Goal: Task Accomplishment & Management: Complete application form

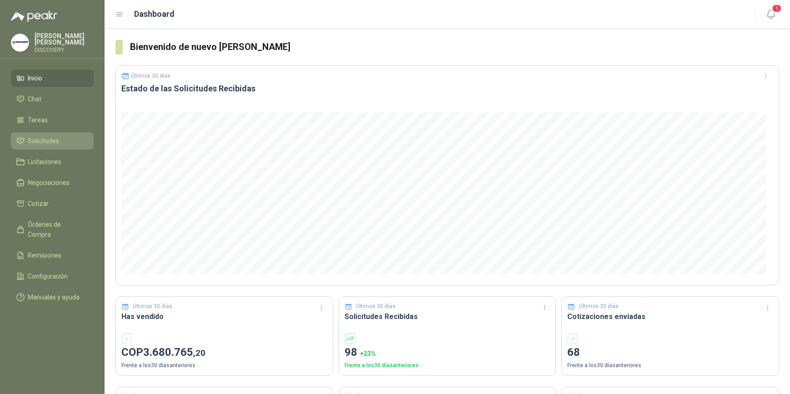
click at [33, 137] on span "Solicitudes" at bounding box center [43, 141] width 31 height 10
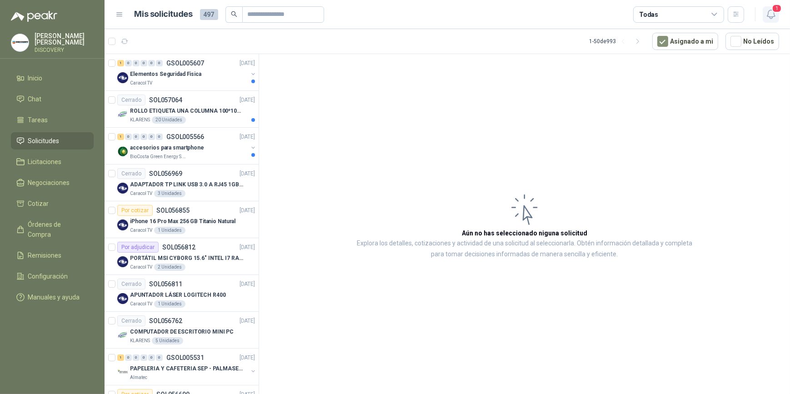
click at [775, 12] on span "1" at bounding box center [777, 8] width 10 height 9
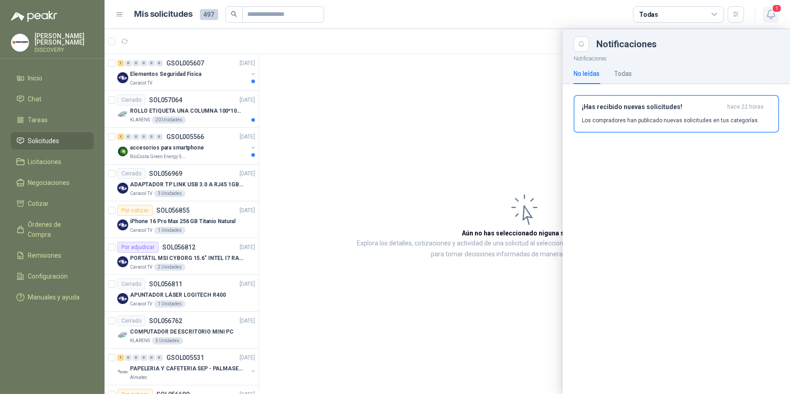
drag, startPoint x: 775, startPoint y: 12, endPoint x: 596, endPoint y: 47, distance: 182.6
click at [775, 12] on span "1" at bounding box center [777, 8] width 10 height 9
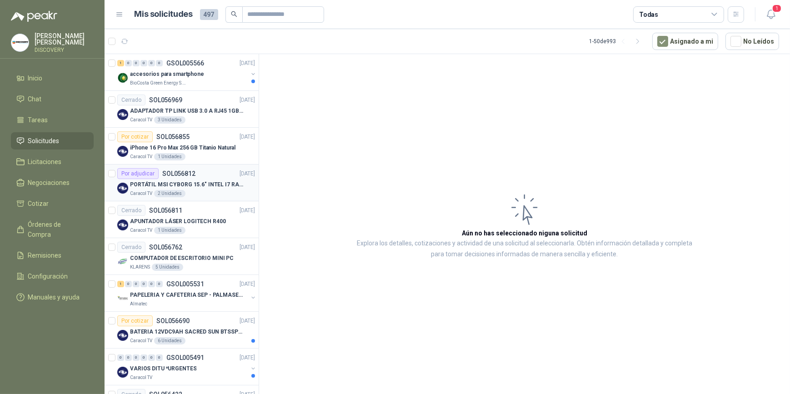
scroll to position [124, 0]
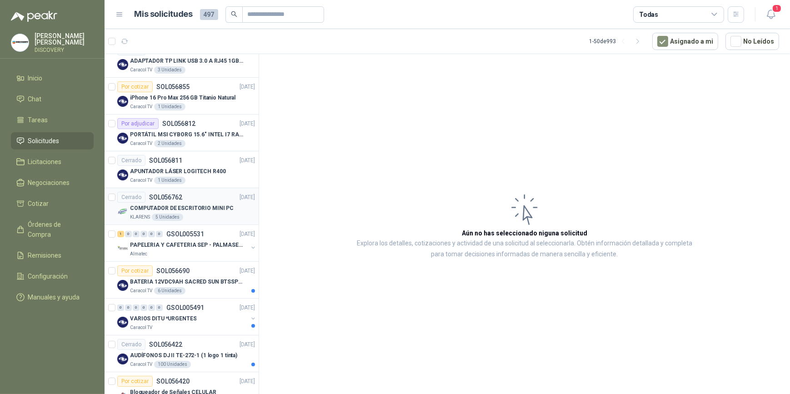
click at [227, 214] on div "KLARENS 5 Unidades" at bounding box center [192, 217] width 125 height 7
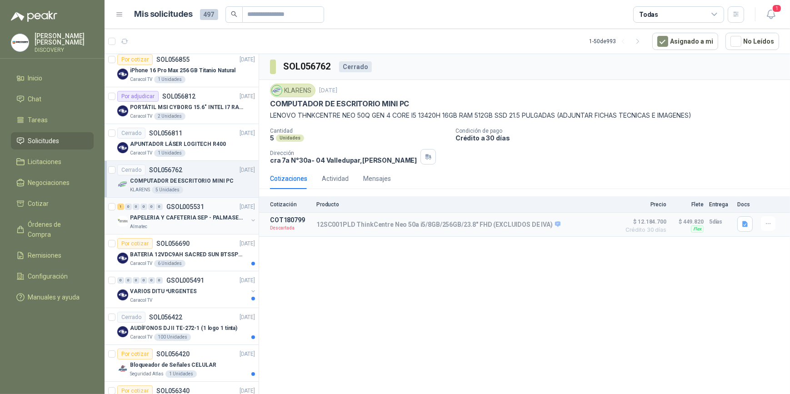
scroll to position [165, 0]
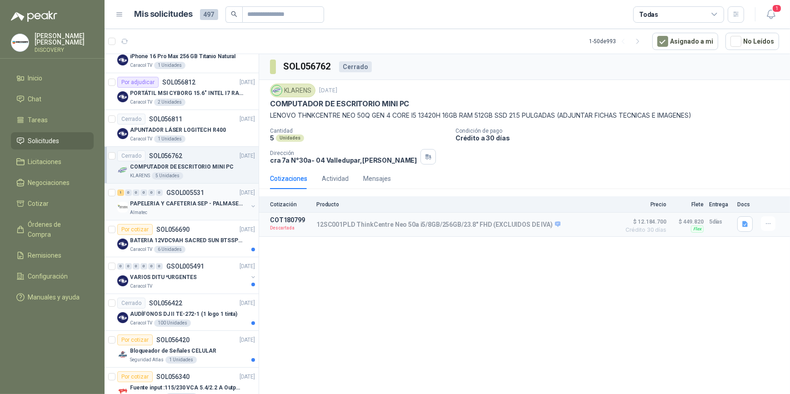
click at [193, 190] on p "GSOL005531" at bounding box center [185, 193] width 38 height 6
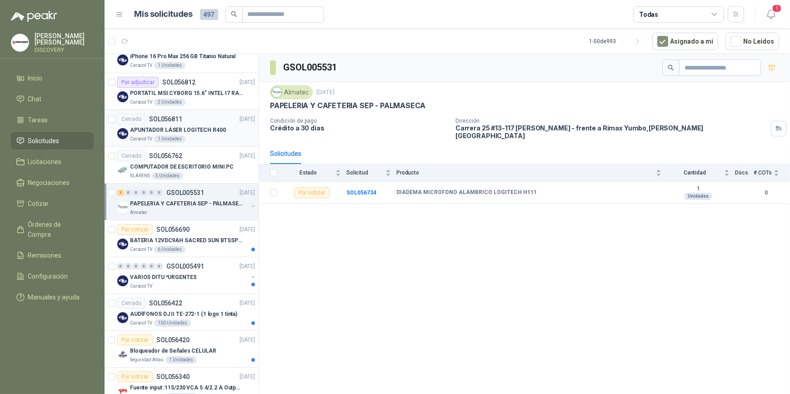
click at [193, 131] on p "APUNTADOR LÁSER LOGITECH R400" at bounding box center [178, 130] width 96 height 9
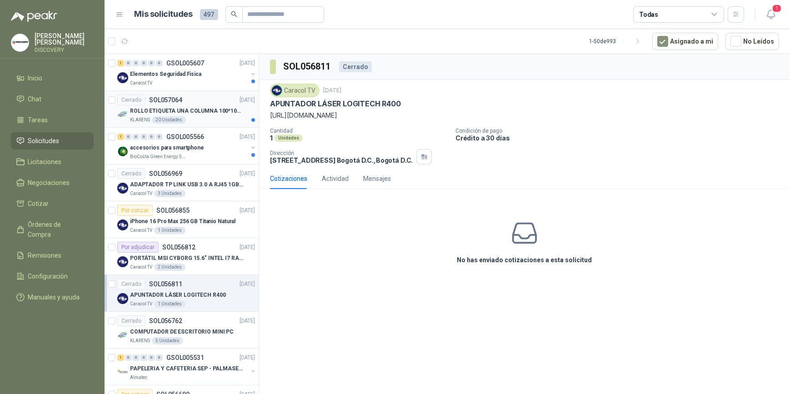
click at [205, 100] on div "Cerrado SOL057064 [DATE]" at bounding box center [186, 100] width 138 height 11
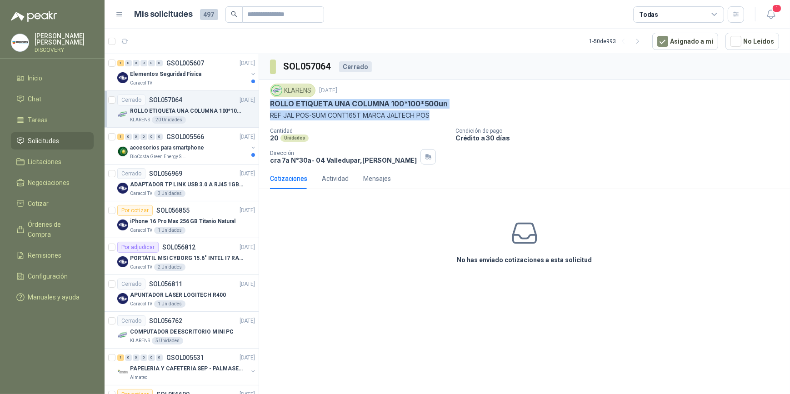
drag, startPoint x: 433, startPoint y: 118, endPoint x: 266, endPoint y: 100, distance: 168.7
click at [266, 100] on div "KLARENS [DATE] ROLLO ETIQUETA UNA COLUMNA 100*100*500un REF JAL POS-SUM CONT165…" at bounding box center [524, 124] width 531 height 88
drag, startPoint x: 266, startPoint y: 100, endPoint x: 277, endPoint y: 100, distance: 11.9
copy div "ROLLO ETIQUETA UNA COLUMNA 100*100*500un REF JAL POS-SUM CONT165T MARCA JALTECH…"
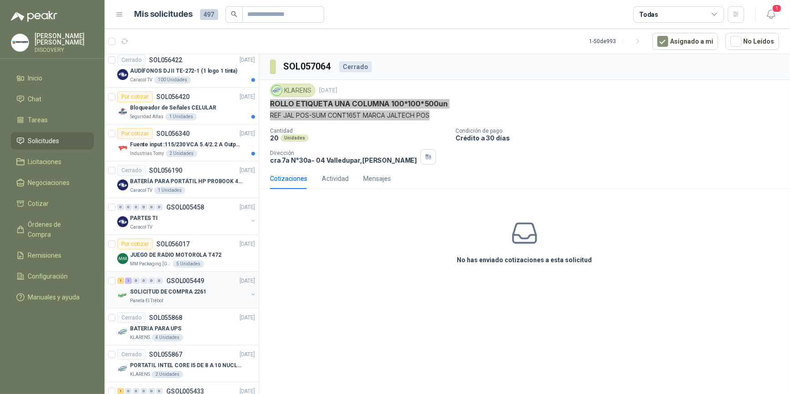
scroll to position [413, 0]
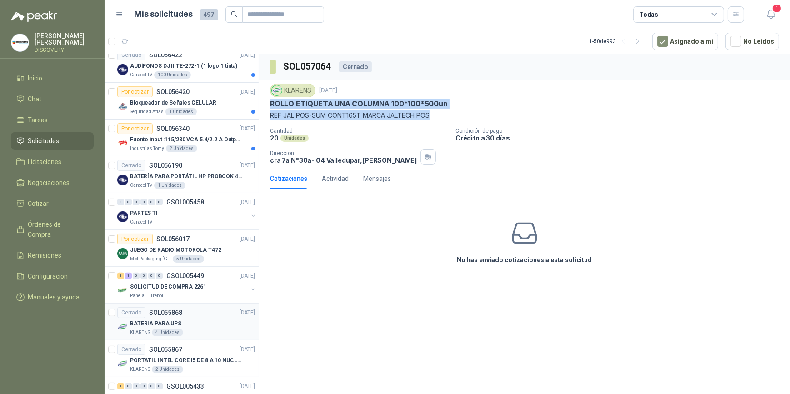
click at [195, 310] on div "Cerrado SOL055868 [DATE]" at bounding box center [186, 312] width 138 height 11
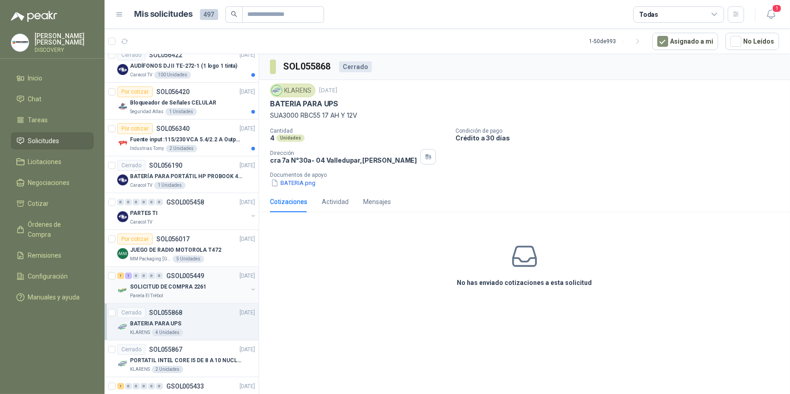
click at [206, 281] on div "SOLICITUD DE COMPRA 2261" at bounding box center [189, 286] width 118 height 11
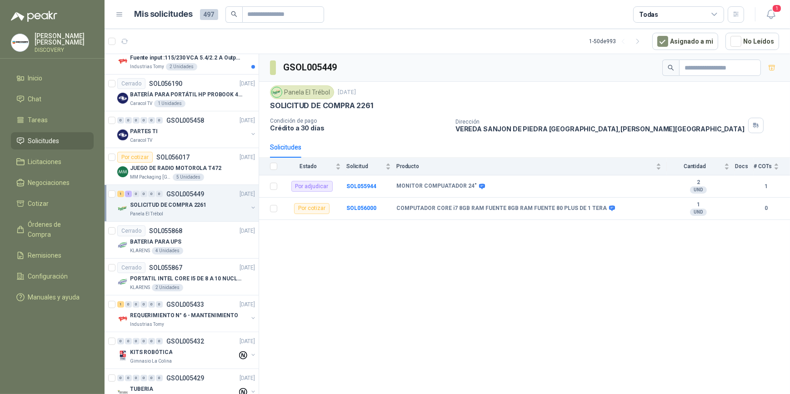
scroll to position [496, 0]
click at [196, 305] on p "GSOL005433" at bounding box center [185, 304] width 38 height 6
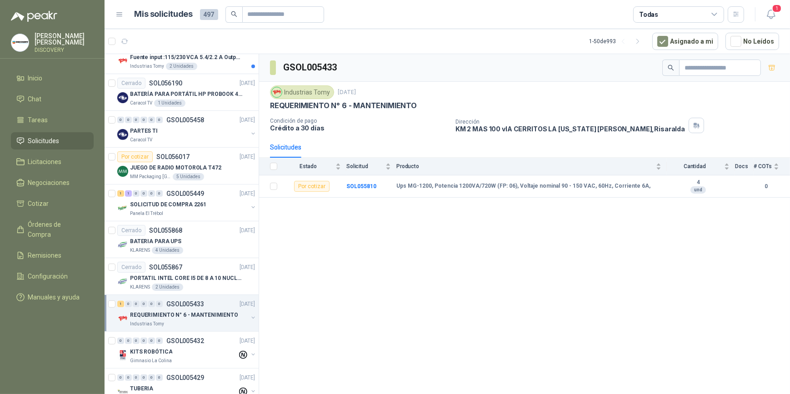
scroll to position [703, 0]
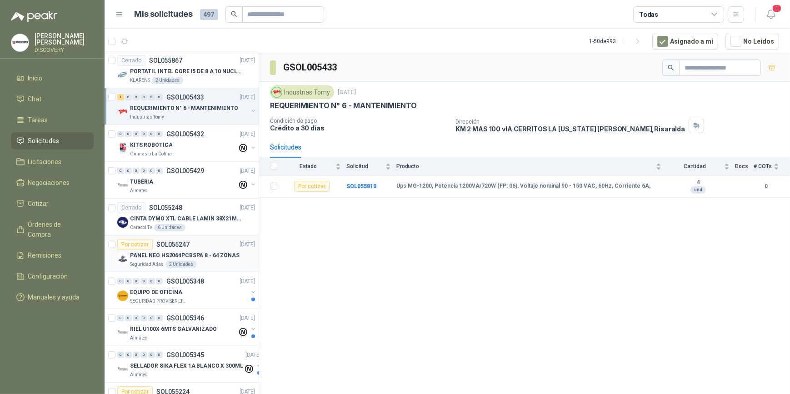
click at [203, 241] on div "Por cotizar SOL055247 [DATE]" at bounding box center [186, 244] width 138 height 11
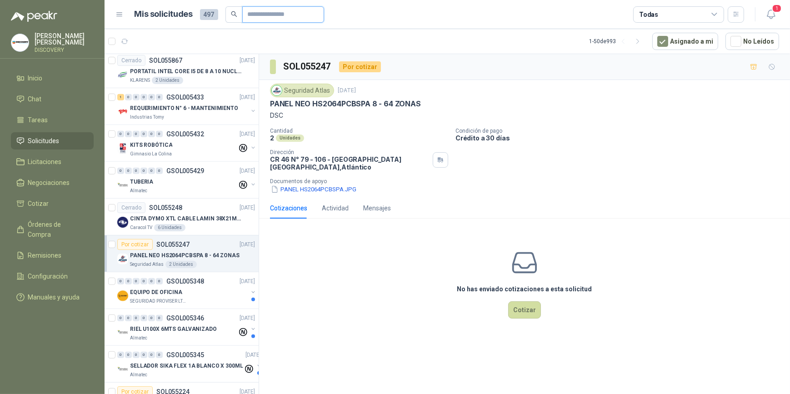
drag, startPoint x: 266, startPoint y: 11, endPoint x: 266, endPoint y: 3, distance: 8.2
click at [266, 10] on input "text" at bounding box center [280, 14] width 64 height 15
type input "******"
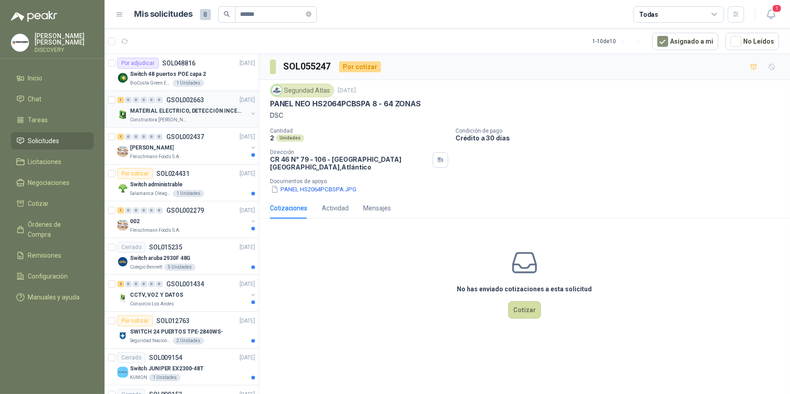
click at [188, 105] on div "MATERIAL ELECTRICO, DETECCIÓN INCENDIOS Y CCTV" at bounding box center [189, 110] width 118 height 11
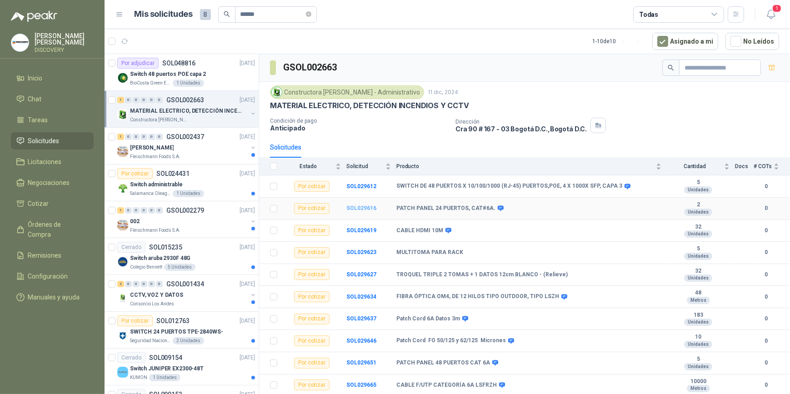
click at [368, 209] on b "SOL029616" at bounding box center [361, 208] width 30 height 6
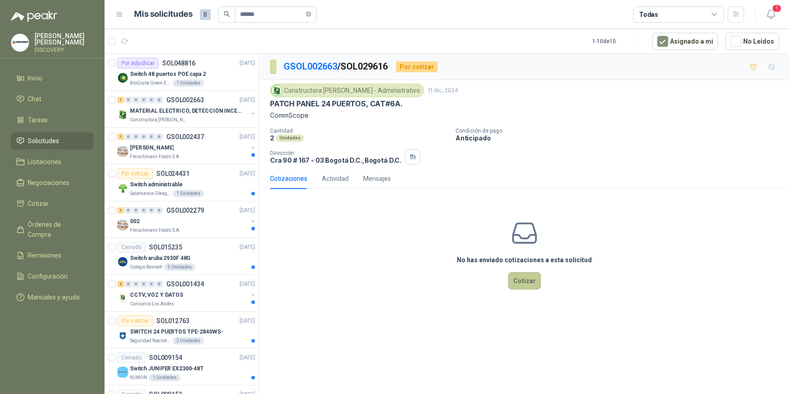
click at [518, 278] on button "Cotizar" at bounding box center [524, 280] width 33 height 17
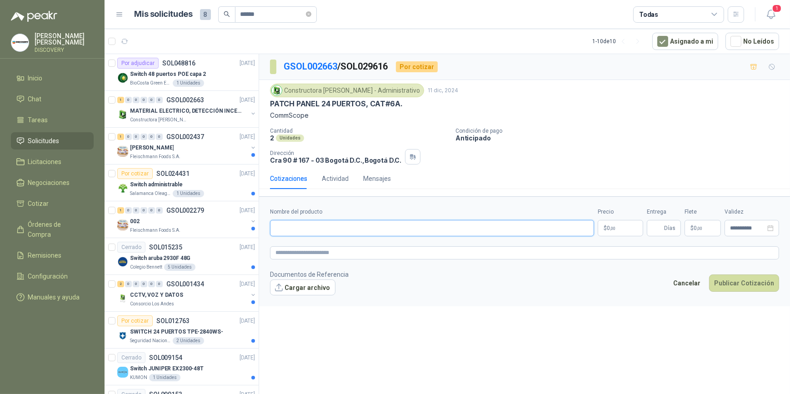
click at [314, 226] on input "Nombre del producto" at bounding box center [432, 228] width 324 height 16
paste input "**********"
type input "**********"
click at [627, 228] on body "[PERSON_NAME] DISCOVERY Inicio Chat Tareas Solicitudes Licitaciones Negociacion…" at bounding box center [395, 197] width 790 height 394
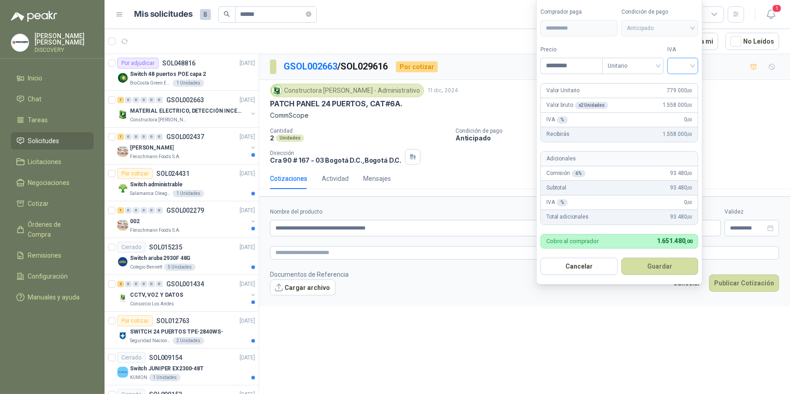
type input "*********"
click at [688, 66] on input "search" at bounding box center [683, 65] width 20 height 14
click at [680, 88] on div "19%" at bounding box center [685, 85] width 17 height 10
click at [644, 153] on div "Adicionales" at bounding box center [620, 159] width 159 height 15
click at [662, 270] on button "Guardar" at bounding box center [662, 266] width 78 height 17
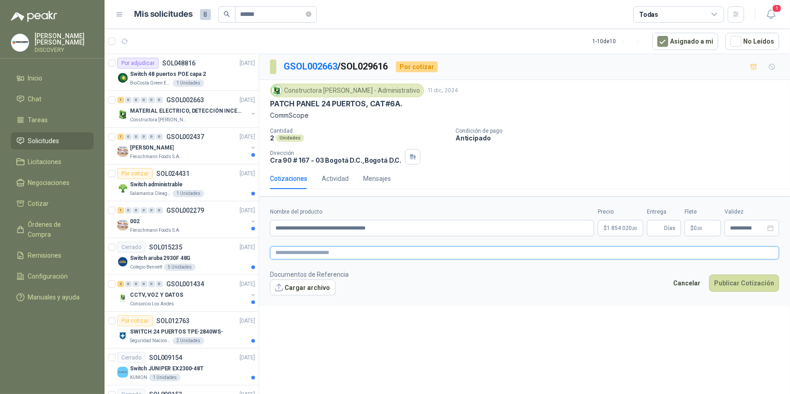
click at [532, 257] on textarea at bounding box center [524, 252] width 509 height 13
type textarea "*"
type textarea "**"
type textarea "***"
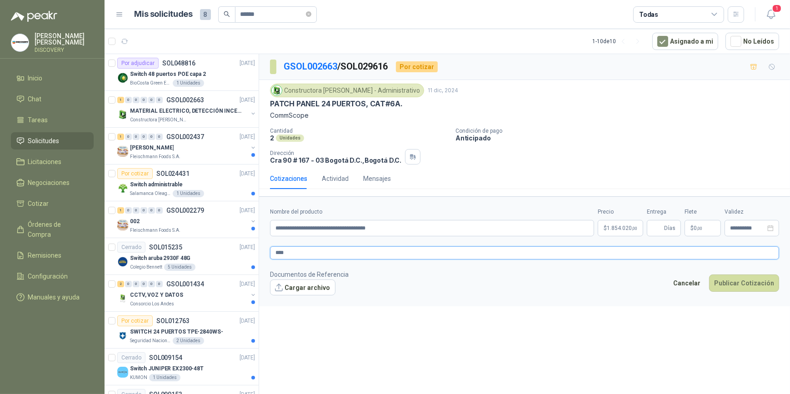
type textarea "*****"
type textarea "******"
type textarea "********"
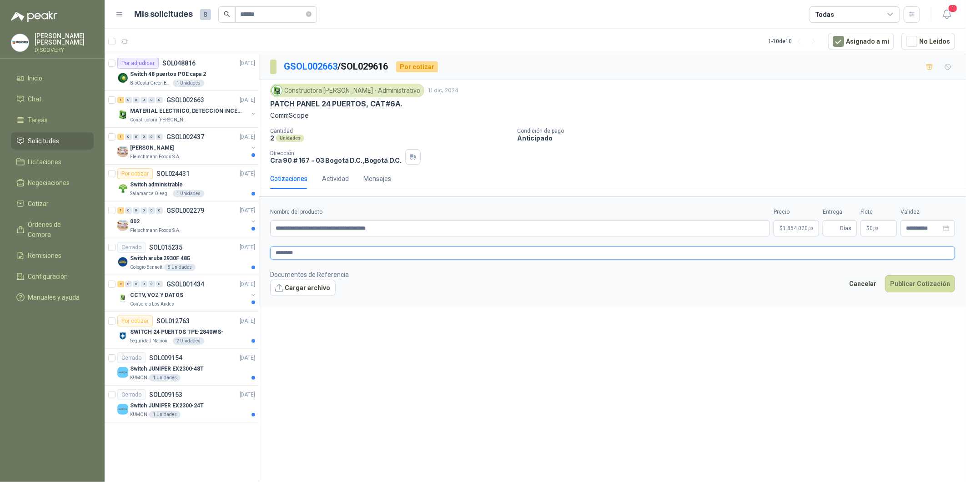
type textarea "********"
click at [315, 253] on textarea "********" at bounding box center [612, 252] width 685 height 13
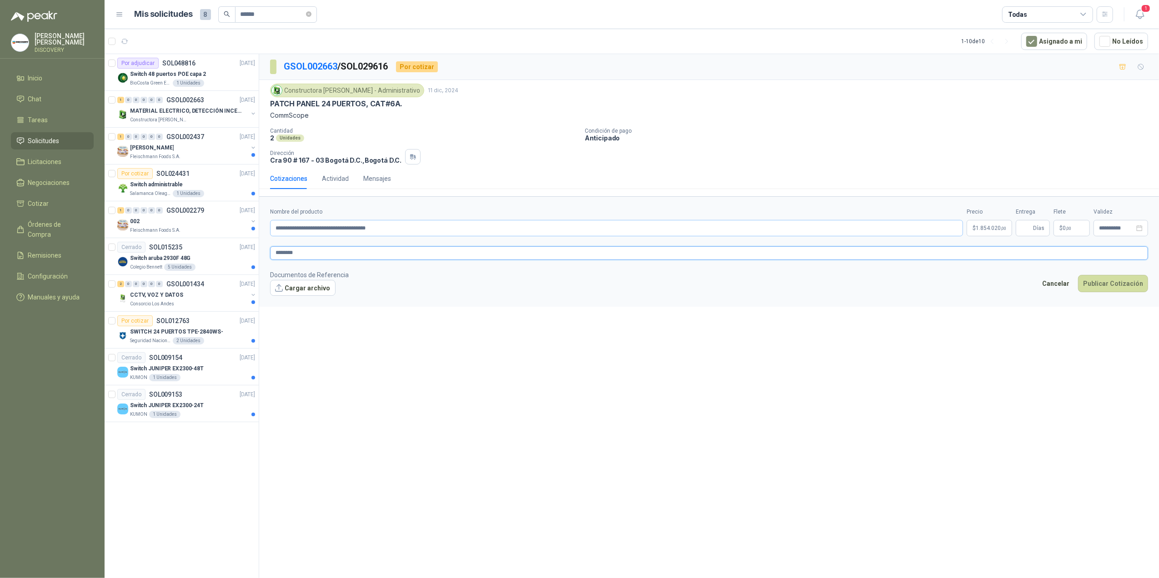
type textarea "******"
type textarea "********"
type textarea "*********"
type textarea "**********"
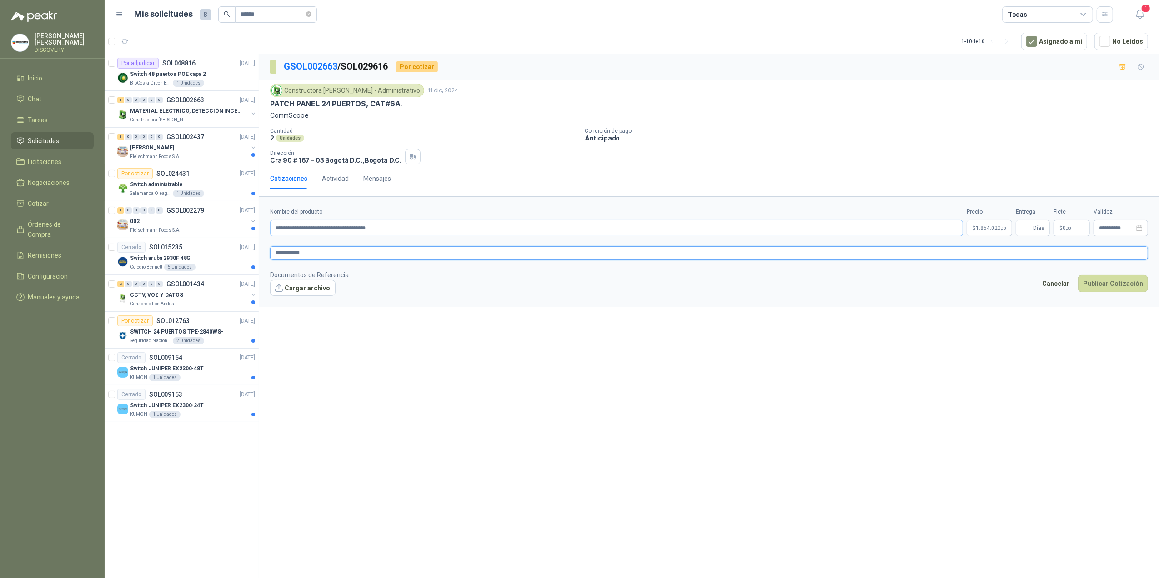
type textarea "**********"
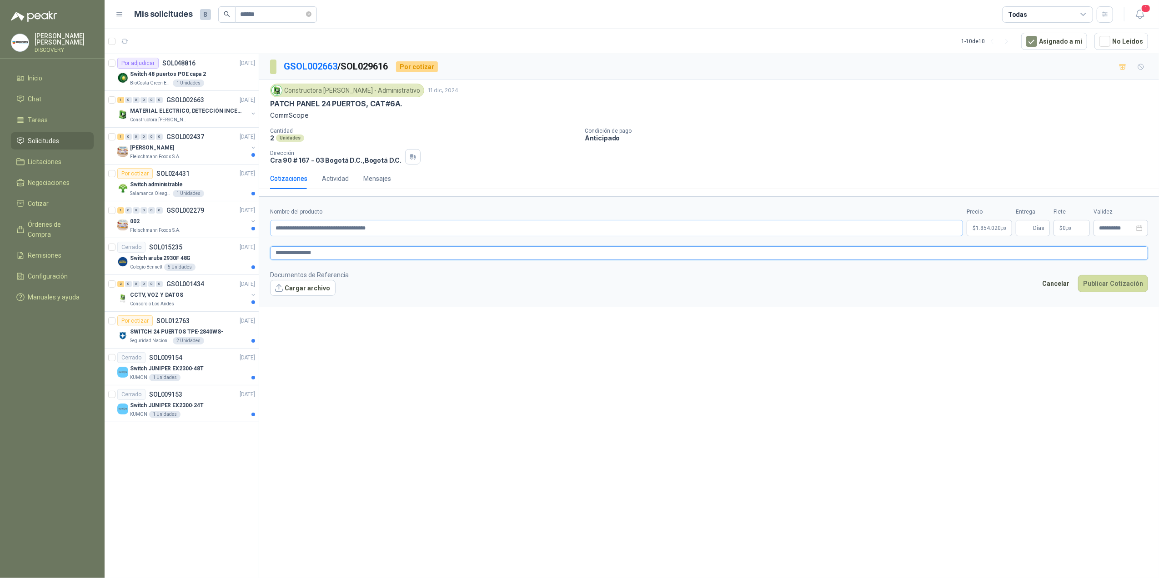
type textarea "**********"
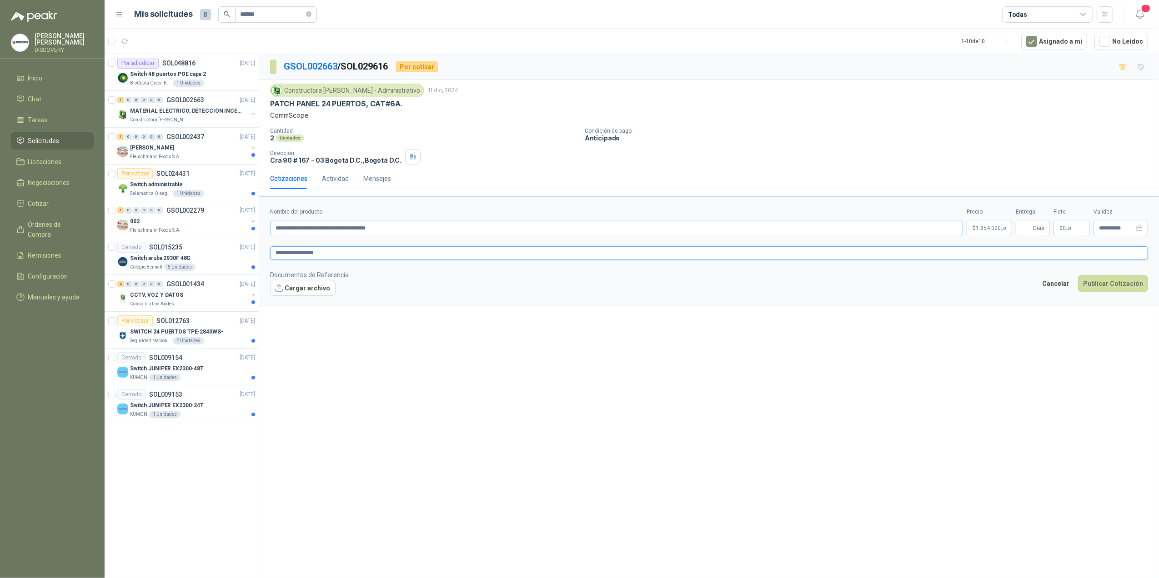
type textarea "**********"
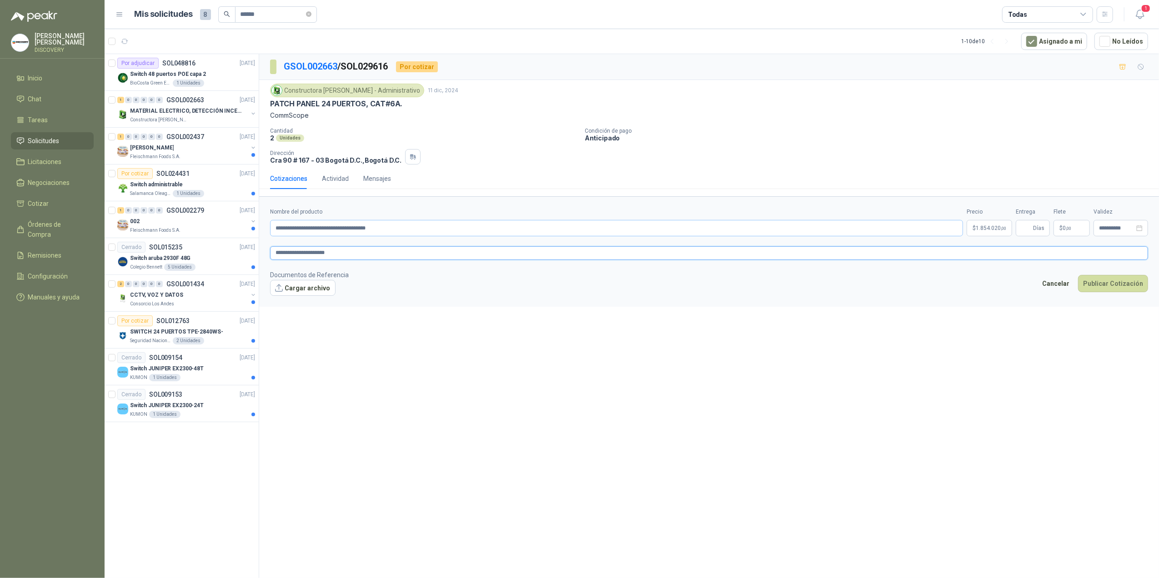
type textarea "**********"
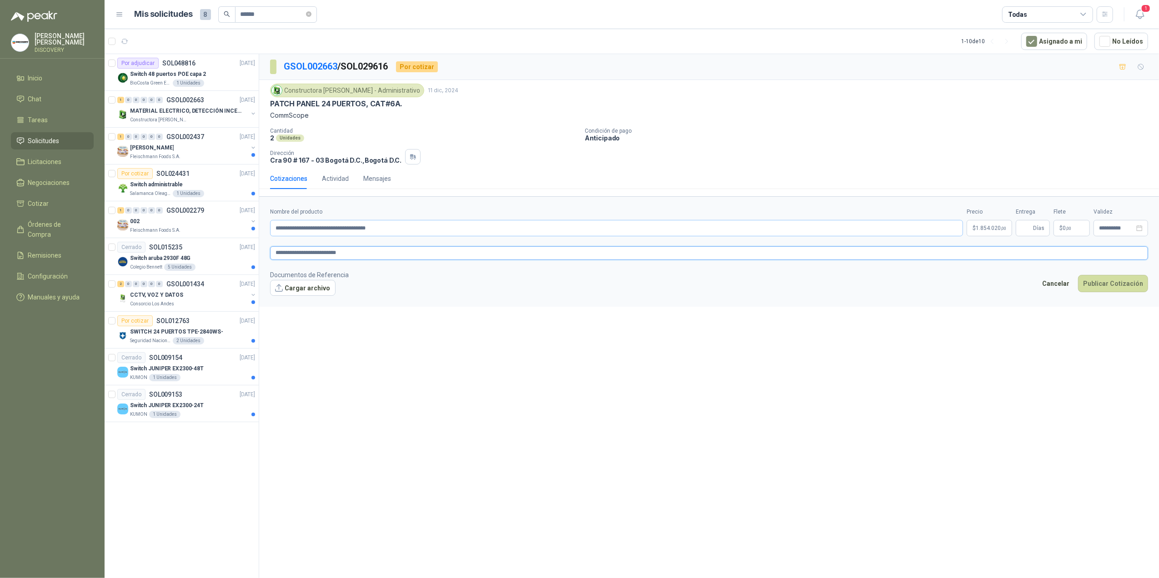
type textarea "**********"
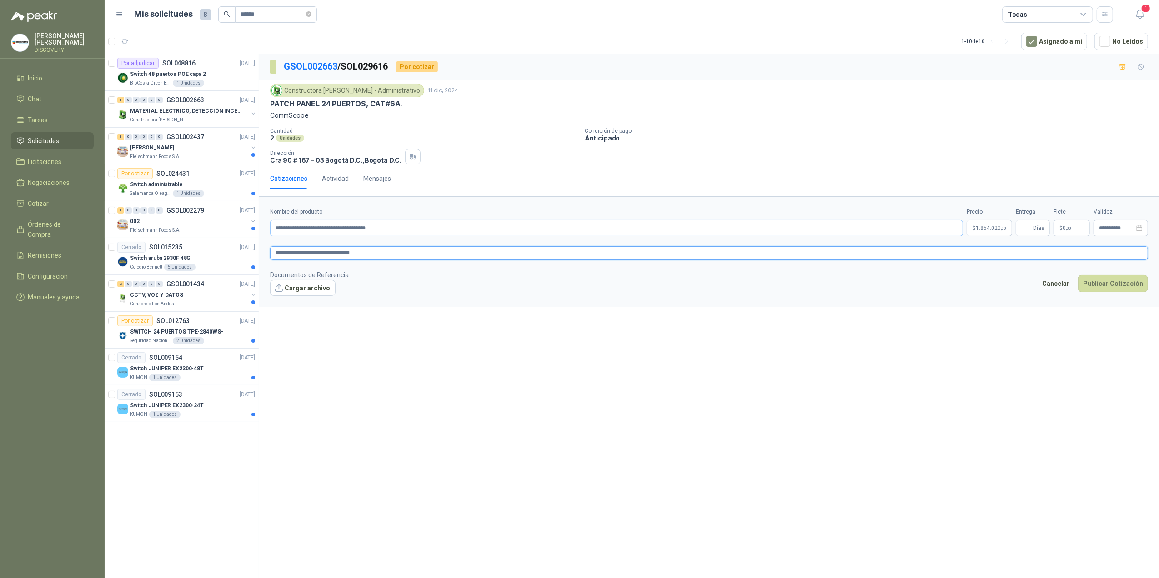
type textarea "**********"
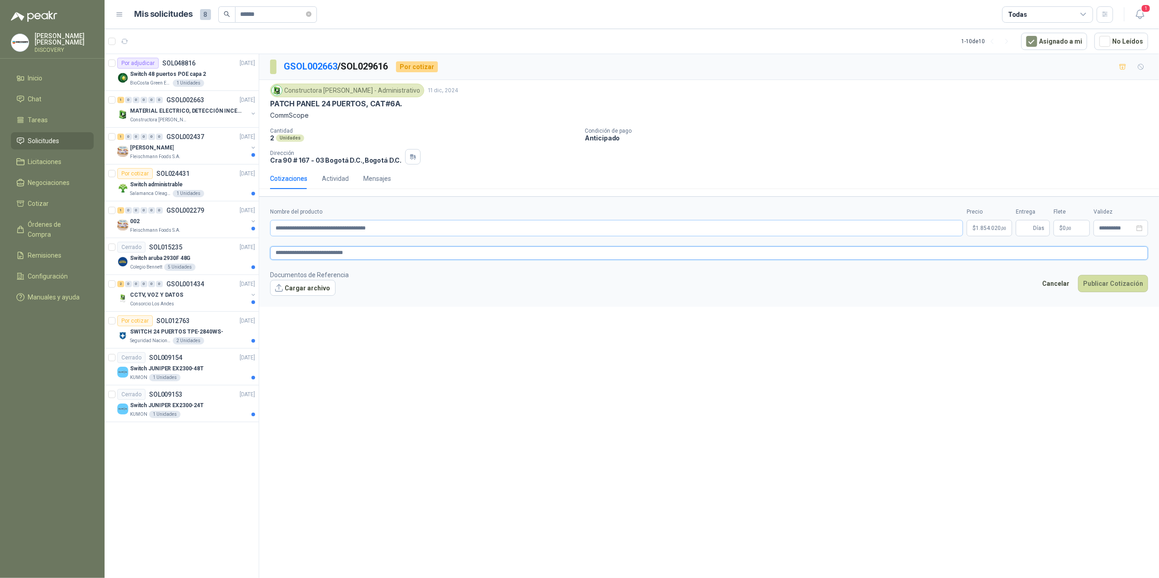
type textarea "**********"
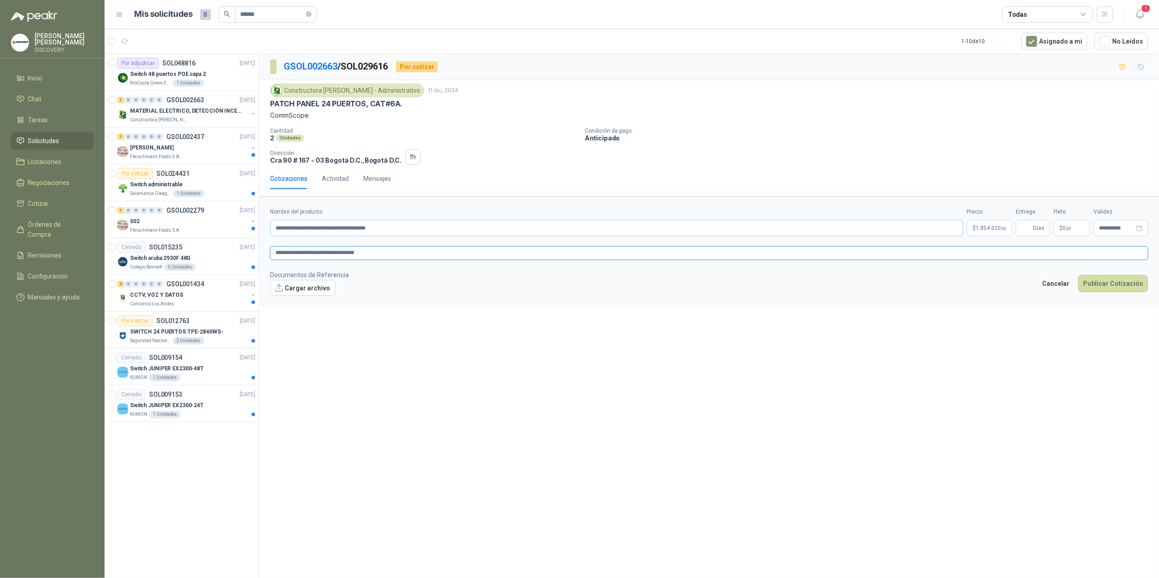
type textarea "**********"
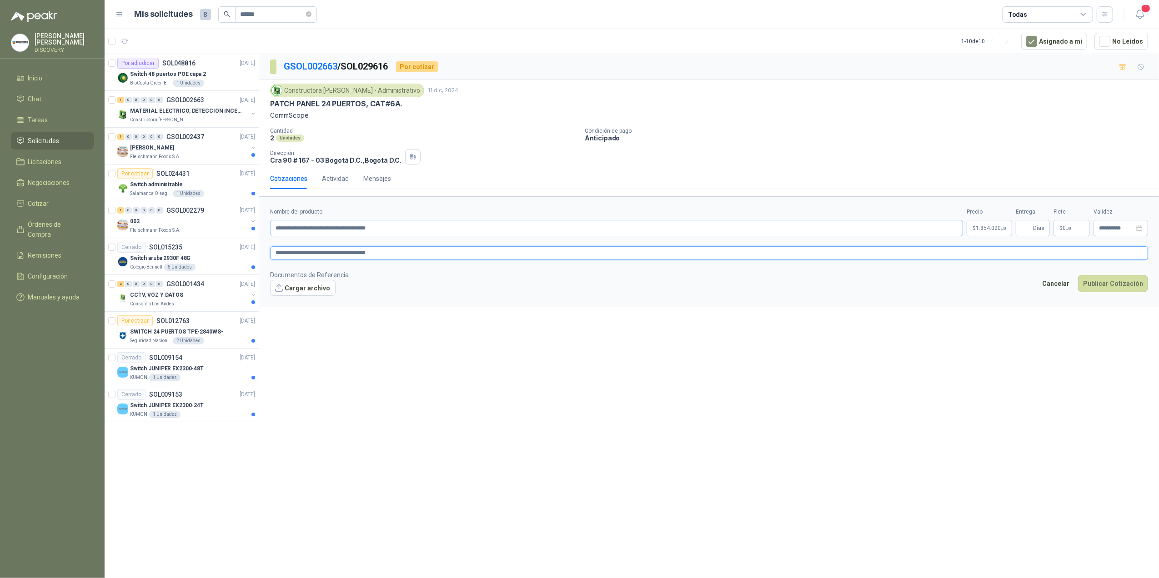
type textarea "**********"
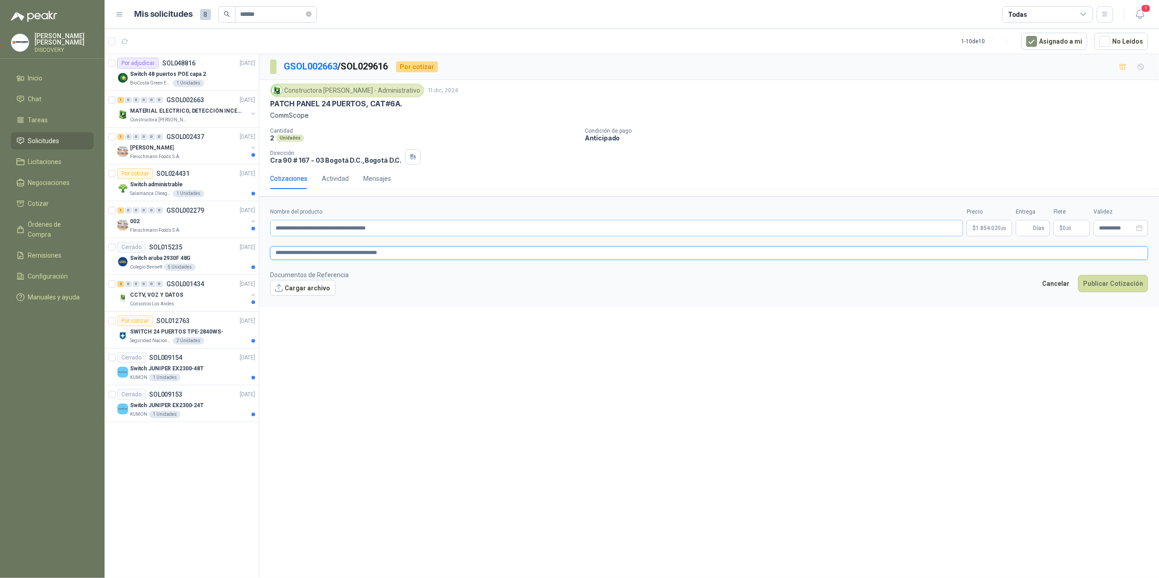
type textarea "**********"
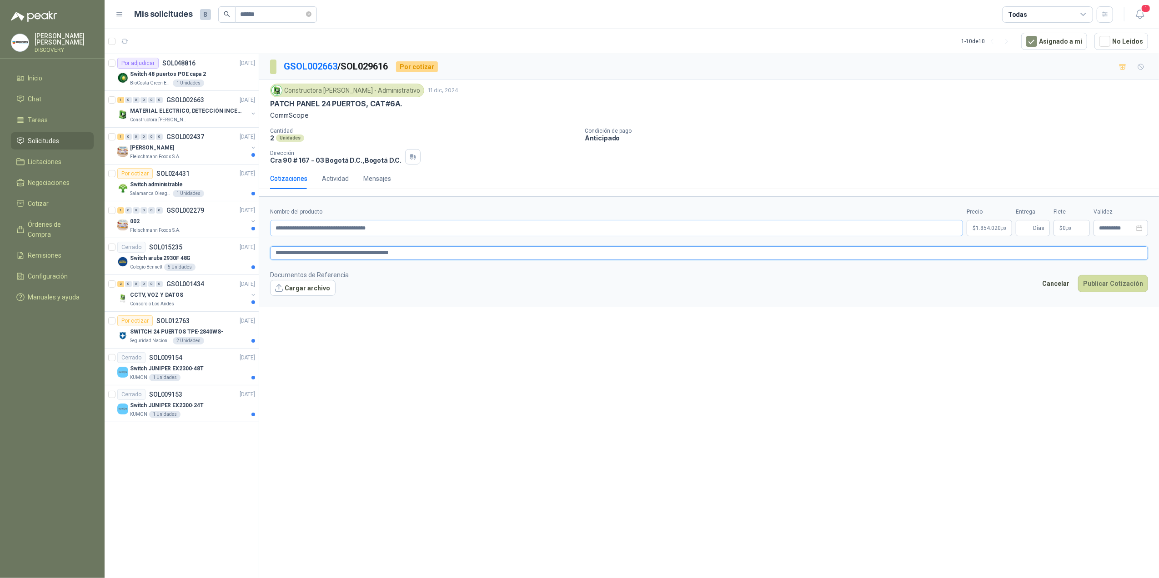
type textarea "**********"
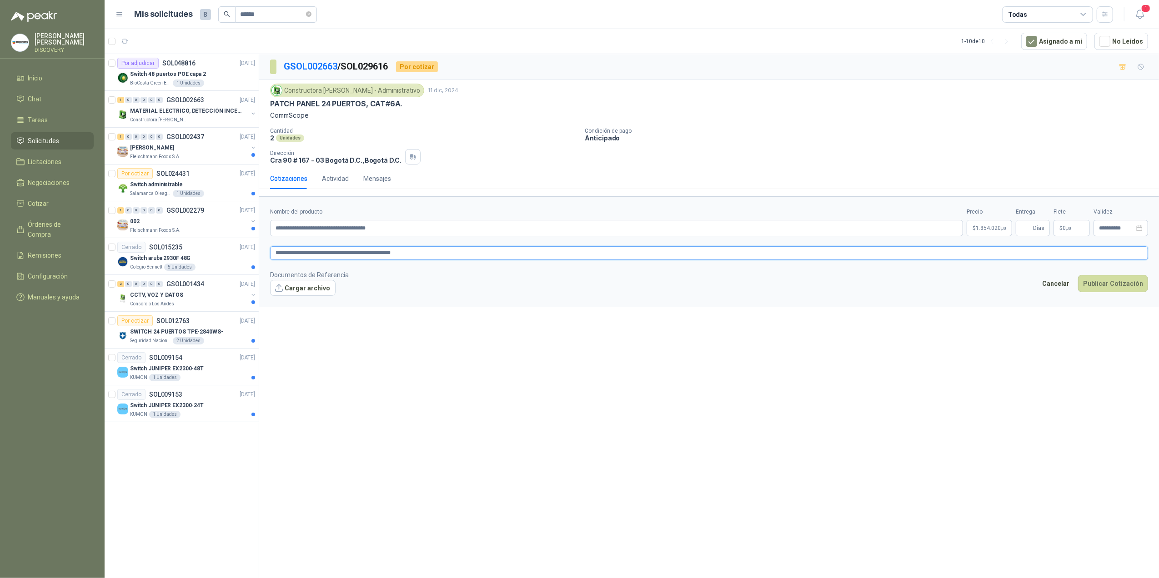
type textarea "**********"
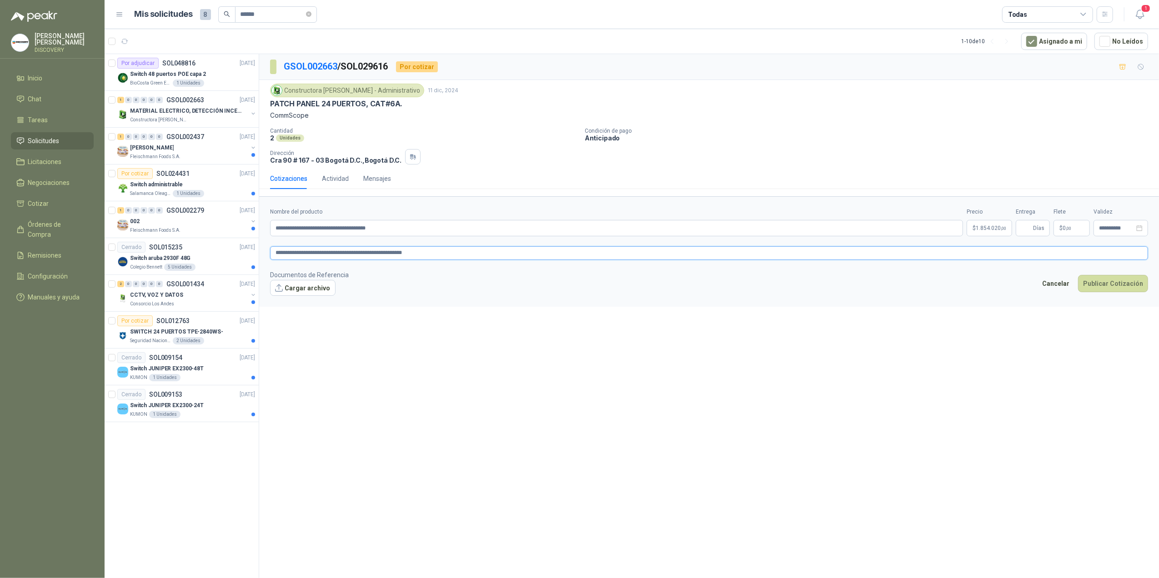
type textarea "**********"
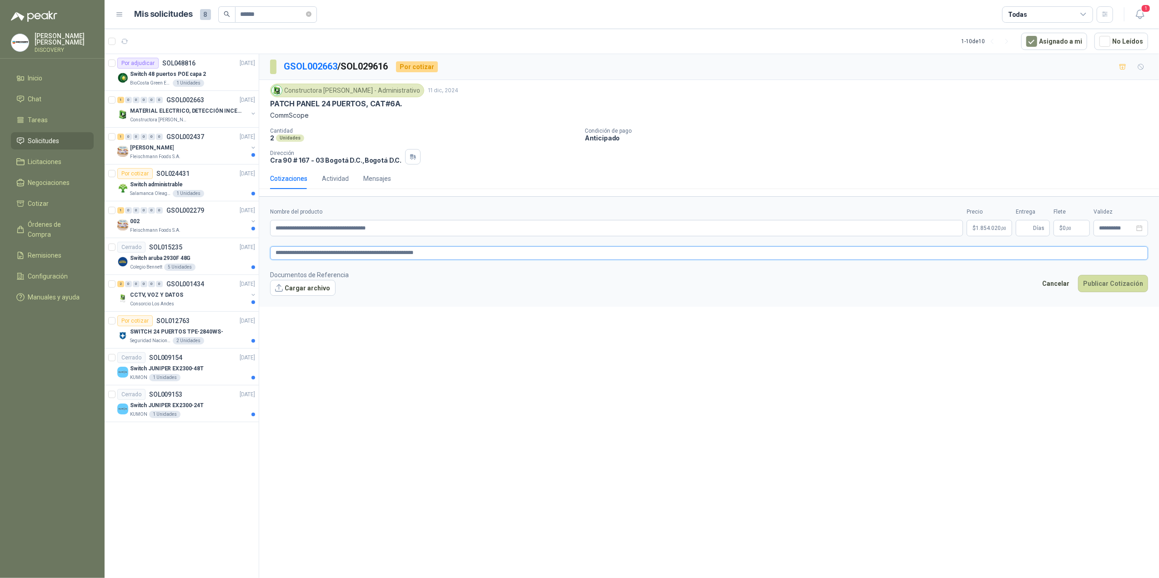
type textarea "**********"
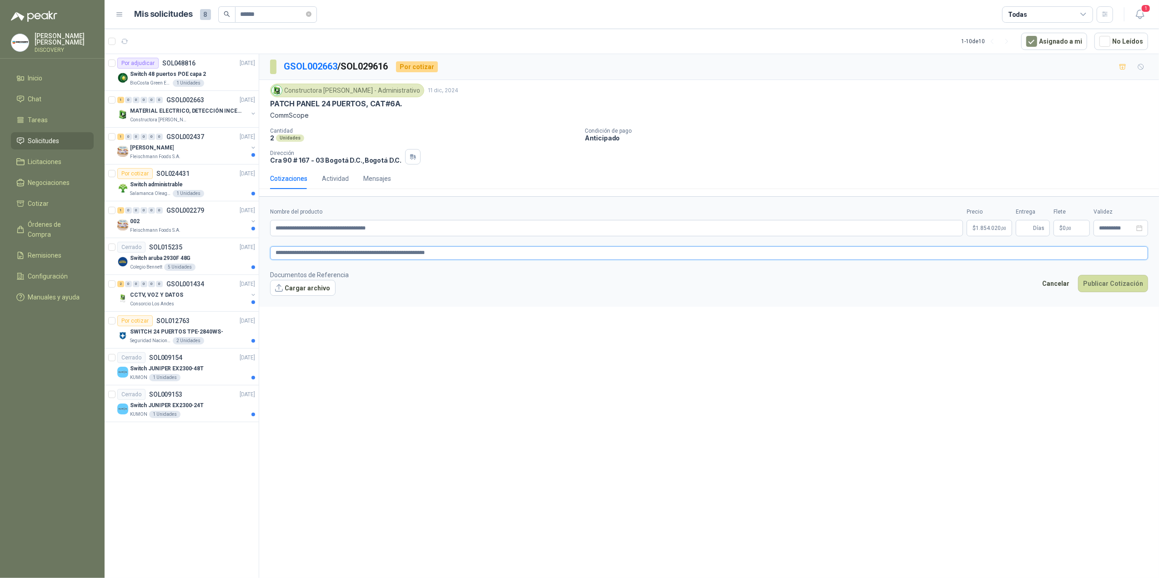
type textarea "**********"
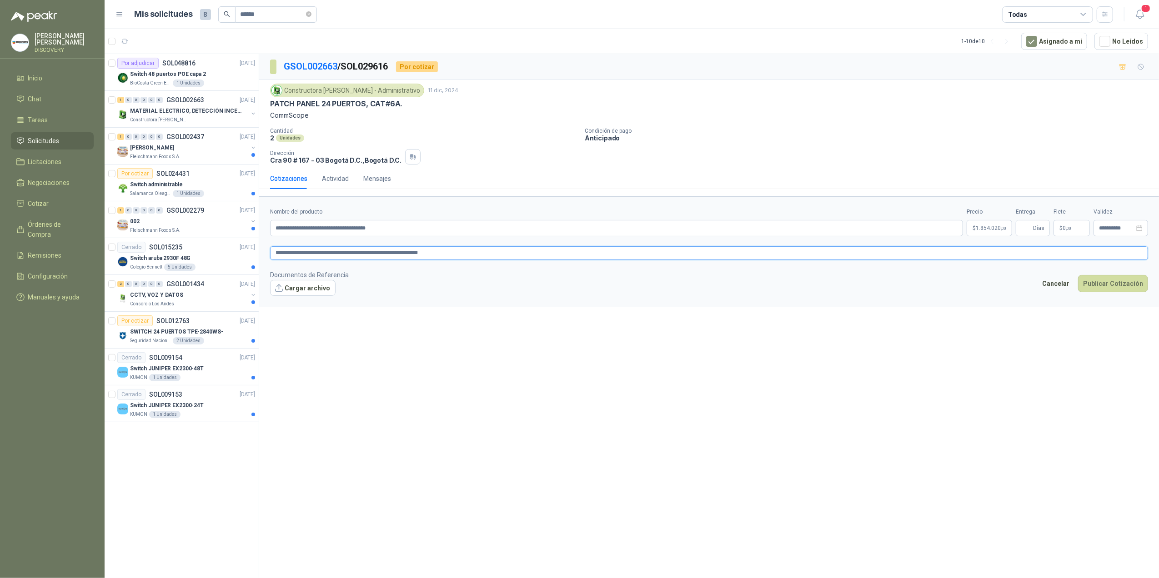
type textarea "**********"
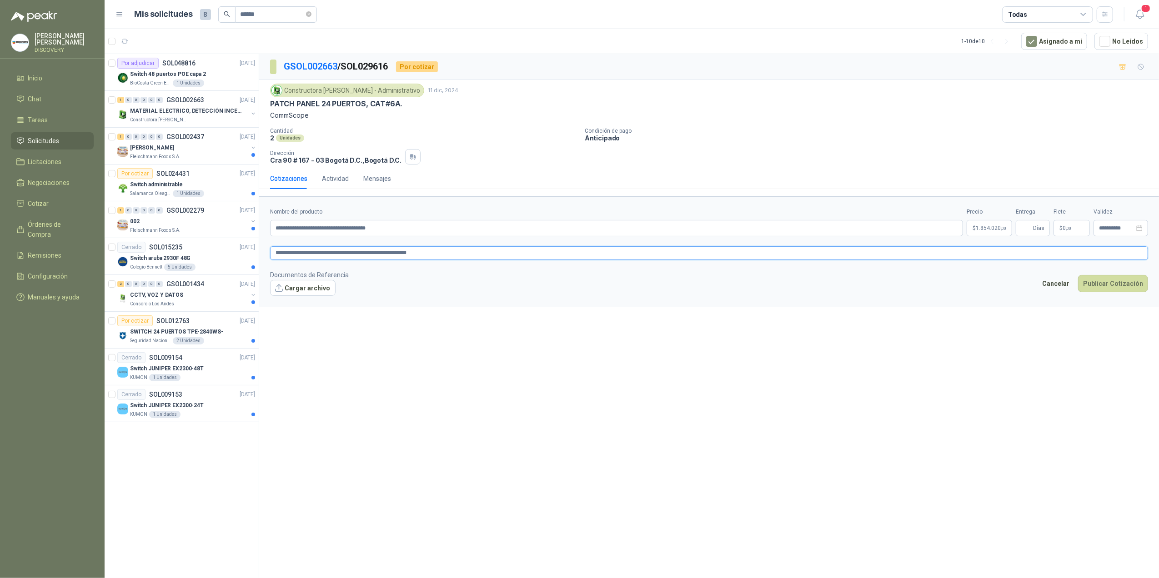
type textarea "**********"
click at [323, 256] on textarea "**********" at bounding box center [709, 253] width 878 height 14
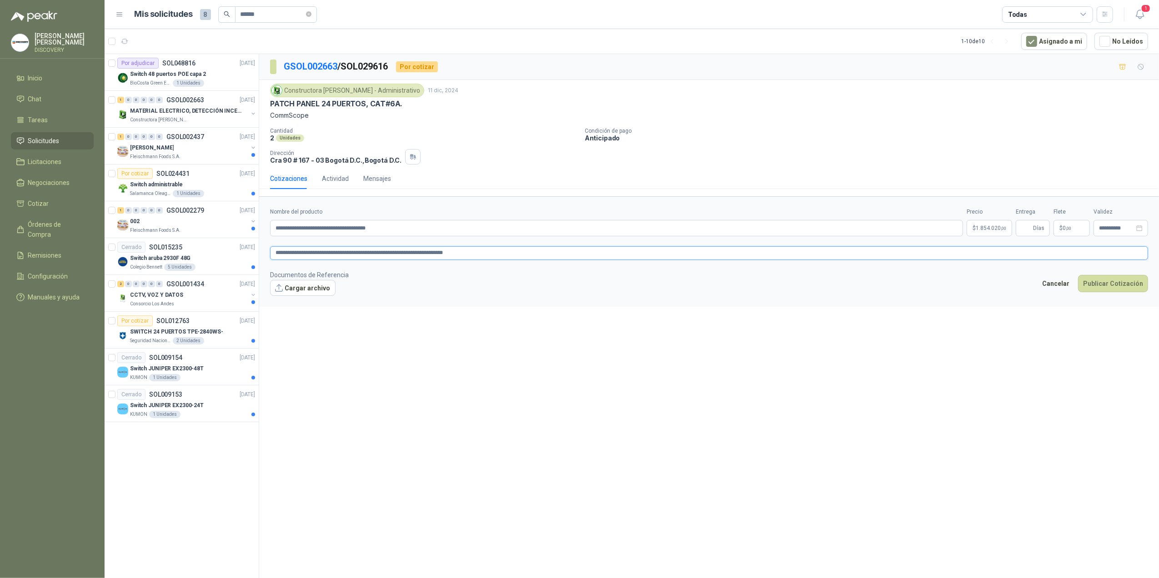
click at [323, 256] on textarea "**********" at bounding box center [709, 253] width 878 height 14
drag, startPoint x: 323, startPoint y: 249, endPoint x: 490, endPoint y: 291, distance: 172.2
click at [512, 293] on footer "Documentos de Referencia Cargar archivo Cancelar Publicar Cotización" at bounding box center [709, 283] width 878 height 26
click at [488, 315] on div "**********" at bounding box center [709, 317] width 900 height 527
click at [331, 257] on textarea "**********" at bounding box center [709, 253] width 878 height 14
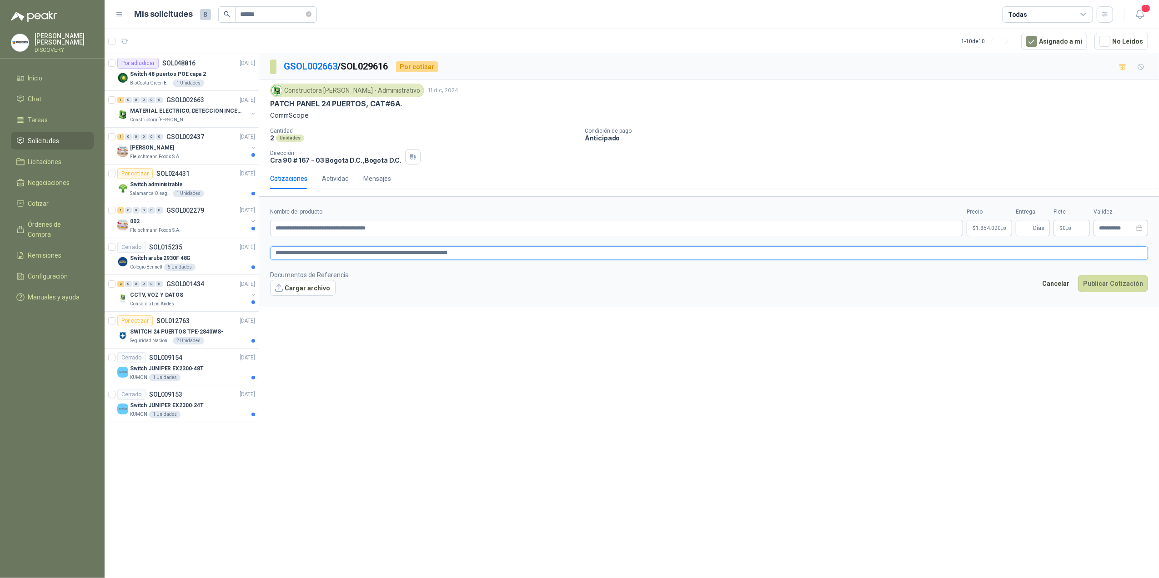
click at [439, 253] on textarea "**********" at bounding box center [709, 253] width 878 height 14
click at [484, 251] on textarea "**********" at bounding box center [709, 253] width 878 height 14
click at [790, 231] on input "Entrega" at bounding box center [1026, 228] width 10 height 15
click at [790, 226] on p "$ 0 ,00" at bounding box center [1072, 228] width 36 height 16
click at [790, 138] on span "Flex" at bounding box center [1020, 137] width 33 height 14
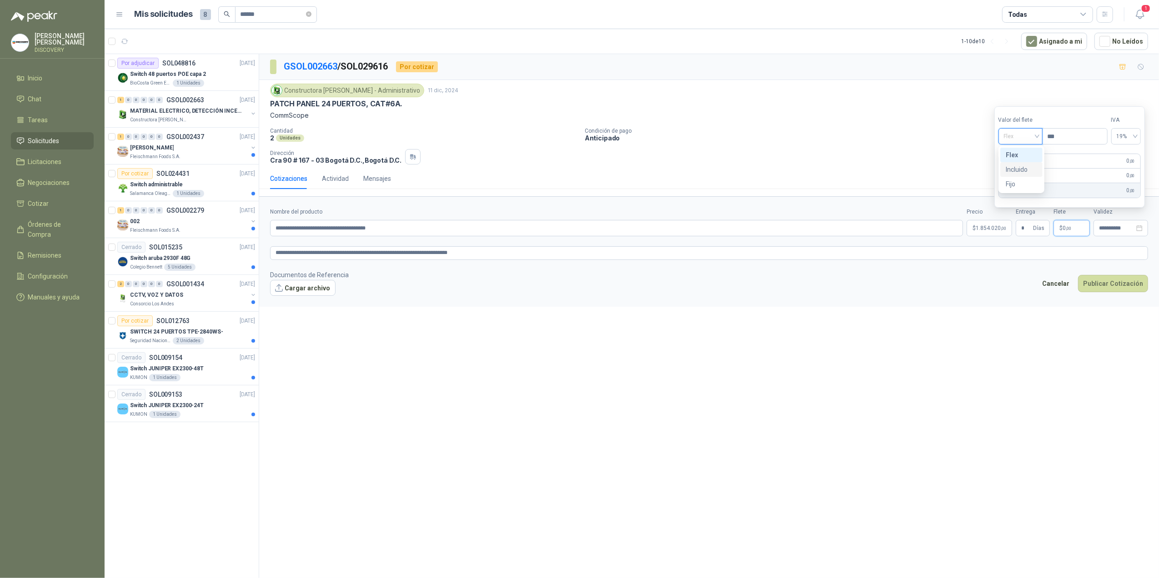
click at [790, 171] on div "Incluido" at bounding box center [1021, 170] width 31 height 10
click at [790, 230] on input "**********" at bounding box center [1116, 229] width 35 height 6
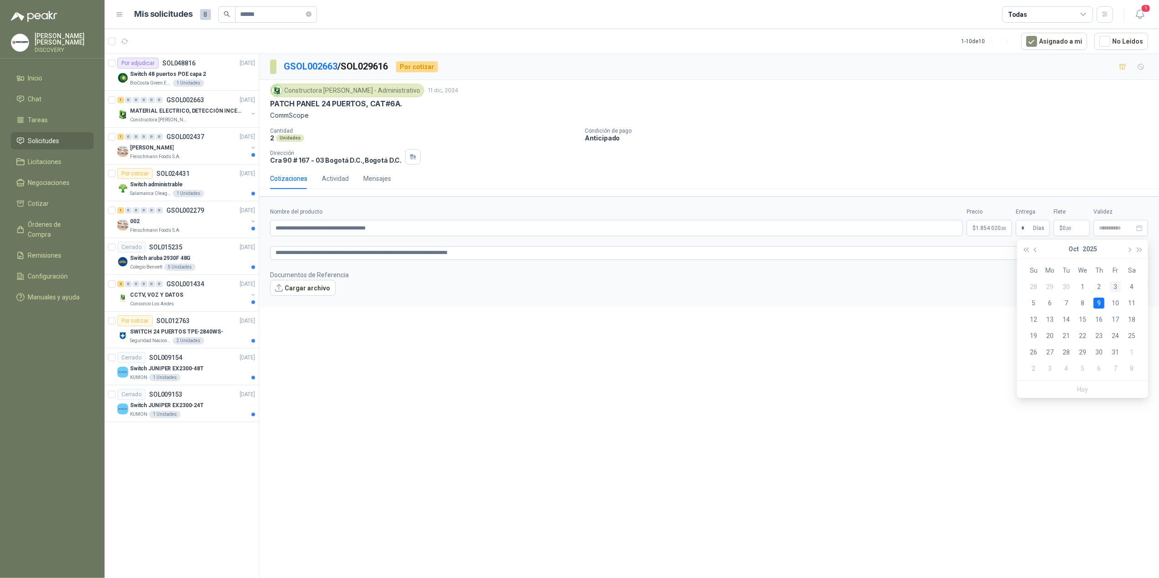
click at [790, 284] on div "3" at bounding box center [1115, 286] width 11 height 11
click at [790, 286] on button "Publicar Cotización" at bounding box center [1113, 283] width 70 height 17
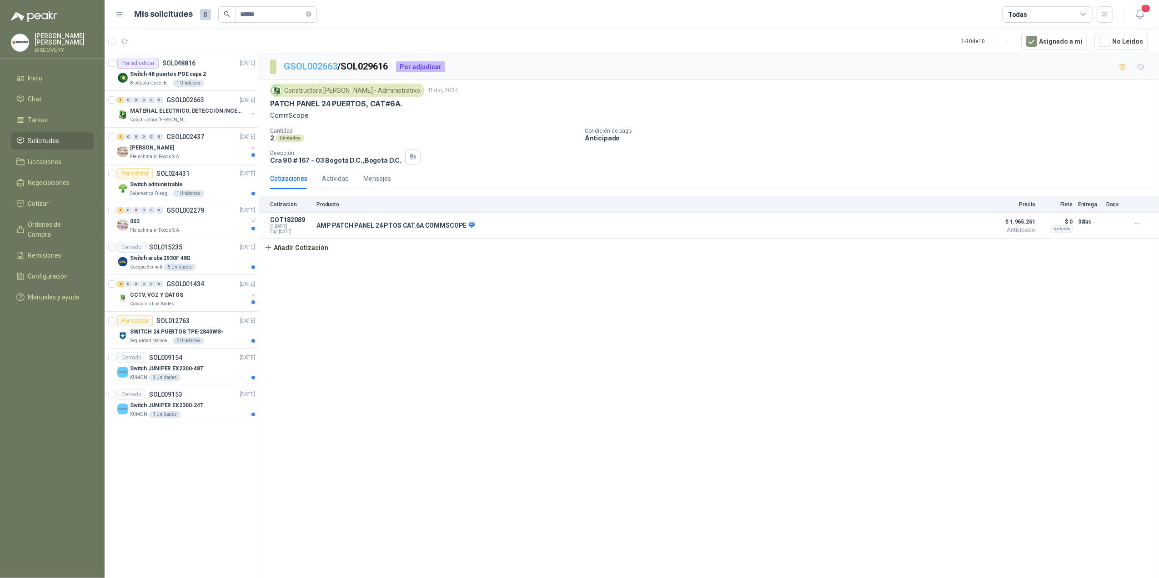
click at [306, 67] on link "GSOL002663" at bounding box center [311, 66] width 54 height 11
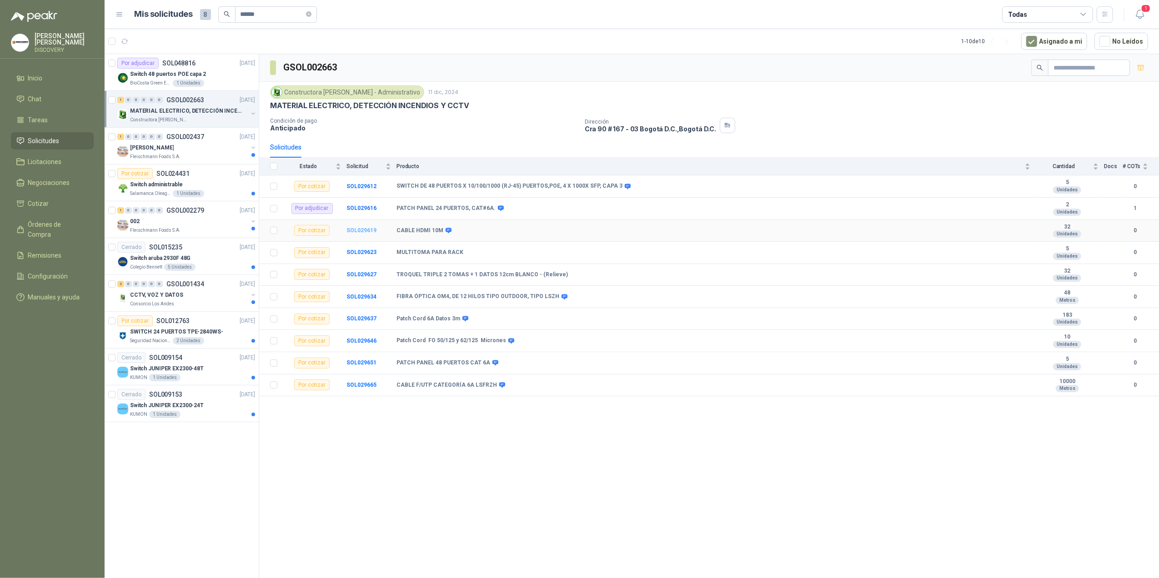
click at [361, 234] on b "SOL029619" at bounding box center [361, 230] width 30 height 6
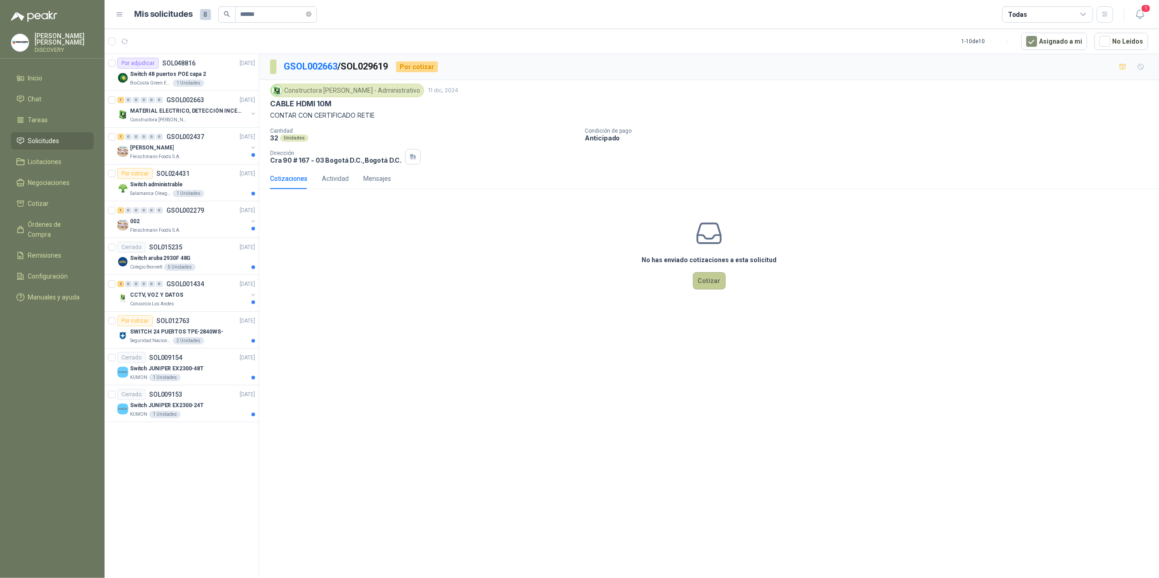
click at [696, 287] on button "Cotizar" at bounding box center [709, 280] width 33 height 17
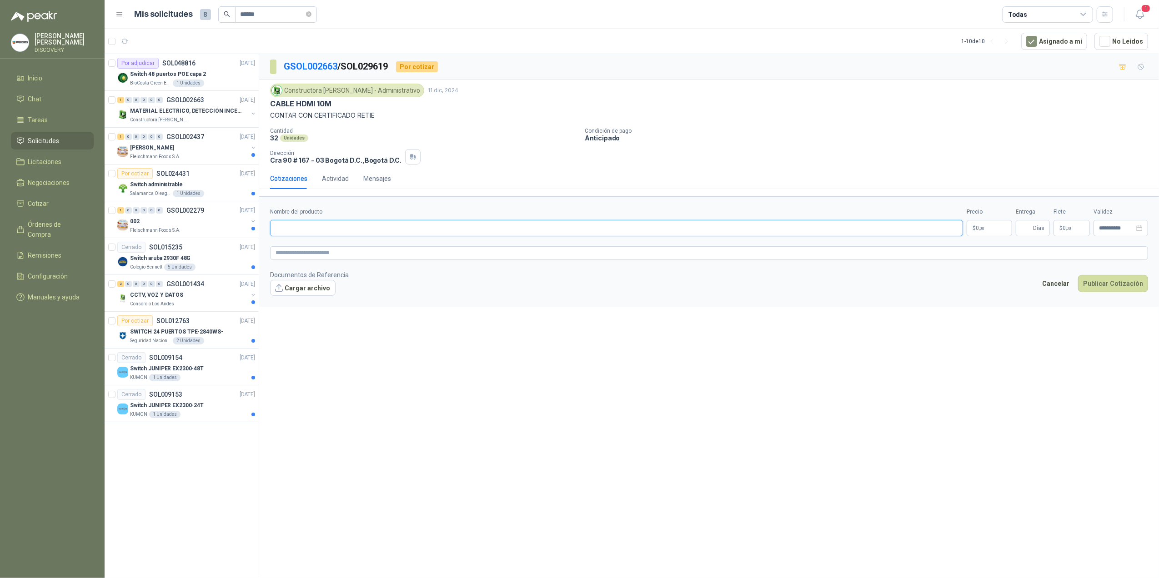
click at [422, 231] on input "Nombre del producto" at bounding box center [616, 228] width 693 height 16
paste input "**********"
click at [790, 233] on p "$ 0 ,00" at bounding box center [989, 228] width 45 height 16
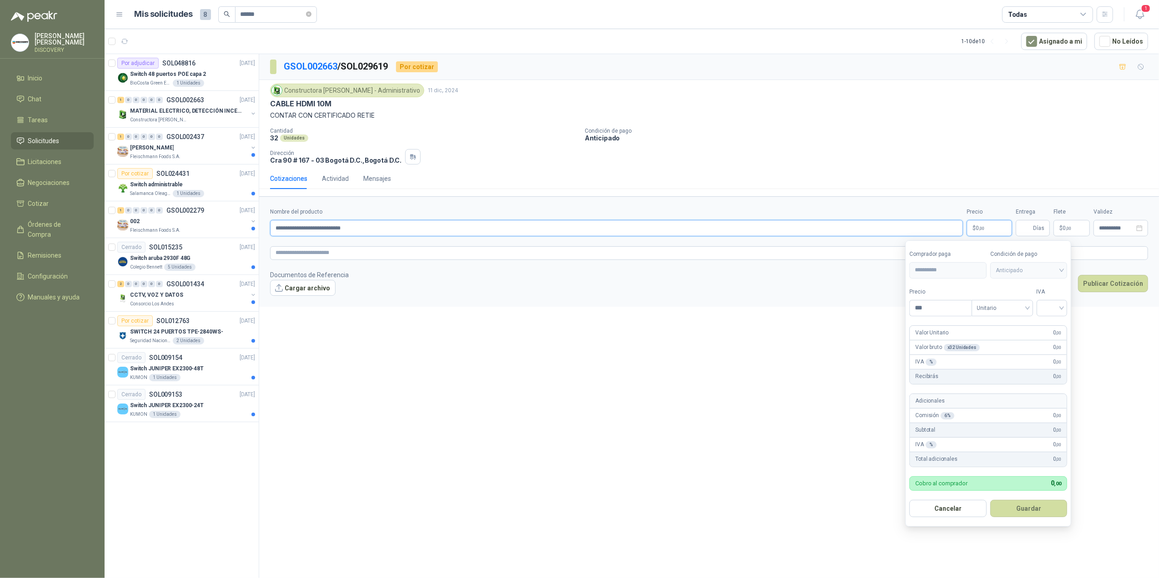
click at [439, 235] on input "**********" at bounding box center [616, 228] width 693 height 16
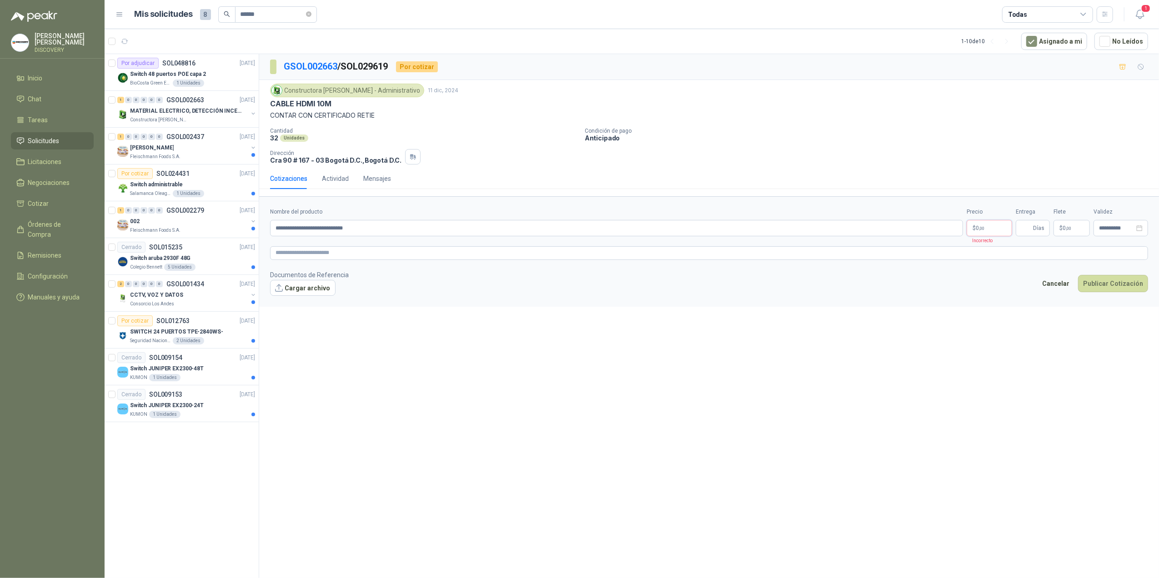
click at [790, 226] on p "$ 0 ,00" at bounding box center [989, 228] width 45 height 16
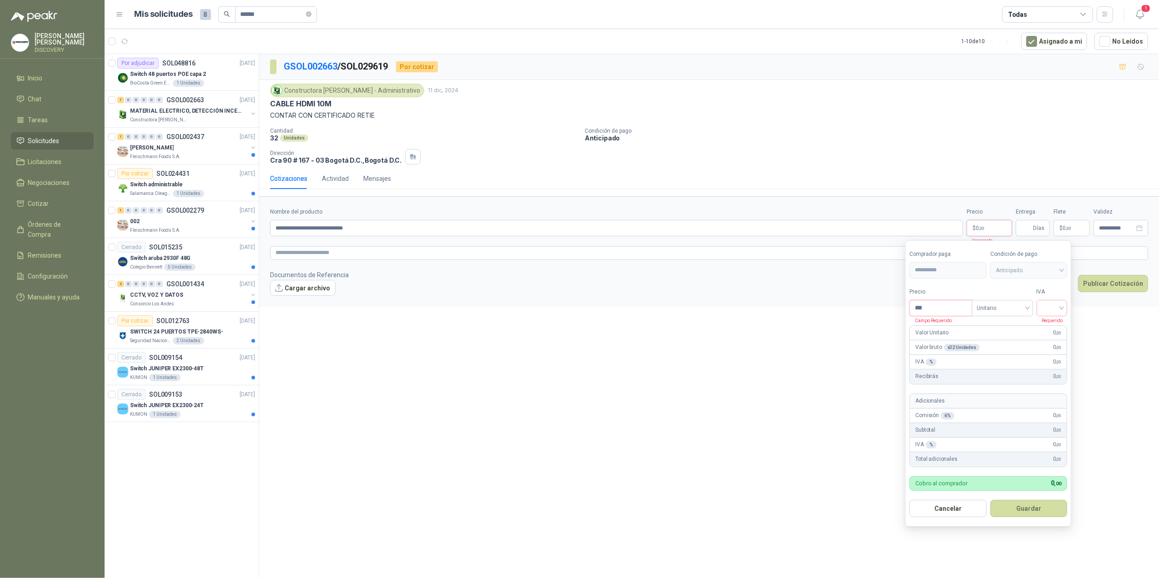
click at [790, 313] on input "***" at bounding box center [940, 308] width 61 height 15
click at [790, 310] on span "Unitario" at bounding box center [1002, 308] width 50 height 14
click at [790, 310] on input "search" at bounding box center [1052, 308] width 20 height 14
click at [790, 324] on div "19%" at bounding box center [1053, 327] width 17 height 10
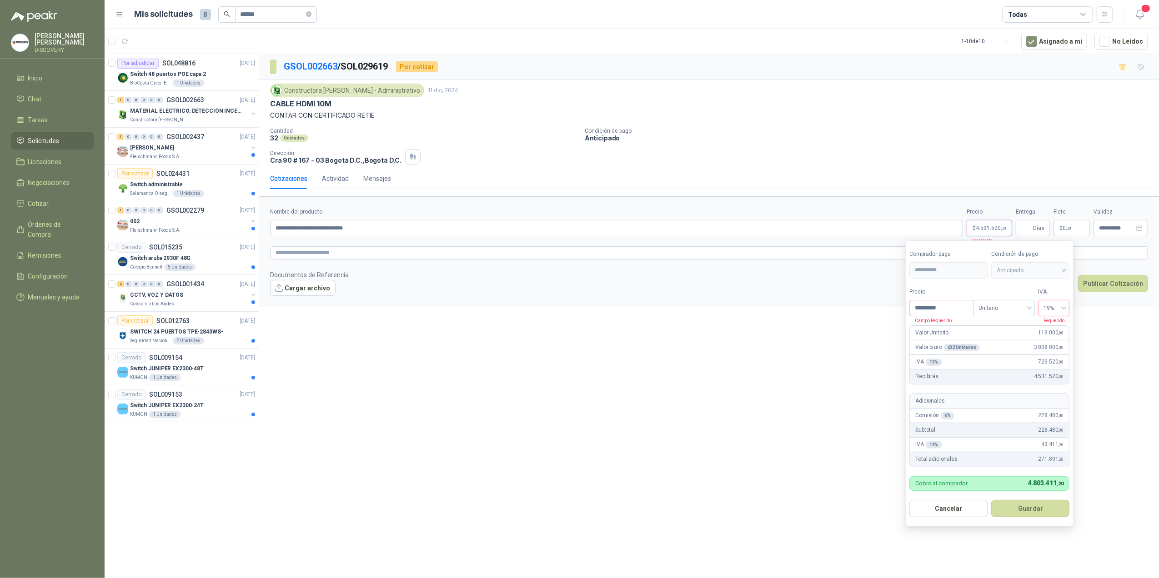
click at [790, 266] on span "Anticipado" at bounding box center [1030, 271] width 67 height 14
click at [790, 269] on span "Anticipado" at bounding box center [1030, 271] width 67 height 14
click at [790, 394] on button "Guardar" at bounding box center [1030, 508] width 78 height 17
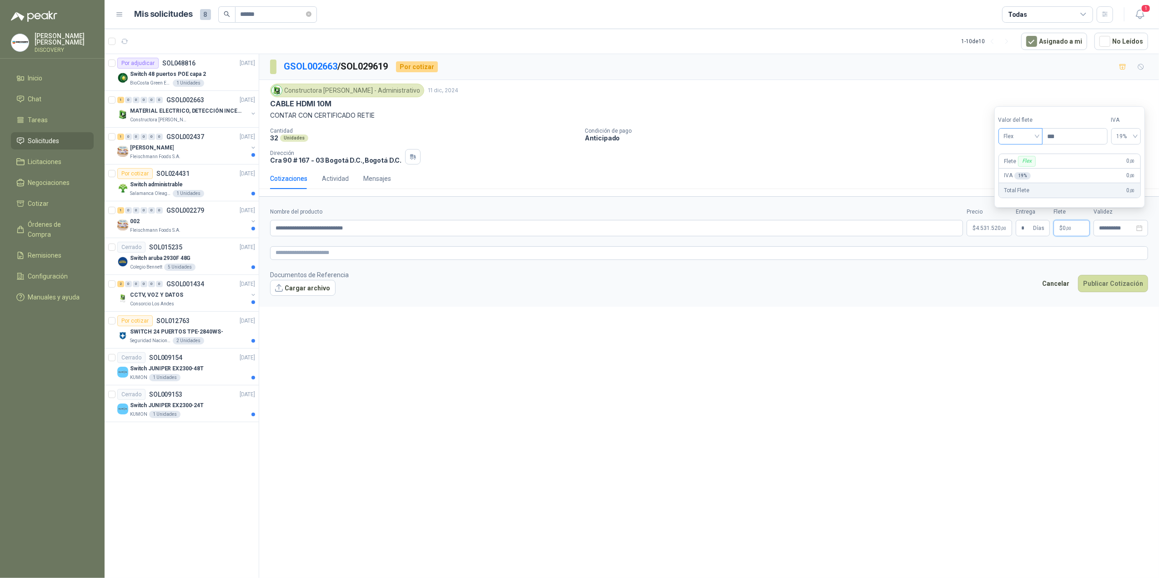
click at [790, 133] on span "Flex" at bounding box center [1020, 137] width 33 height 14
click at [790, 171] on div "Incluido" at bounding box center [1021, 170] width 31 height 10
click at [790, 236] on div "**********" at bounding box center [1121, 228] width 55 height 16
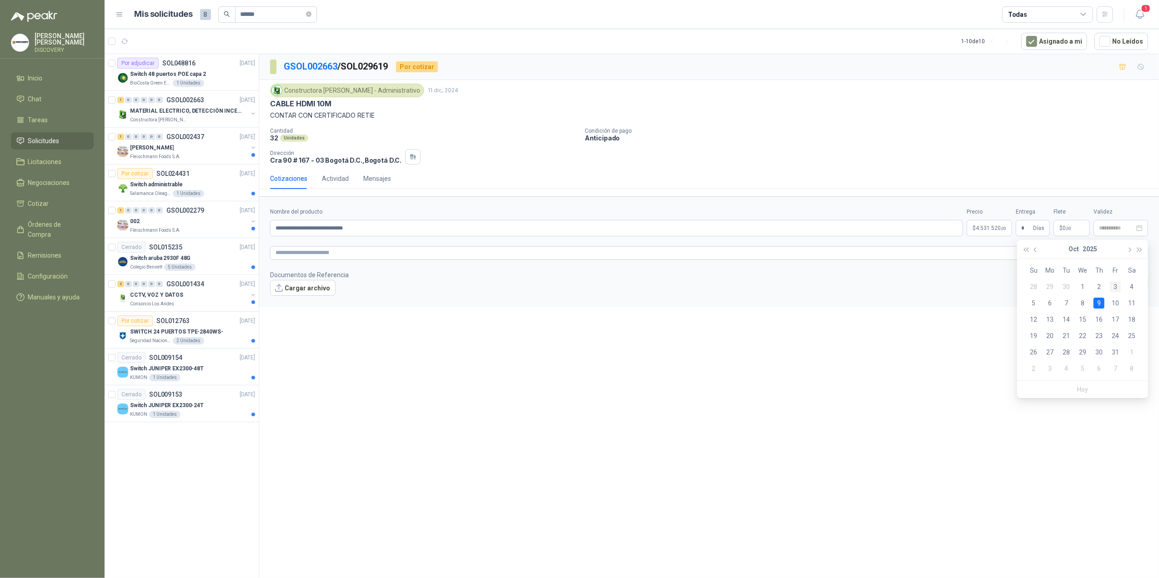
click at [790, 288] on div "3" at bounding box center [1115, 286] width 11 height 11
click at [790, 230] on icon "close-circle" at bounding box center [1139, 228] width 6 height 6
click at [790, 231] on input "**********" at bounding box center [1116, 229] width 35 height 6
click at [790, 284] on div "3" at bounding box center [1115, 286] width 11 height 11
click at [573, 253] on textarea at bounding box center [709, 253] width 878 height 14
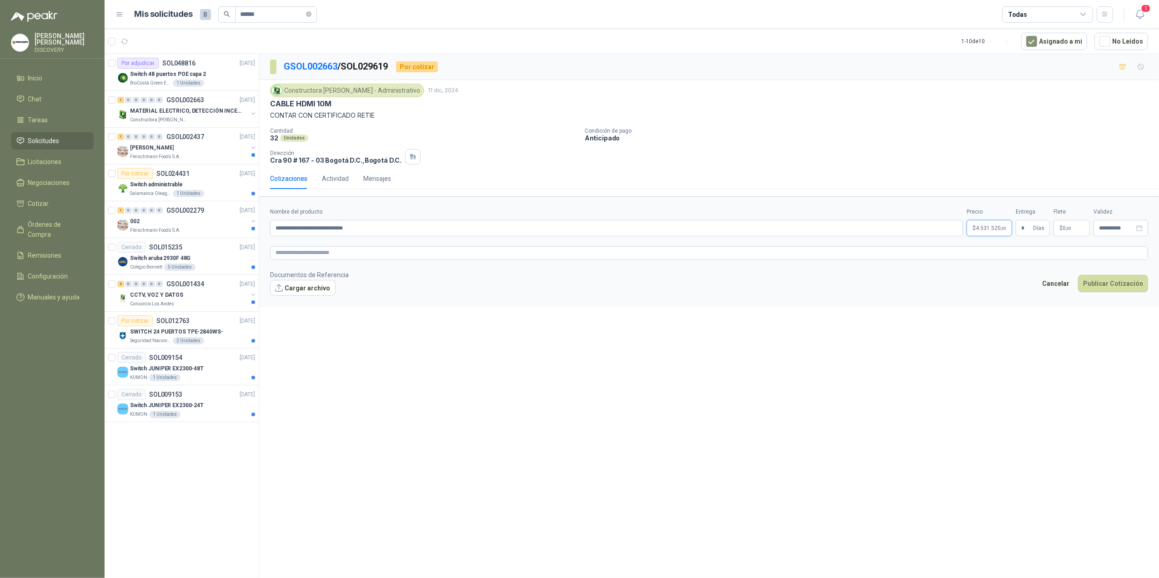
click at [790, 229] on span "4.531.520 ,00" at bounding box center [991, 228] width 30 height 5
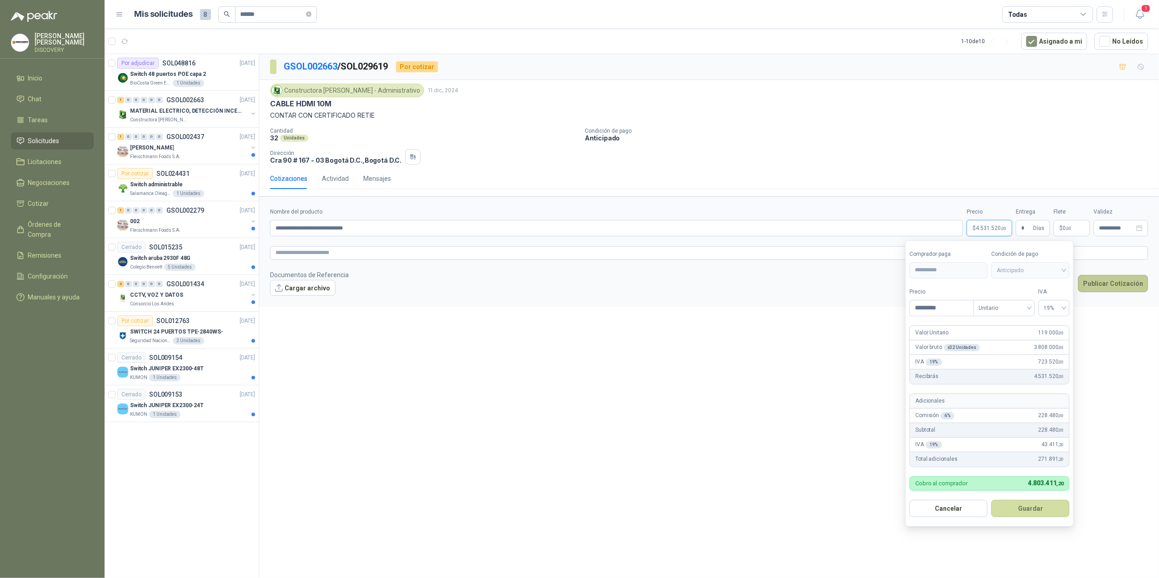
click at [790, 286] on button "Publicar Cotización" at bounding box center [1113, 283] width 70 height 17
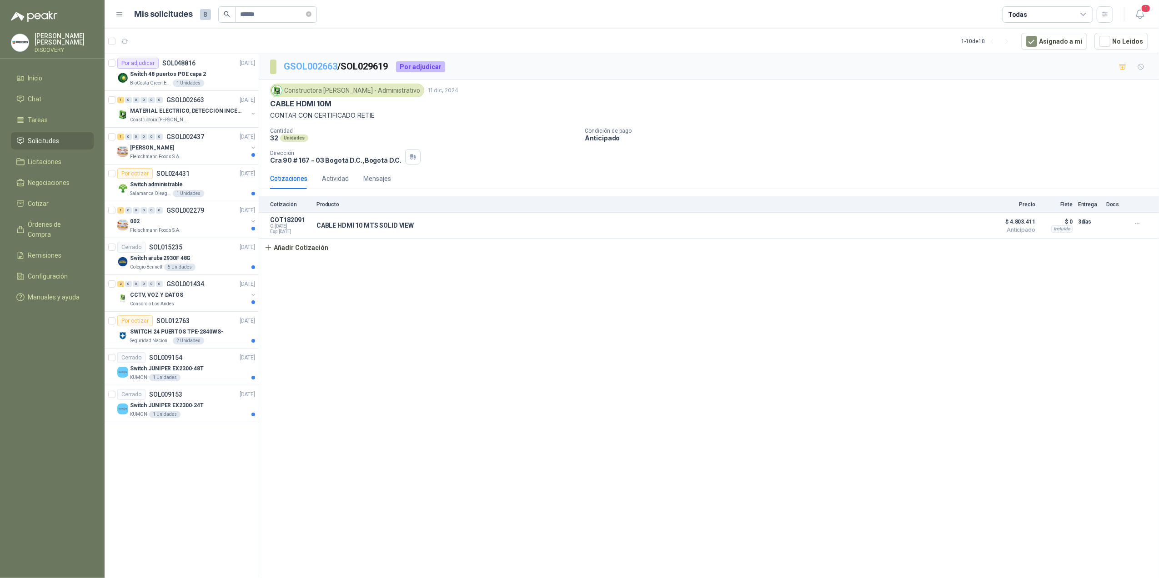
click at [326, 64] on link "GSOL002663" at bounding box center [311, 66] width 54 height 11
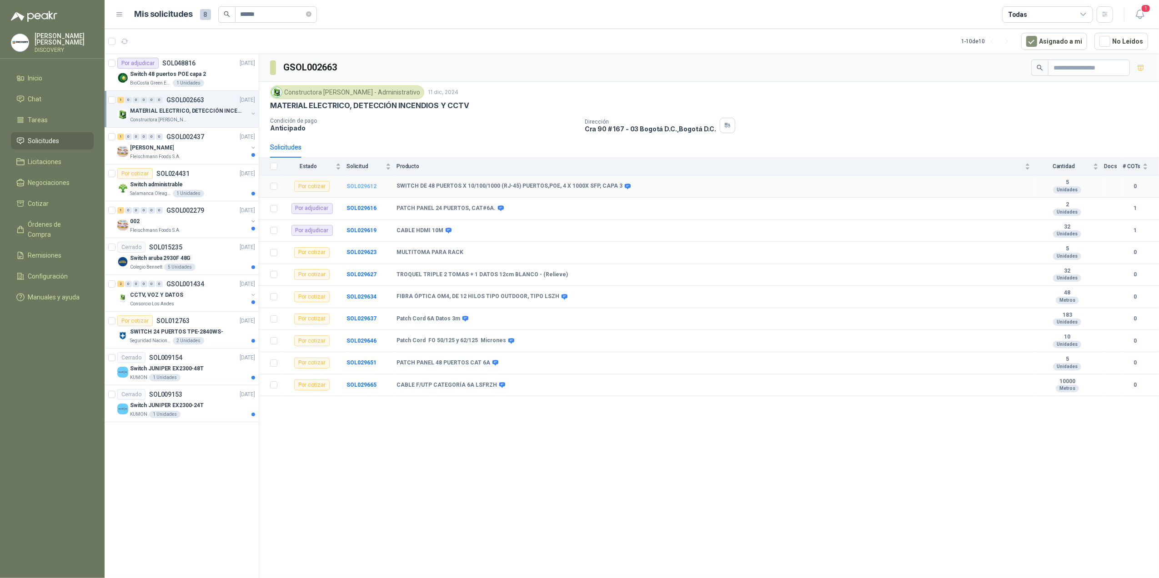
click at [362, 186] on b "SOL029612" at bounding box center [361, 186] width 30 height 6
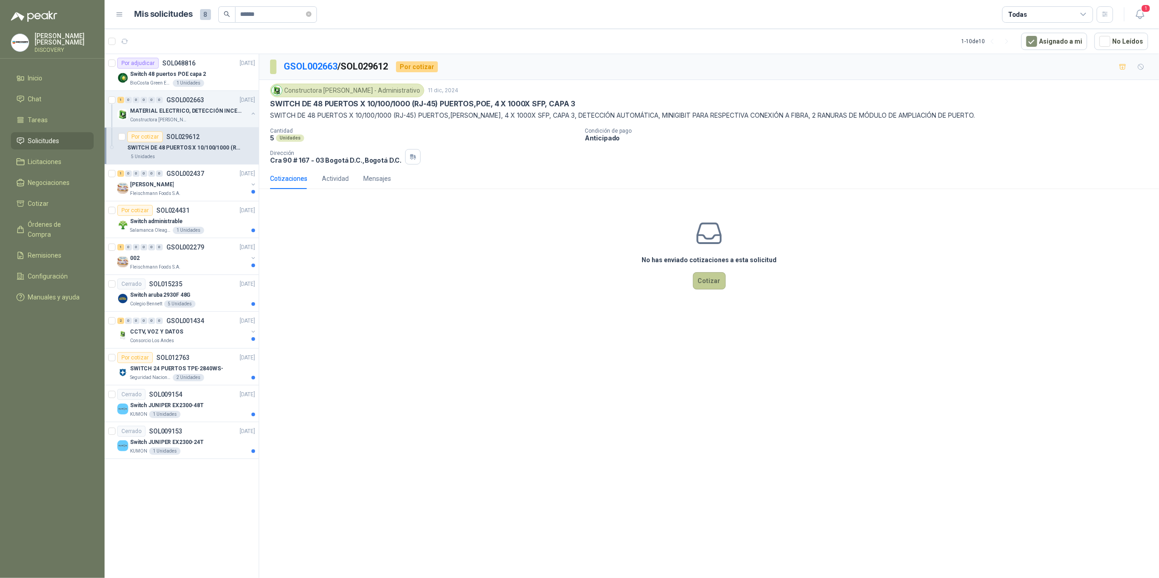
click at [719, 279] on button "Cotizar" at bounding box center [709, 280] width 33 height 17
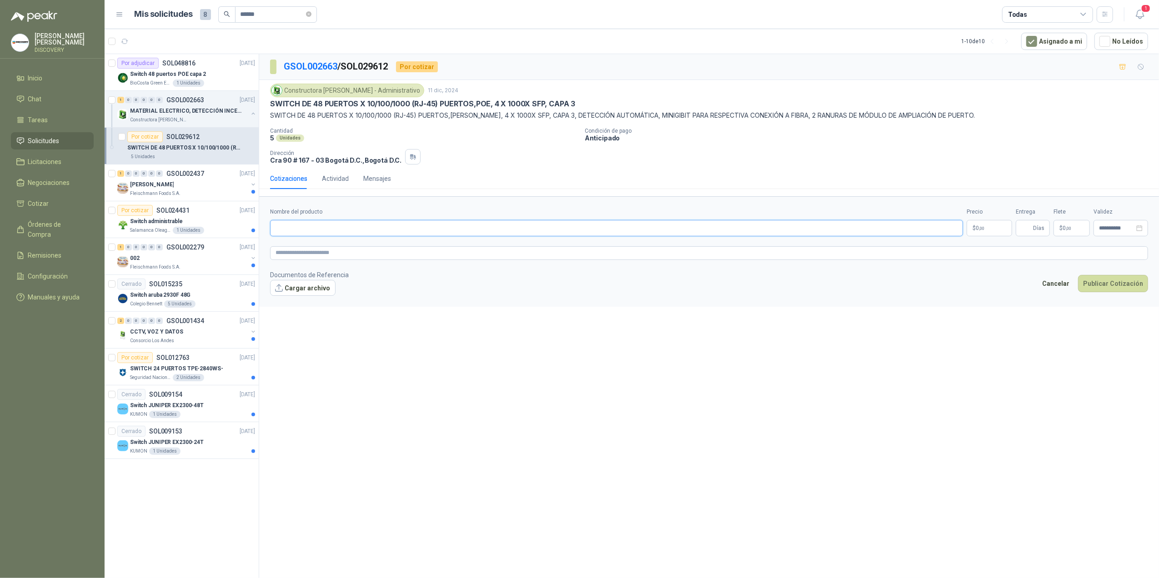
drag, startPoint x: 339, startPoint y: 227, endPoint x: 344, endPoint y: 226, distance: 4.7
click at [340, 227] on input "Nombre del producto" at bounding box center [616, 228] width 693 height 16
paste input "**********"
click at [318, 62] on link "GSOL002663" at bounding box center [311, 66] width 54 height 11
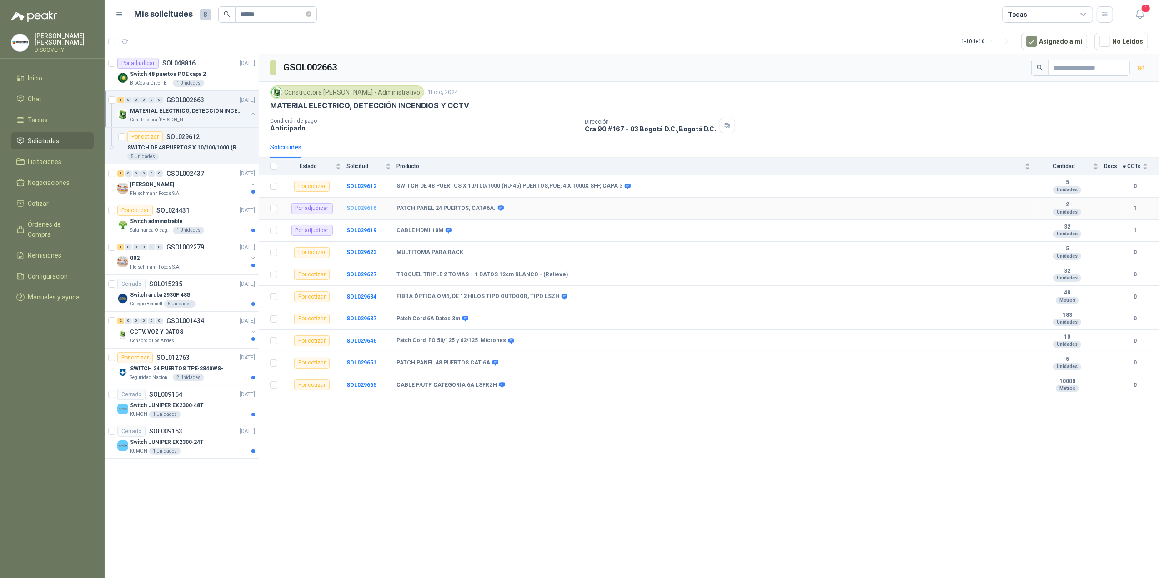
click at [366, 211] on b "SOL029616" at bounding box center [361, 208] width 30 height 6
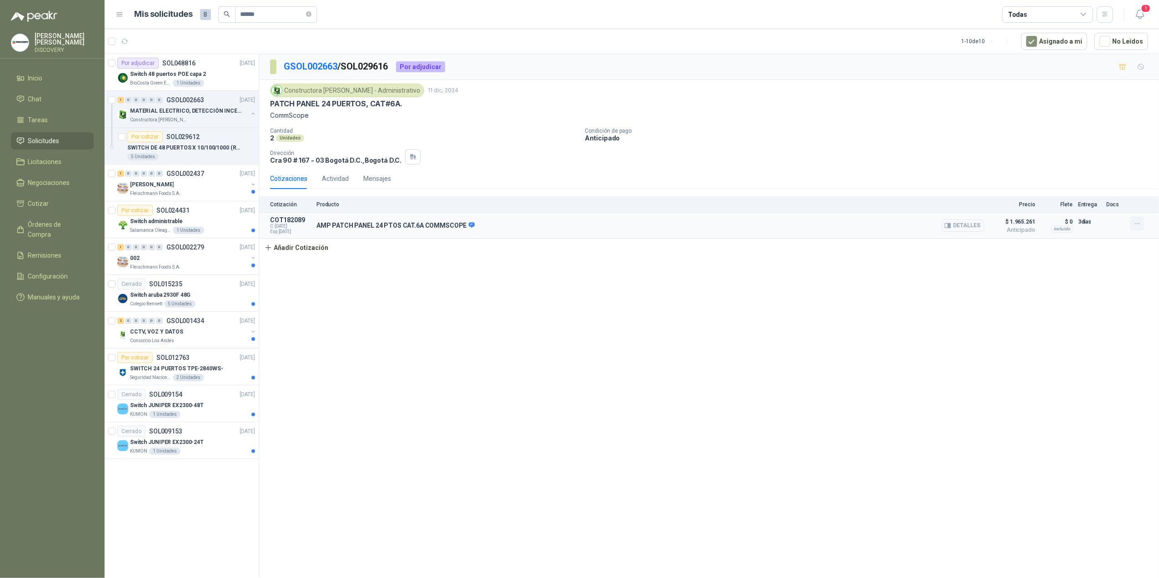
click at [790, 225] on icon "button" at bounding box center [1138, 224] width 8 height 8
click at [790, 181] on div "Editar Eliminar" at bounding box center [1119, 197] width 80 height 38
click at [790, 184] on button "Editar" at bounding box center [1119, 189] width 73 height 15
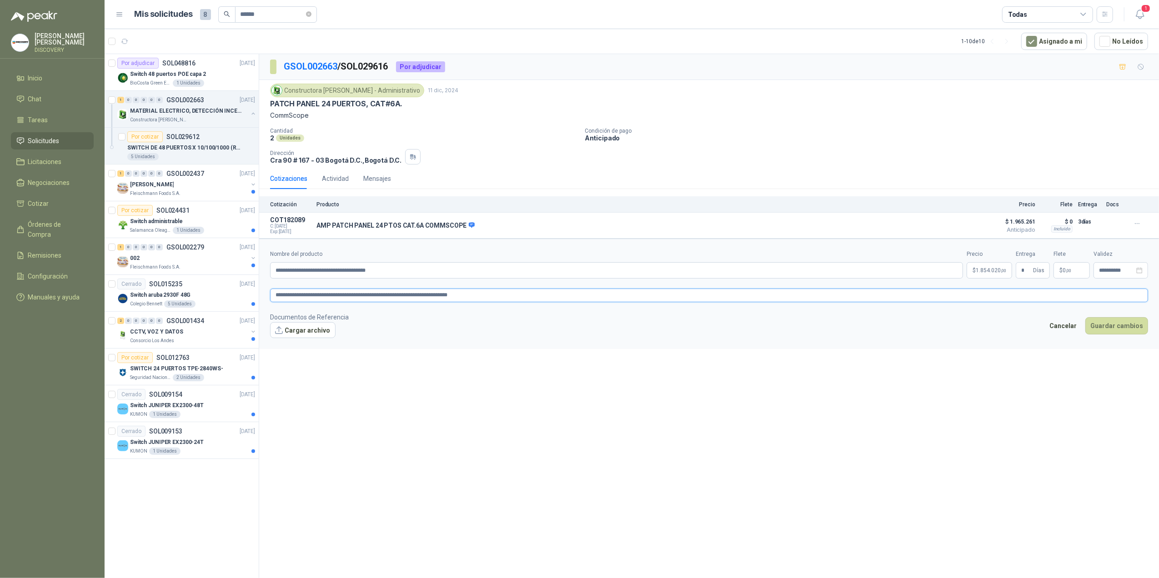
drag, startPoint x: 118, startPoint y: 276, endPoint x: 53, endPoint y: 275, distance: 65.5
click at [53, 275] on div "[PERSON_NAME] DISCOVERY Inicio Chat Tareas Solicitudes Licitaciones Negociacion…" at bounding box center [579, 289] width 1159 height 578
click at [790, 325] on button "Guardar cambios" at bounding box center [1116, 325] width 63 height 17
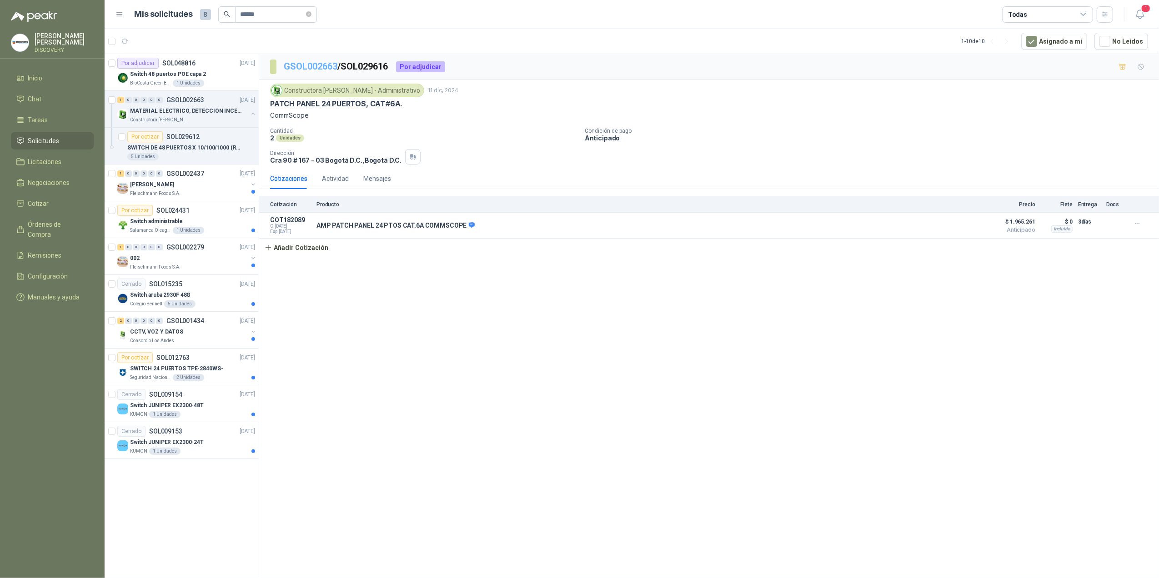
click at [312, 65] on link "GSOL002663" at bounding box center [311, 66] width 54 height 11
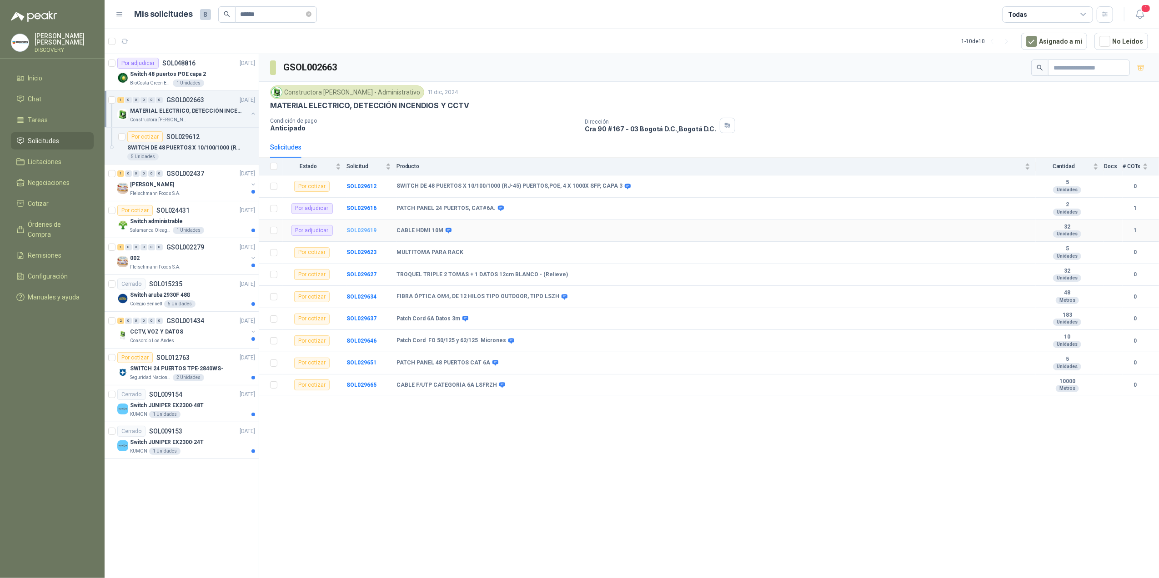
click at [350, 233] on b "SOL029619" at bounding box center [361, 230] width 30 height 6
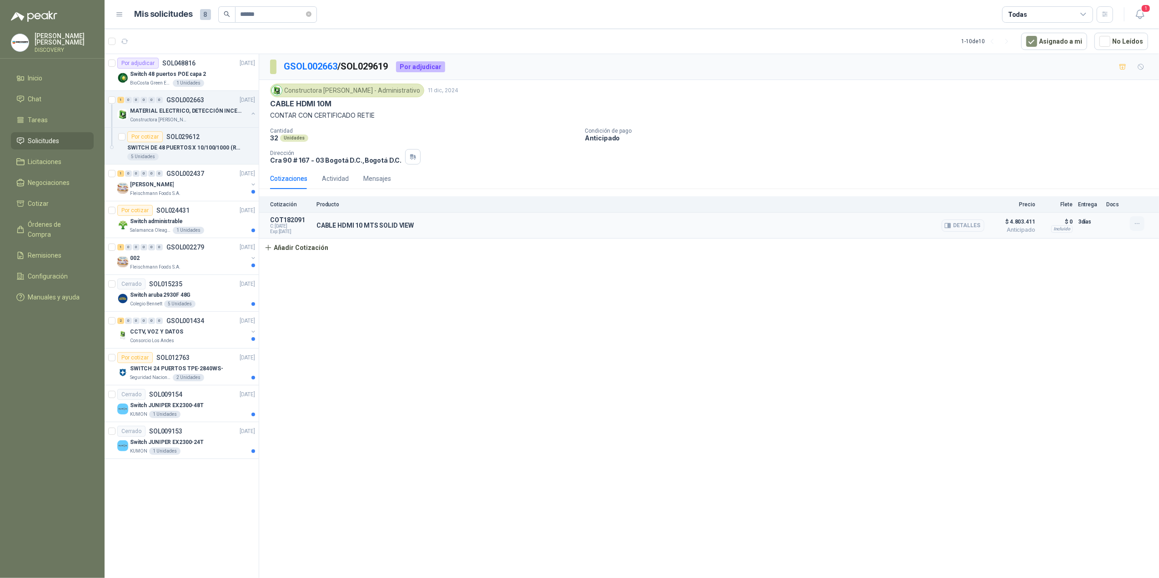
click at [790, 224] on icon "button" at bounding box center [1138, 224] width 8 height 8
click at [790, 190] on button "Editar" at bounding box center [1119, 189] width 73 height 15
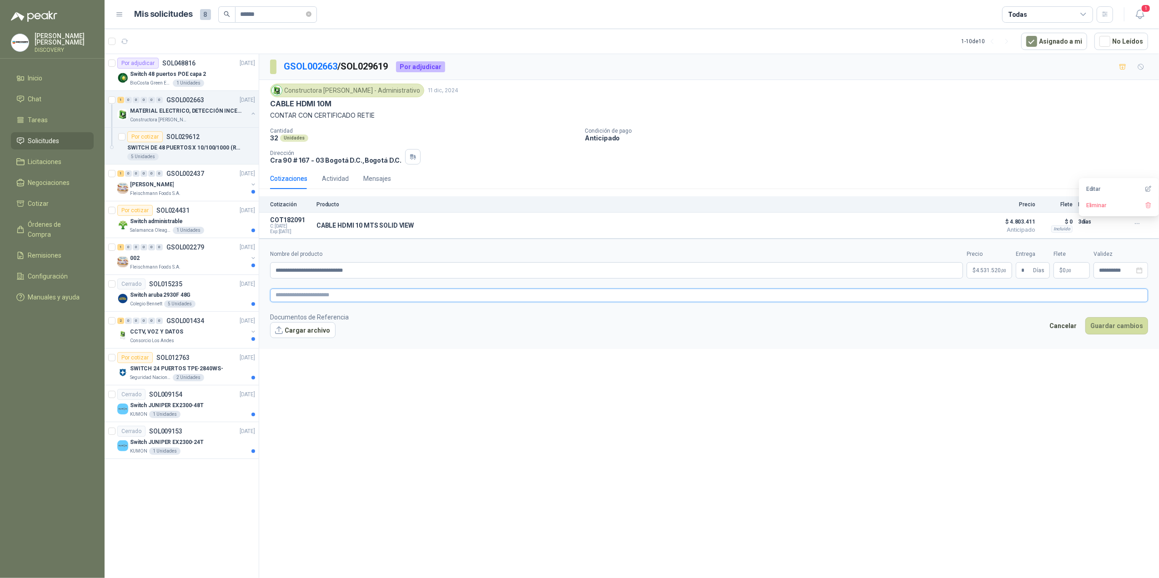
click at [361, 299] on textarea at bounding box center [709, 296] width 878 height 14
paste textarea "**********"
click at [790, 335] on button "Guardar cambios" at bounding box center [1116, 325] width 63 height 17
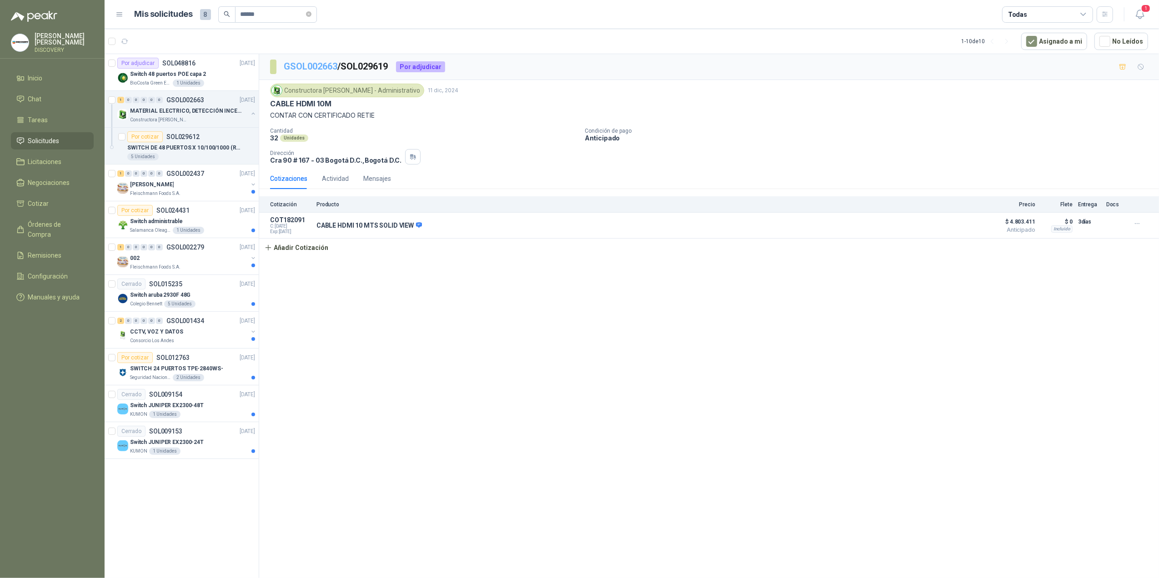
click at [323, 69] on link "GSOL002663" at bounding box center [311, 66] width 54 height 11
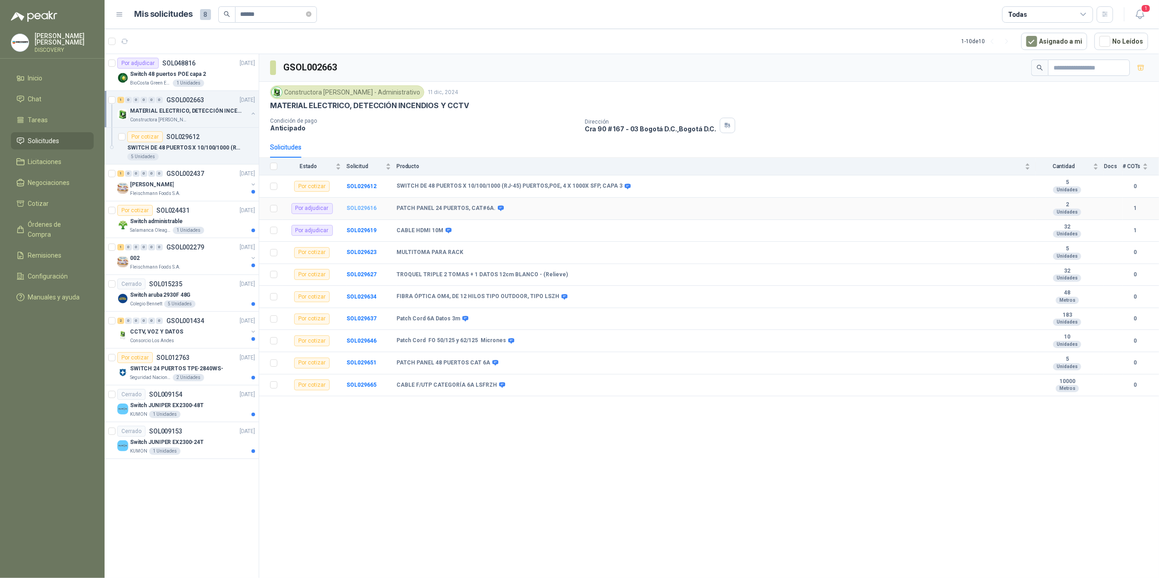
click at [368, 210] on b "SOL029616" at bounding box center [361, 208] width 30 height 6
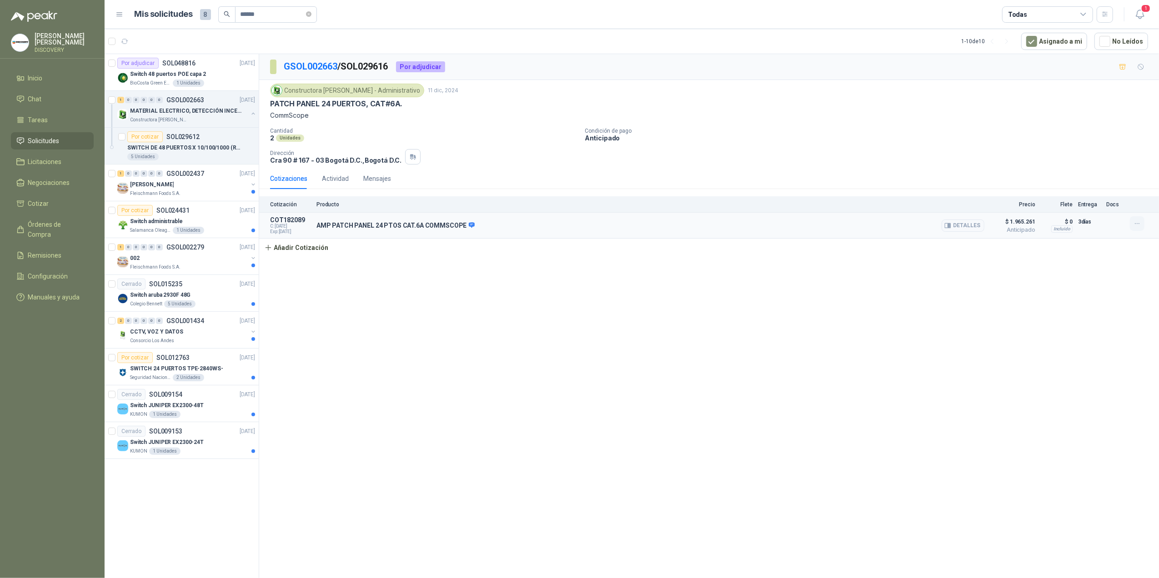
click at [790, 226] on icon "button" at bounding box center [1138, 224] width 8 height 8
click at [790, 186] on button "Editar" at bounding box center [1119, 189] width 73 height 15
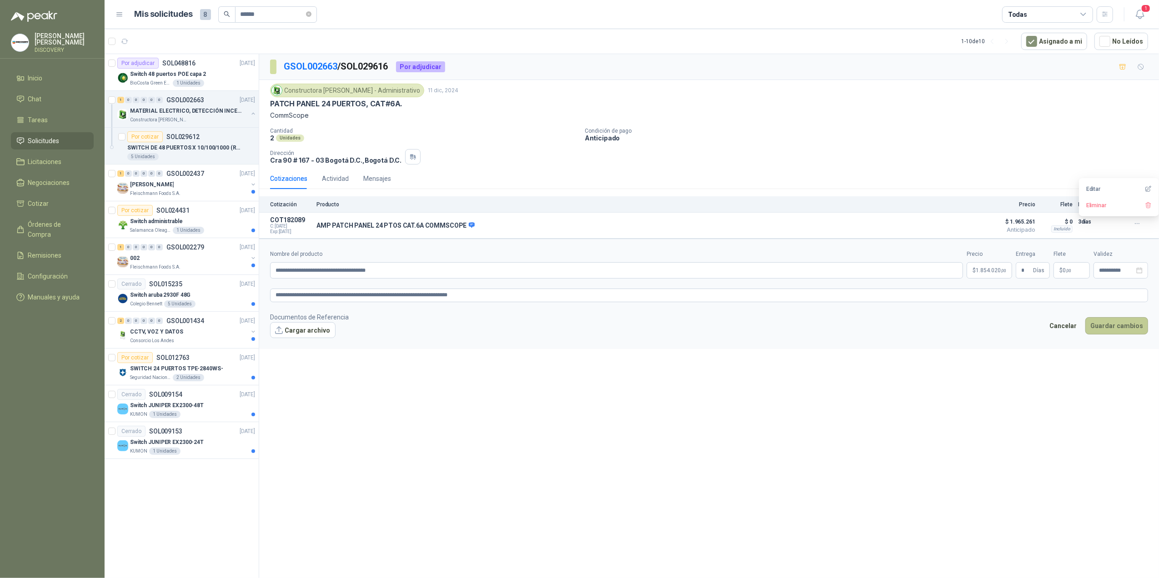
click at [790, 325] on button "Guardar cambios" at bounding box center [1116, 325] width 63 height 17
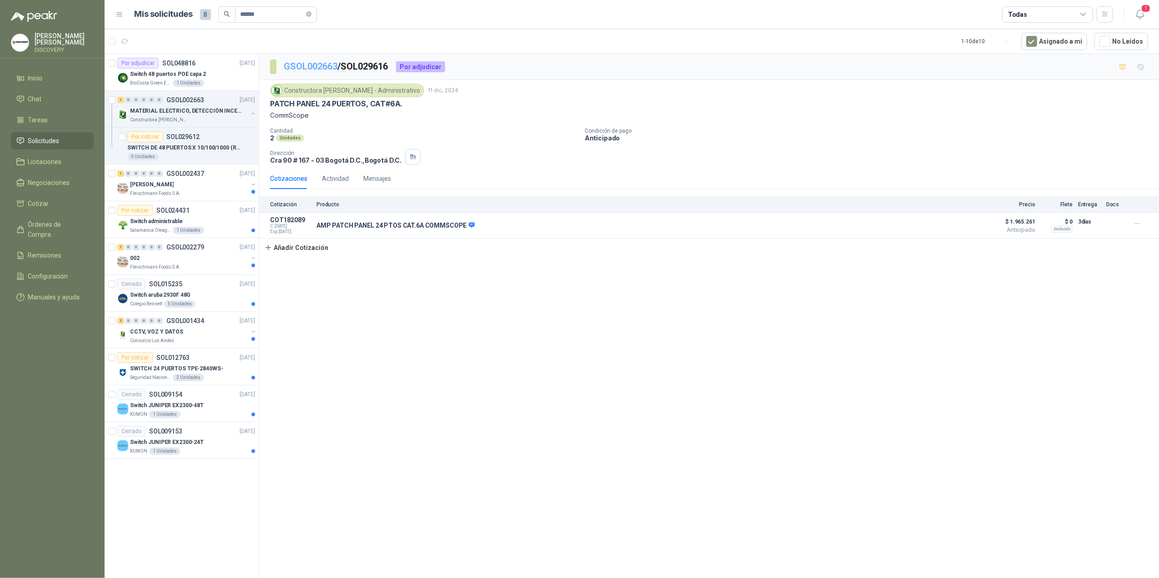
click at [316, 66] on link "GSOL002663" at bounding box center [311, 66] width 54 height 11
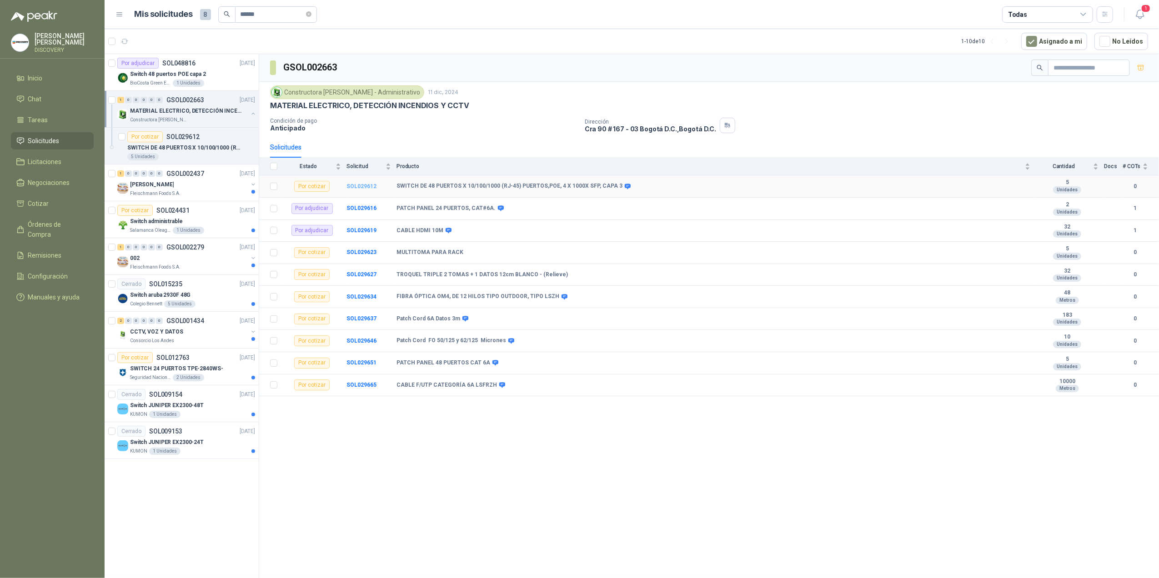
click at [367, 188] on b "SOL029612" at bounding box center [361, 186] width 30 height 6
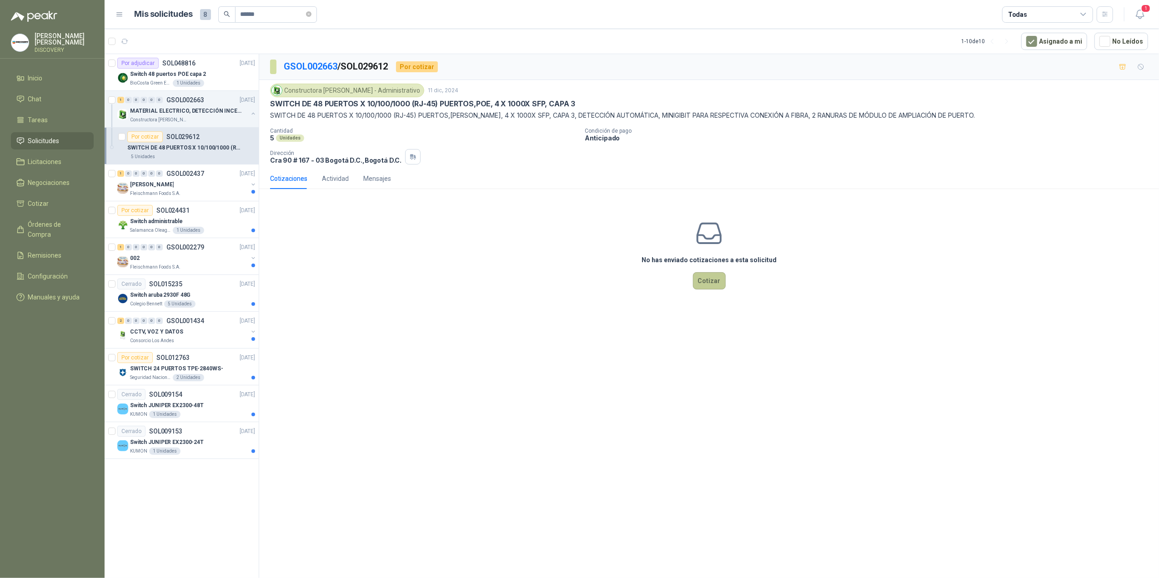
click at [699, 286] on button "Cotizar" at bounding box center [709, 280] width 33 height 17
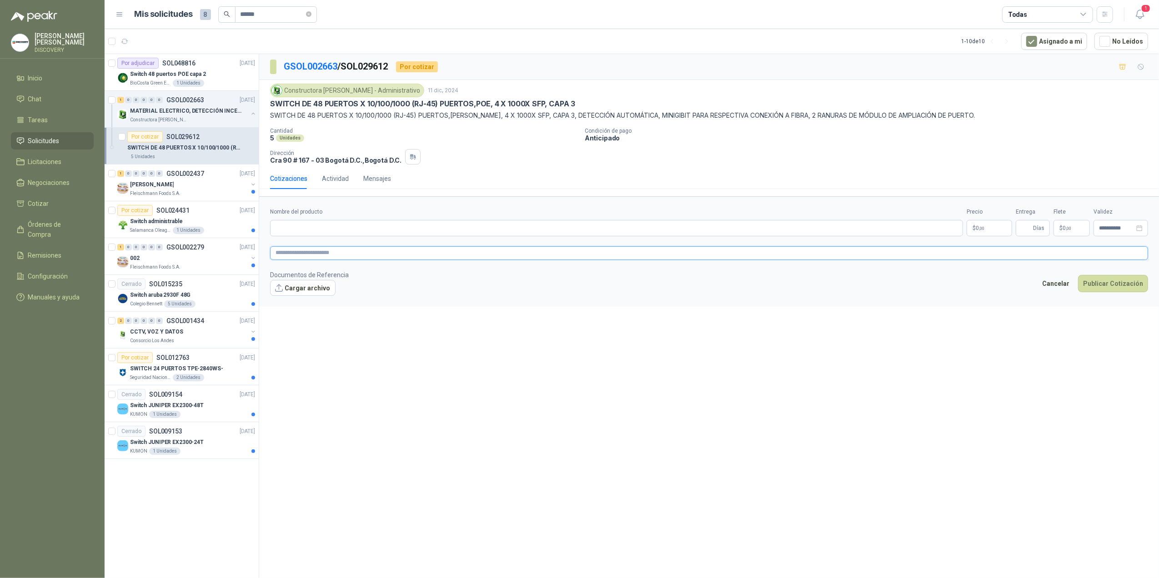
click at [429, 249] on textarea at bounding box center [709, 253] width 878 height 14
paste textarea "**********"
click at [450, 231] on input "Nombre del producto" at bounding box center [616, 228] width 693 height 16
paste input "**********"
click at [790, 235] on p "$ 0 ,00" at bounding box center [989, 228] width 45 height 16
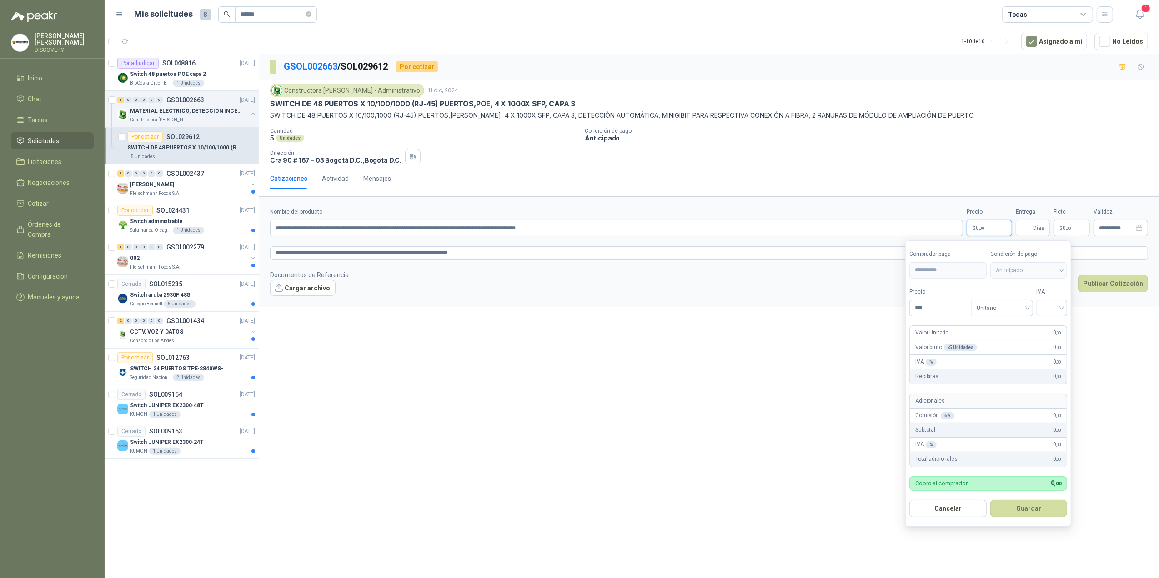
click at [790, 226] on p "$ 0 ,00" at bounding box center [989, 228] width 45 height 16
click at [790, 310] on input "***" at bounding box center [940, 308] width 61 height 15
click at [790, 310] on input "search" at bounding box center [1050, 308] width 20 height 14
click at [790, 326] on div "19%" at bounding box center [1052, 327] width 17 height 10
click at [790, 394] on button "Guardar" at bounding box center [1029, 508] width 78 height 17
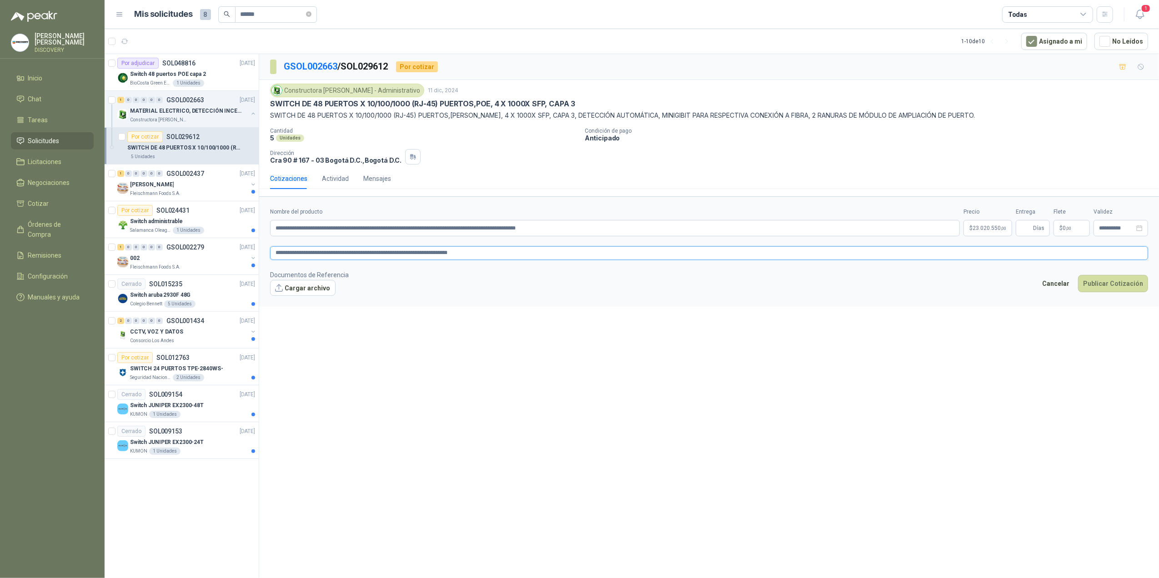
click at [488, 253] on textarea "**********" at bounding box center [709, 253] width 878 height 14
drag, startPoint x: 397, startPoint y: 254, endPoint x: 117, endPoint y: 255, distance: 280.6
click at [119, 255] on div "Por adjudicar SOL048816 [DATE] Switch 48 puertos [PERSON_NAME] capa 2 BioCosta …" at bounding box center [632, 318] width 1054 height 528
click at [790, 236] on input "Entrega" at bounding box center [1026, 228] width 10 height 15
click at [790, 222] on p "$ 0 ,00" at bounding box center [1072, 228] width 36 height 16
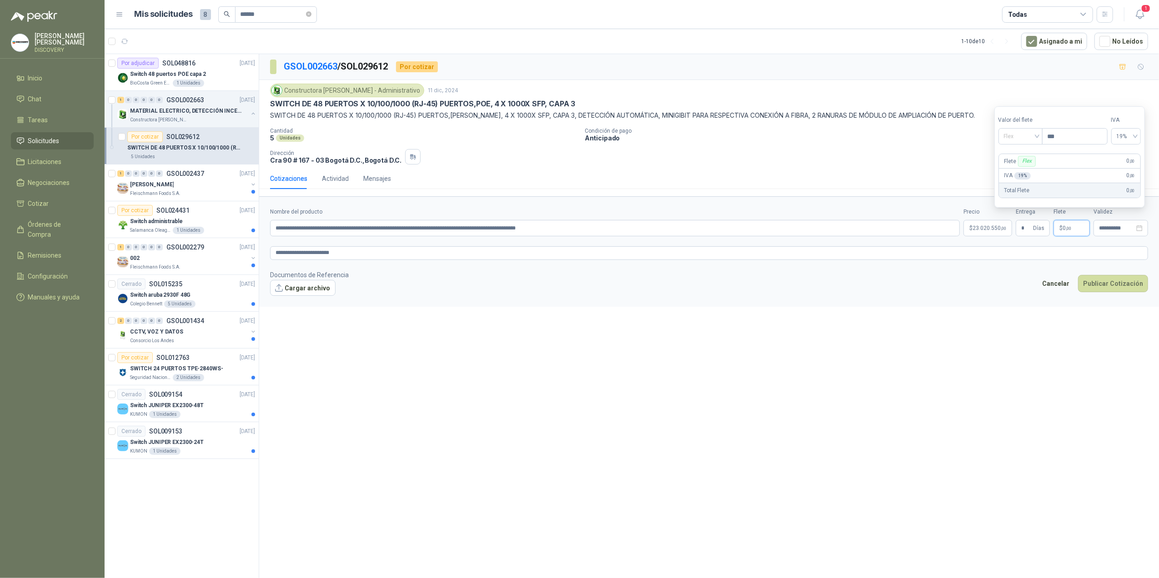
drag, startPoint x: 1023, startPoint y: 136, endPoint x: 1021, endPoint y: 150, distance: 14.7
click at [790, 136] on span "Flex" at bounding box center [1020, 137] width 33 height 14
click at [790, 152] on div "Flex" at bounding box center [1021, 155] width 31 height 10
click at [790, 136] on span "Flex" at bounding box center [1020, 137] width 33 height 14
click at [790, 166] on div "Incluido" at bounding box center [1021, 170] width 31 height 10
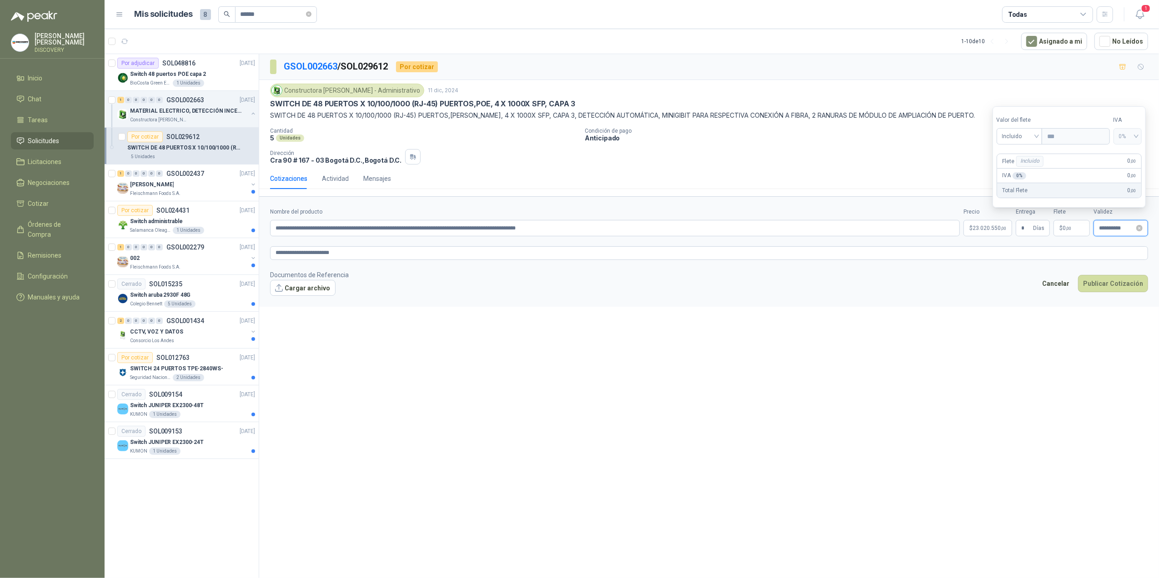
click at [790, 231] on input "**********" at bounding box center [1116, 229] width 35 height 6
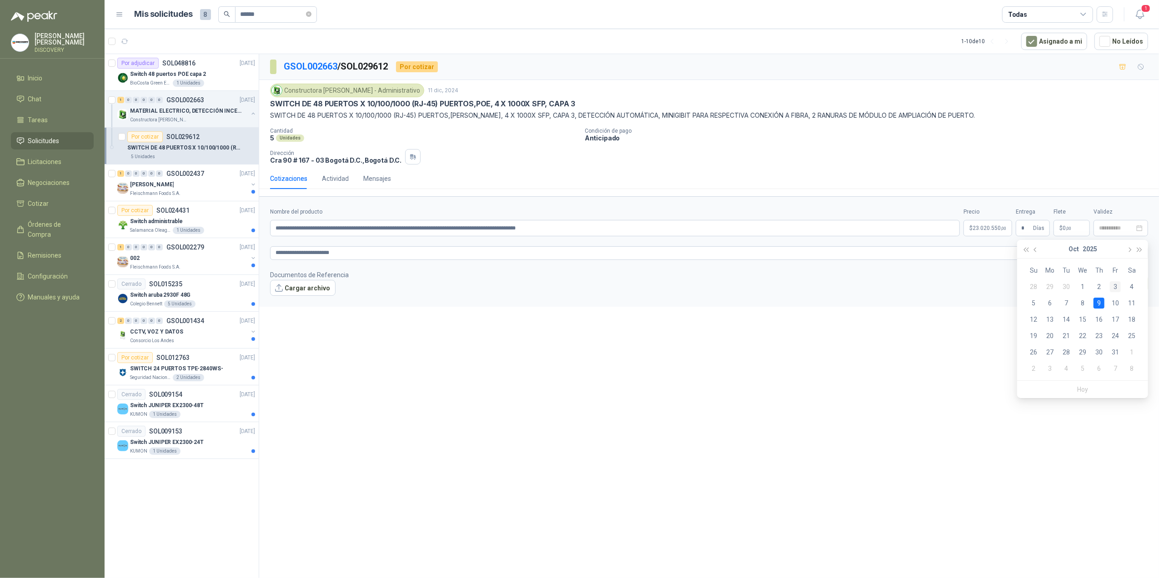
click at [790, 284] on td "3" at bounding box center [1115, 287] width 16 height 16
click at [790, 288] on button "Publicar Cotización" at bounding box center [1113, 283] width 70 height 17
drag, startPoint x: 601, startPoint y: 230, endPoint x: -3, endPoint y: 210, distance: 604.2
click at [0, 210] on html "[PERSON_NAME] DISCOVERY Inicio Chat Tareas Solicitudes Licitaciones Negociacion…" at bounding box center [579, 289] width 1159 height 578
click at [623, 221] on div "**********" at bounding box center [615, 222] width 690 height 29
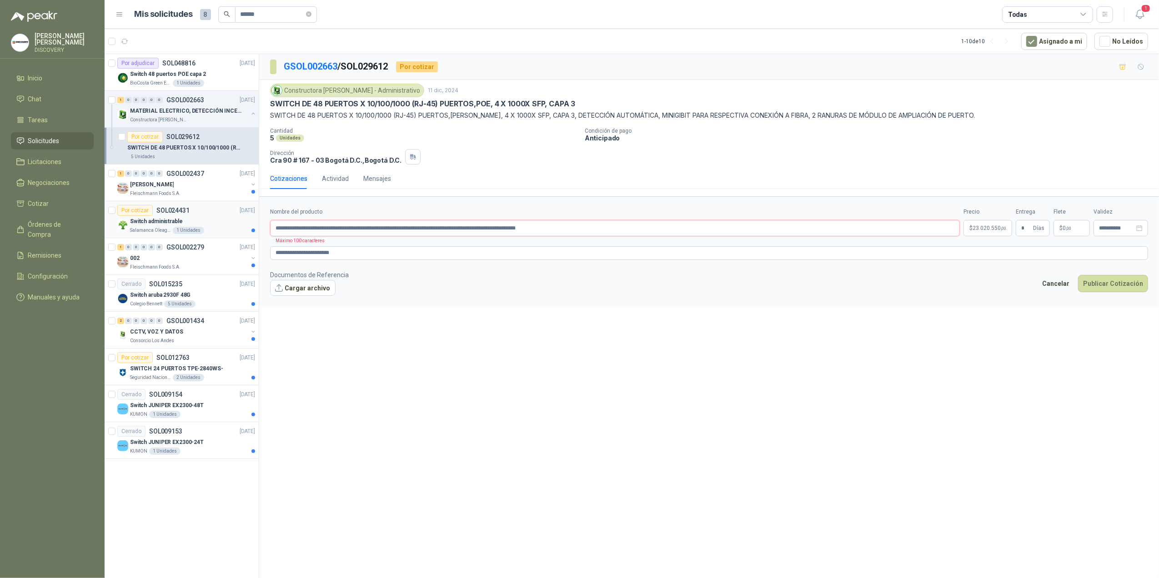
drag, startPoint x: 620, startPoint y: 228, endPoint x: 242, endPoint y: 230, distance: 378.3
click at [242, 230] on div "Por adjudicar SOL048816 [DATE] Switch 48 puertos [PERSON_NAME] capa 2 BioCosta …" at bounding box center [632, 318] width 1054 height 528
paste input "text"
click at [273, 254] on textarea "**********" at bounding box center [709, 253] width 878 height 14
click at [320, 254] on textarea "**********" at bounding box center [709, 253] width 878 height 14
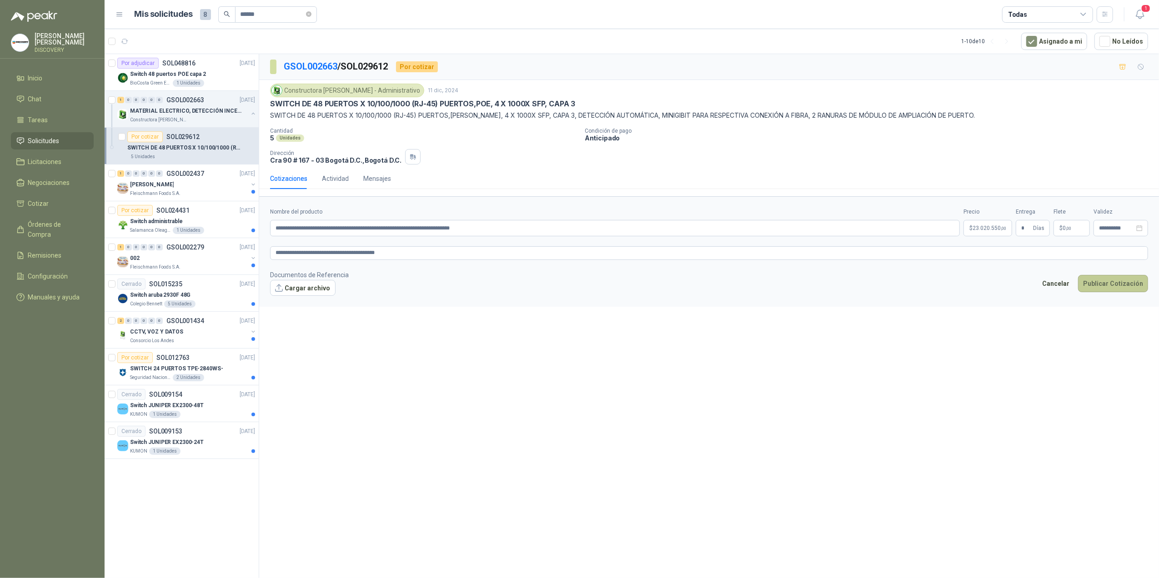
click at [790, 284] on button "Publicar Cotización" at bounding box center [1113, 283] width 70 height 17
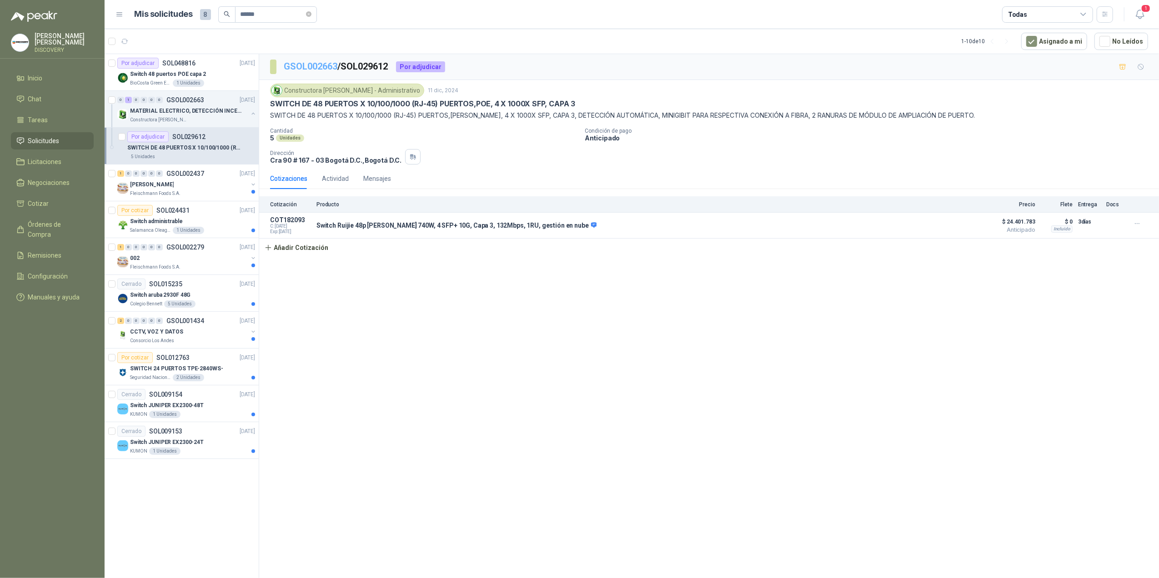
click at [309, 64] on link "GSOL002663" at bounding box center [311, 66] width 54 height 11
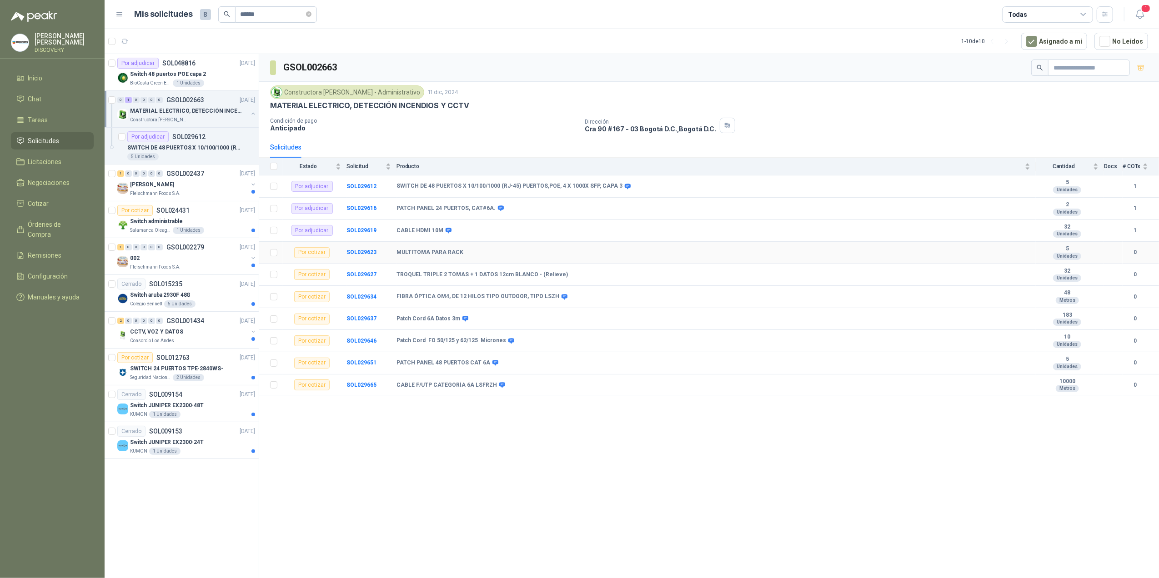
click at [370, 251] on td "SOL029623" at bounding box center [371, 253] width 50 height 22
click at [367, 256] on b "SOL029623" at bounding box center [361, 252] width 30 height 6
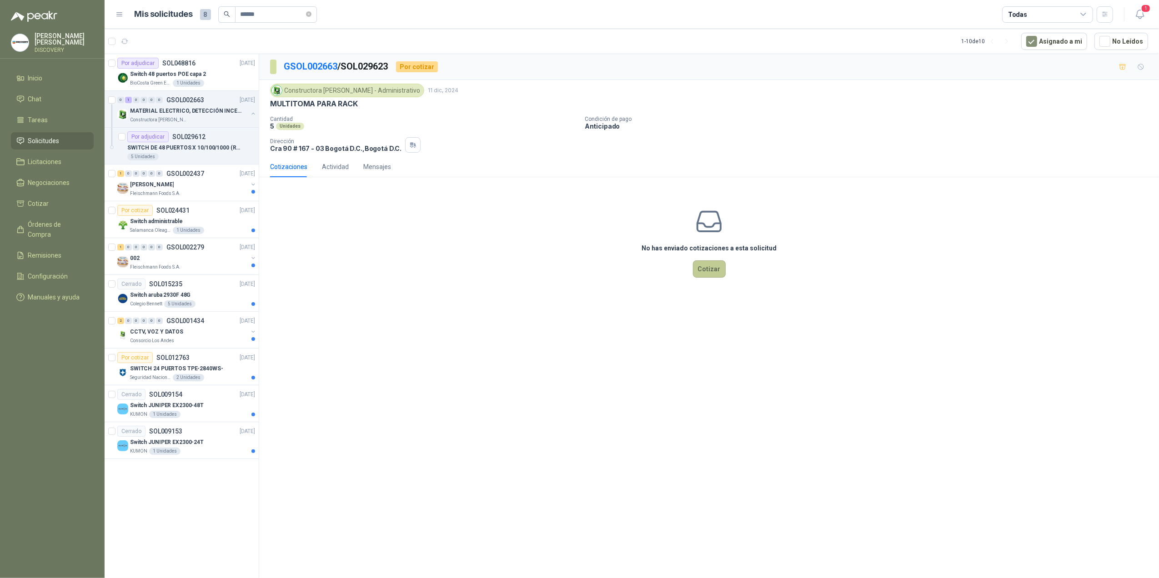
click at [710, 272] on button "Cotizar" at bounding box center [709, 269] width 33 height 17
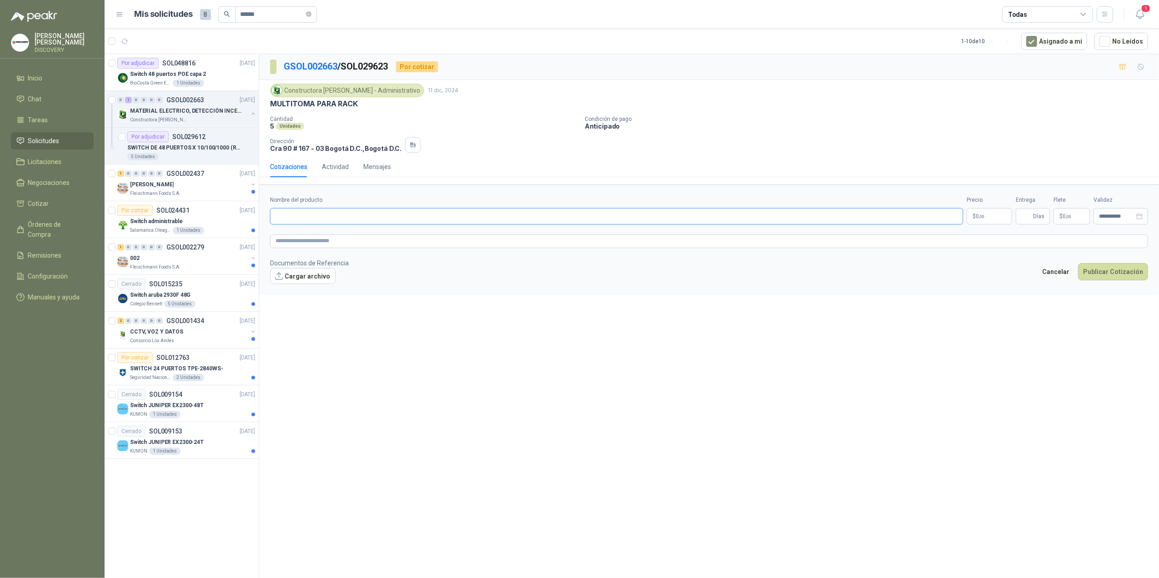
click at [393, 219] on input "Nombre del producto" at bounding box center [616, 216] width 693 height 16
paste input "**********"
click at [400, 239] on textarea at bounding box center [709, 242] width 878 height 14
click at [309, 66] on link "GSOL002663" at bounding box center [311, 66] width 54 height 11
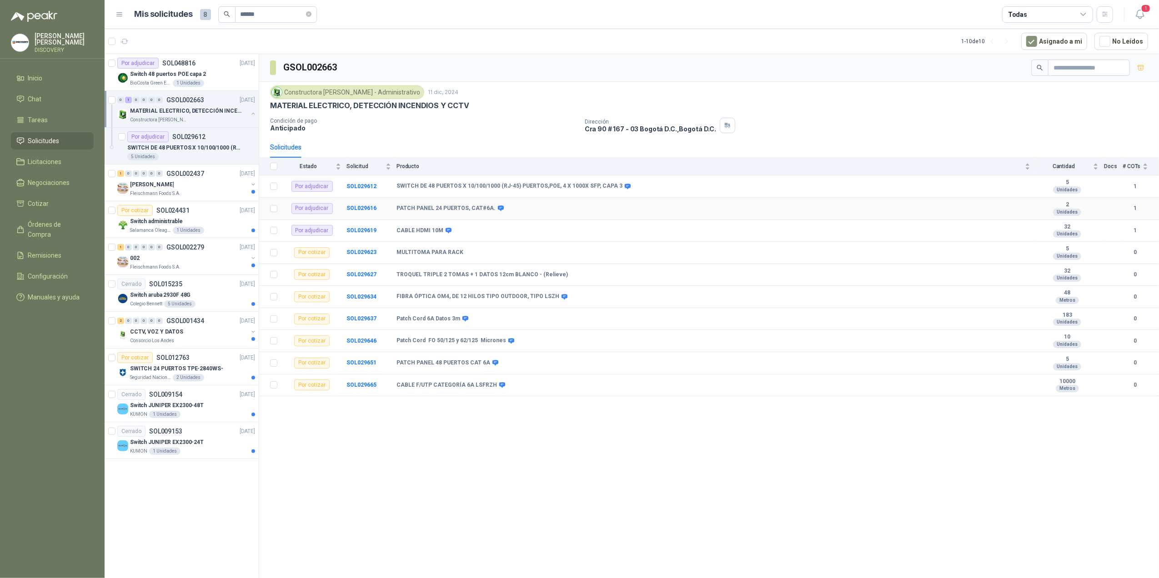
click at [359, 206] on td "SOL029616" at bounding box center [371, 209] width 50 height 22
click at [360, 207] on b "SOL029616" at bounding box center [361, 208] width 30 height 6
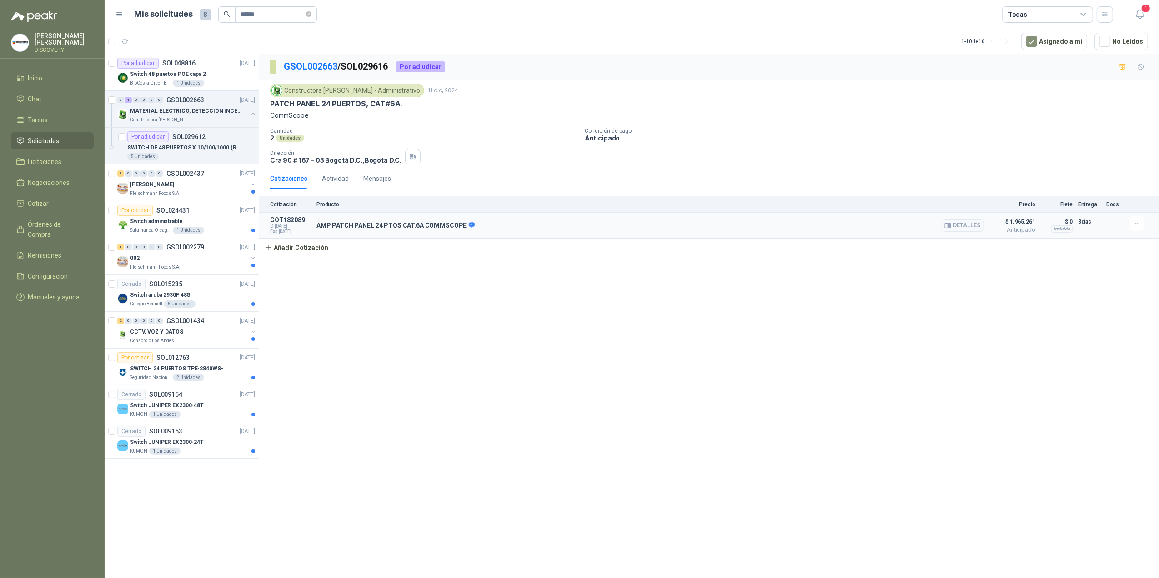
click at [790, 228] on div at bounding box center [1139, 223] width 18 height 15
click at [790, 228] on button "button" at bounding box center [1137, 223] width 15 height 15
click at [790, 196] on ul "Editar Eliminar" at bounding box center [1119, 197] width 73 height 31
click at [790, 194] on button "Editar" at bounding box center [1119, 189] width 73 height 15
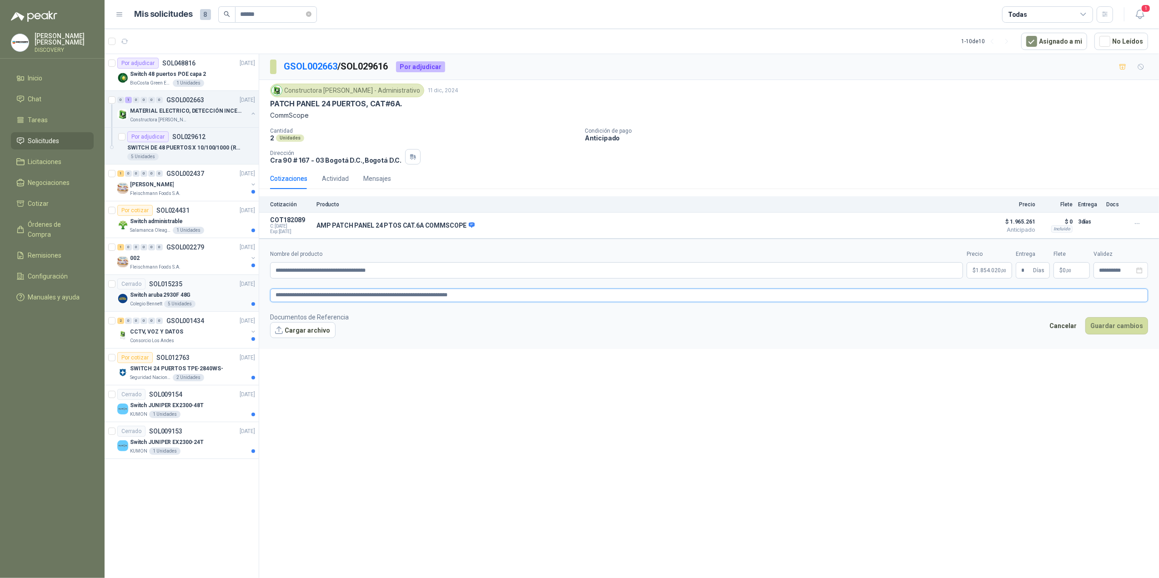
drag, startPoint x: 367, startPoint y: 291, endPoint x: 201, endPoint y: 290, distance: 166.0
click at [201, 290] on div "Por adjudicar SOL048816 [DATE] Switch 48 puertos [PERSON_NAME] capa 2 BioCosta …" at bounding box center [632, 318] width 1054 height 528
click at [315, 67] on link "GSOL002663" at bounding box center [311, 66] width 54 height 11
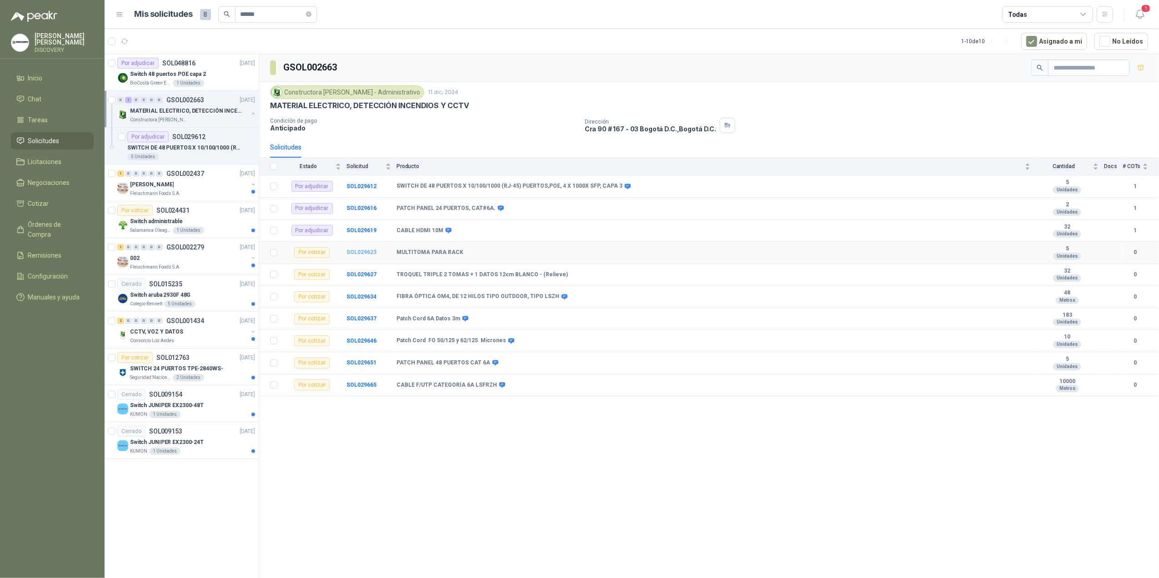
click at [360, 256] on b "SOL029623" at bounding box center [361, 252] width 30 height 6
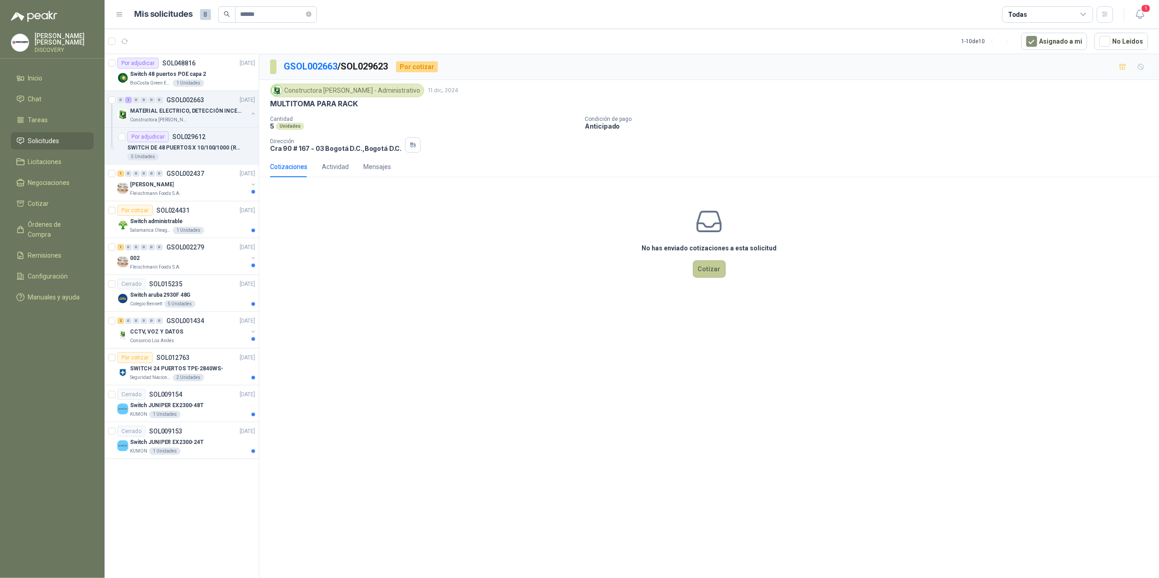
click at [708, 275] on button "Cotizar" at bounding box center [709, 269] width 33 height 17
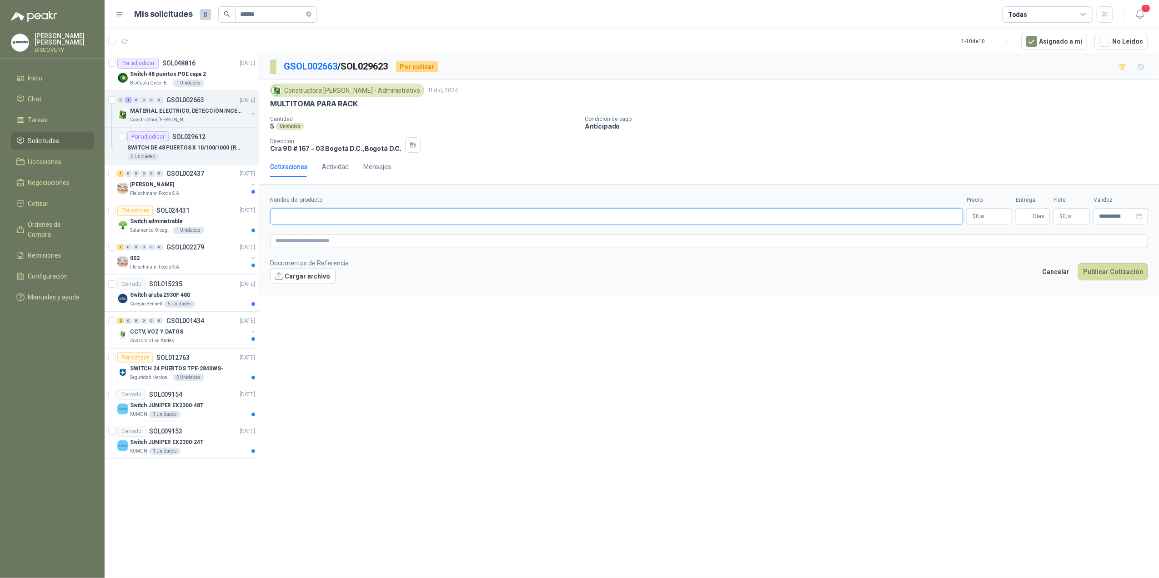
click at [339, 210] on input "Nombre del producto" at bounding box center [616, 216] width 693 height 16
paste input "**********"
click at [790, 216] on p "$ 0 ,00" at bounding box center [989, 216] width 45 height 16
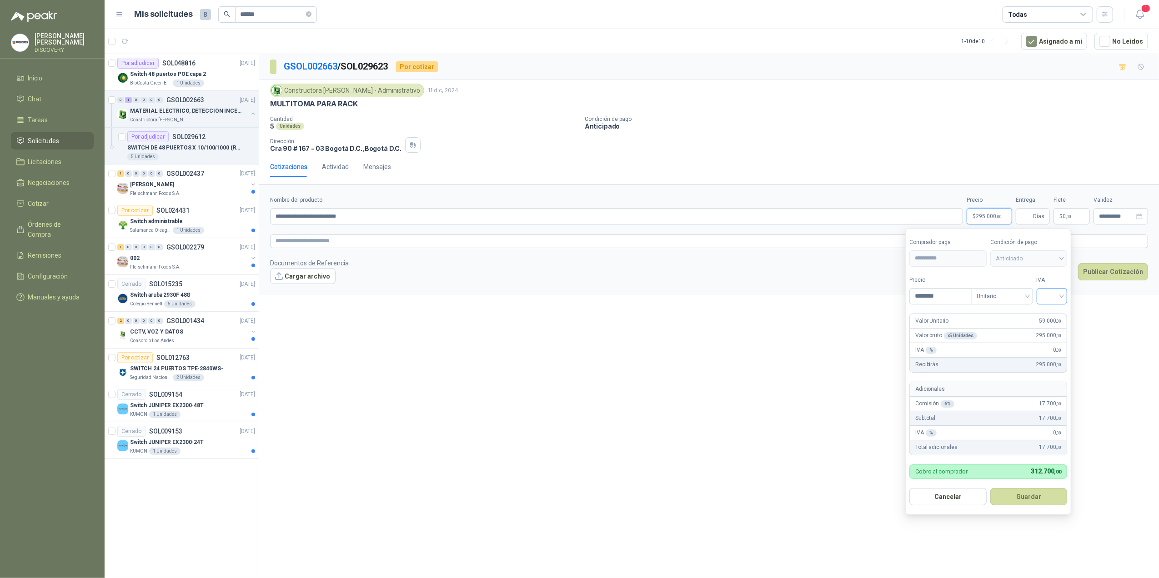
click at [790, 297] on input "search" at bounding box center [1052, 296] width 20 height 14
click at [790, 317] on div "19%" at bounding box center [1053, 316] width 17 height 10
click at [790, 394] on button "Guardar" at bounding box center [1030, 496] width 78 height 17
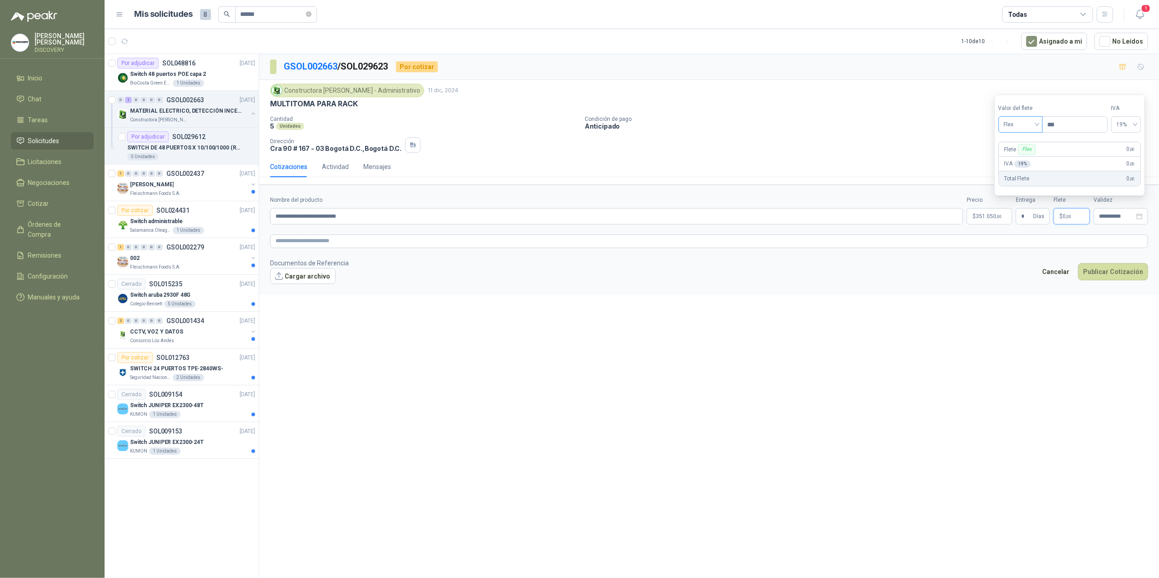
click at [790, 122] on span "Flex" at bounding box center [1020, 125] width 33 height 14
click at [790, 155] on div "Incluido" at bounding box center [1021, 158] width 31 height 10
click at [790, 246] on textarea at bounding box center [709, 242] width 878 height 14
click at [464, 245] on textarea at bounding box center [709, 242] width 878 height 14
paste textarea "**********"
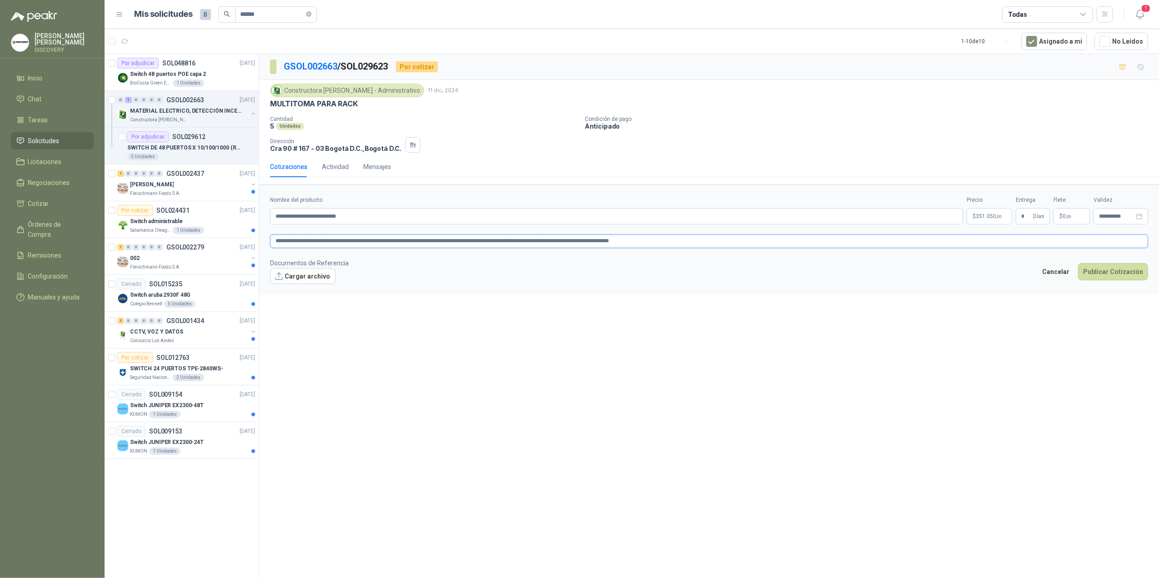
drag, startPoint x: 553, startPoint y: 245, endPoint x: 566, endPoint y: 242, distance: 13.4
drag, startPoint x: 664, startPoint y: 242, endPoint x: 249, endPoint y: 226, distance: 415.0
click at [249, 226] on div "Por adjudicar SOL048816 [DATE] Switch 48 puertos [PERSON_NAME] capa 2 BioCosta …" at bounding box center [632, 318] width 1054 height 528
click at [621, 242] on textarea "**********" at bounding box center [709, 242] width 878 height 14
click at [790, 270] on button "Publicar Cotización" at bounding box center [1113, 271] width 70 height 17
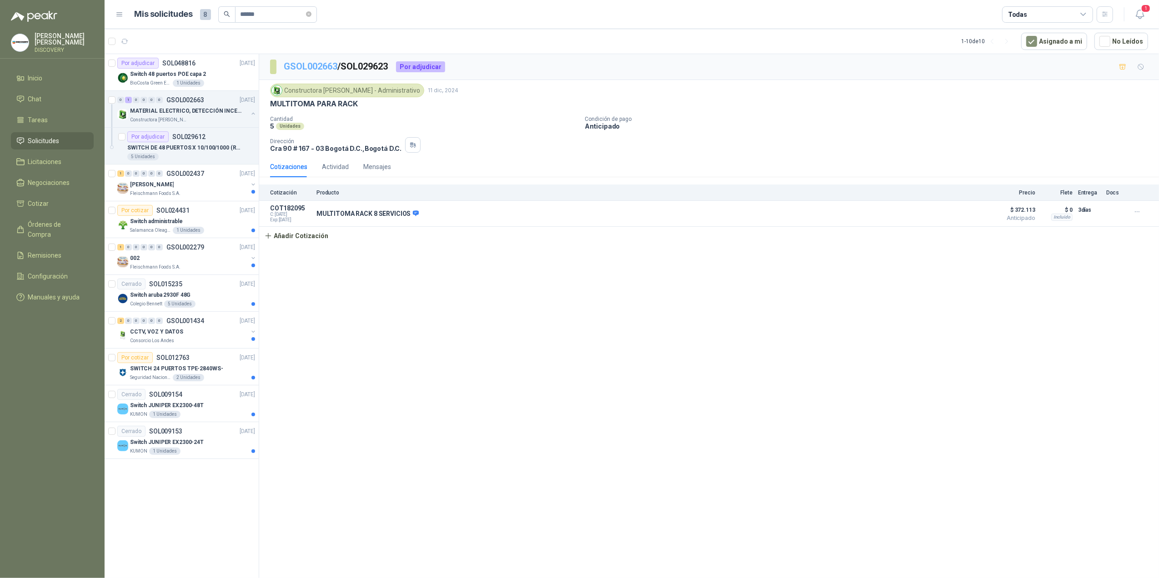
click at [311, 69] on link "GSOL002663" at bounding box center [311, 66] width 54 height 11
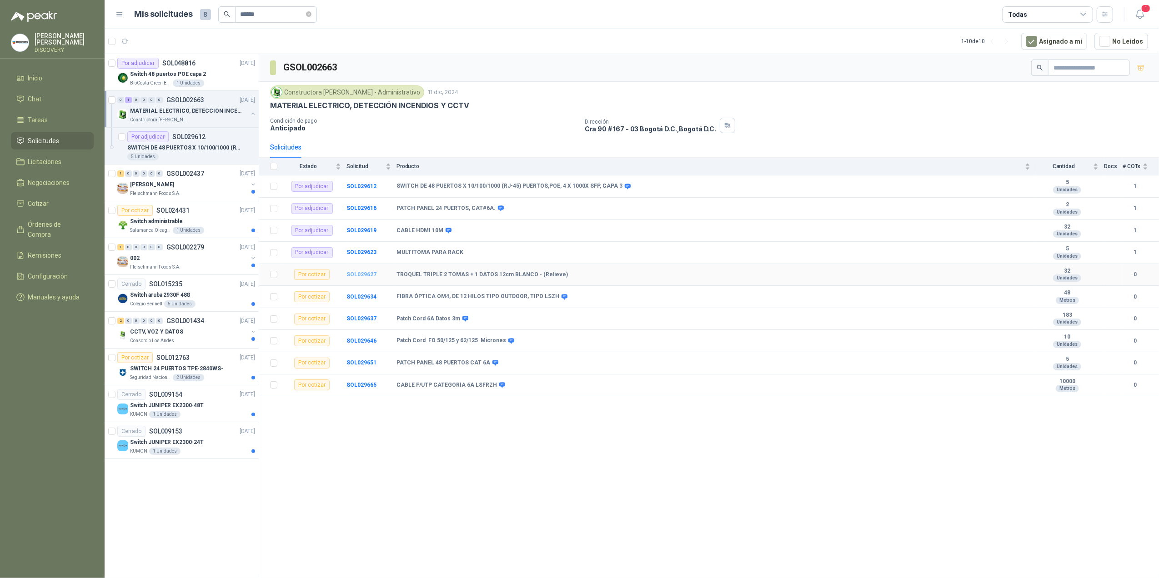
click at [371, 282] on td "SOL029627" at bounding box center [371, 275] width 50 height 22
click at [373, 278] on b "SOL029627" at bounding box center [361, 274] width 30 height 6
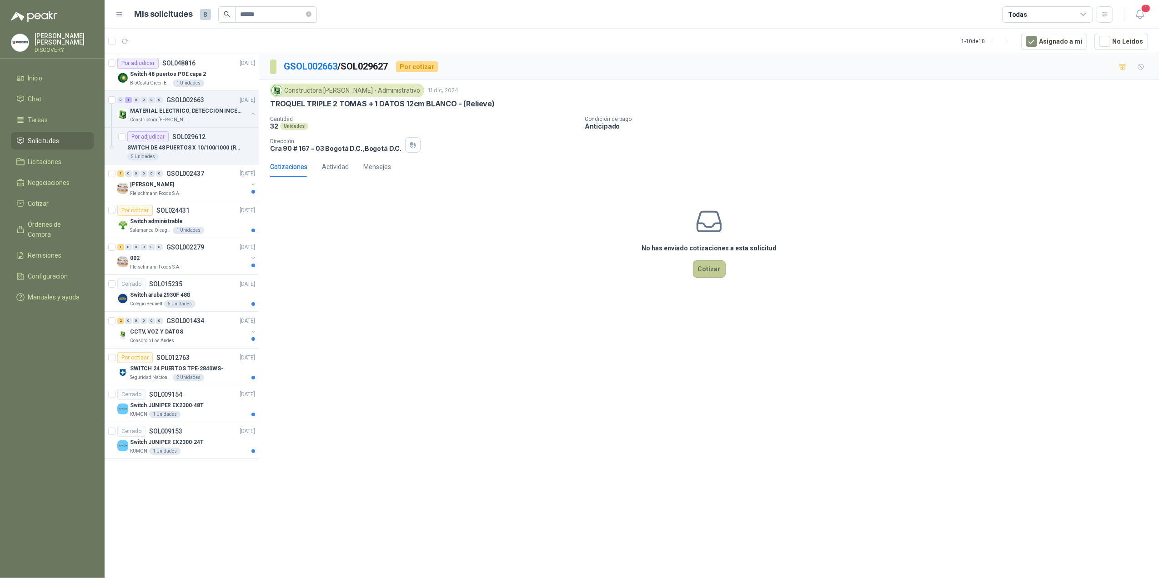
click at [713, 271] on button "Cotizar" at bounding box center [709, 269] width 33 height 17
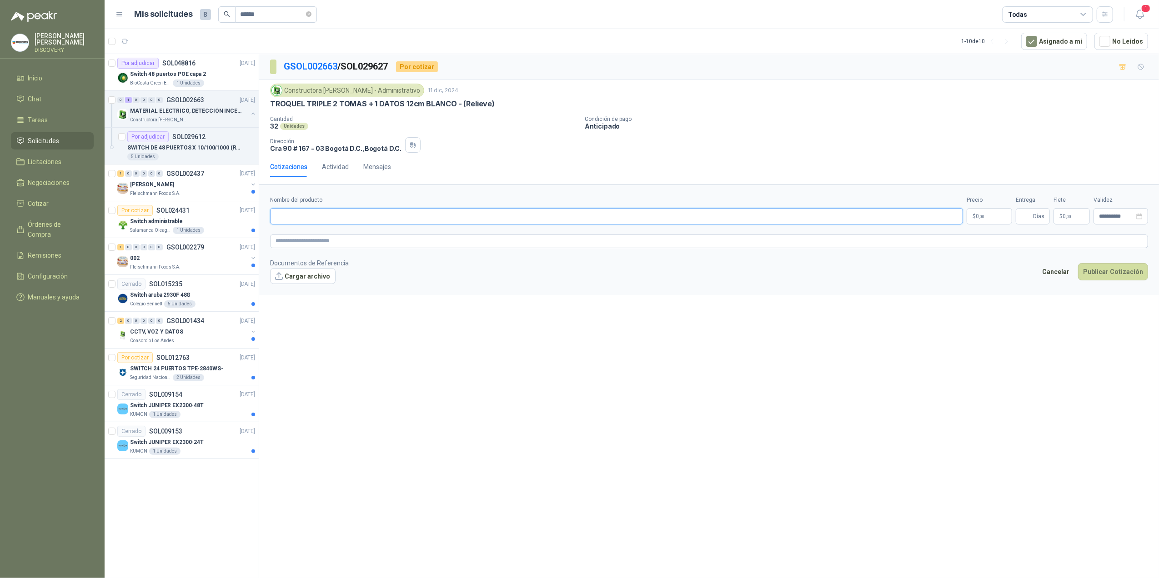
click at [413, 221] on input "Nombre del producto" at bounding box center [616, 216] width 693 height 16
paste input "**********"
drag, startPoint x: 1001, startPoint y: 224, endPoint x: 988, endPoint y: 223, distance: 13.2
click at [790, 224] on p "$ 0 ,00" at bounding box center [989, 216] width 45 height 16
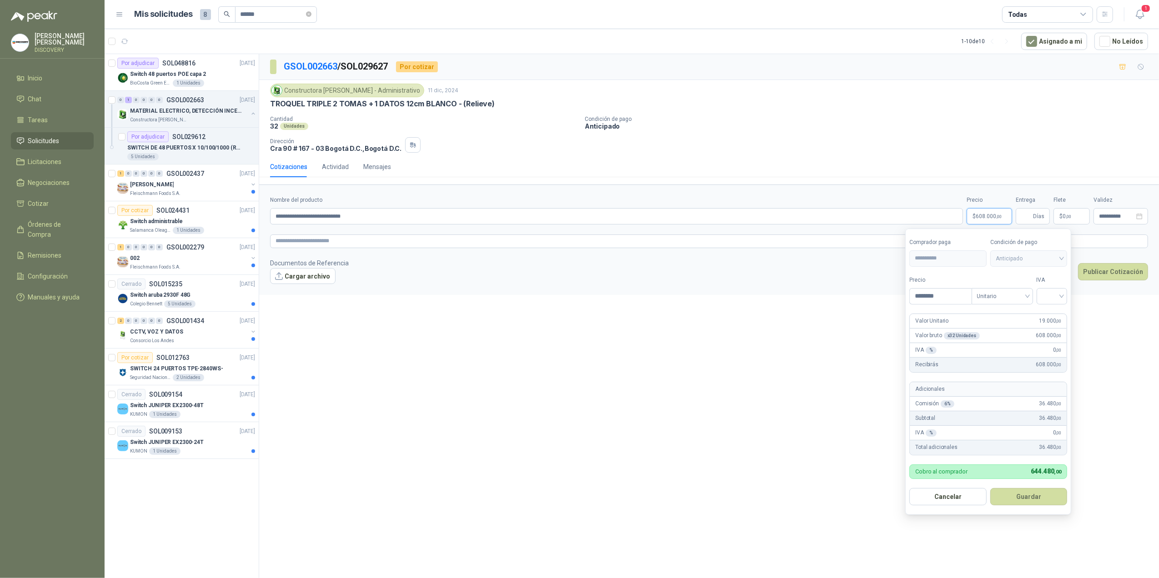
click at [790, 296] on div "Precio ******** Tipo Unitario IVA" at bounding box center [988, 290] width 158 height 29
click at [790, 296] on input "search" at bounding box center [1052, 296] width 20 height 14
click at [790, 316] on div "19%" at bounding box center [1053, 316] width 17 height 10
click at [790, 394] on button "Guardar" at bounding box center [1030, 496] width 78 height 17
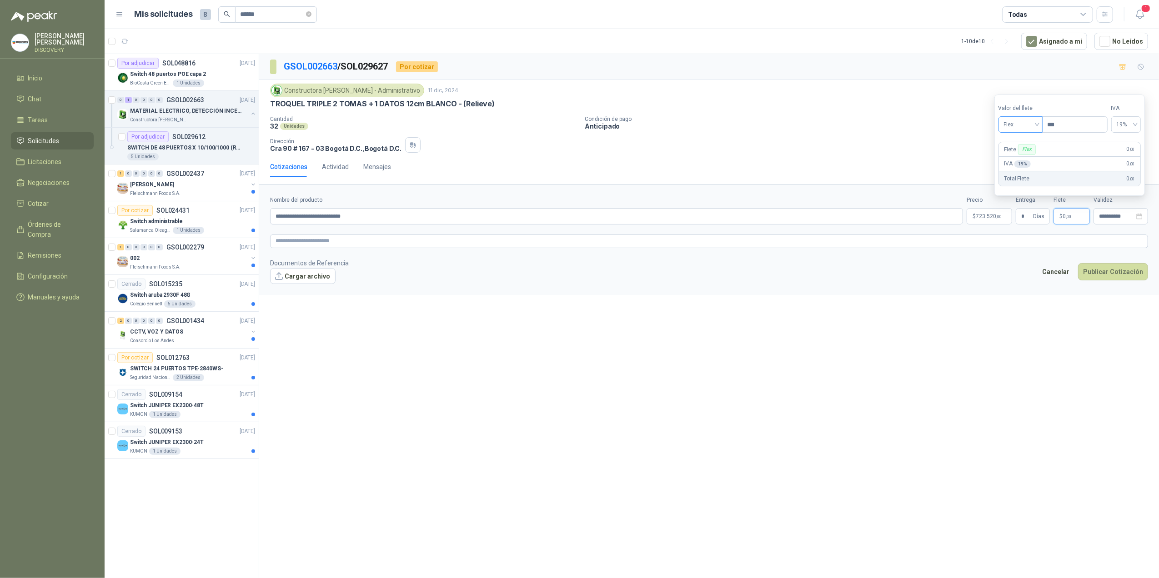
click at [790, 119] on span "Flex" at bounding box center [1020, 125] width 33 height 14
click at [790, 159] on div "Incluido" at bounding box center [1021, 158] width 31 height 10
click at [790, 213] on div "**********" at bounding box center [1121, 216] width 55 height 16
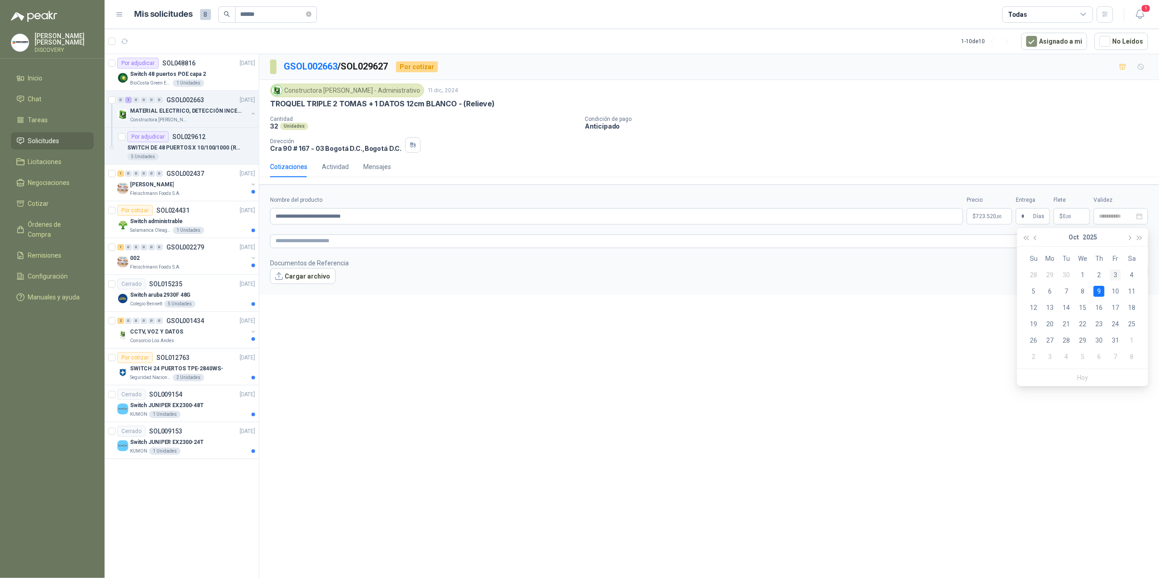
click at [790, 275] on div "3" at bounding box center [1115, 275] width 11 height 11
click at [390, 244] on textarea at bounding box center [709, 242] width 878 height 14
paste textarea "**********"
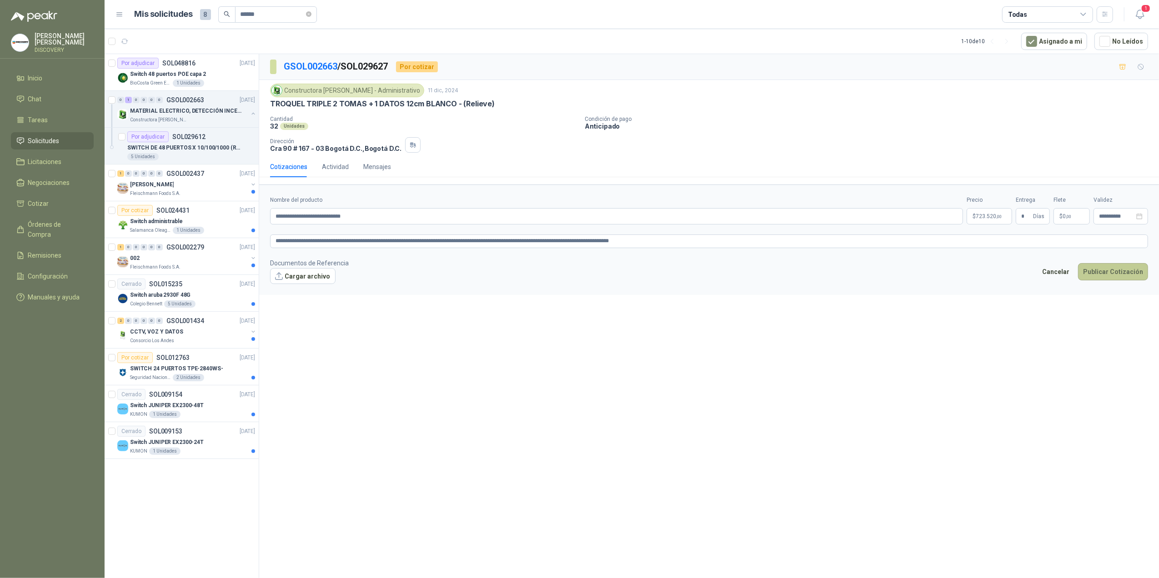
click at [790, 276] on button "Publicar Cotización" at bounding box center [1113, 271] width 70 height 17
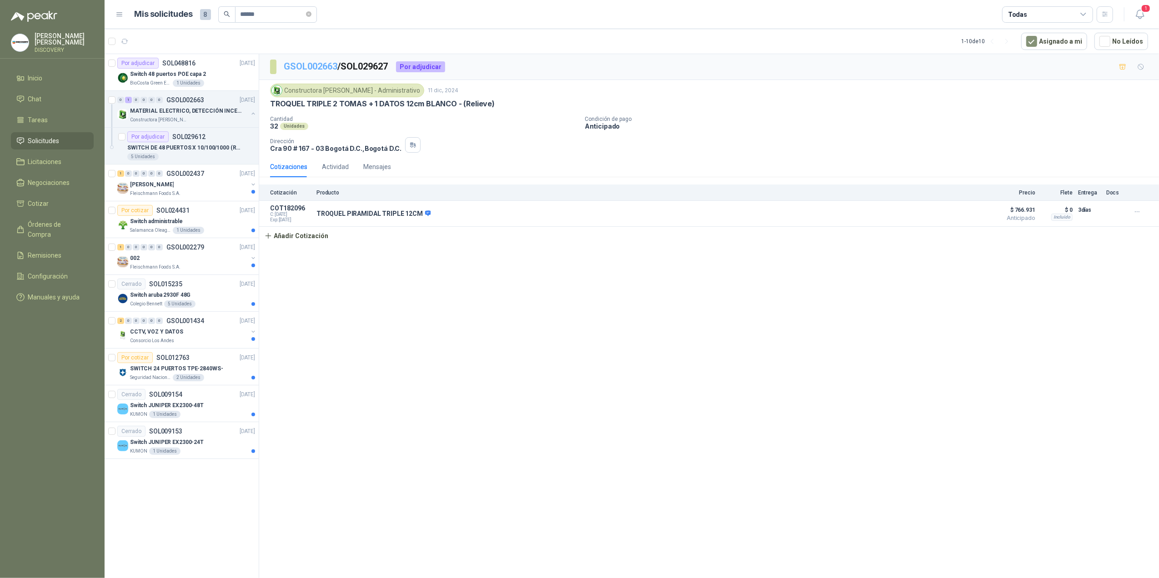
click at [323, 66] on link "GSOL002663" at bounding box center [311, 66] width 54 height 11
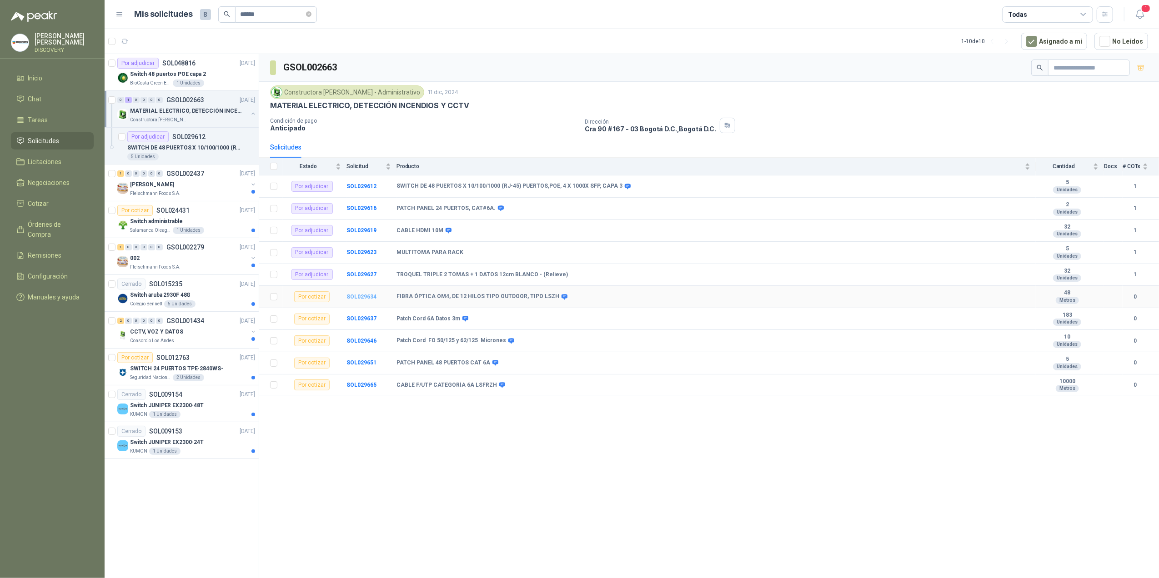
click at [368, 299] on b "SOL029634" at bounding box center [361, 297] width 30 height 6
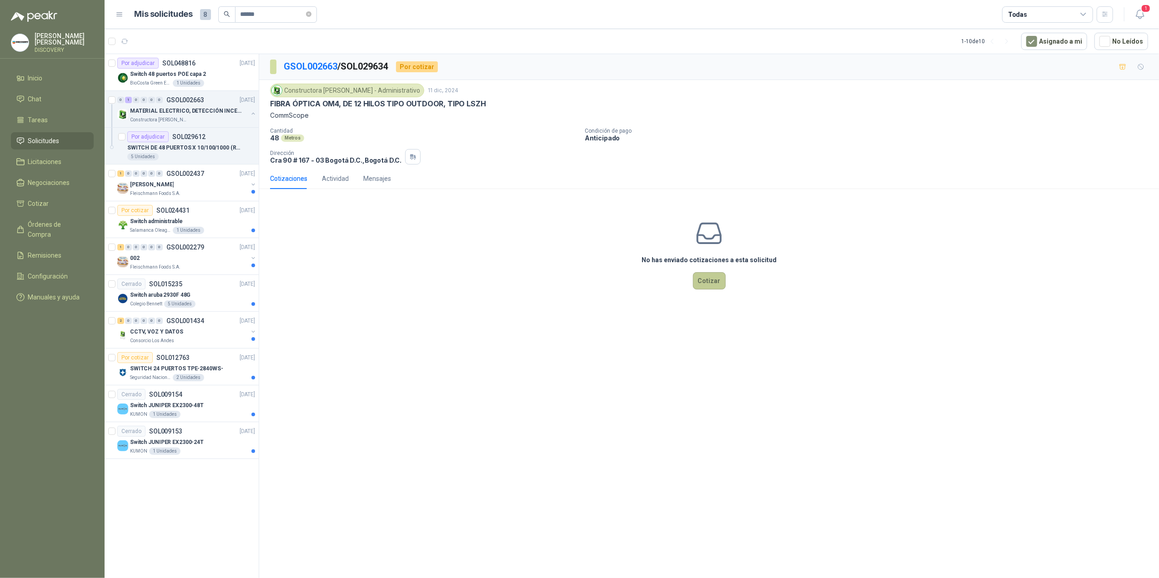
click at [708, 290] on button "Cotizar" at bounding box center [709, 280] width 33 height 17
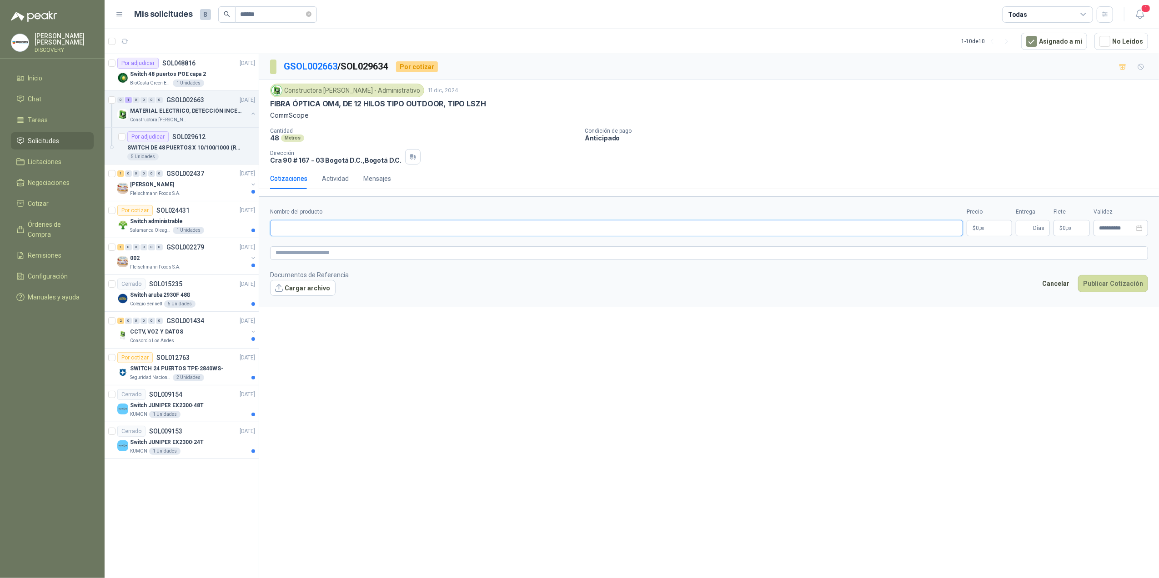
click at [377, 229] on input "Nombre del producto" at bounding box center [616, 228] width 693 height 16
paste input "**********"
click at [604, 256] on textarea at bounding box center [709, 253] width 878 height 14
click at [373, 257] on textarea at bounding box center [709, 253] width 878 height 14
paste textarea "**********"
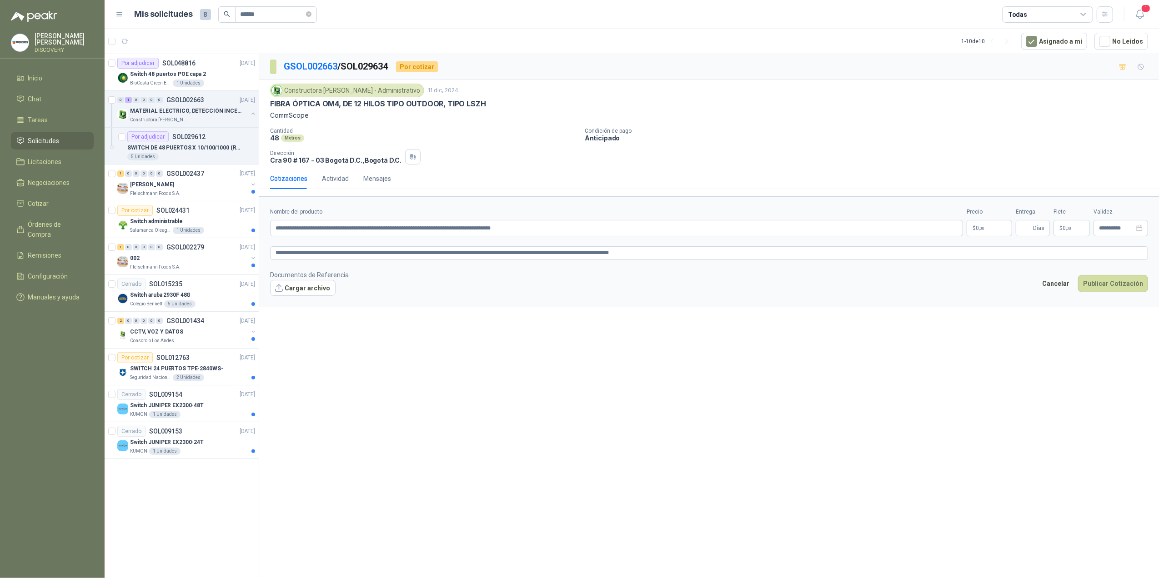
click at [790, 230] on p "$ 0 ,00" at bounding box center [989, 228] width 45 height 16
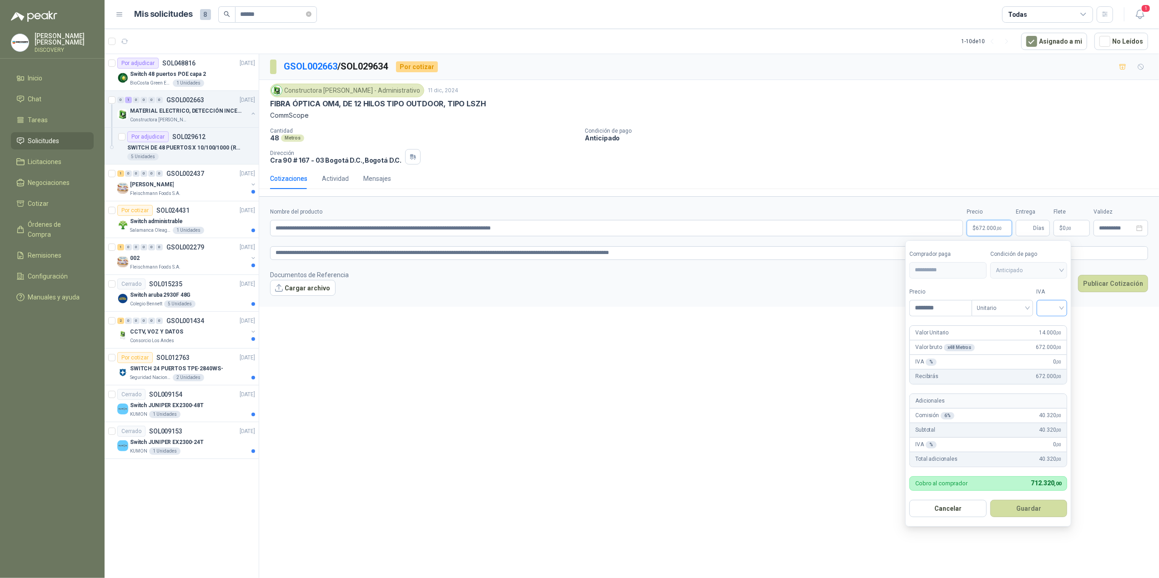
click at [790, 304] on input "search" at bounding box center [1052, 308] width 20 height 14
click at [790, 328] on div "19%" at bounding box center [1053, 327] width 17 height 10
click at [790, 394] on button "Guardar" at bounding box center [1030, 508] width 78 height 17
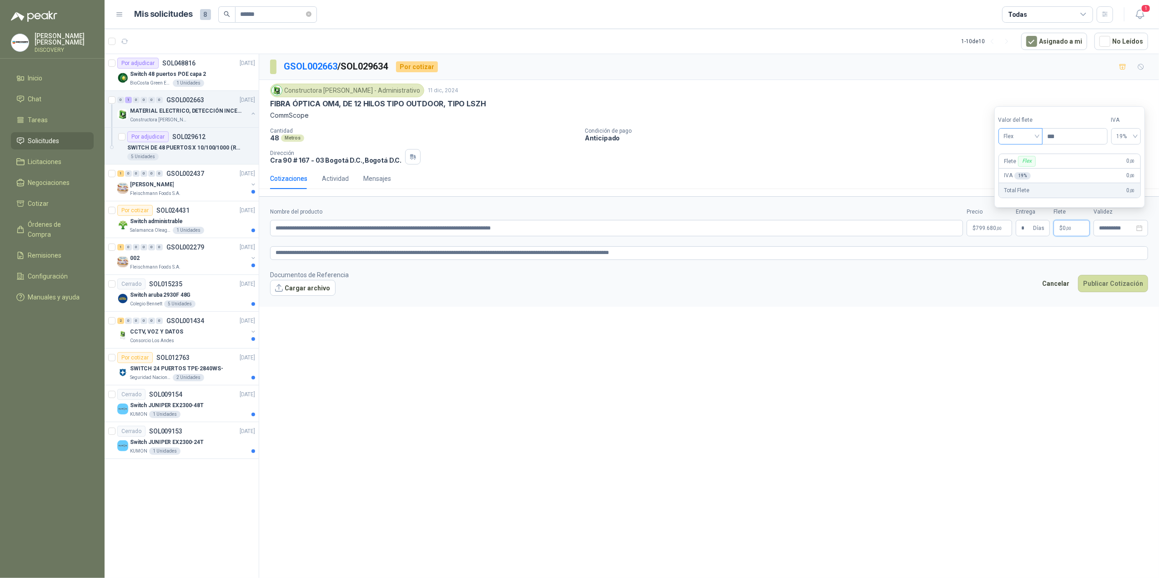
click at [790, 137] on span "Flex" at bounding box center [1020, 137] width 33 height 14
click at [790, 165] on div "Incluido" at bounding box center [1021, 170] width 31 height 10
click at [790, 231] on input "**********" at bounding box center [1116, 229] width 35 height 6
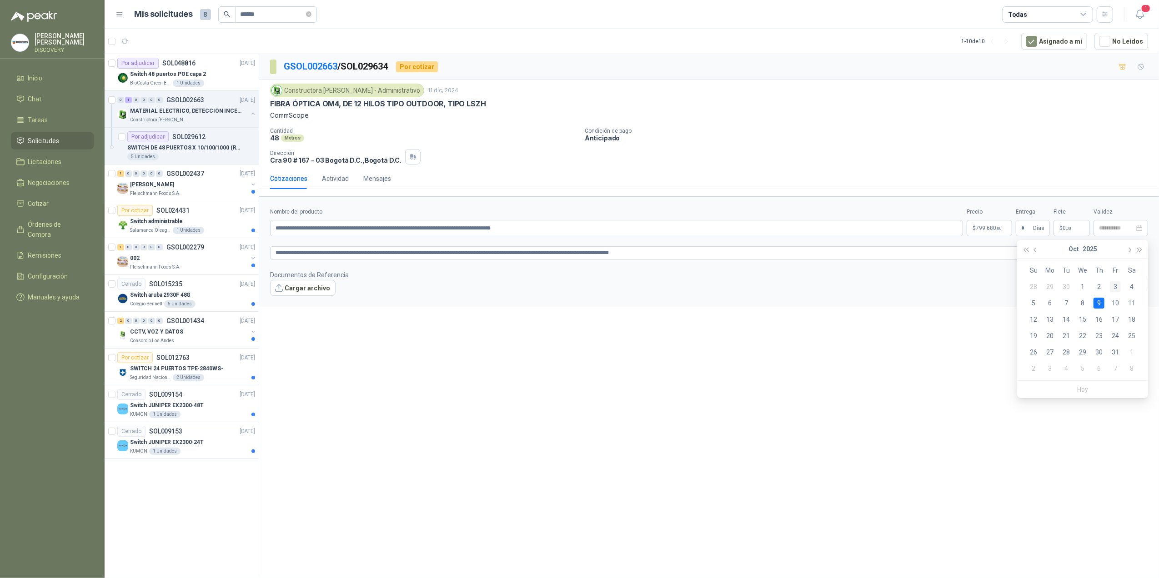
click at [790, 291] on div "3" at bounding box center [1115, 286] width 11 height 11
click at [790, 290] on button "Publicar Cotización" at bounding box center [1113, 283] width 70 height 17
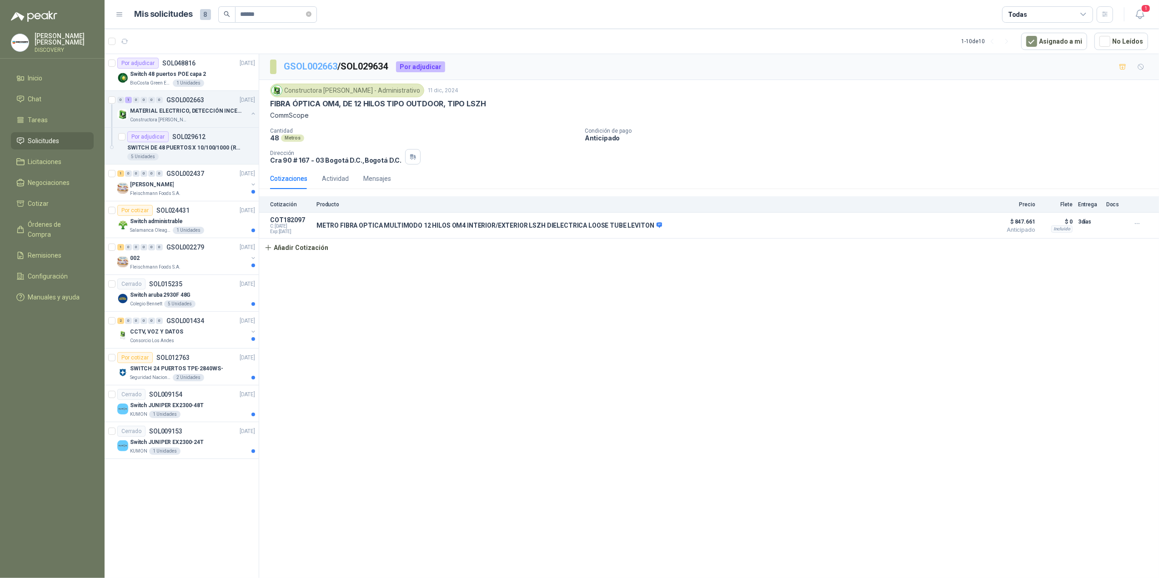
click at [311, 67] on link "GSOL002663" at bounding box center [311, 66] width 54 height 11
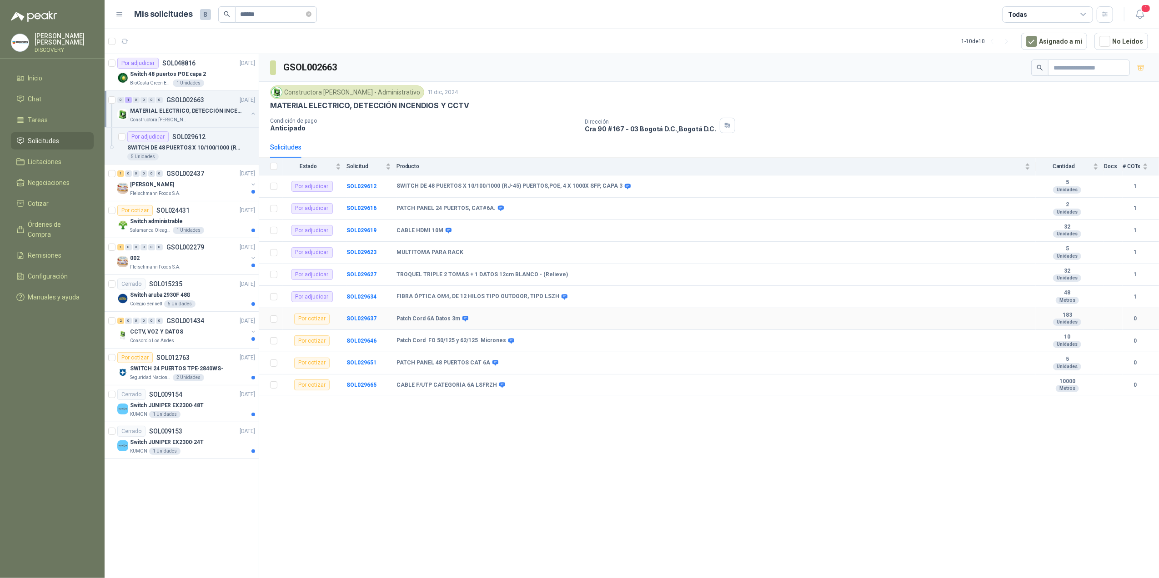
click at [364, 319] on td "SOL029637" at bounding box center [371, 319] width 50 height 22
click at [366, 322] on b "SOL029637" at bounding box center [361, 319] width 30 height 6
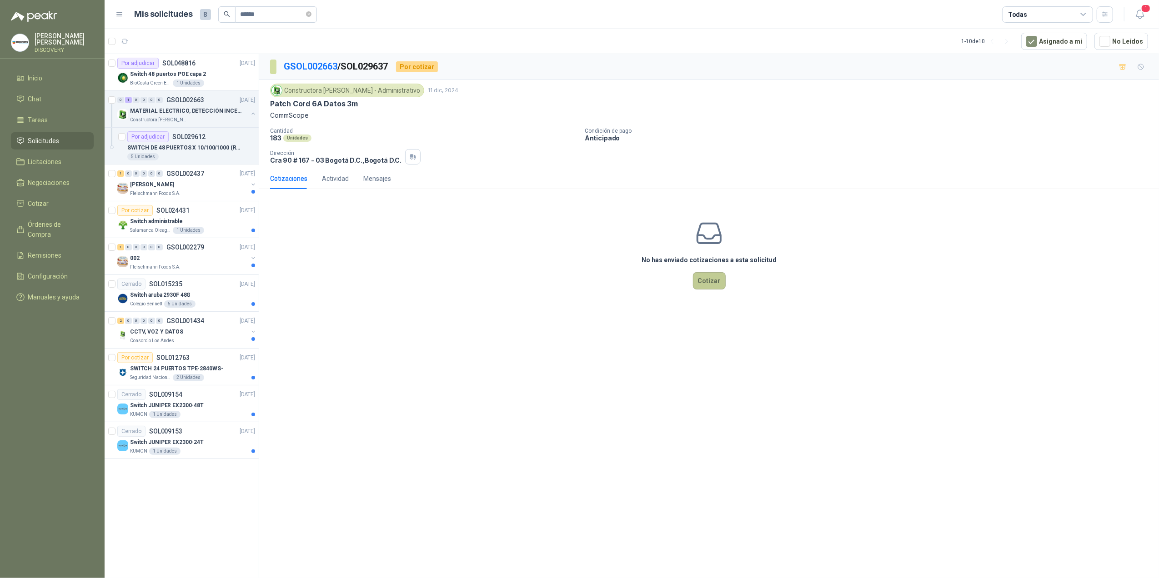
click at [722, 290] on button "Cotizar" at bounding box center [709, 280] width 33 height 17
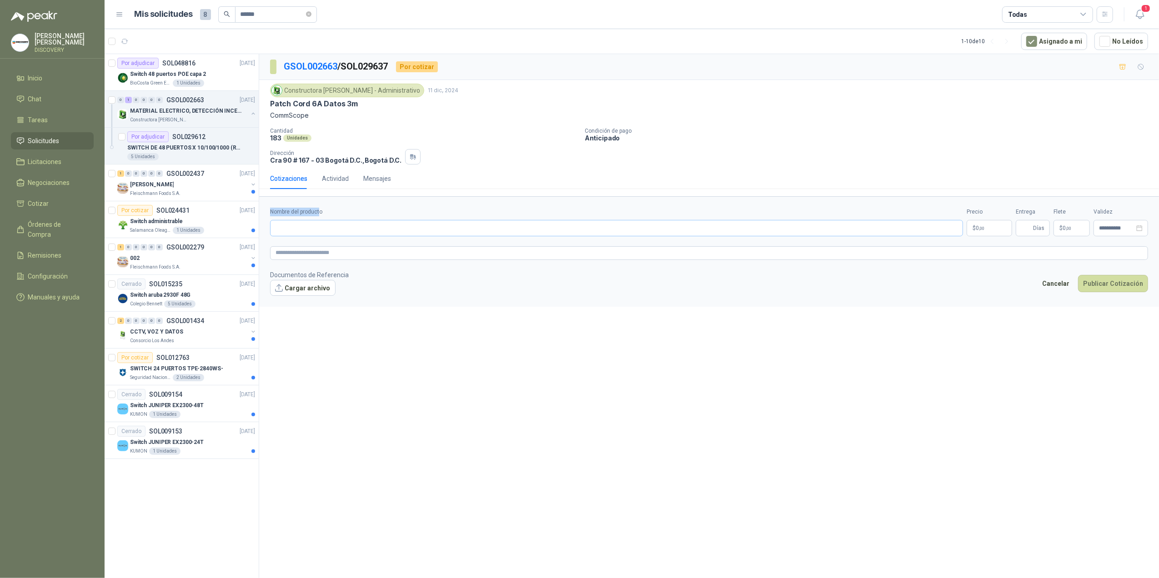
click at [319, 230] on div "Nombre del producto" at bounding box center [616, 222] width 693 height 29
click at [319, 230] on input "Nombre del producto" at bounding box center [616, 228] width 693 height 16
paste input "**********"
click at [790, 227] on span "0 ,00" at bounding box center [980, 228] width 9 height 5
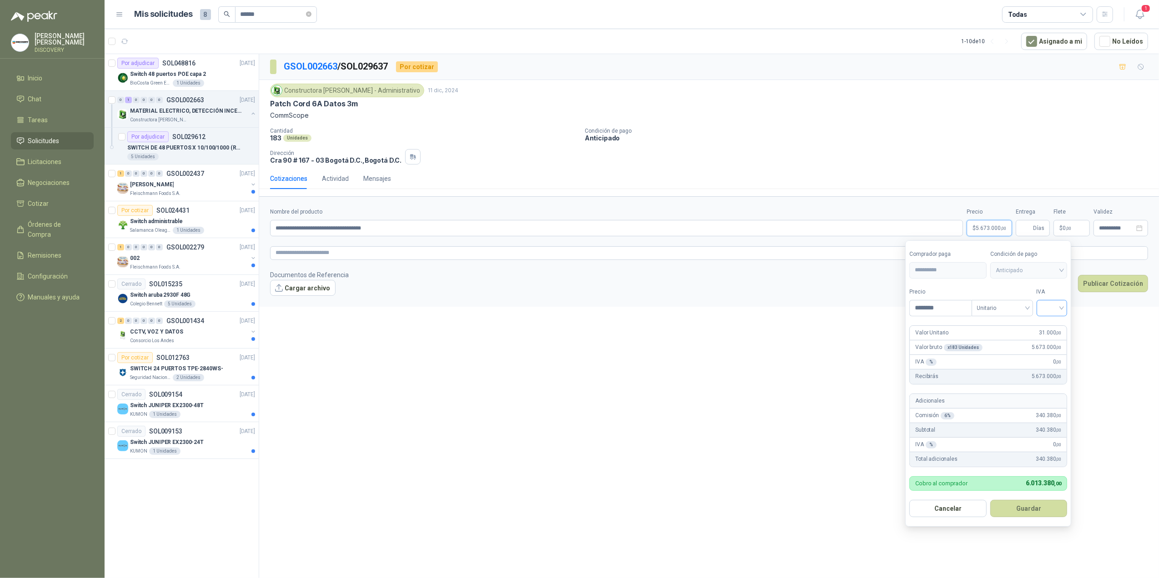
click at [790, 306] on div at bounding box center [1052, 308] width 31 height 16
click at [790, 331] on div "19%" at bounding box center [1053, 327] width 17 height 10
click at [790, 394] on button "Guardar" at bounding box center [1030, 508] width 78 height 17
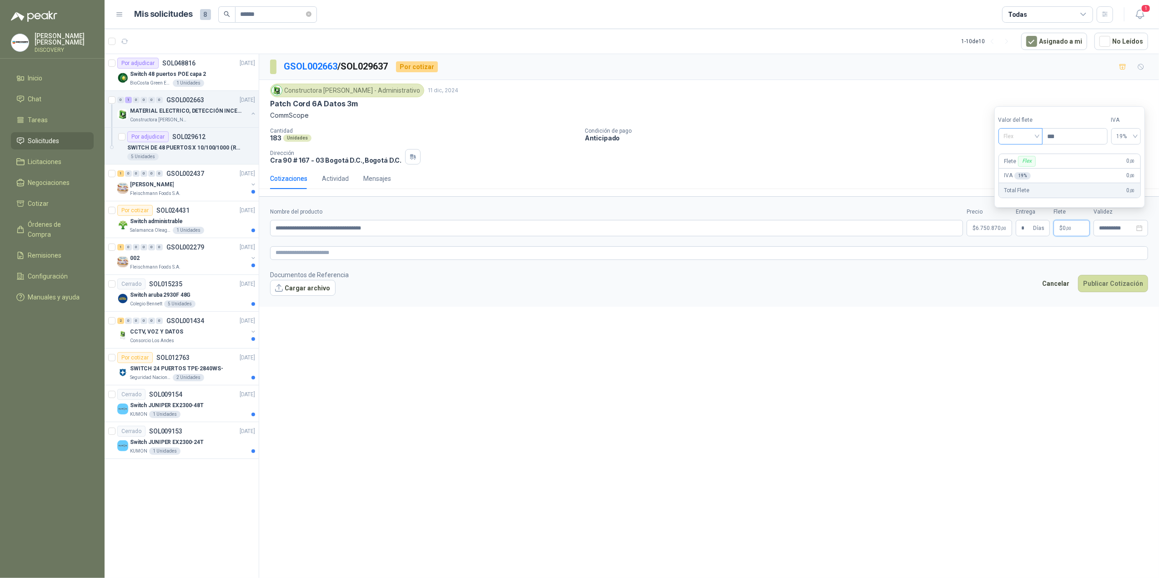
click at [790, 134] on span "Flex" at bounding box center [1020, 137] width 33 height 14
click at [790, 168] on div "Incluido" at bounding box center [1021, 170] width 31 height 10
click at [790, 231] on input "**********" at bounding box center [1116, 229] width 35 height 6
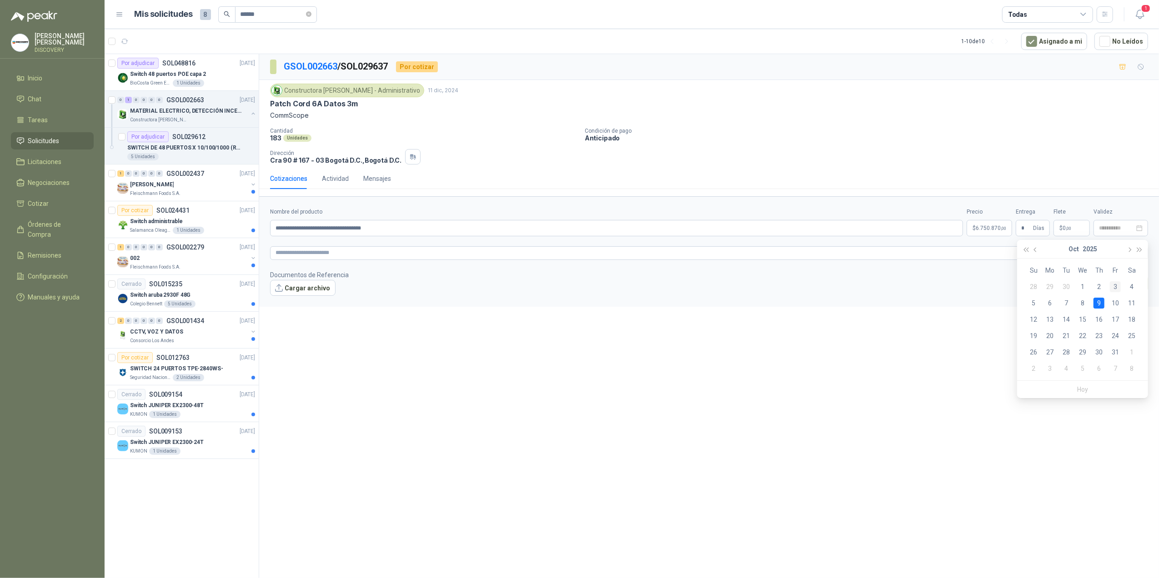
click at [790, 289] on div "3" at bounding box center [1115, 286] width 11 height 11
click at [666, 258] on textarea at bounding box center [709, 253] width 878 height 14
paste textarea "**********"
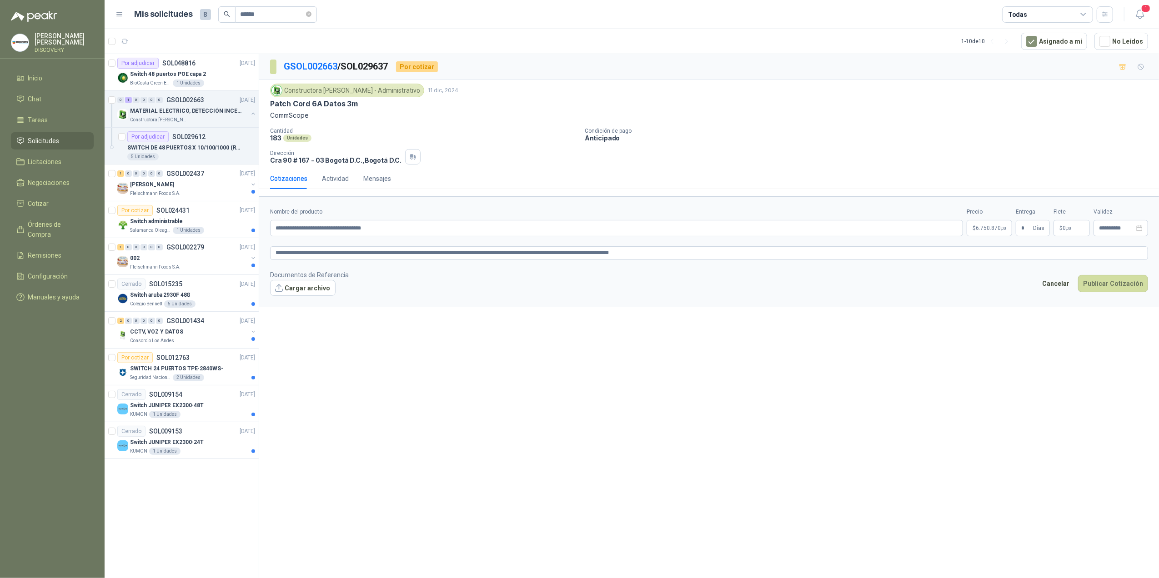
click at [790, 304] on form "**********" at bounding box center [709, 251] width 900 height 110
click at [790, 228] on span ",00" at bounding box center [1003, 228] width 5 height 5
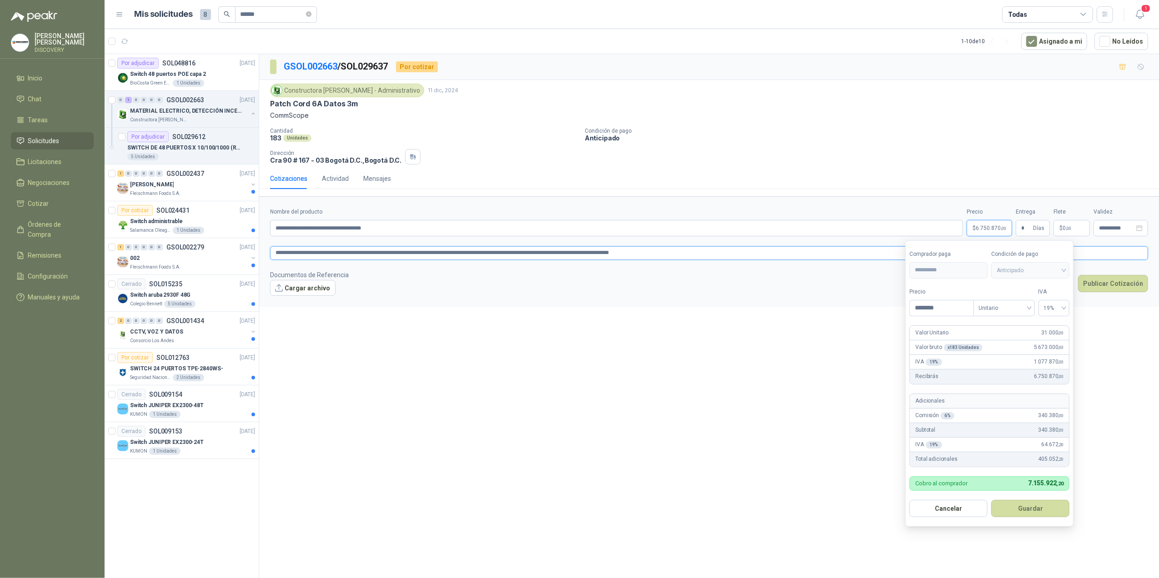
click at [520, 259] on textarea "**********" at bounding box center [709, 253] width 878 height 14
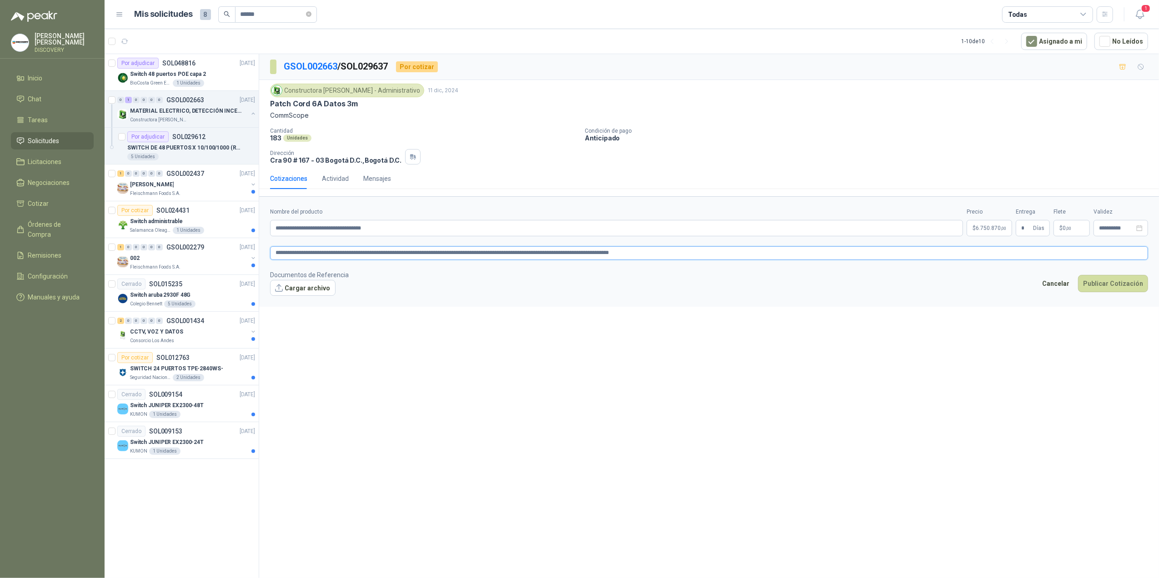
click at [623, 253] on textarea "**********" at bounding box center [709, 253] width 878 height 14
click at [648, 283] on footer "Documentos de Referencia Cargar archivo Cancelar Publicar Cotización" at bounding box center [709, 283] width 878 height 26
click at [621, 251] on textarea "**********" at bounding box center [709, 253] width 878 height 14
click at [790, 231] on span "6.750.870 ,00" at bounding box center [991, 228] width 30 height 5
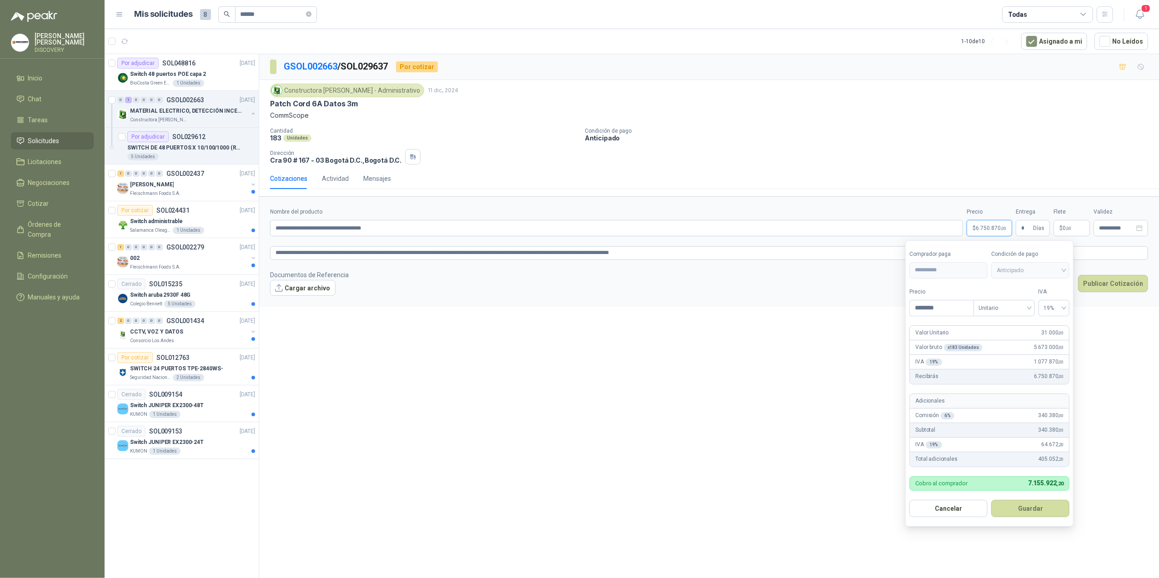
drag, startPoint x: 668, startPoint y: 340, endPoint x: 659, endPoint y: 339, distance: 9.1
click at [668, 340] on div "**********" at bounding box center [709, 317] width 900 height 527
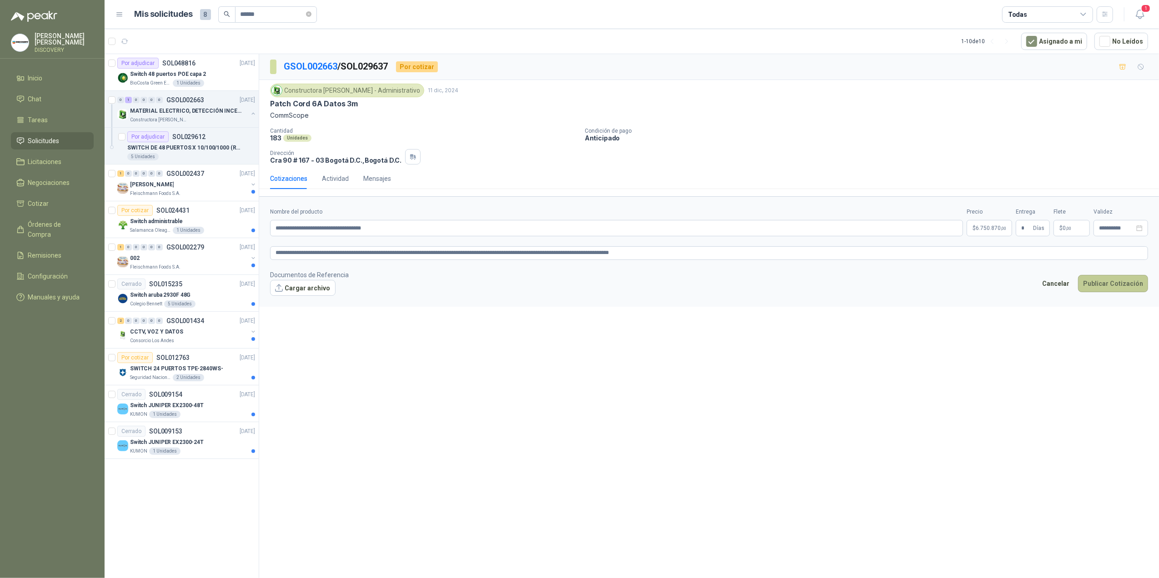
click at [790, 285] on button "Publicar Cotización" at bounding box center [1113, 283] width 70 height 17
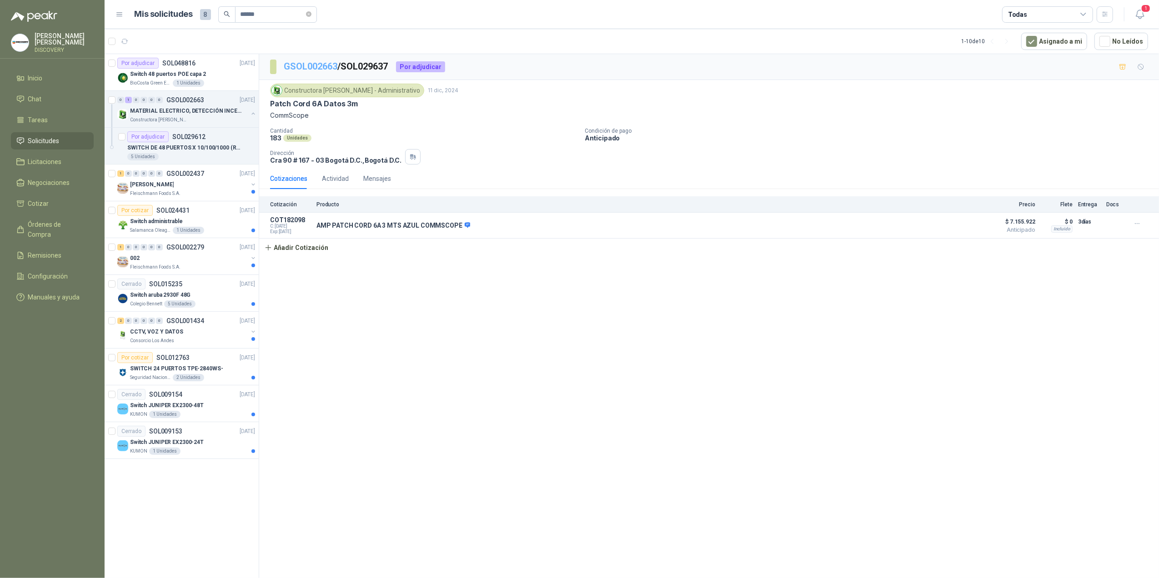
click at [316, 65] on link "GSOL002663" at bounding box center [311, 66] width 54 height 11
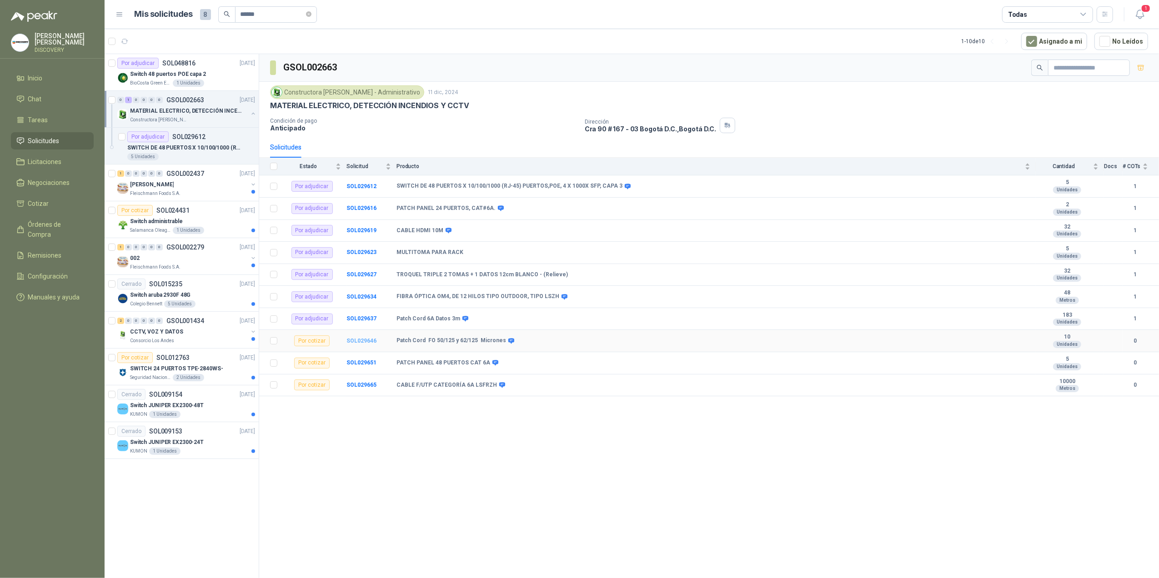
click at [353, 344] on b "SOL029646" at bounding box center [361, 341] width 30 height 6
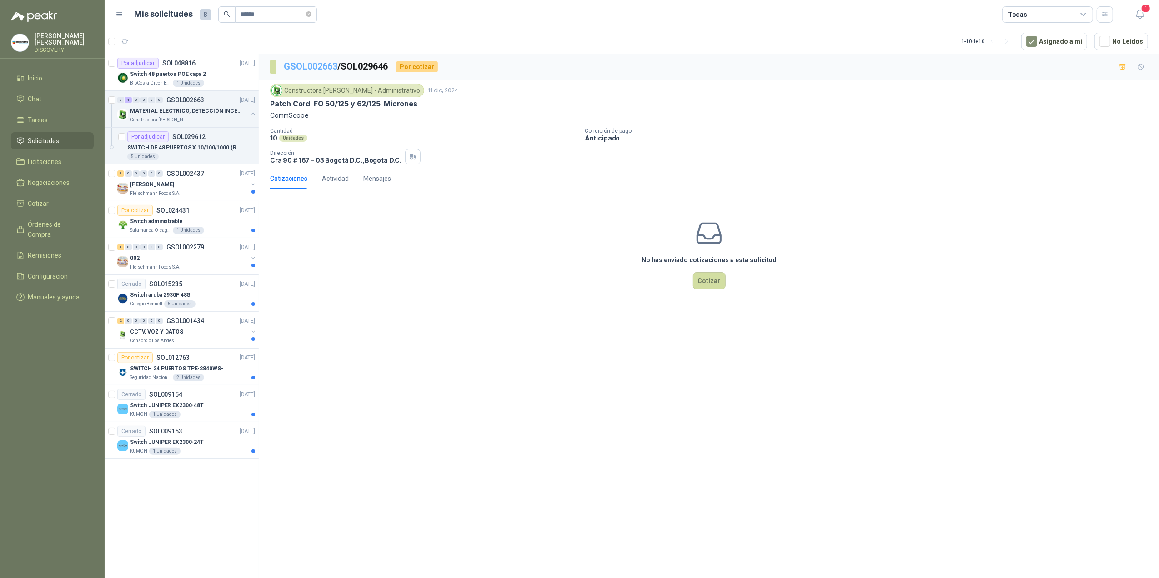
click at [295, 64] on link "GSOL002663" at bounding box center [311, 66] width 54 height 11
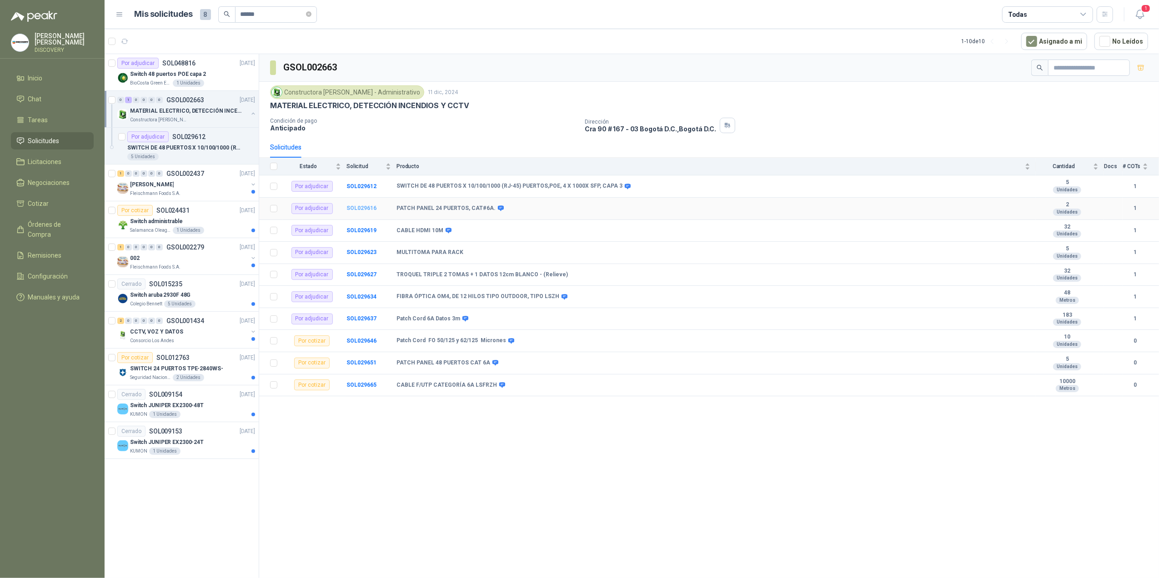
click at [372, 211] on b "SOL029616" at bounding box center [361, 208] width 30 height 6
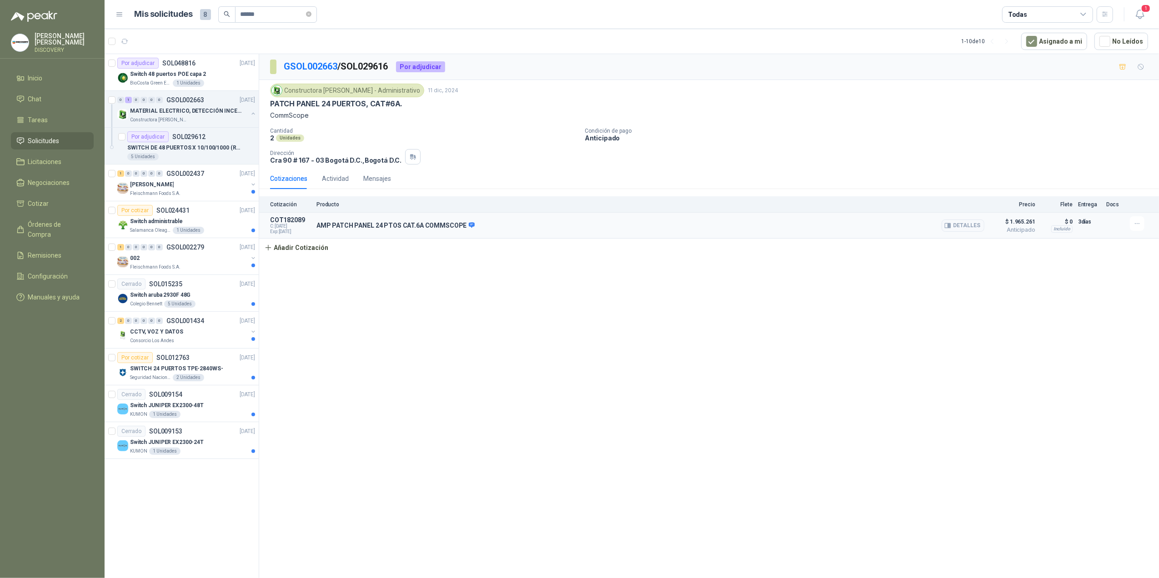
click at [790, 230] on div at bounding box center [1139, 223] width 18 height 15
click at [790, 226] on icon "button" at bounding box center [1138, 224] width 8 height 8
click at [790, 191] on button "Editar" at bounding box center [1119, 189] width 73 height 15
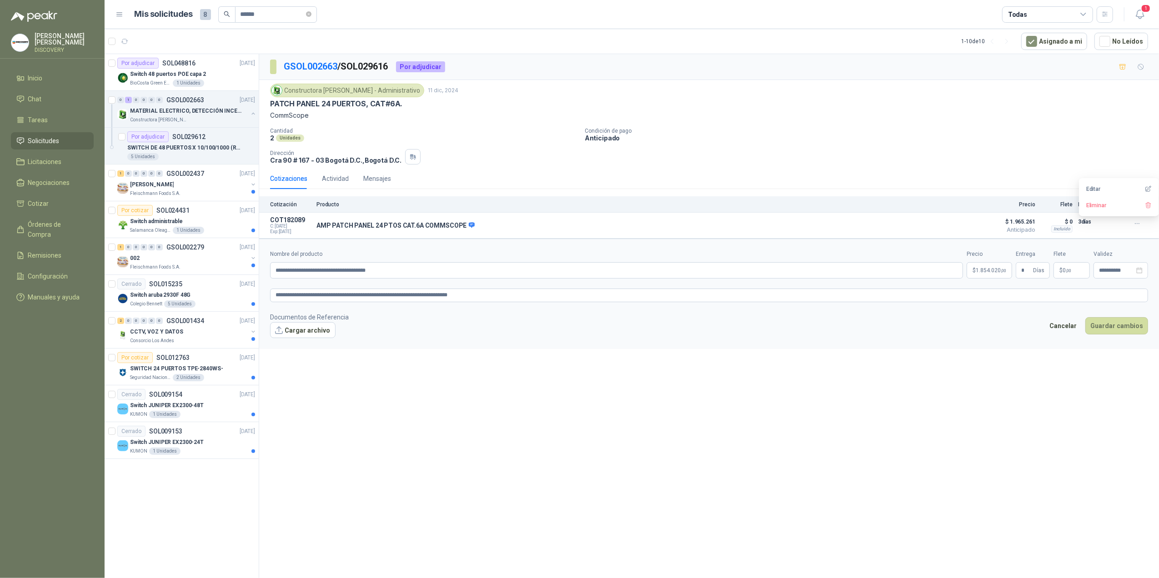
click at [790, 273] on span "1.854.020 ,00" at bounding box center [991, 270] width 30 height 5
drag, startPoint x: 415, startPoint y: 110, endPoint x: 268, endPoint y: 109, distance: 146.9
click at [268, 109] on div "Constructora [PERSON_NAME] - Administrativo [DATE] PATCH PANEL 24 PUERTOS, CAT#…" at bounding box center [709, 124] width 900 height 88
copy p "PATCH PANEL 24 PUERTOS, CAT#6A."
drag, startPoint x: 315, startPoint y: 228, endPoint x: 447, endPoint y: 236, distance: 132.1
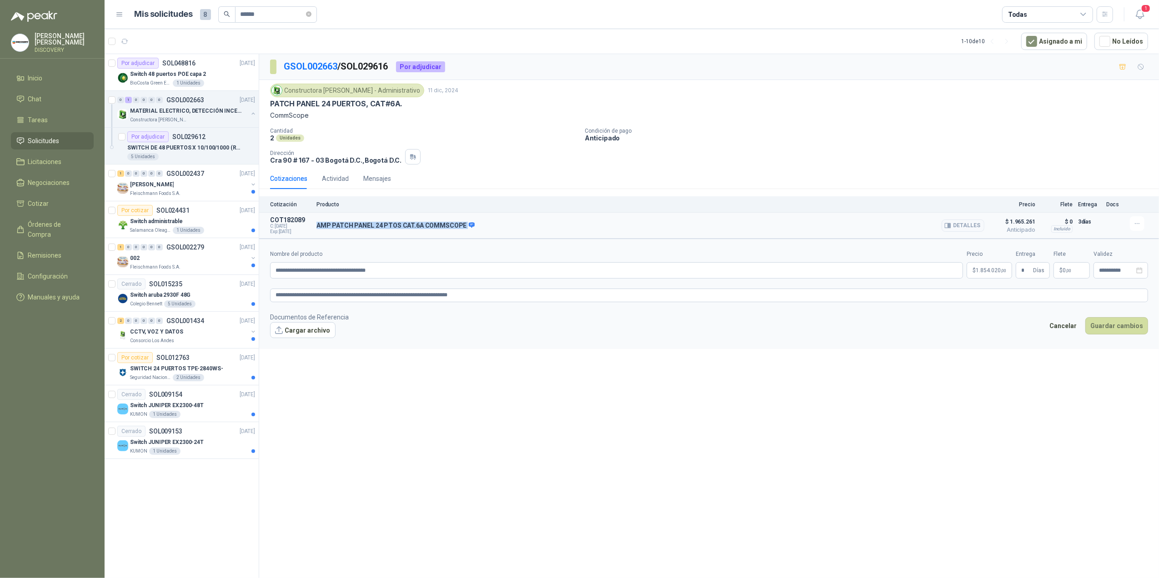
click at [447, 236] on article "COT182089 C: [DATE] Exp: [DATE] AMP PATCH PANEL 24 PTOS CAT.6A COMMSCOPE Detall…" at bounding box center [709, 226] width 900 height 26
copy div "AMP PATCH PANEL 24 PTOS CAT.6A COMMSCOPE"
drag, startPoint x: 268, startPoint y: 105, endPoint x: 311, endPoint y: 115, distance: 44.0
click at [311, 115] on div "Constructora [PERSON_NAME] - Administrativo [DATE] PATCH PANEL 24 PUERTOS, CAT#…" at bounding box center [709, 124] width 900 height 88
drag, startPoint x: 311, startPoint y: 115, endPoint x: 298, endPoint y: 115, distance: 12.7
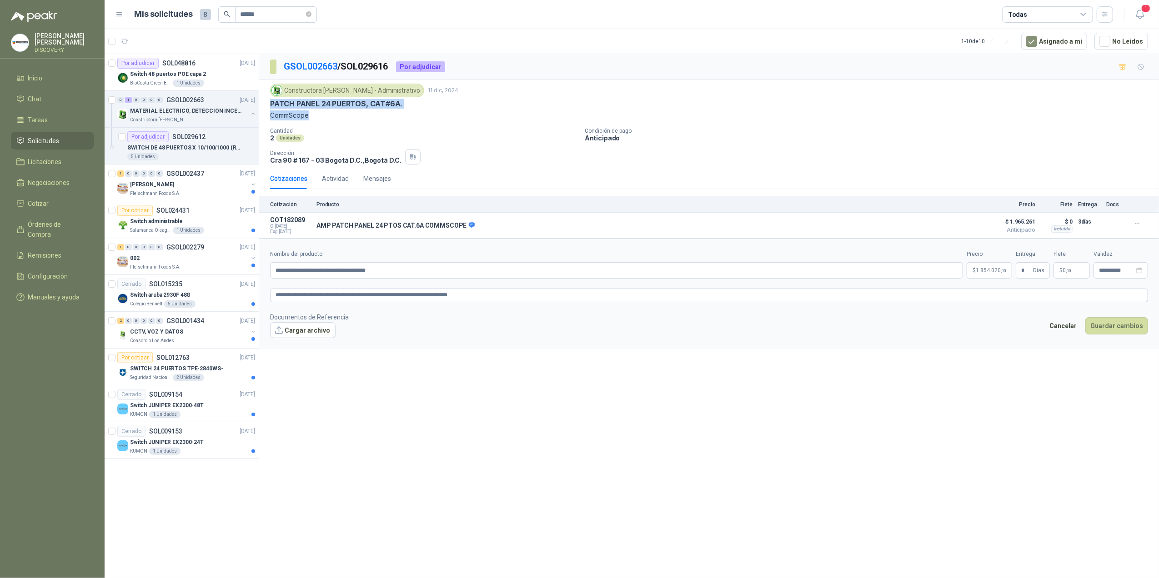
copy div "PATCH PANEL 24 PUERTOS, CAT#6A. CommScope"
click at [790, 325] on button "Guardar cambios" at bounding box center [1116, 325] width 63 height 17
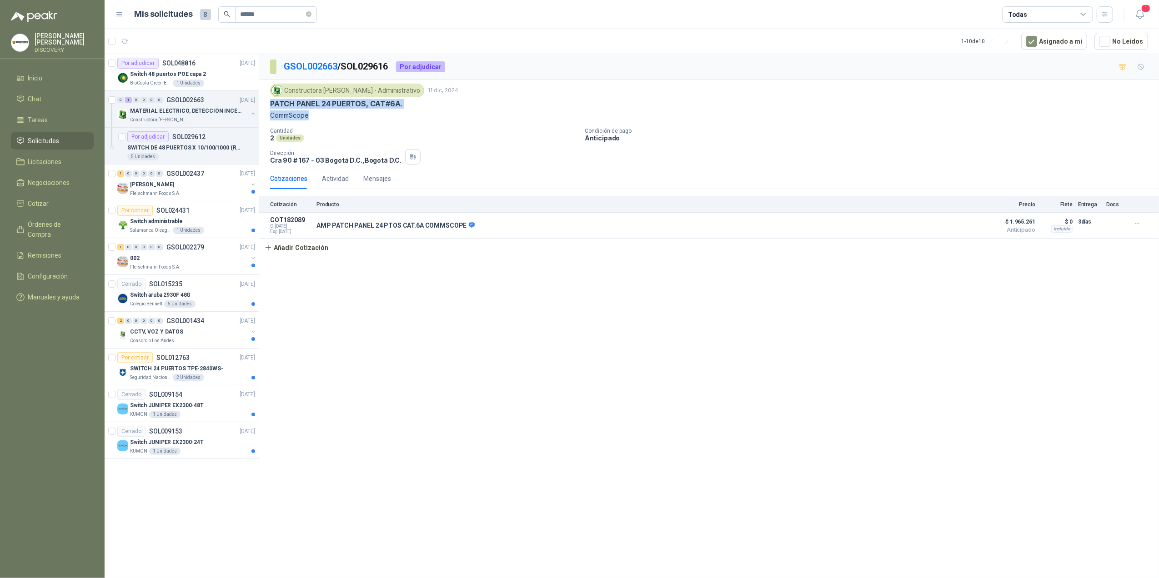
click at [367, 105] on p "PATCH PANEL 24 PUERTOS, CAT#6A." at bounding box center [336, 104] width 132 height 10
drag, startPoint x: 310, startPoint y: 115, endPoint x: 266, endPoint y: 105, distance: 45.2
click at [266, 105] on div "Constructora [PERSON_NAME] - Administrativo [DATE] PATCH PANEL 24 PUERTOS, CAT#…" at bounding box center [709, 124] width 900 height 88
click at [790, 224] on icon "button" at bounding box center [1138, 224] width 8 height 8
click at [790, 191] on button "Editar" at bounding box center [1119, 189] width 73 height 15
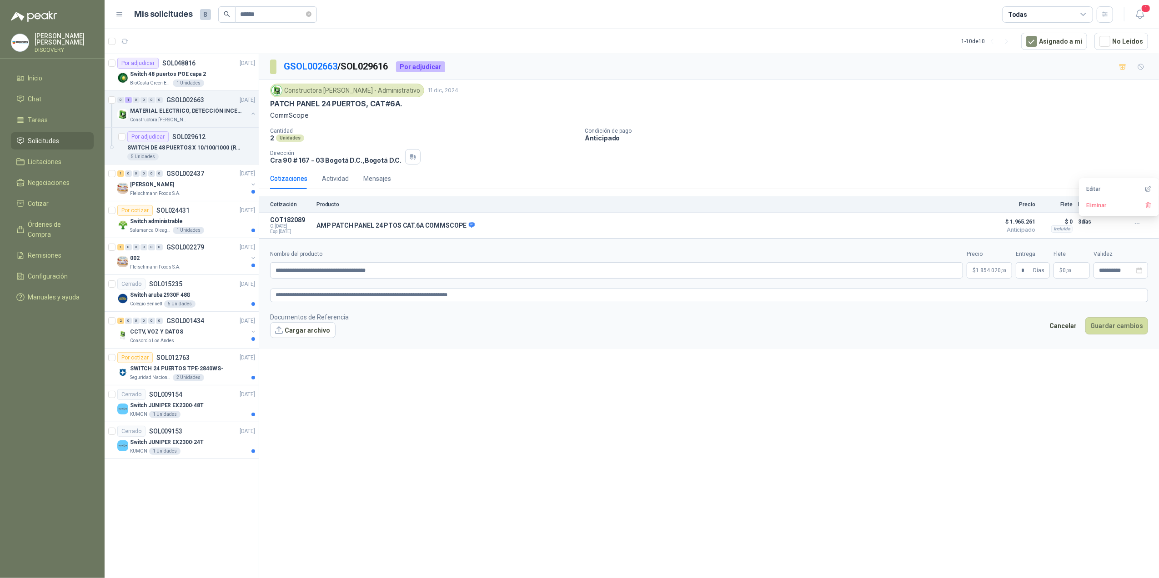
click at [790, 344] on form "**********" at bounding box center [709, 294] width 900 height 110
click at [790, 273] on span "1.854.020 ,00" at bounding box center [991, 270] width 30 height 5
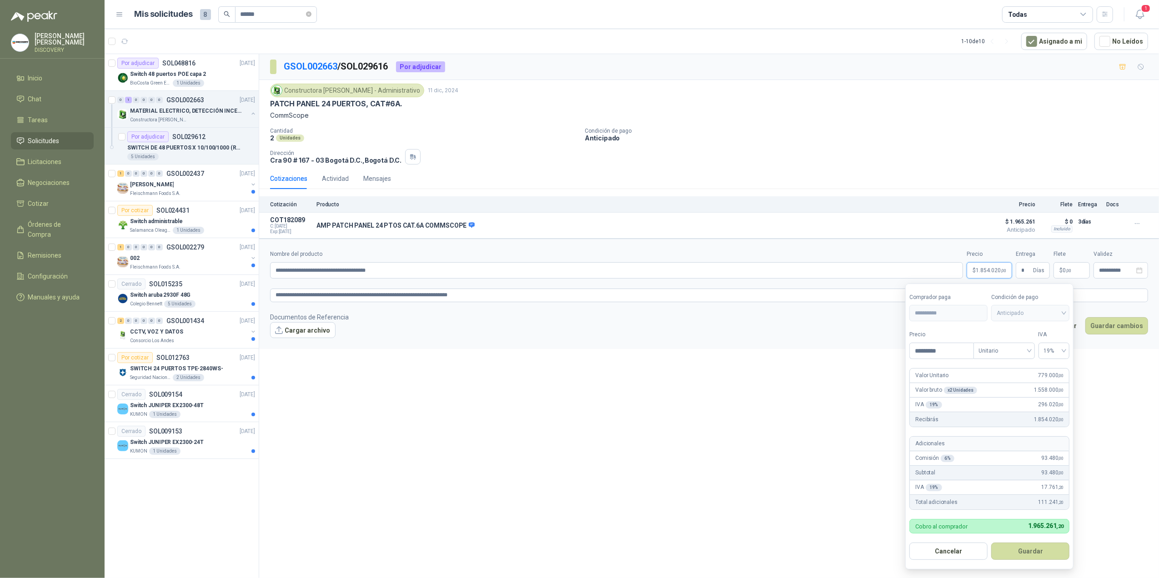
click at [790, 394] on div "**********" at bounding box center [709, 317] width 900 height 527
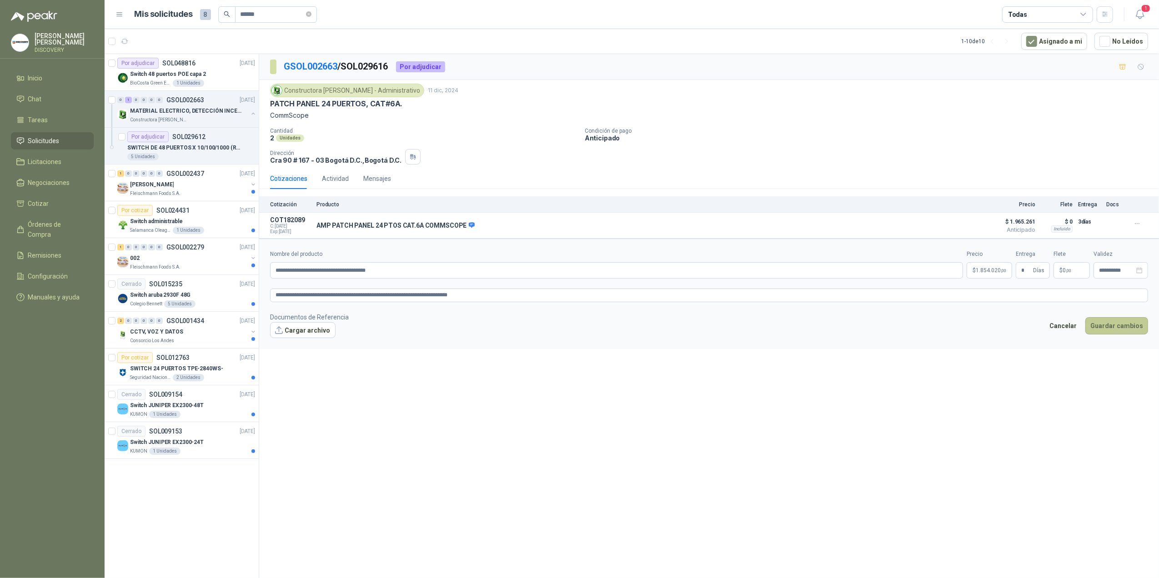
click at [790, 325] on button "Guardar cambios" at bounding box center [1116, 325] width 63 height 17
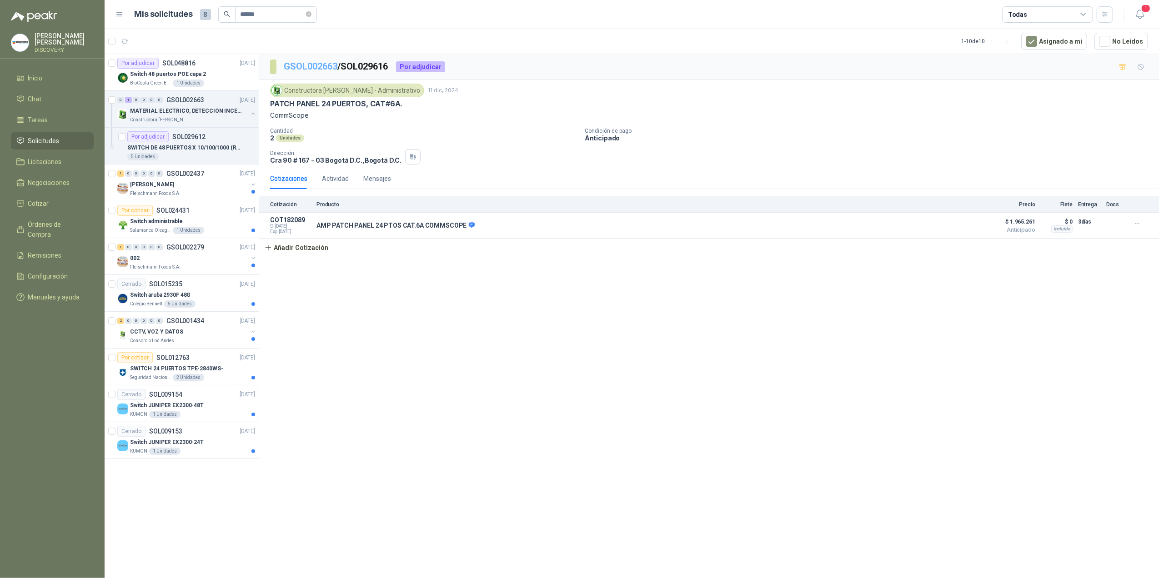
click at [289, 65] on link "GSOL002663" at bounding box center [311, 66] width 54 height 11
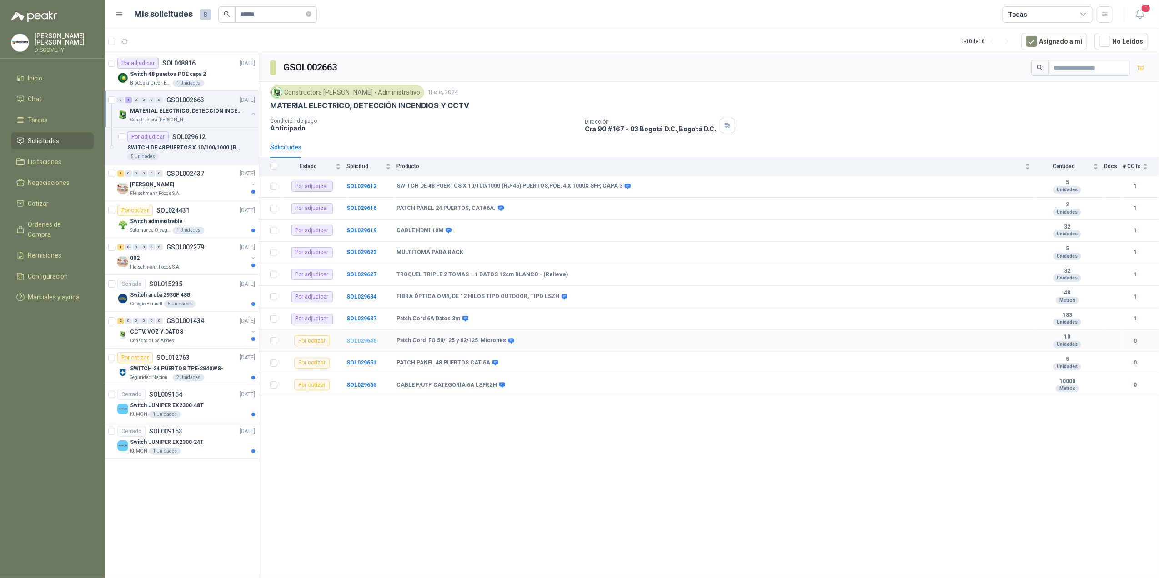
click at [359, 344] on b "SOL029646" at bounding box center [361, 341] width 30 height 6
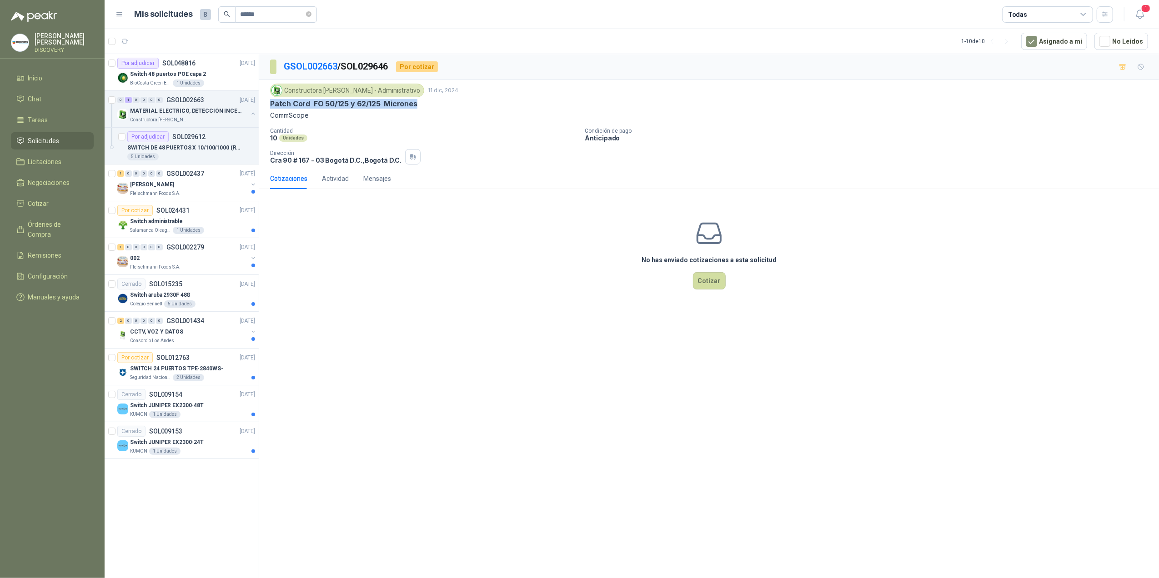
drag, startPoint x: 364, startPoint y: 104, endPoint x: 270, endPoint y: 102, distance: 94.1
click at [270, 102] on div "Patch Cord FO 50/125 y 62/125 Micrones" at bounding box center [709, 104] width 878 height 10
drag, startPoint x: 270, startPoint y: 102, endPoint x: 266, endPoint y: 105, distance: 4.8
click at [266, 105] on div "Constructora [PERSON_NAME] - Administrativo [DATE] Patch Cord FO 50/125 y 62/12…" at bounding box center [709, 124] width 900 height 88
copy div "Patch Cord FO 50/125 y 62/125 Micrones CommScope"
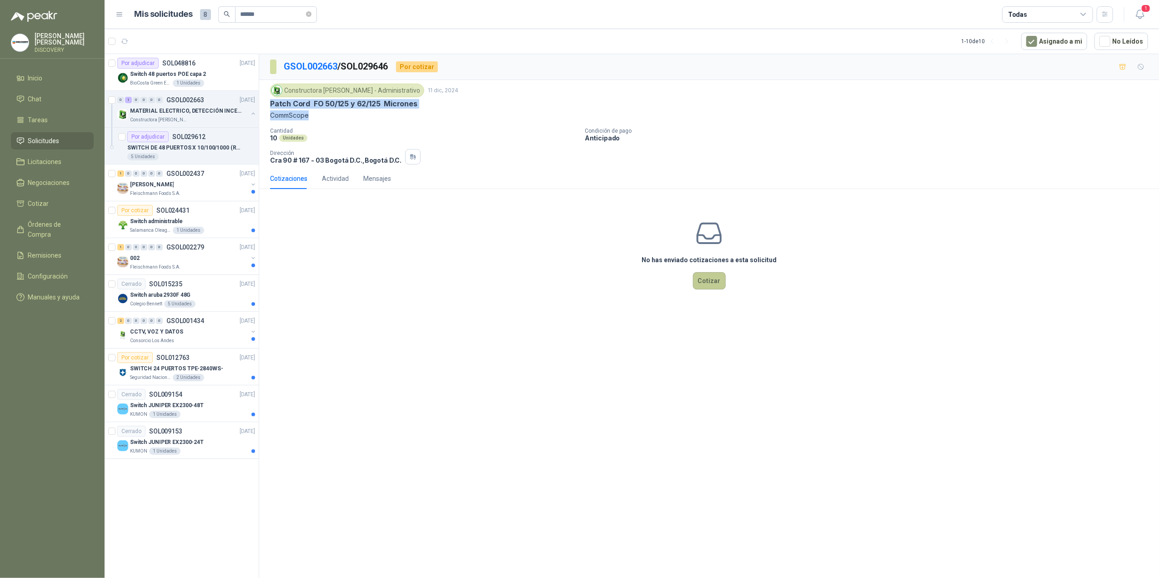
click at [719, 288] on button "Cotizar" at bounding box center [709, 280] width 33 height 17
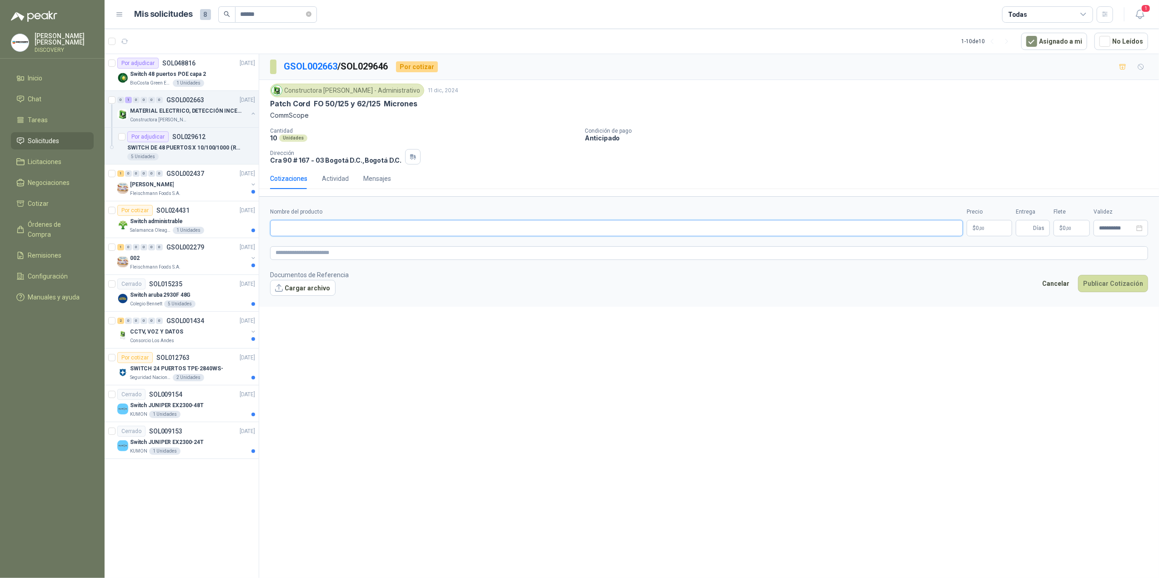
click at [379, 230] on input "Nombre del producto" at bounding box center [616, 228] width 693 height 16
paste input "**********"
click at [474, 256] on textarea at bounding box center [709, 253] width 878 height 14
paste textarea "**********"
click at [790, 235] on p "$ 0 ,00" at bounding box center [989, 228] width 45 height 16
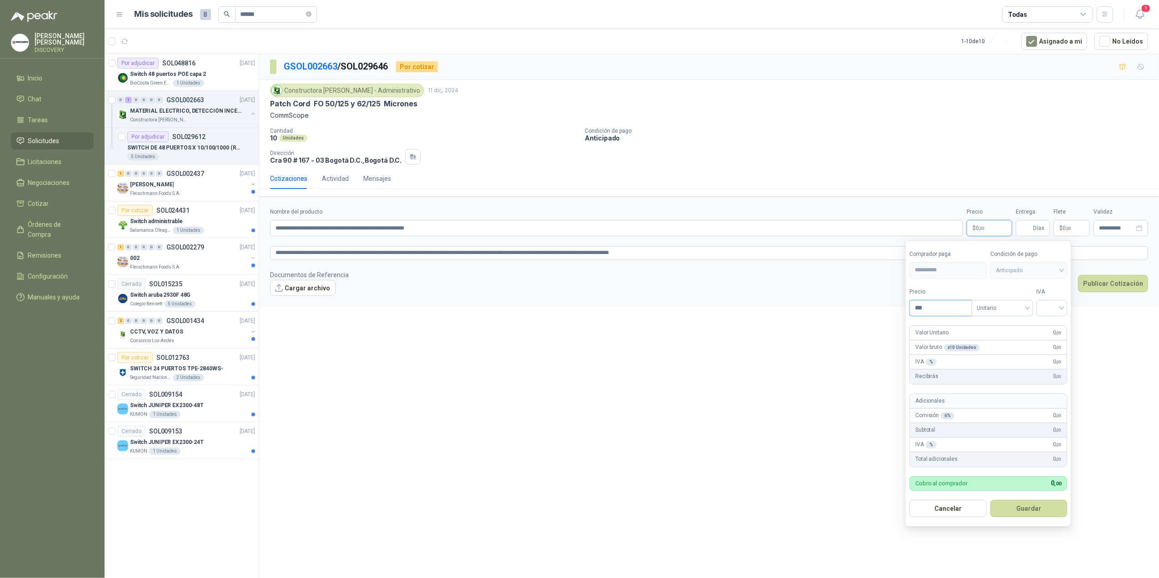
drag, startPoint x: 943, startPoint y: 303, endPoint x: 899, endPoint y: 304, distance: 43.2
click at [790, 304] on body "[PERSON_NAME] DISCOVERY Inicio Chat Tareas Solicitudes Licitaciones Negociacion…" at bounding box center [579, 289] width 1159 height 578
click at [790, 308] on input "search" at bounding box center [1052, 308] width 20 height 14
click at [790, 327] on div "19%" at bounding box center [1053, 327] width 17 height 10
click at [790, 394] on button "Guardar" at bounding box center [1030, 508] width 78 height 17
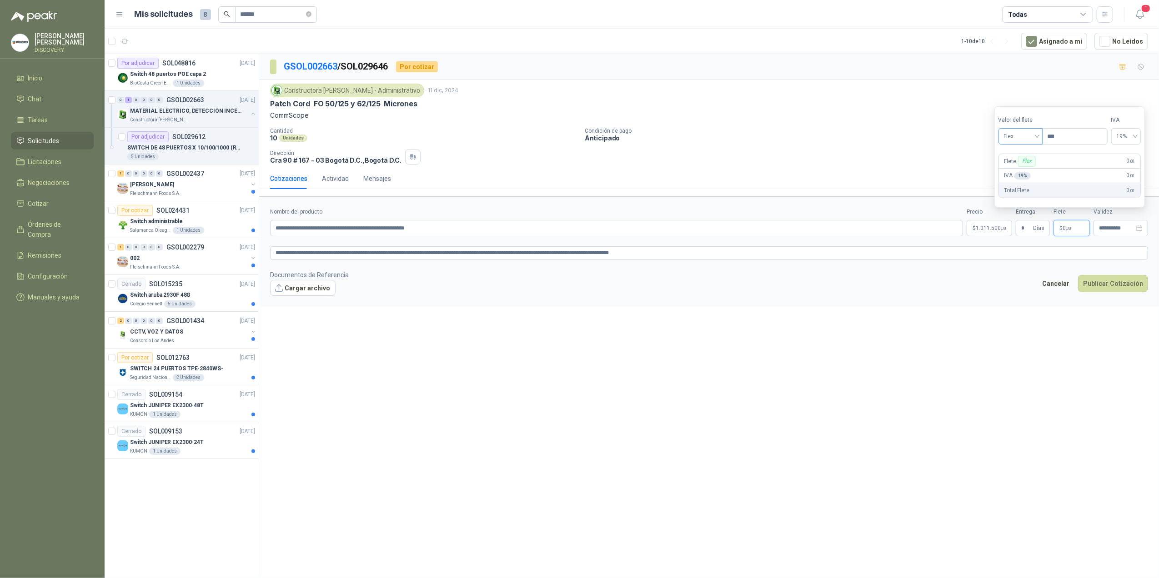
click at [790, 141] on span "Flex" at bounding box center [1020, 137] width 33 height 14
click at [790, 168] on div "Incluido" at bounding box center [1021, 170] width 31 height 10
click at [790, 236] on div "**********" at bounding box center [1121, 228] width 55 height 16
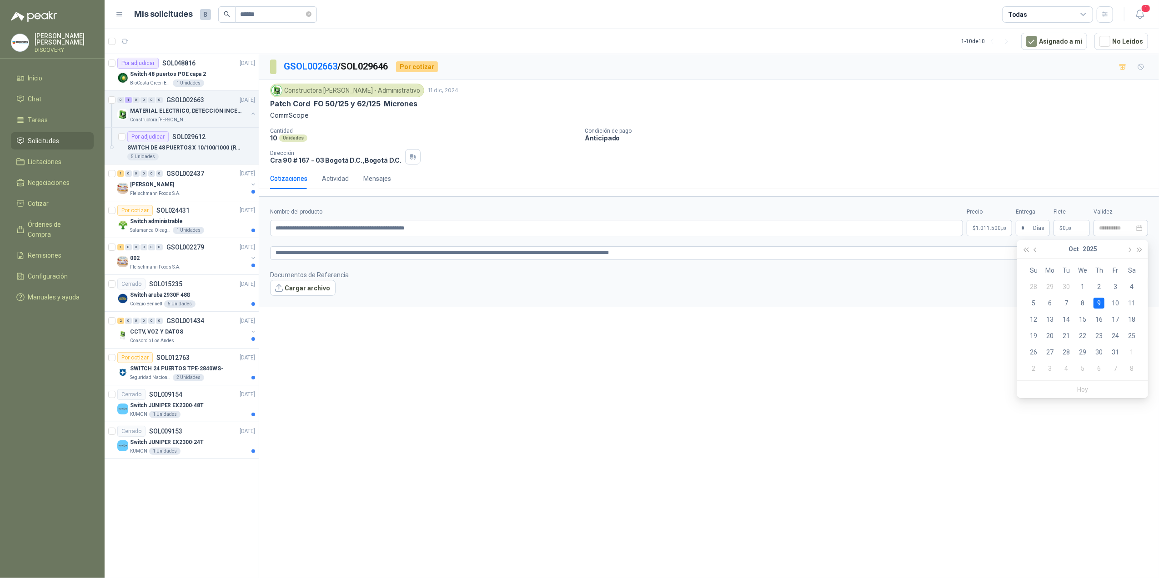
click at [790, 306] on div "9" at bounding box center [1099, 303] width 11 height 11
click at [790, 231] on div "**********" at bounding box center [1121, 228] width 44 height 6
click at [790, 287] on div "3" at bounding box center [1115, 286] width 11 height 11
click at [790, 290] on button "Publicar Cotización" at bounding box center [1113, 283] width 70 height 17
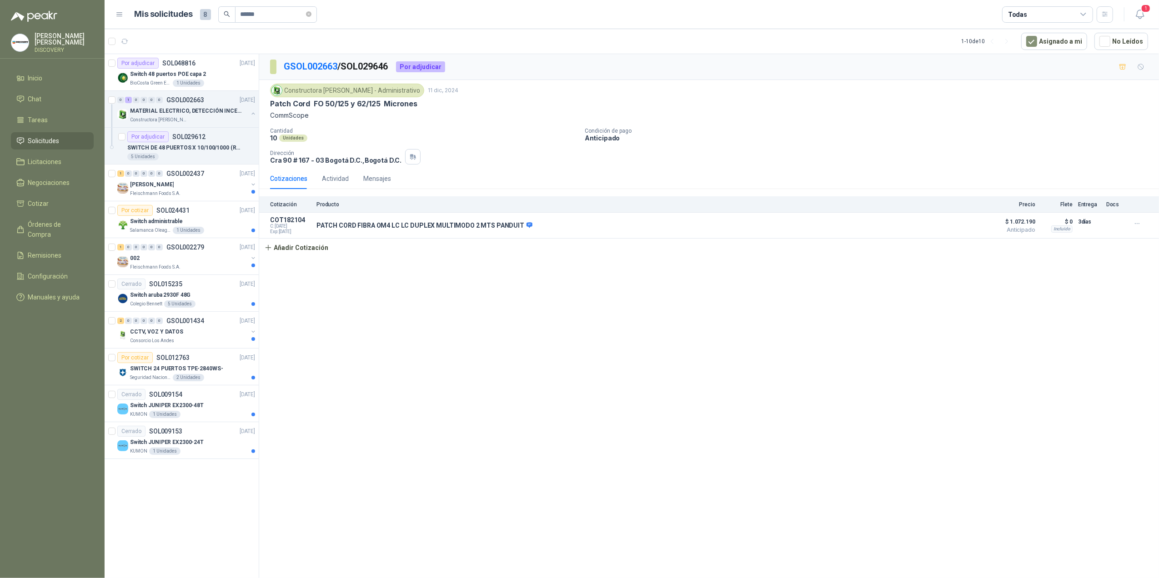
click at [316, 57] on div "GSOL002663 / SOL029646 Por adjudicar" at bounding box center [709, 67] width 900 height 26
click at [320, 72] on link "GSOL002663" at bounding box center [311, 66] width 54 height 11
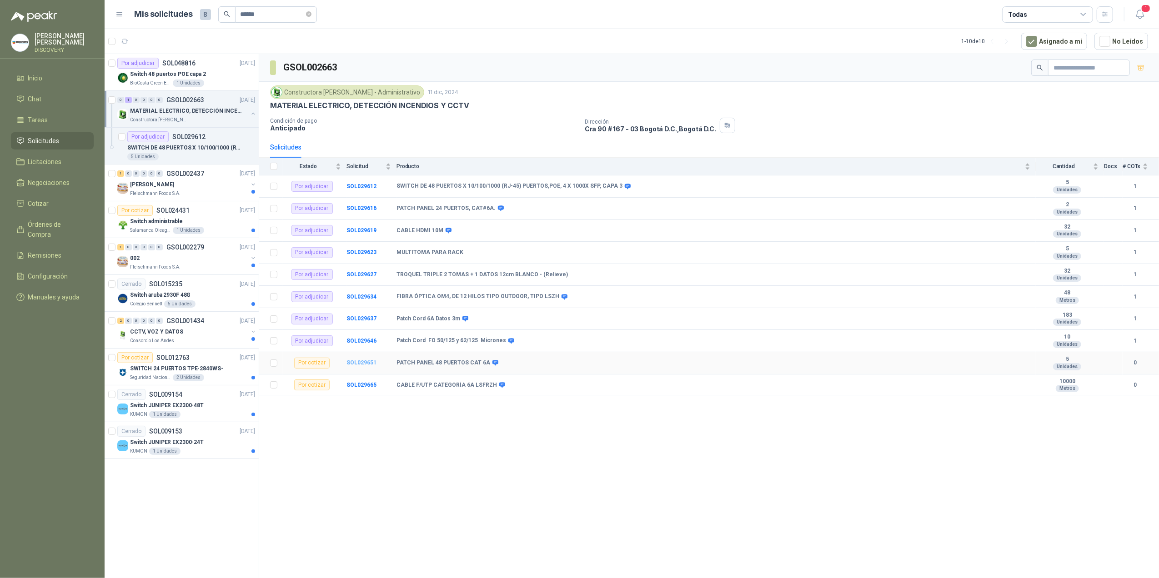
click at [361, 366] on b "SOL029651" at bounding box center [361, 363] width 30 height 6
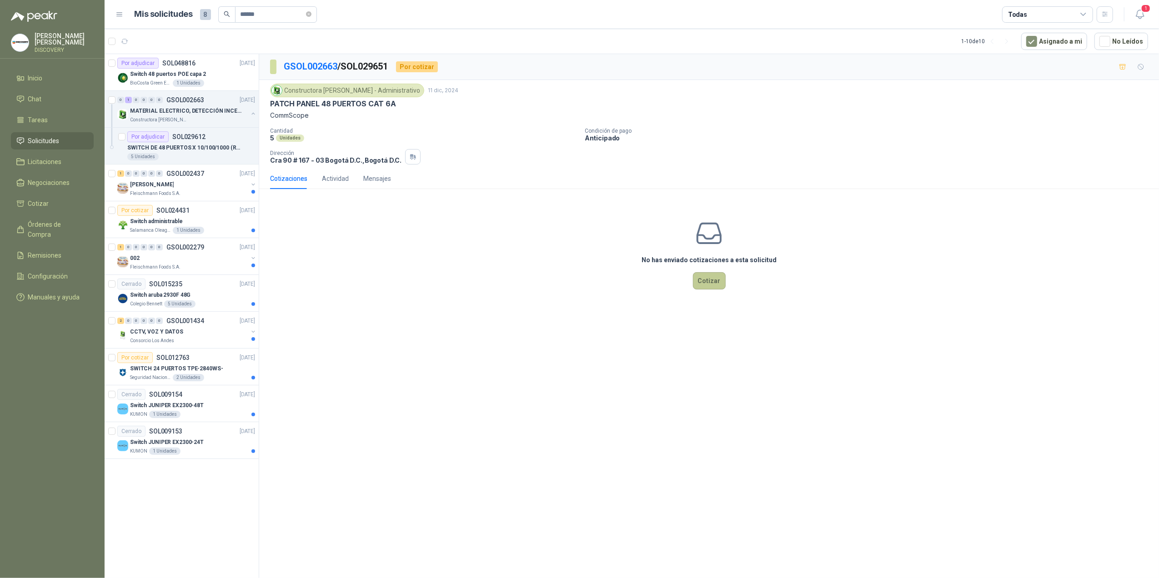
click at [721, 280] on button "Cotizar" at bounding box center [709, 280] width 33 height 17
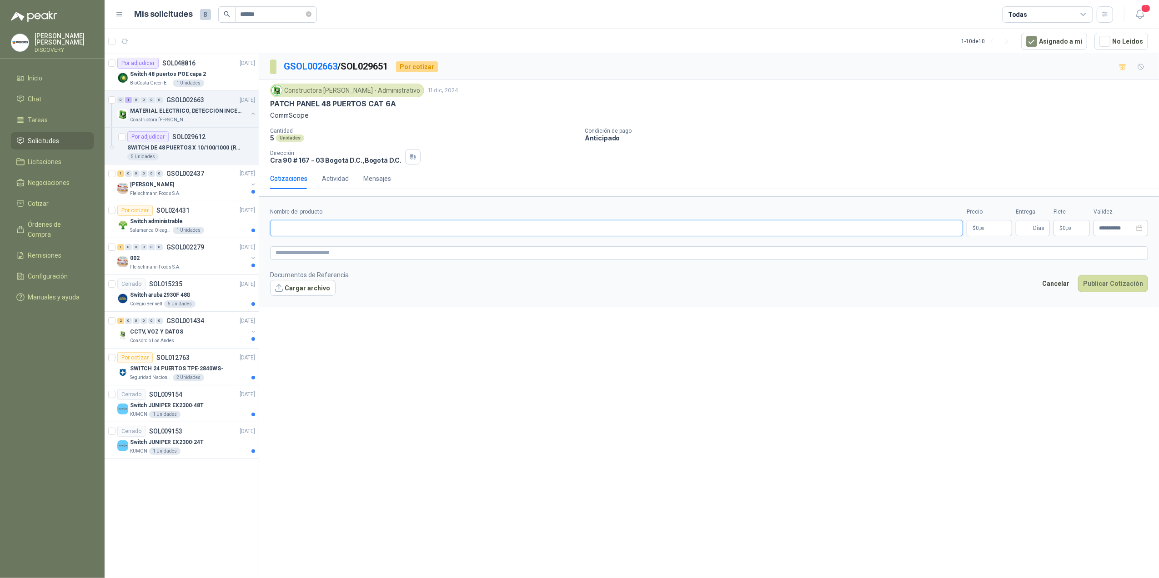
click at [323, 233] on input "Nombre del producto" at bounding box center [616, 228] width 693 height 16
paste input "**********"
drag, startPoint x: 444, startPoint y: 232, endPoint x: 247, endPoint y: 233, distance: 196.9
click at [249, 233] on div "Por adjudicar SOL048816 [DATE] Switch 48 puertos [PERSON_NAME] capa 2 BioCosta …" at bounding box center [632, 318] width 1054 height 528
click at [790, 230] on p "$ 0 ,00" at bounding box center [989, 228] width 45 height 16
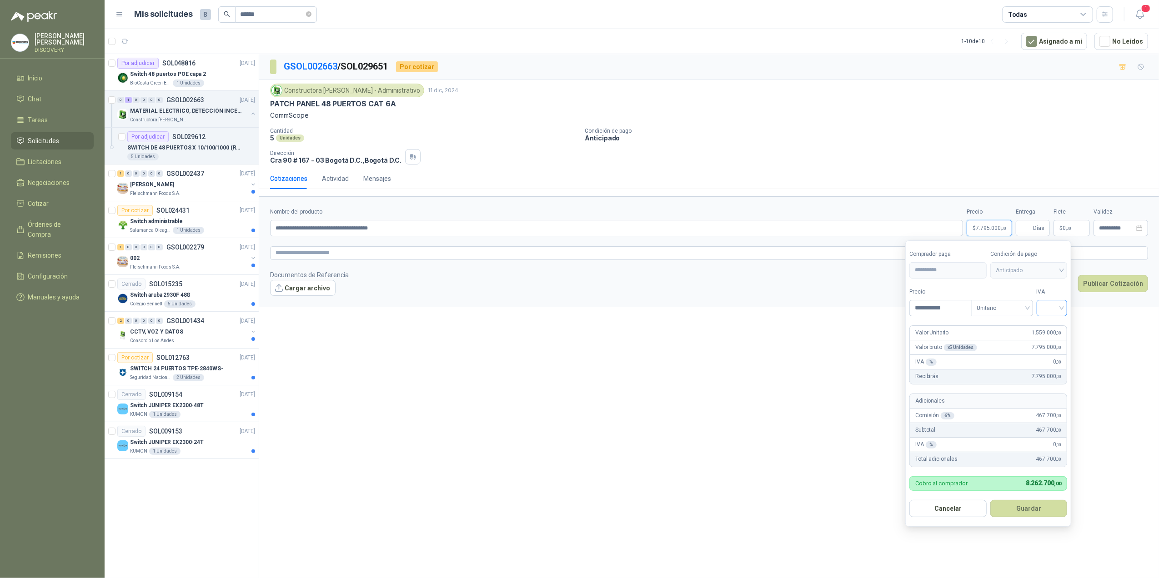
click at [790, 306] on input "search" at bounding box center [1052, 308] width 20 height 14
click at [790, 330] on div "19%" at bounding box center [1053, 327] width 17 height 10
click at [790, 394] on button "Guardar" at bounding box center [1030, 508] width 78 height 17
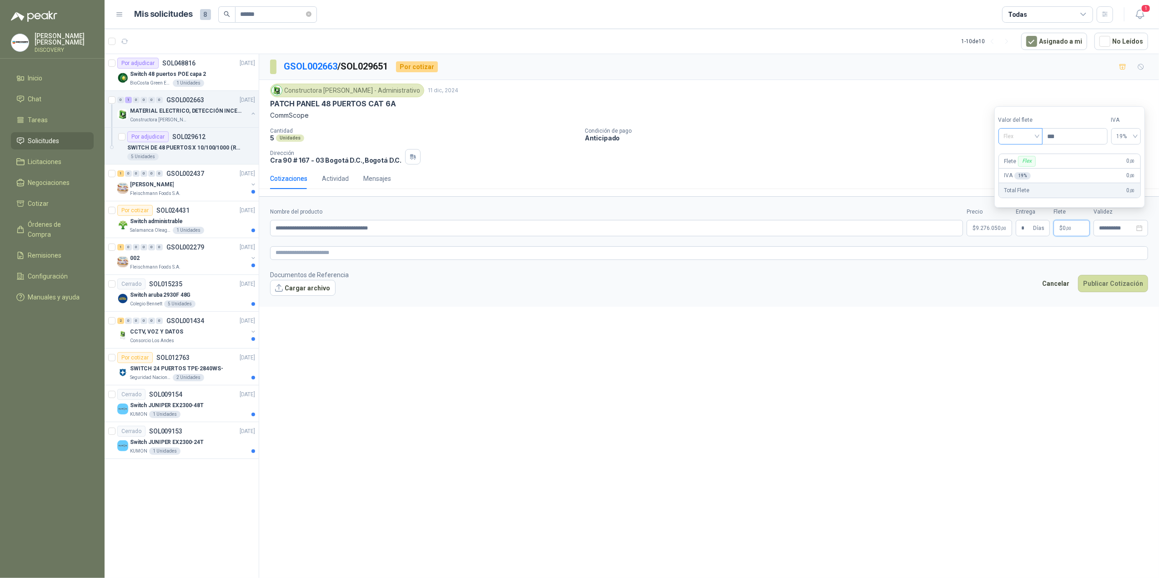
click at [790, 138] on span "Flex" at bounding box center [1020, 137] width 33 height 14
drag, startPoint x: 1019, startPoint y: 166, endPoint x: 1047, endPoint y: 188, distance: 35.3
click at [790, 166] on div "Incluido" at bounding box center [1021, 170] width 31 height 10
click at [790, 230] on input "**********" at bounding box center [1116, 229] width 35 height 6
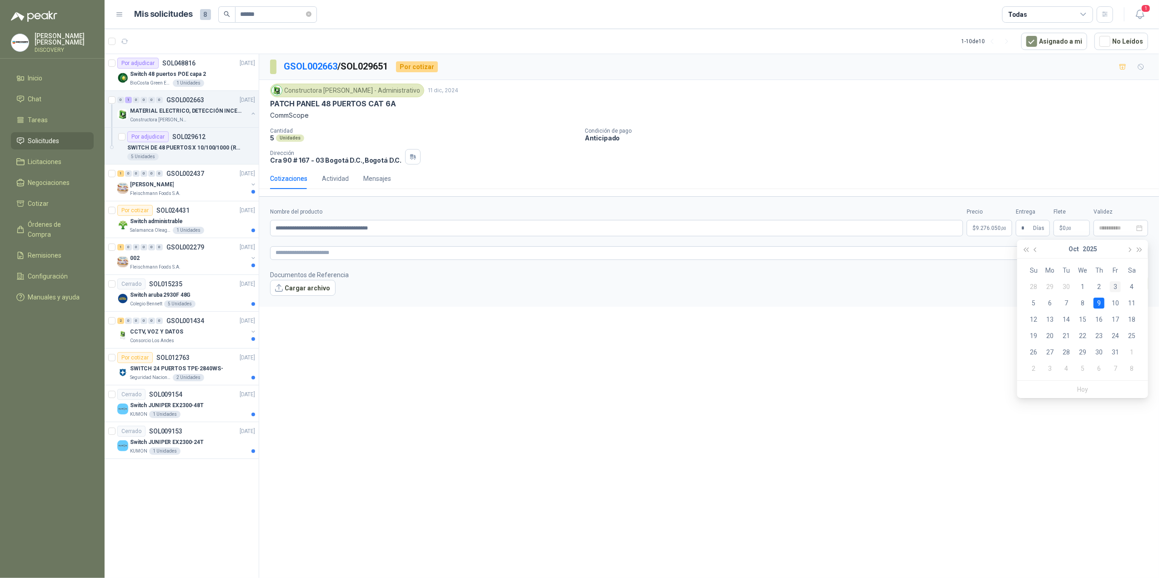
click at [790, 284] on div "3" at bounding box center [1115, 286] width 11 height 11
click at [437, 257] on textarea at bounding box center [709, 253] width 878 height 14
paste textarea "**********"
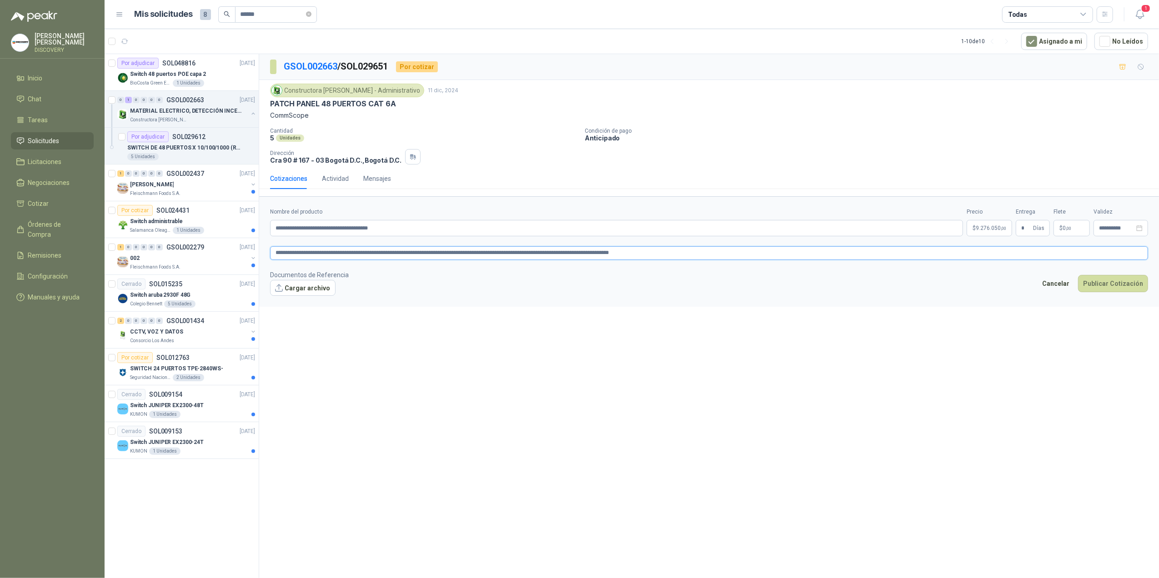
drag, startPoint x: 605, startPoint y: 256, endPoint x: 575, endPoint y: 255, distance: 30.0
click at [575, 255] on textarea "**********" at bounding box center [709, 253] width 878 height 14
click at [573, 254] on textarea "**********" at bounding box center [709, 253] width 878 height 14
drag, startPoint x: 598, startPoint y: 255, endPoint x: 644, endPoint y: 255, distance: 46.4
click at [644, 255] on textarea "**********" at bounding box center [709, 253] width 878 height 14
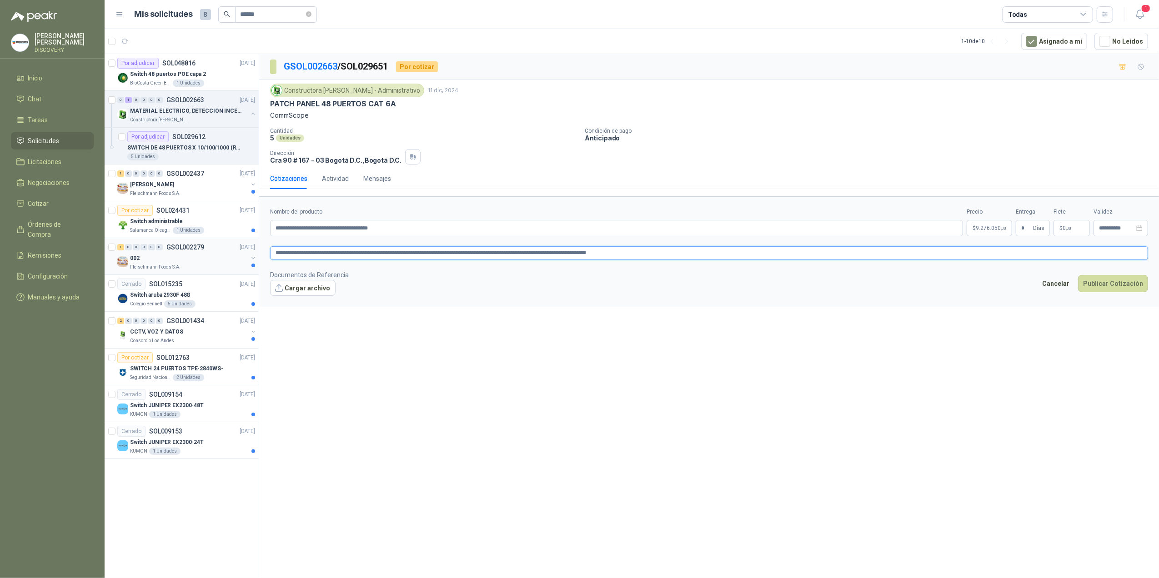
drag, startPoint x: 308, startPoint y: 244, endPoint x: 241, endPoint y: 244, distance: 67.3
click at [241, 244] on div "Por adjudicar SOL048816 [DATE] Switch 48 puertos [PERSON_NAME] capa 2 BioCosta …" at bounding box center [632, 318] width 1054 height 528
click at [790, 226] on p "$ 9.276.050 ,00" at bounding box center [989, 228] width 45 height 16
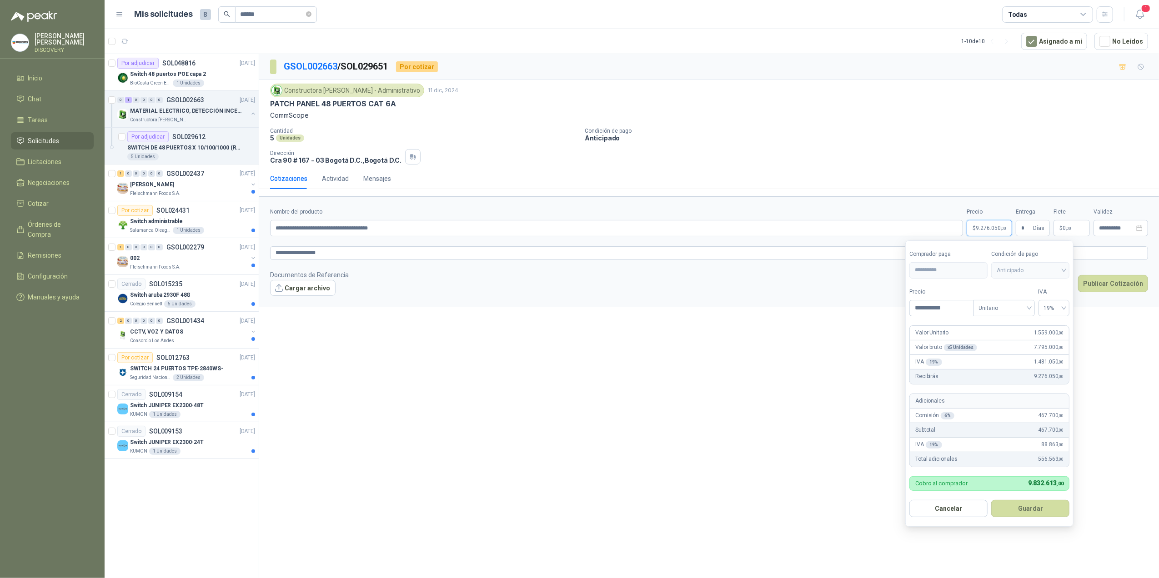
drag, startPoint x: 1057, startPoint y: 510, endPoint x: 1060, endPoint y: 497, distance: 13.4
click at [790, 394] on button "Guardar" at bounding box center [1030, 508] width 78 height 17
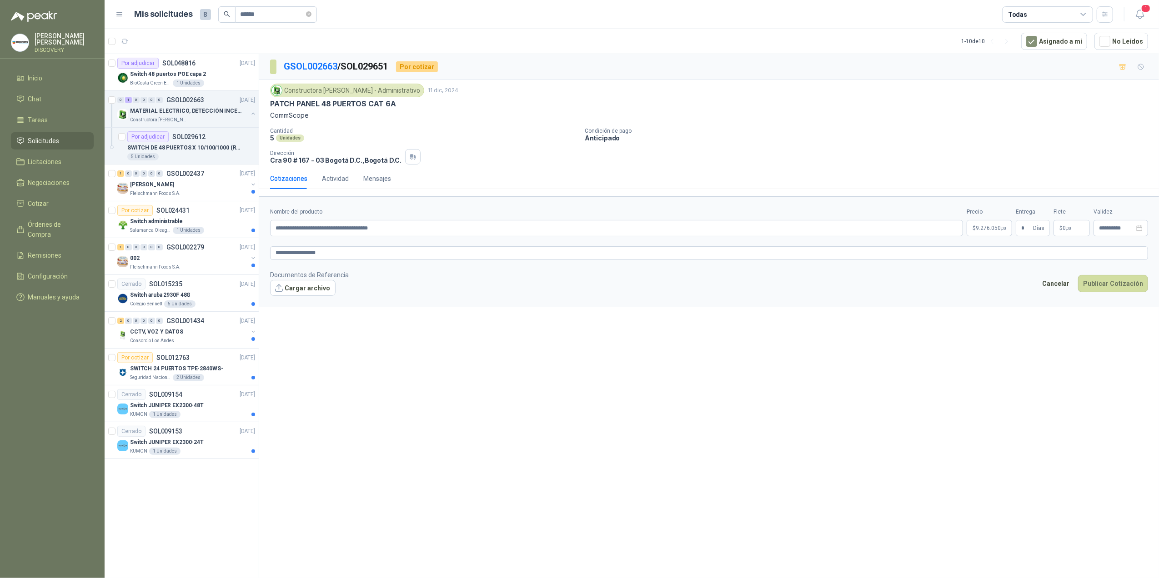
click at [790, 310] on div "**********" at bounding box center [709, 317] width 900 height 527
click at [790, 287] on button "Publicar Cotización" at bounding box center [1113, 283] width 70 height 17
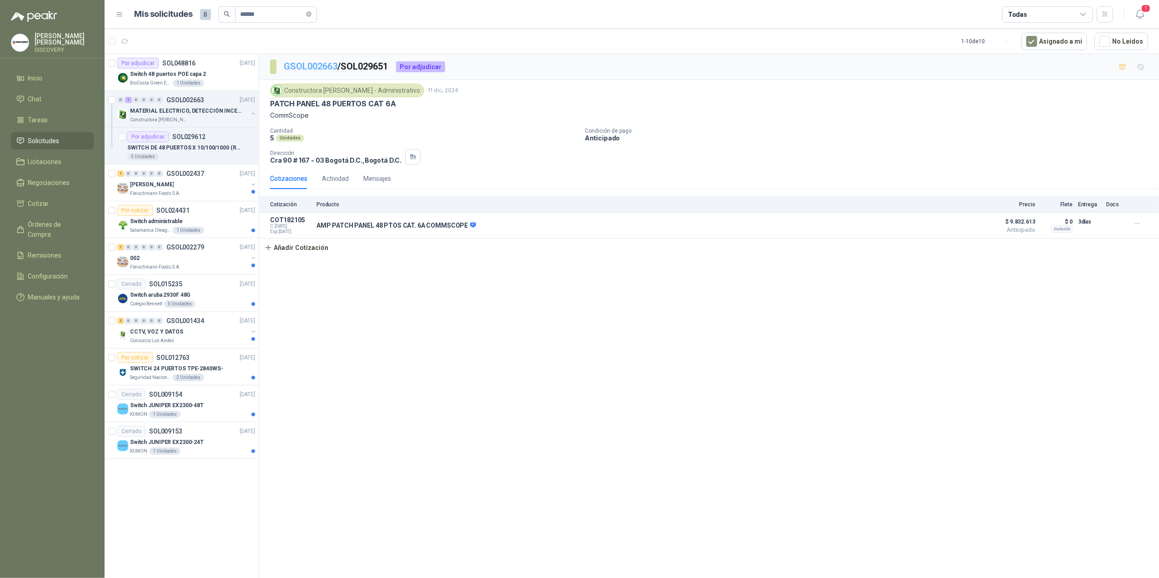
drag, startPoint x: 326, startPoint y: 65, endPoint x: 316, endPoint y: 65, distance: 10.0
click at [326, 65] on link "GSOL002663" at bounding box center [311, 66] width 54 height 11
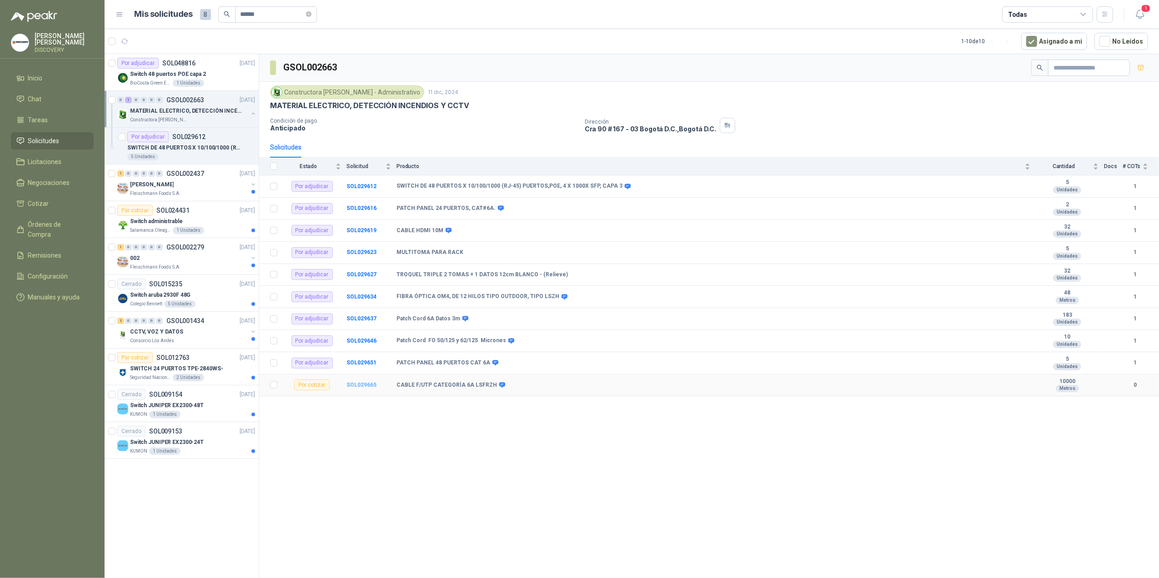
click at [353, 388] on b "SOL029665" at bounding box center [361, 385] width 30 height 6
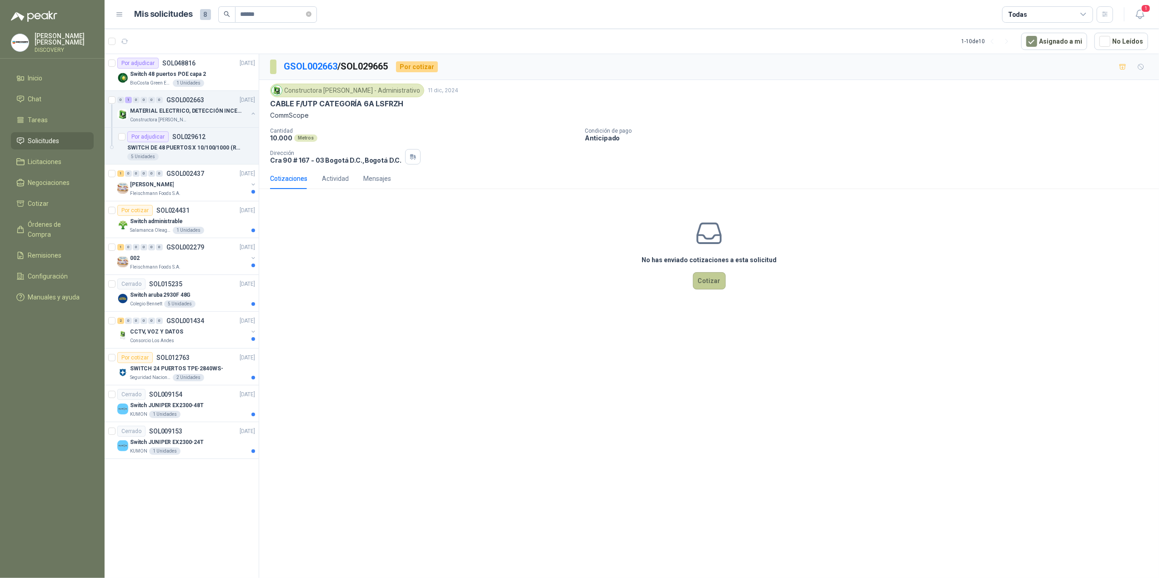
click at [708, 286] on button "Cotizar" at bounding box center [709, 280] width 33 height 17
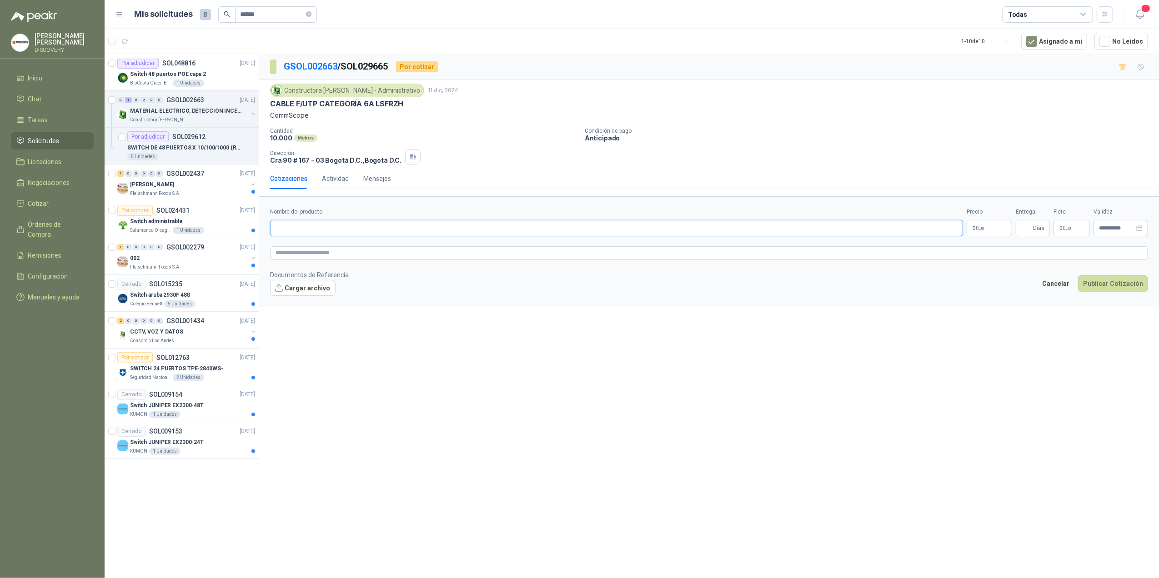
click at [370, 231] on input "Nombre del producto" at bounding box center [616, 228] width 693 height 16
paste input "**********"
click at [790, 229] on p "$ 0 ,00" at bounding box center [989, 228] width 45 height 16
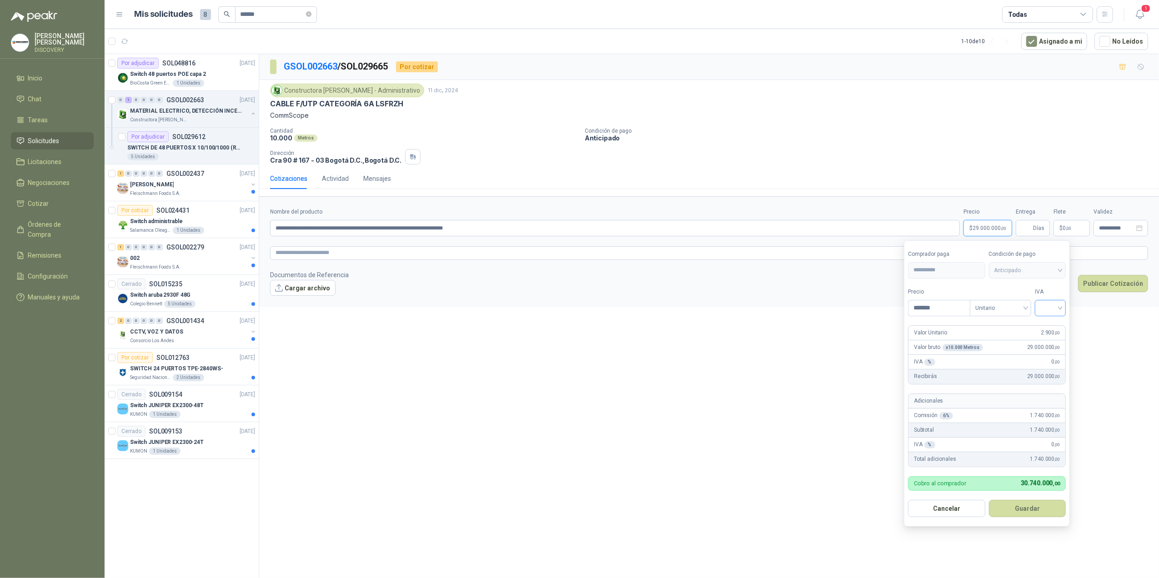
click at [790, 307] on input "search" at bounding box center [1050, 308] width 20 height 14
click at [790, 326] on div "19%" at bounding box center [1052, 327] width 17 height 10
click at [790, 394] on button "Guardar" at bounding box center [1029, 508] width 78 height 17
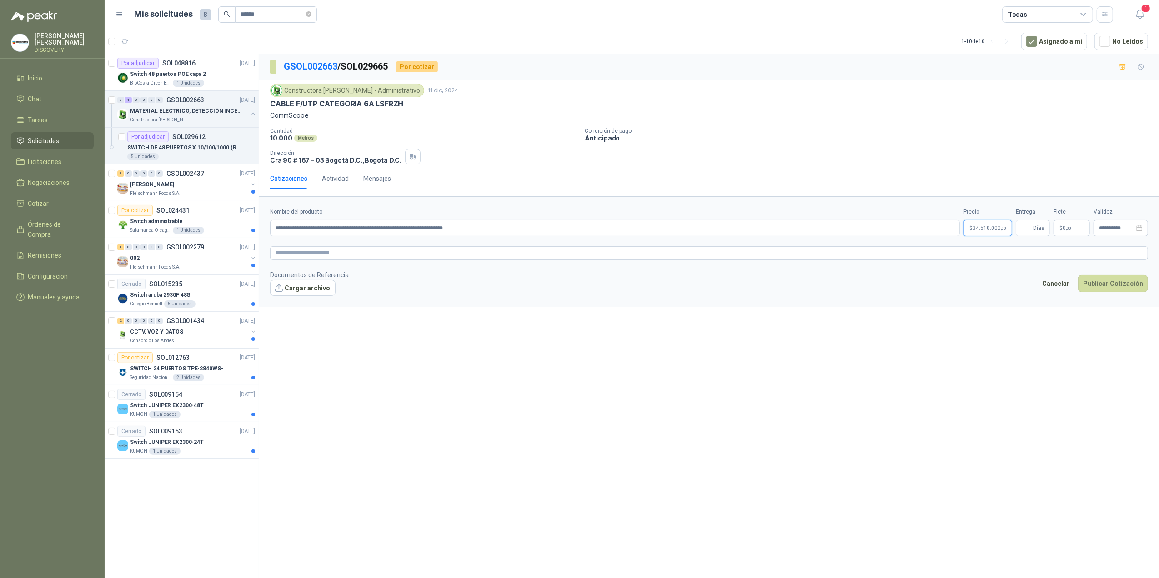
click at [790, 231] on span "34.510.000 ,00" at bounding box center [990, 228] width 34 height 5
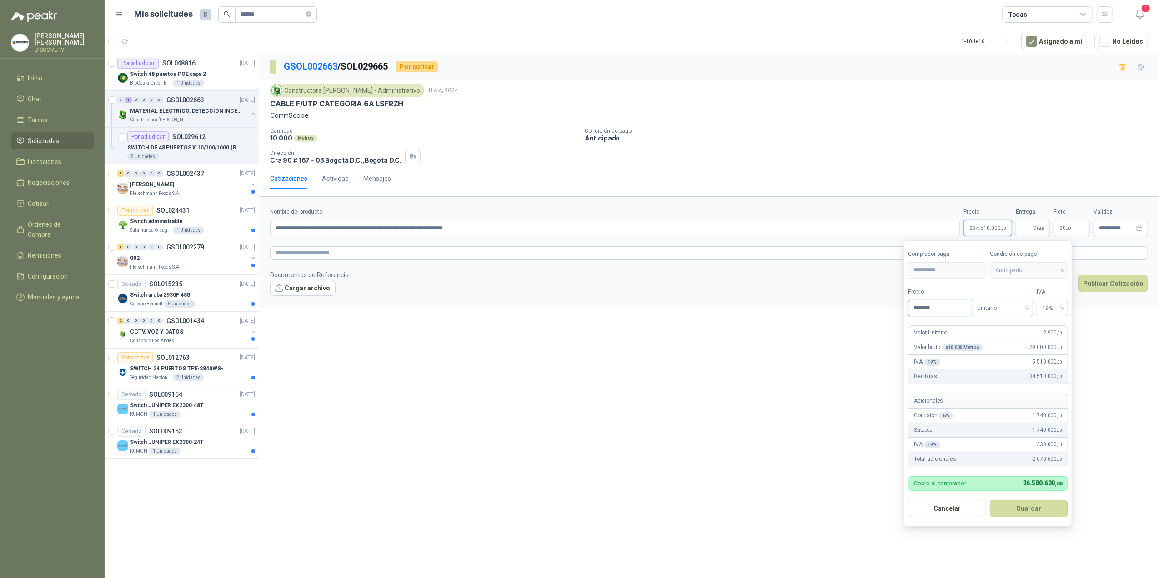
click at [790, 302] on input "*******" at bounding box center [940, 308] width 63 height 15
click at [790, 394] on button "Guardar" at bounding box center [1029, 508] width 78 height 17
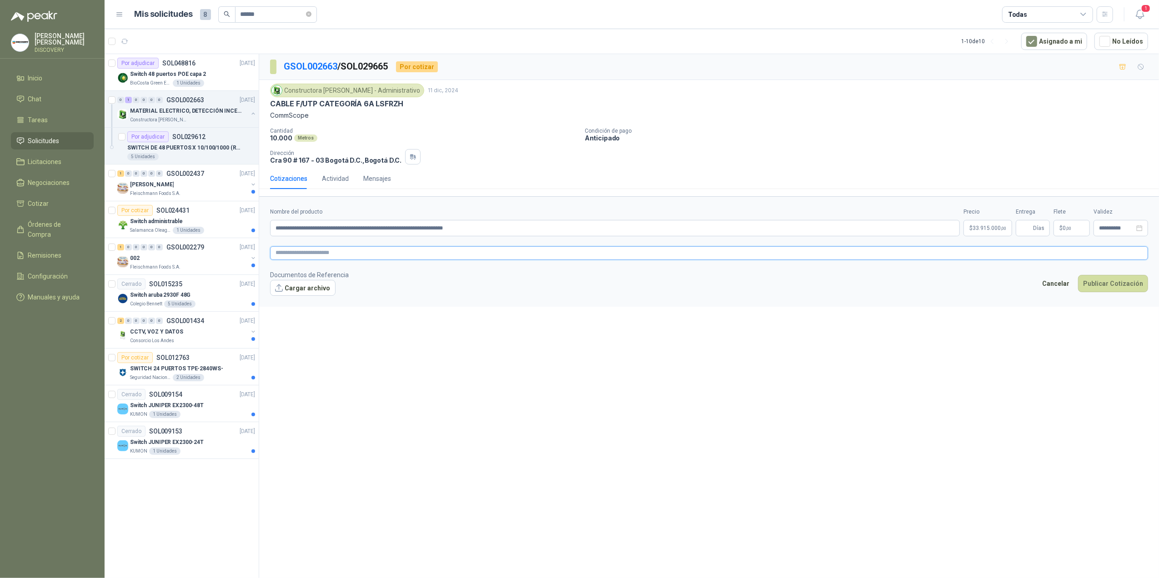
click at [532, 255] on textarea at bounding box center [709, 253] width 878 height 14
drag, startPoint x: 433, startPoint y: 257, endPoint x: 196, endPoint y: 230, distance: 238.4
click at [196, 230] on div "Por adjudicar SOL048816 [DATE] Switch 48 puertos [PERSON_NAME] capa 2 BioCosta …" at bounding box center [632, 318] width 1054 height 528
drag, startPoint x: 428, startPoint y: 253, endPoint x: 378, endPoint y: 255, distance: 49.6
click at [378, 255] on textarea "**********" at bounding box center [709, 253] width 878 height 14
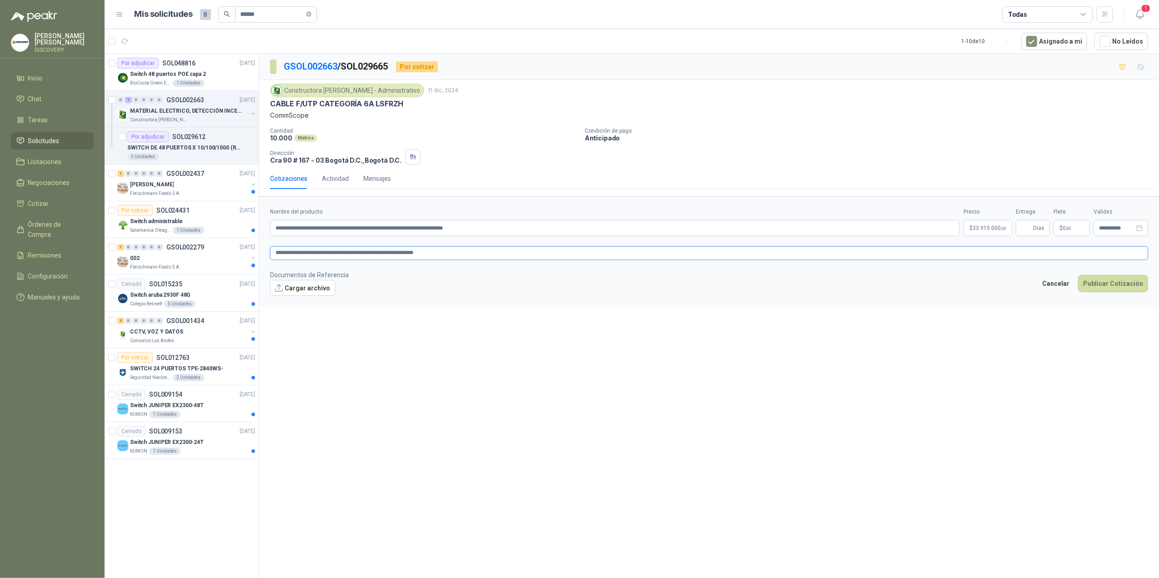
click at [407, 257] on textarea "**********" at bounding box center [709, 253] width 878 height 14
drag, startPoint x: 406, startPoint y: 256, endPoint x: 380, endPoint y: 255, distance: 26.0
click at [380, 255] on textarea "**********" at bounding box center [709, 253] width 878 height 14
click at [392, 255] on textarea "**********" at bounding box center [709, 253] width 878 height 14
paste textarea "**********"
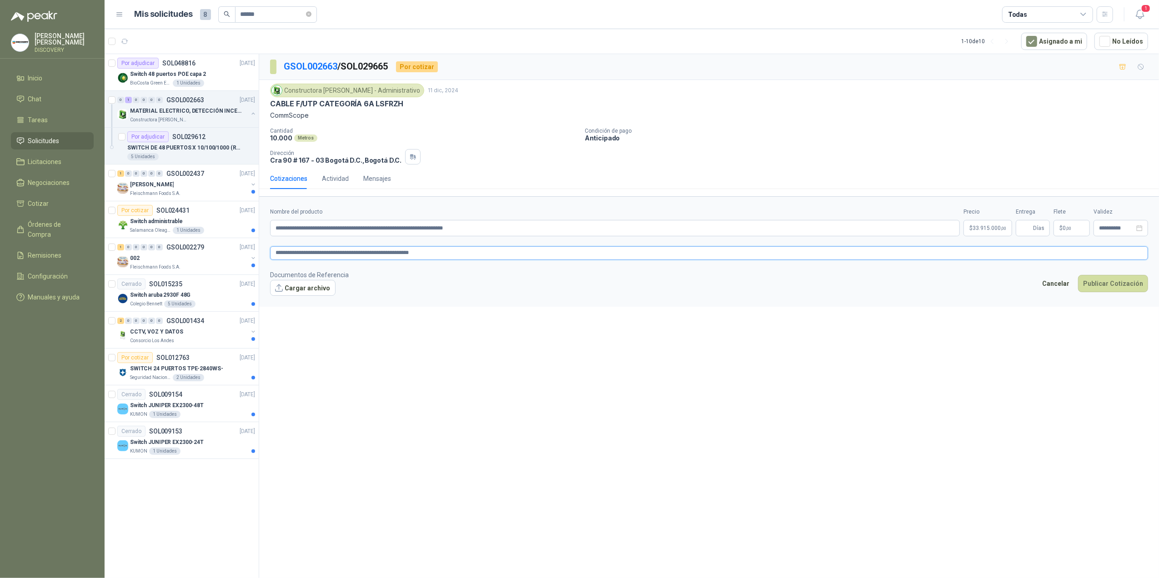
click at [408, 259] on textarea "**********" at bounding box center [709, 253] width 878 height 14
click at [426, 256] on textarea "**********" at bounding box center [709, 253] width 878 height 14
click at [790, 227] on input "Entrega" at bounding box center [1026, 228] width 10 height 15
click at [790, 225] on p "$ 0 ,00" at bounding box center [1072, 228] width 36 height 16
click at [790, 133] on span "Flex" at bounding box center [1020, 137] width 33 height 14
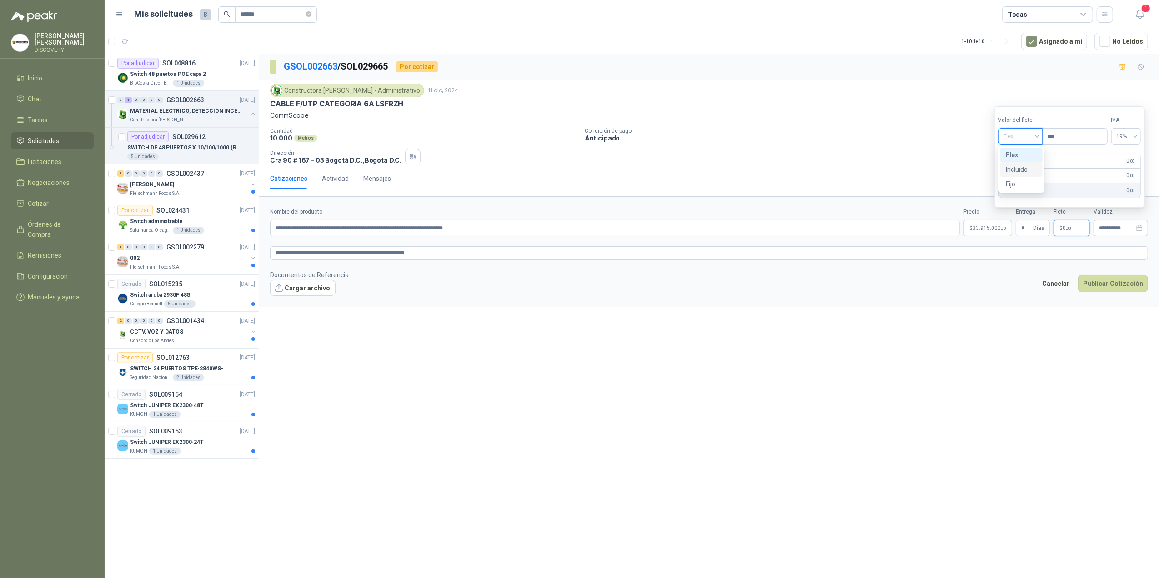
click at [790, 168] on div "Incluido" at bounding box center [1021, 170] width 31 height 10
click at [790, 231] on input "**********" at bounding box center [1116, 229] width 35 height 6
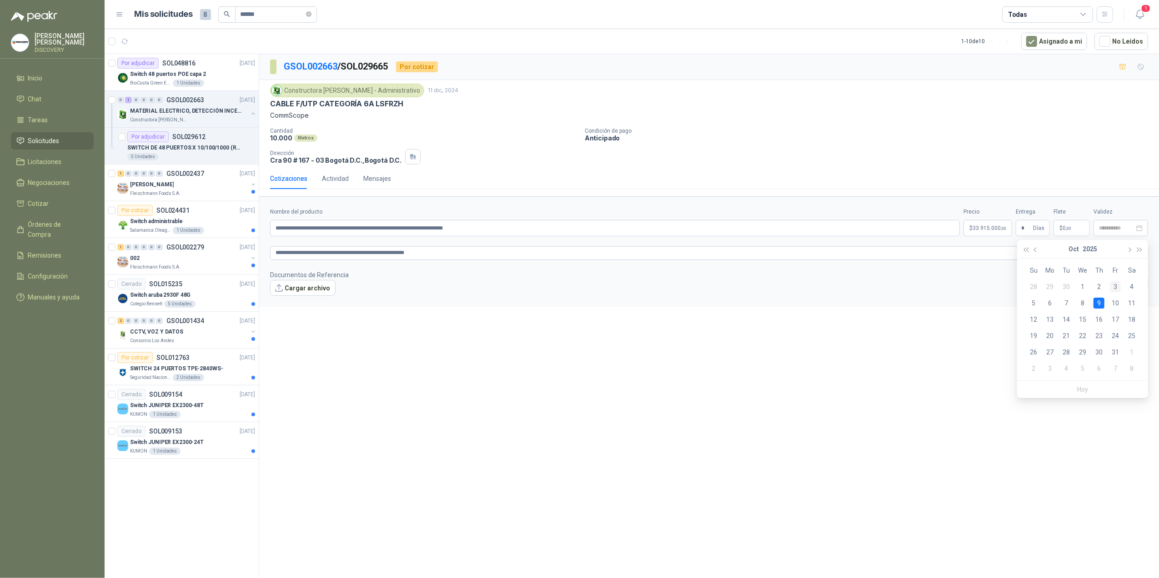
click at [790, 288] on td "3" at bounding box center [1115, 287] width 16 height 16
click at [790, 285] on button "Publicar Cotización" at bounding box center [1113, 283] width 70 height 17
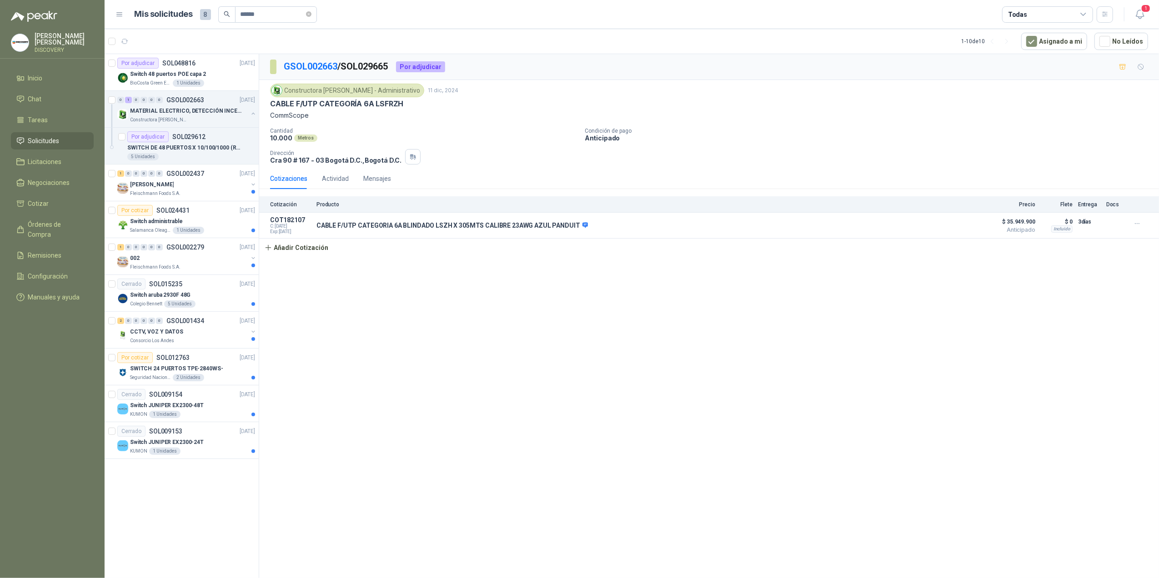
click at [329, 60] on p "GSOL002663 / SOL029665" at bounding box center [336, 67] width 105 height 14
click at [330, 70] on link "GSOL002663" at bounding box center [311, 66] width 54 height 11
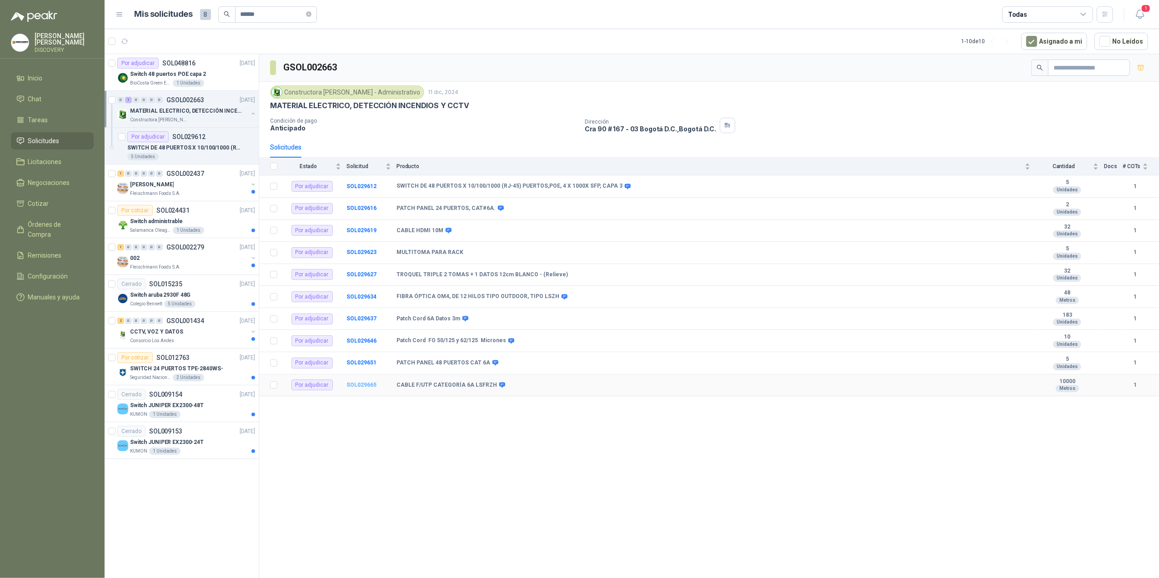
click at [351, 388] on b "SOL029665" at bounding box center [361, 385] width 30 height 6
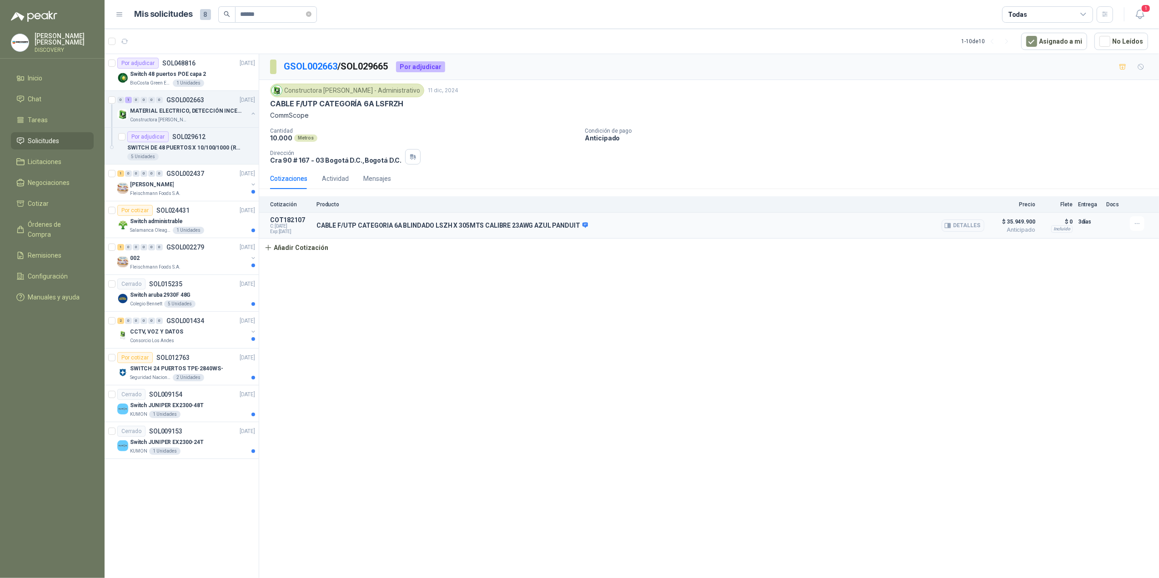
click at [790, 226] on span "$ 35.949.900" at bounding box center [1012, 221] width 45 height 11
click at [790, 229] on button "Detalles" at bounding box center [963, 226] width 43 height 12
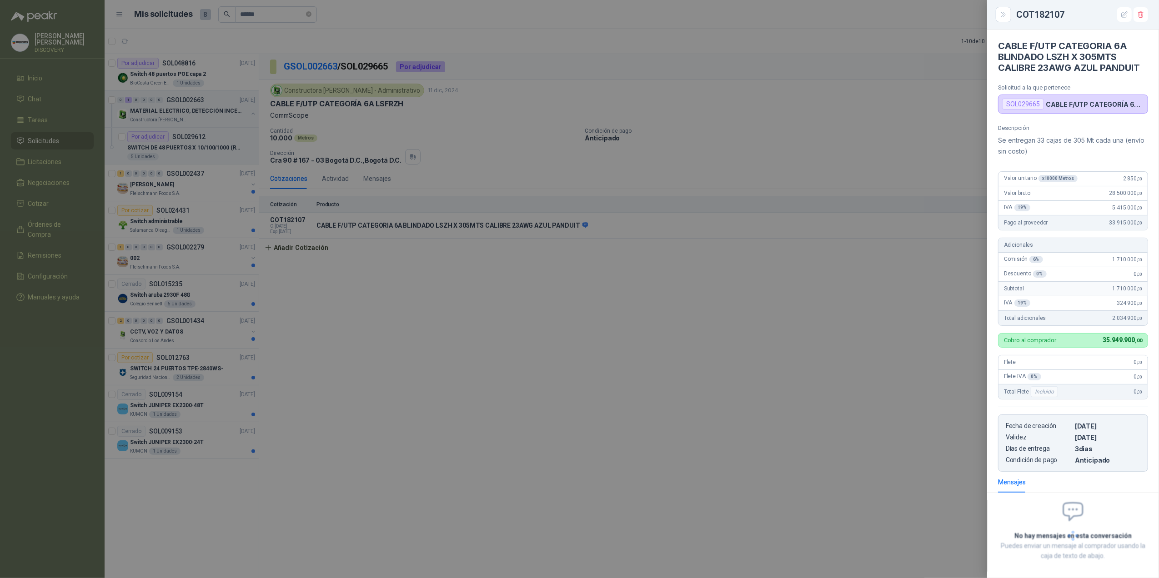
scroll to position [42, 0]
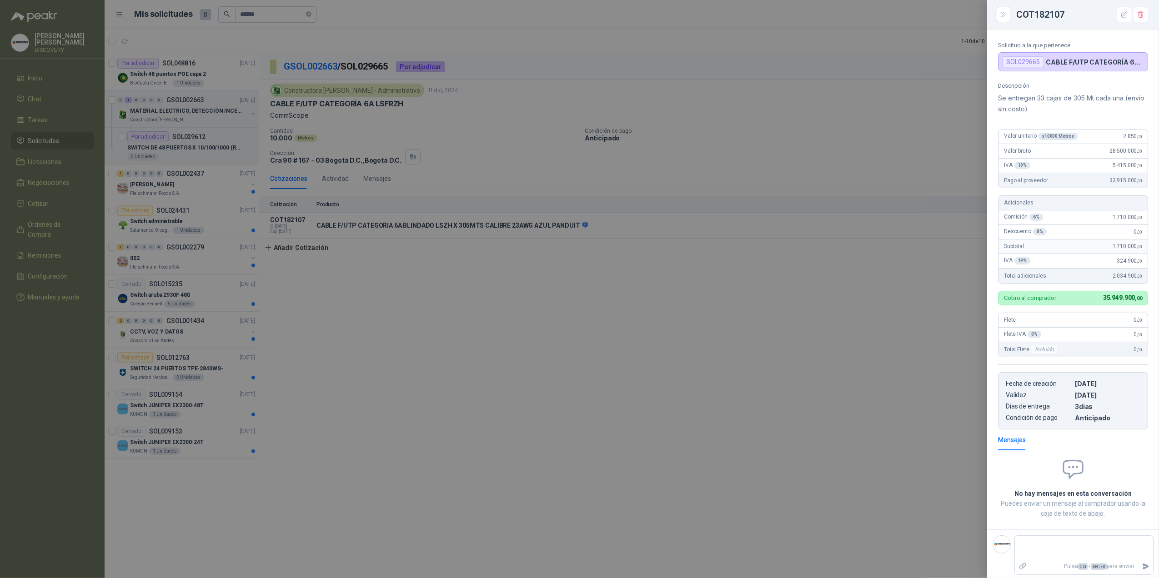
click at [722, 321] on div at bounding box center [579, 289] width 1159 height 578
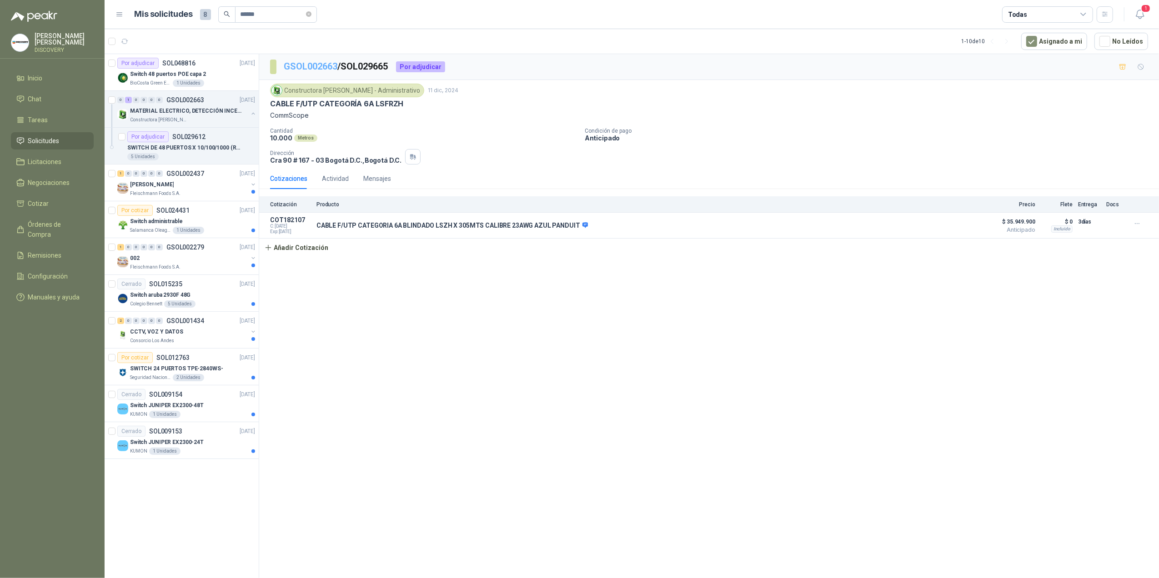
click at [306, 64] on link "GSOL002663" at bounding box center [311, 66] width 54 height 11
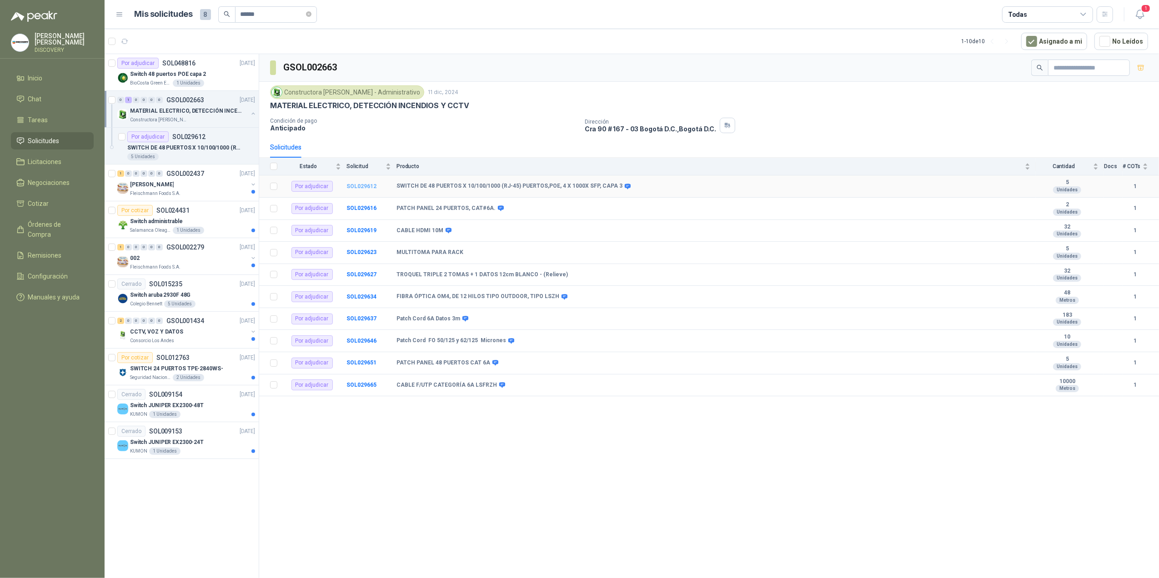
click at [364, 190] on b "SOL029612" at bounding box center [361, 186] width 30 height 6
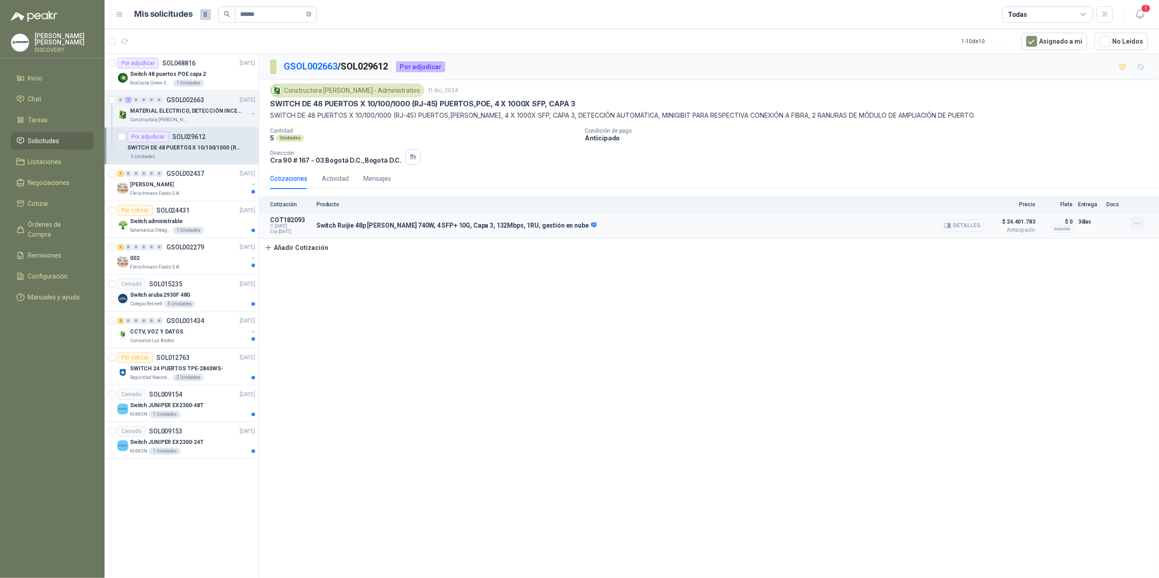
click at [790, 224] on button "button" at bounding box center [1137, 223] width 15 height 15
click at [790, 193] on button "Editar" at bounding box center [1119, 189] width 73 height 15
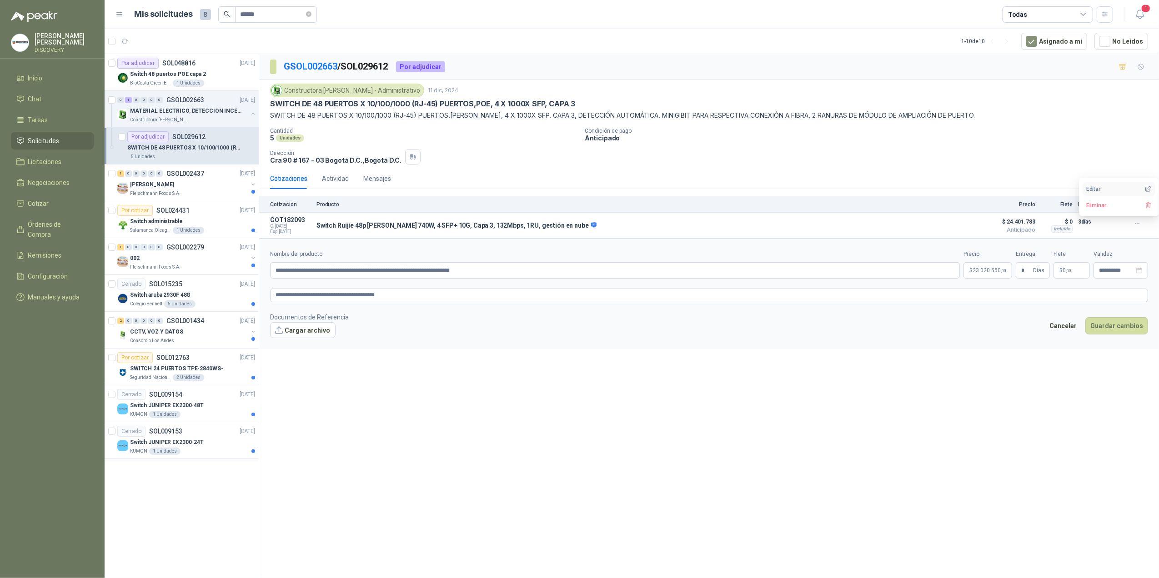
click at [790, 190] on button "Editar" at bounding box center [1119, 189] width 73 height 15
click at [790, 334] on button "Cancelar" at bounding box center [1062, 325] width 37 height 17
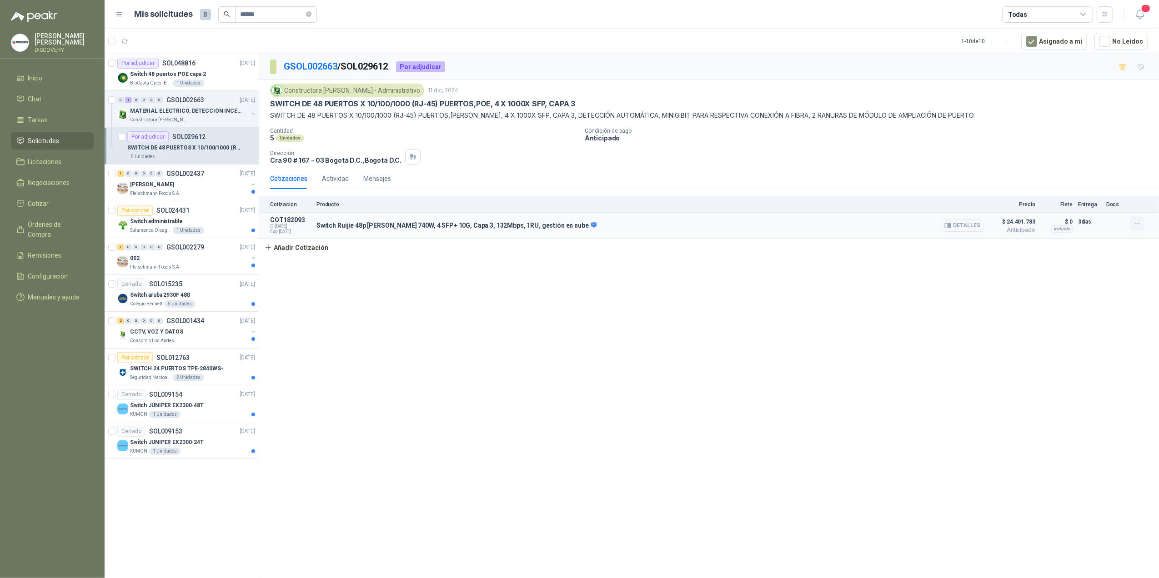
click at [790, 226] on icon "button" at bounding box center [1138, 224] width 8 height 8
click at [790, 224] on button "Detalles" at bounding box center [963, 226] width 43 height 12
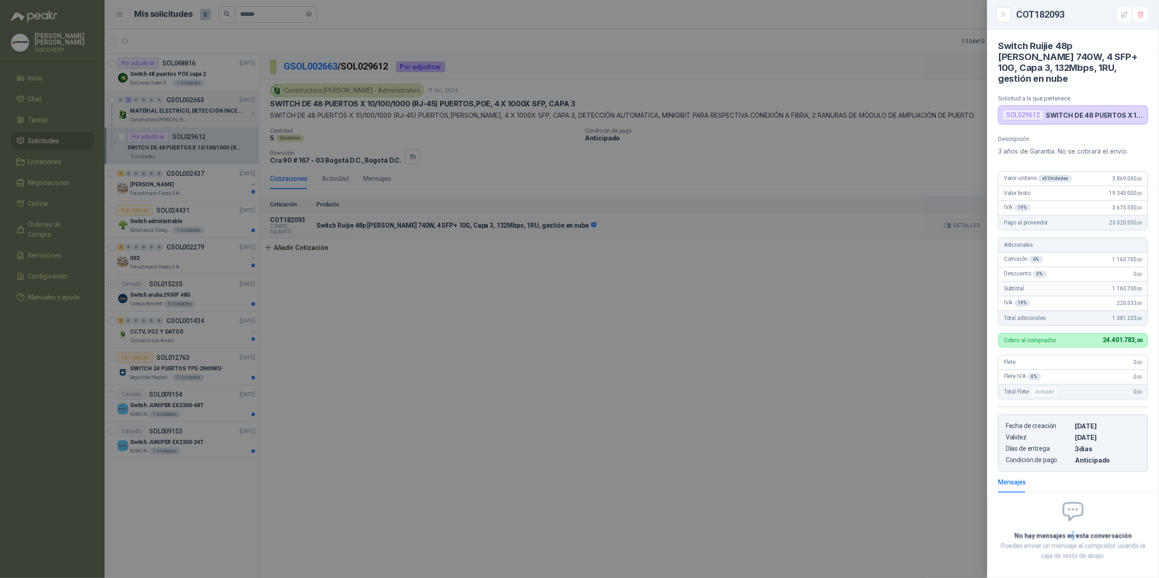
scroll to position [3, 0]
drag, startPoint x: 771, startPoint y: 321, endPoint x: 750, endPoint y: 326, distance: 21.6
click at [770, 321] on div at bounding box center [579, 289] width 1159 height 578
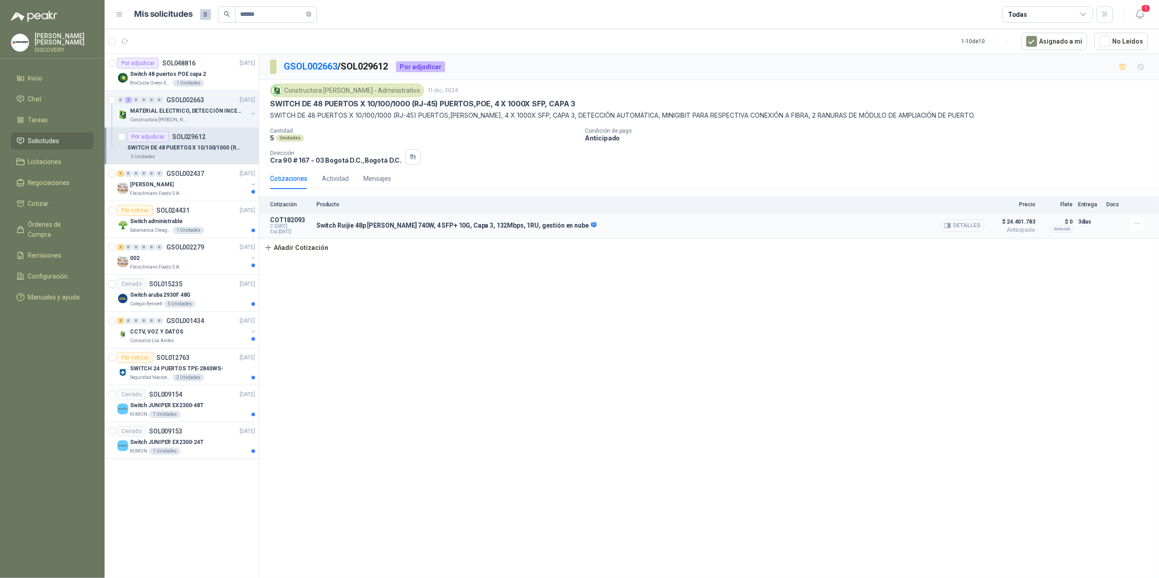
click at [790, 228] on button "Detalles" at bounding box center [963, 226] width 43 height 12
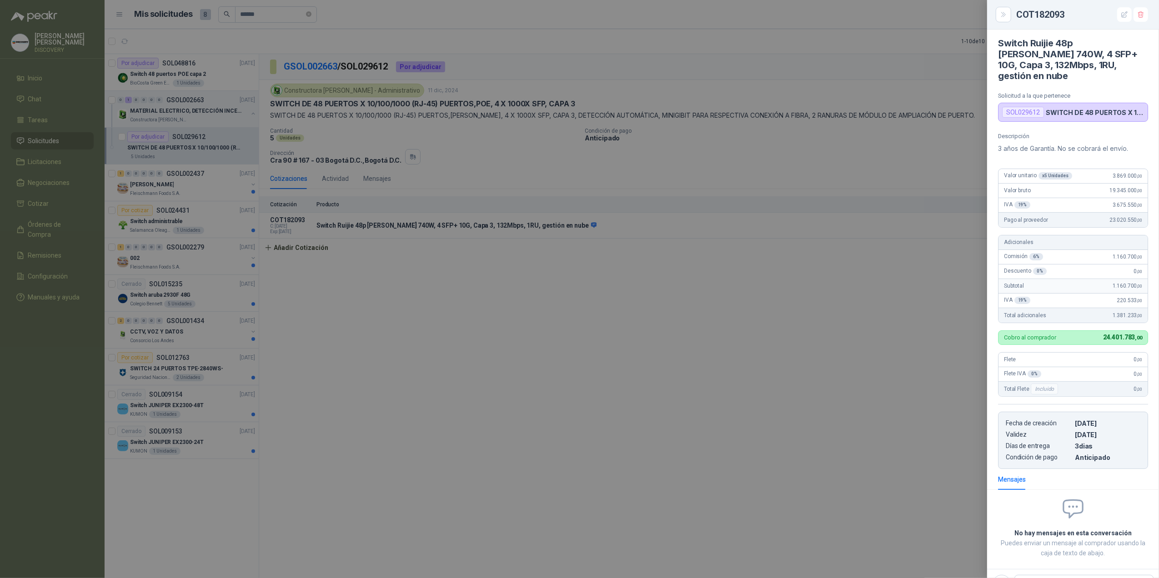
click at [790, 334] on div at bounding box center [579, 289] width 1159 height 578
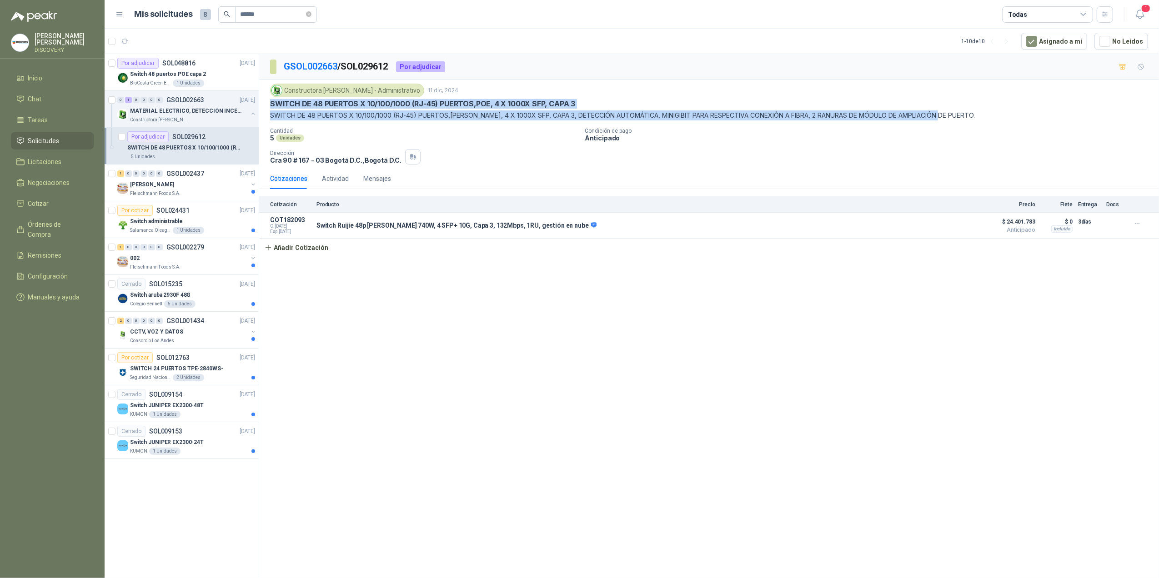
drag, startPoint x: 961, startPoint y: 116, endPoint x: 270, endPoint y: 108, distance: 691.2
click at [270, 108] on div "Constructora [PERSON_NAME] - Administrativo [DATE] SWITCH DE 48 PUERTOS X 10/10…" at bounding box center [709, 102] width 878 height 37
copy div "SWITCH DE 48 PUERTOS X 10/100/1000 (RJ-45) PUERTOS,[PERSON_NAME], 4 X 1000X SFP…"
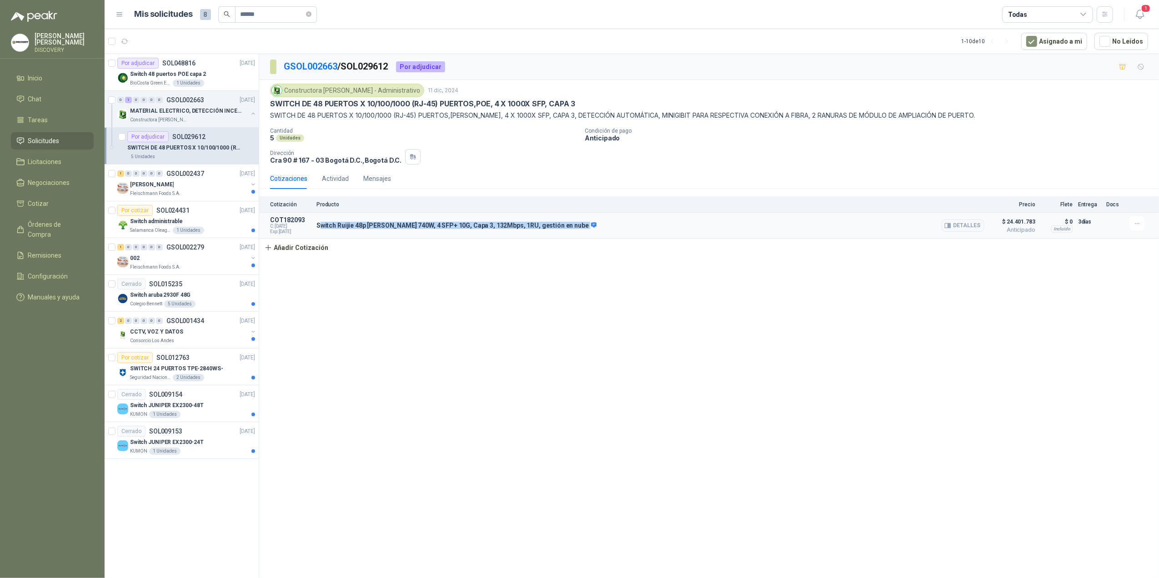
drag, startPoint x: 546, startPoint y: 228, endPoint x: 319, endPoint y: 228, distance: 226.9
click at [319, 228] on p "Switch Ruijie 48p [PERSON_NAME] 740W, 4 SFP+ 10G, Capa 3, 132Mbps, 1RU, gestión…" at bounding box center [456, 226] width 280 height 8
click at [790, 226] on button "Detalles" at bounding box center [963, 226] width 43 height 12
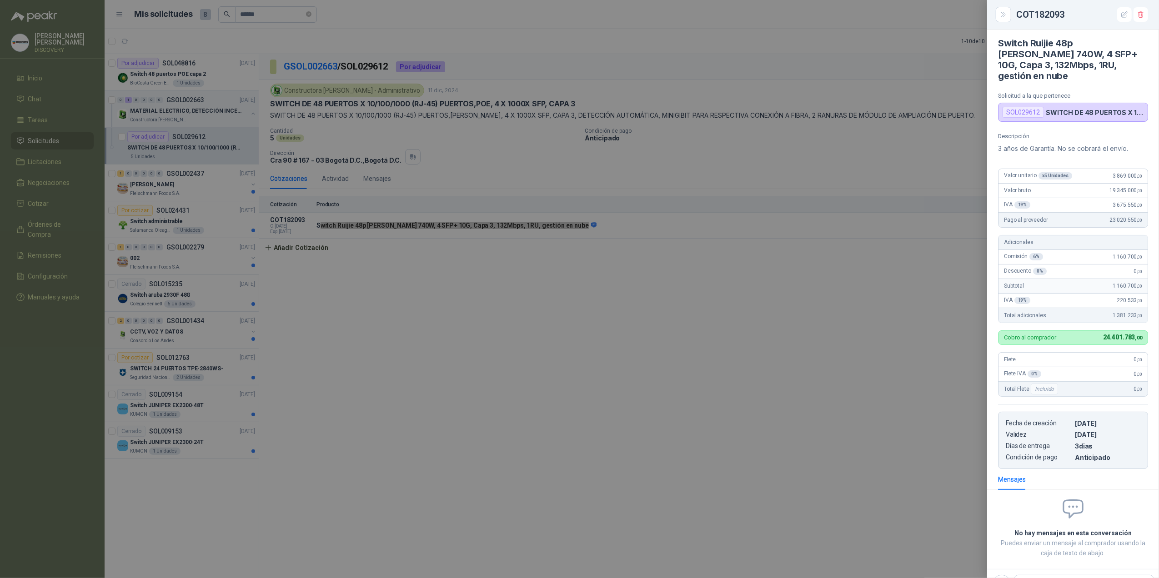
click at [565, 334] on div at bounding box center [579, 289] width 1159 height 578
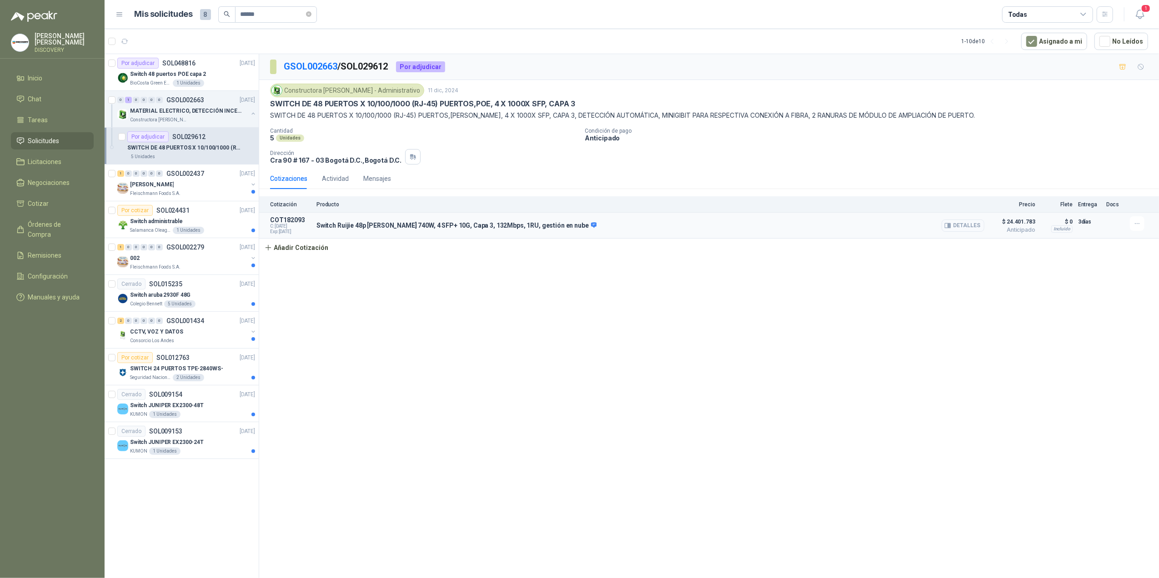
click at [790, 226] on icon "button" at bounding box center [947, 225] width 7 height 7
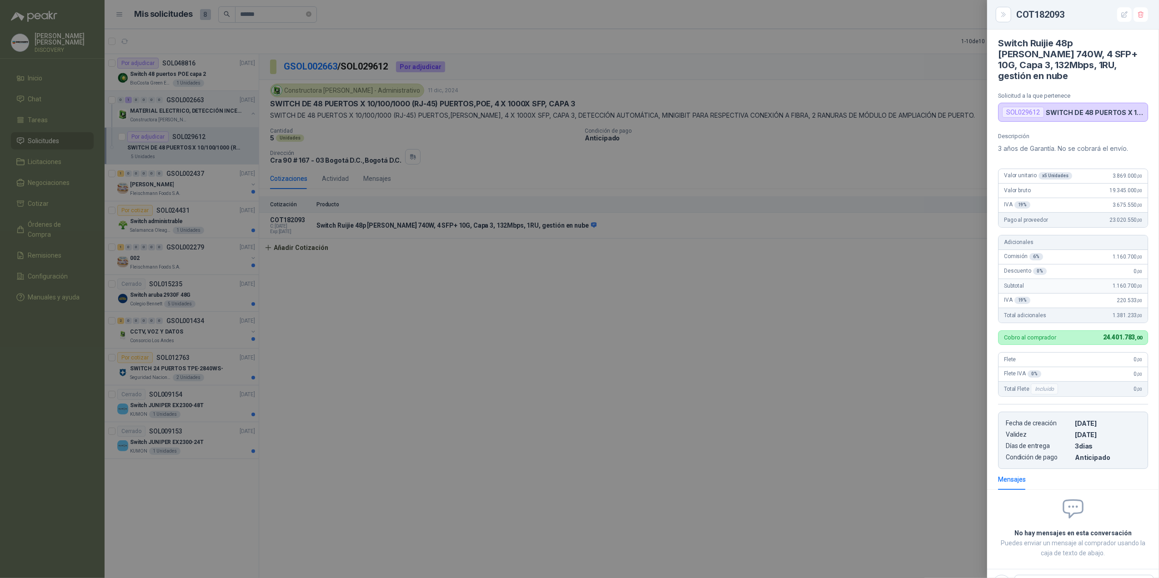
click at [790, 394] on div at bounding box center [579, 289] width 1159 height 578
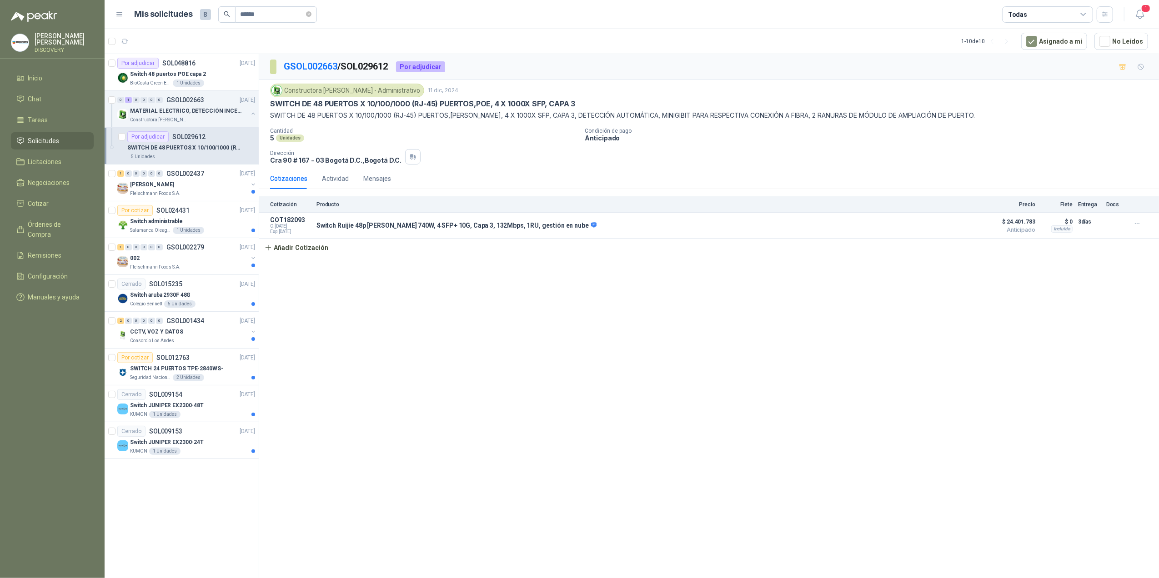
click at [311, 59] on div "GSOL002663 / SOL029612 Por adjudicar" at bounding box center [709, 67] width 900 height 26
click at [313, 63] on link "GSOL002663" at bounding box center [311, 66] width 54 height 11
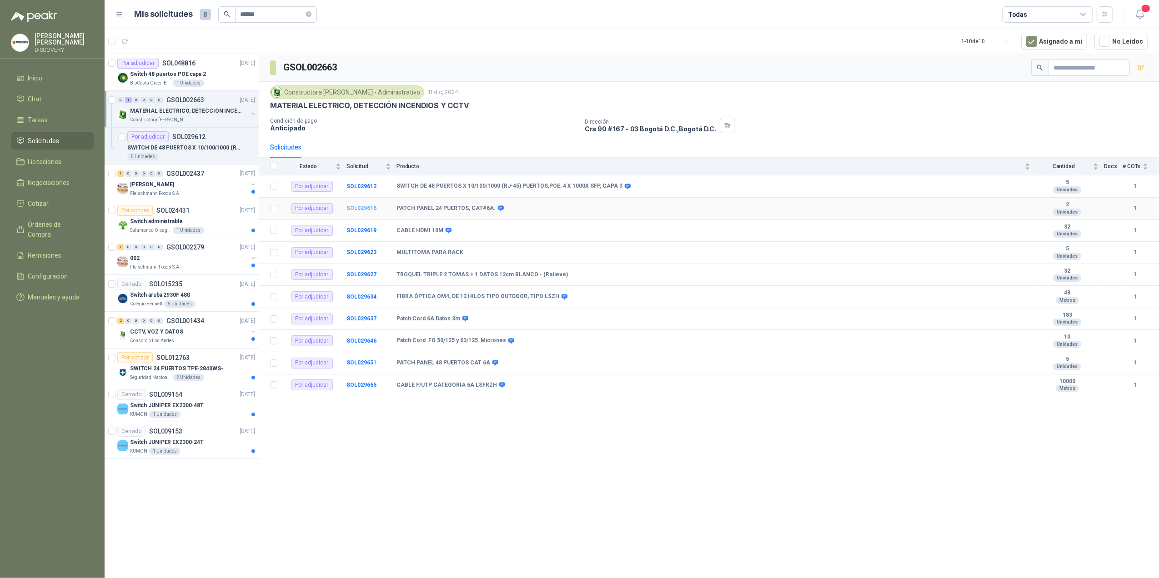
click at [367, 211] on b "SOL029616" at bounding box center [361, 208] width 30 height 6
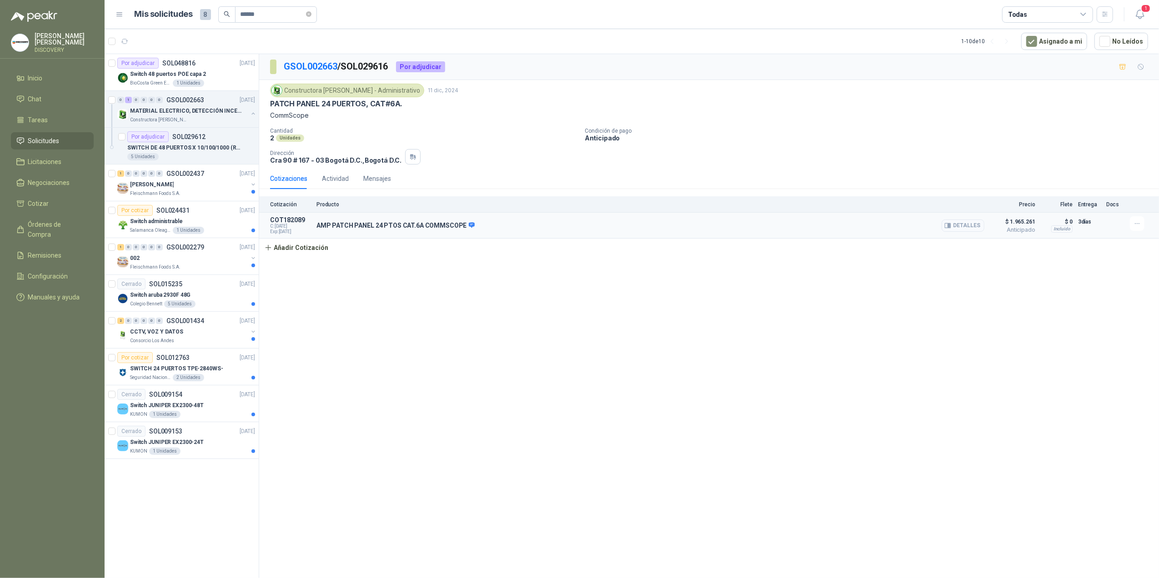
click at [790, 226] on button "Detalles" at bounding box center [963, 226] width 43 height 12
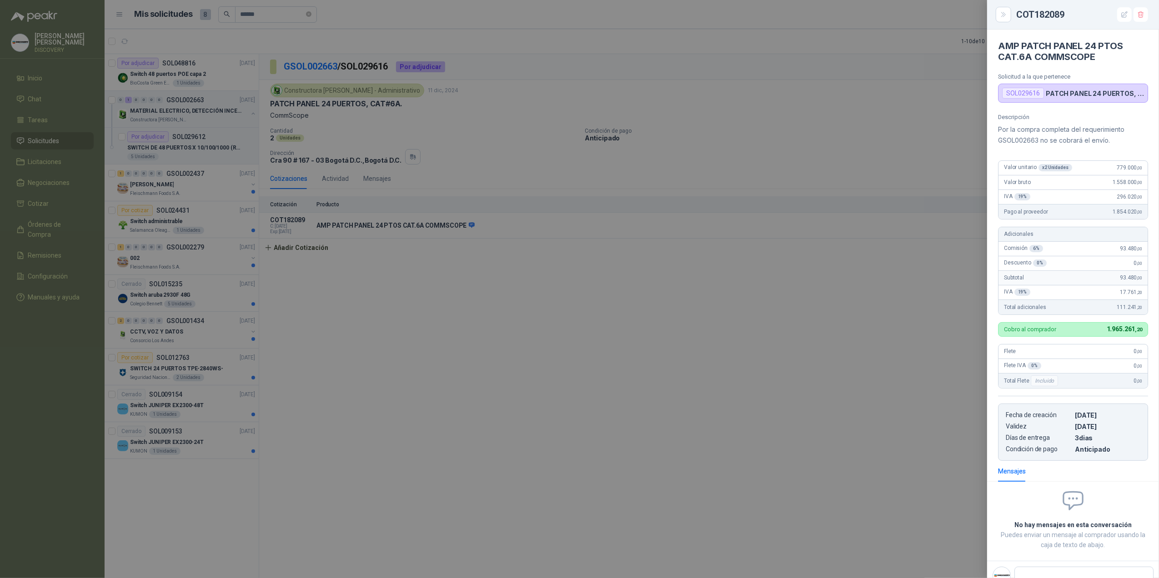
click at [790, 244] on div at bounding box center [579, 289] width 1159 height 578
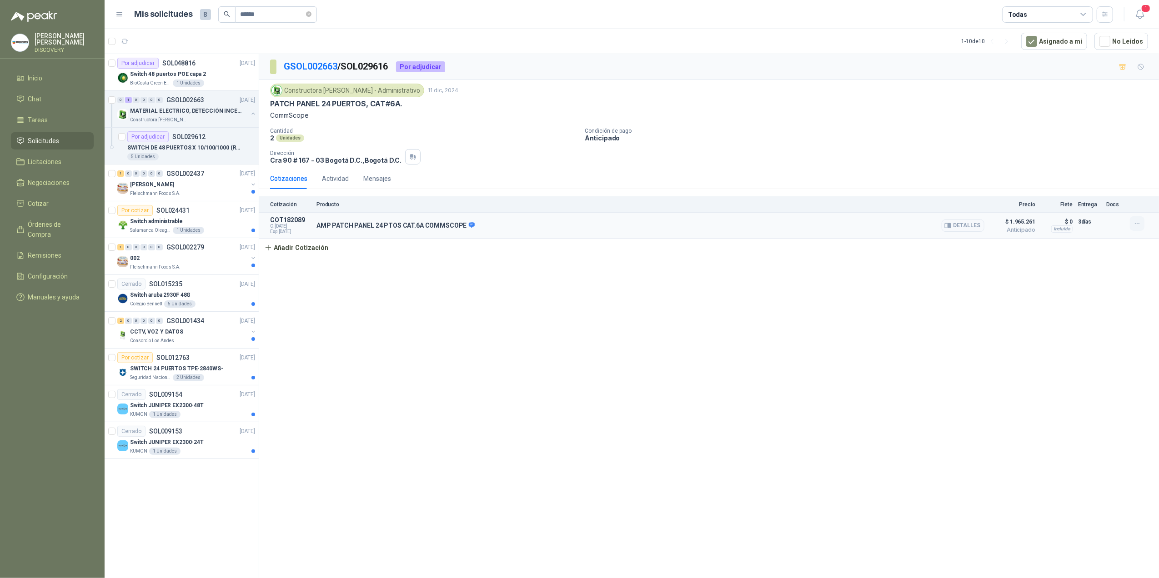
click at [790, 226] on button "button" at bounding box center [1137, 223] width 15 height 15
click at [790, 188] on button "Editar" at bounding box center [1119, 189] width 73 height 15
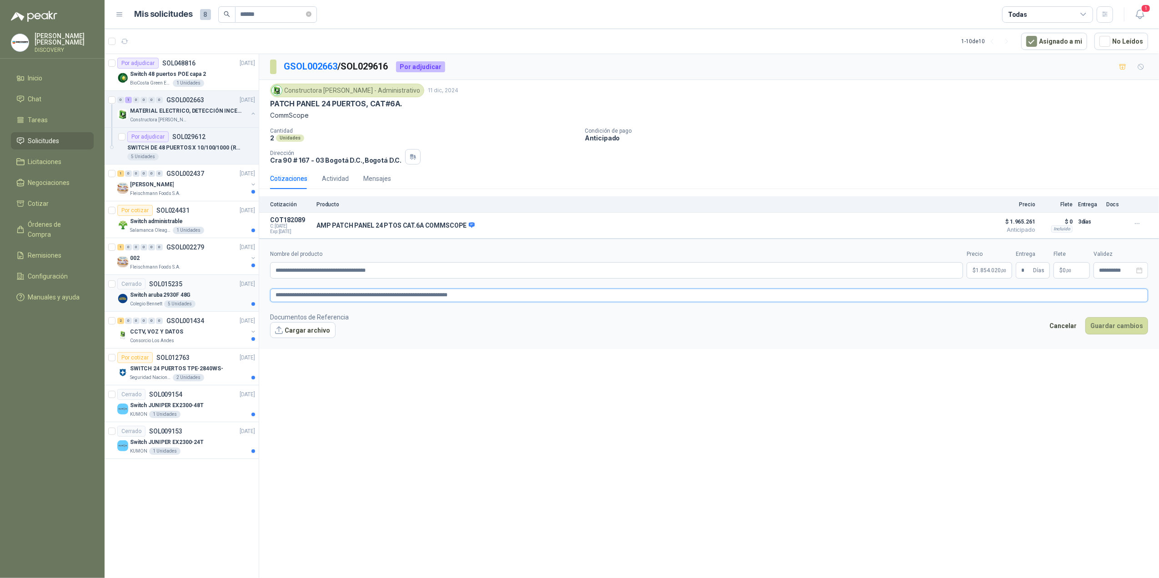
drag, startPoint x: 286, startPoint y: 301, endPoint x: 164, endPoint y: 301, distance: 121.9
click at [164, 301] on div "Por adjudicar SOL048816 [DATE] Switch 48 puertos [PERSON_NAME] capa 2 BioCosta …" at bounding box center [632, 318] width 1054 height 528
paste textarea "**********"
click at [790, 326] on button "Guardar cambios" at bounding box center [1116, 325] width 63 height 17
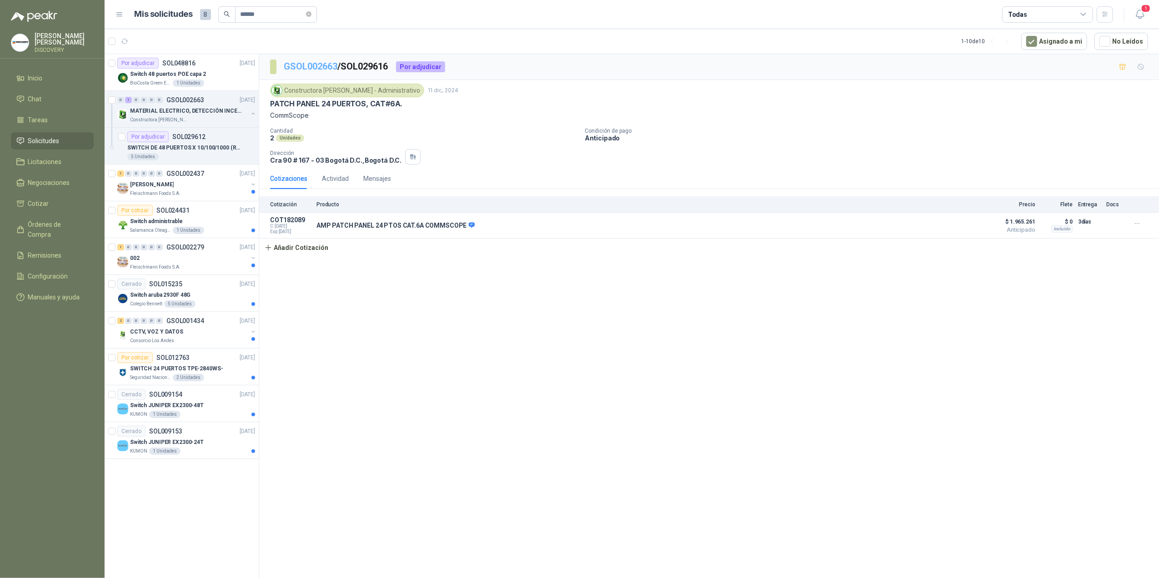
click at [314, 68] on link "GSOL002663" at bounding box center [311, 66] width 54 height 11
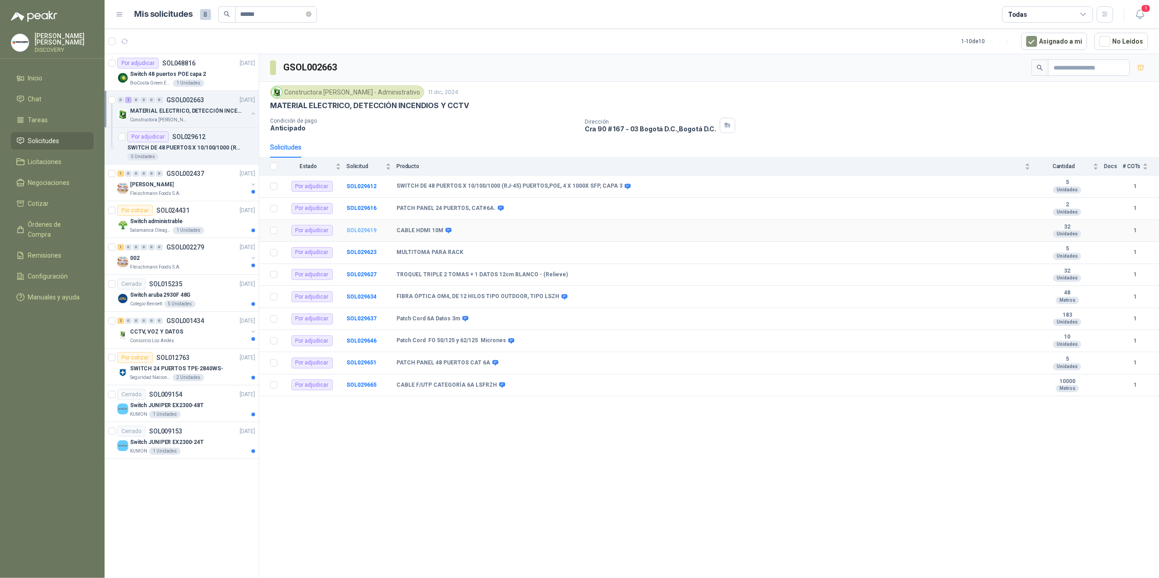
click at [370, 233] on b "SOL029619" at bounding box center [361, 230] width 30 height 6
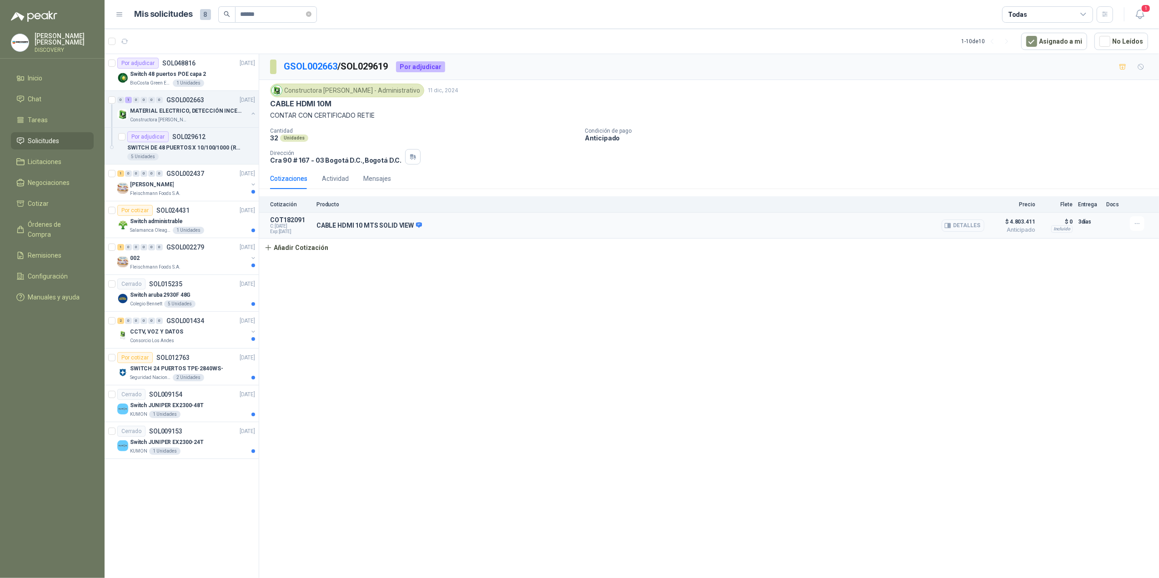
click at [790, 226] on button "Detalles" at bounding box center [963, 226] width 43 height 12
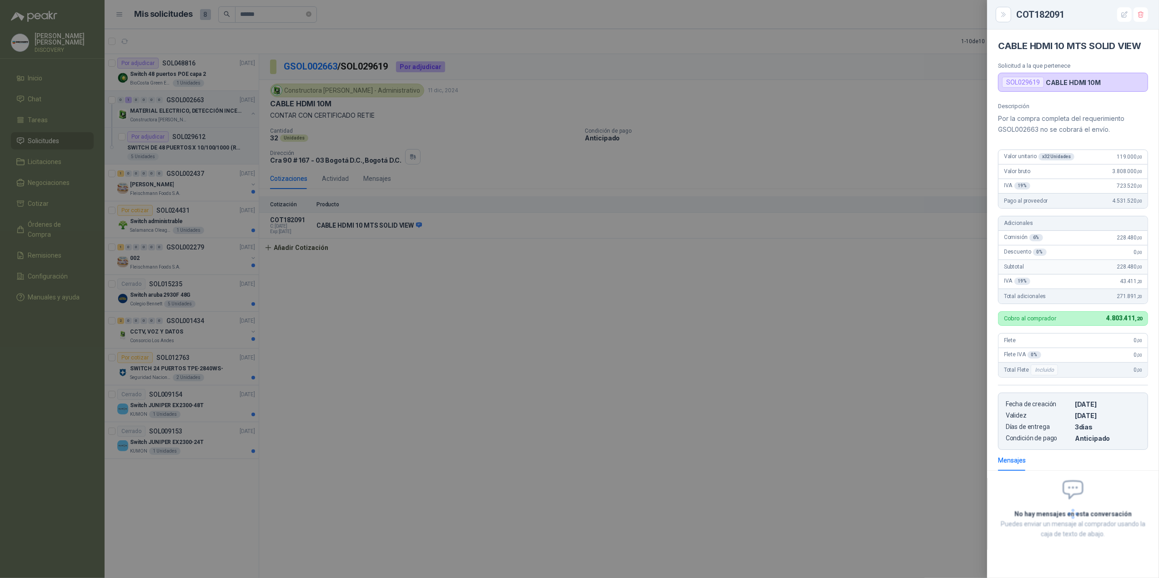
scroll to position [3, 0]
click at [790, 291] on div at bounding box center [579, 289] width 1159 height 578
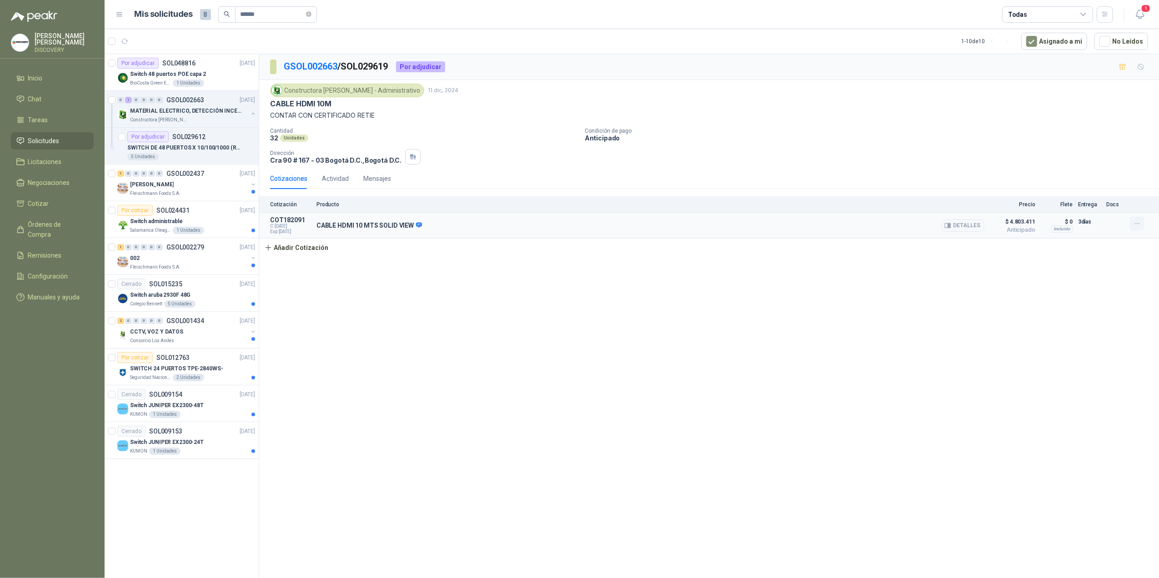
click at [790, 227] on icon "button" at bounding box center [1138, 224] width 8 height 8
click at [790, 191] on button "Editar" at bounding box center [1119, 189] width 73 height 15
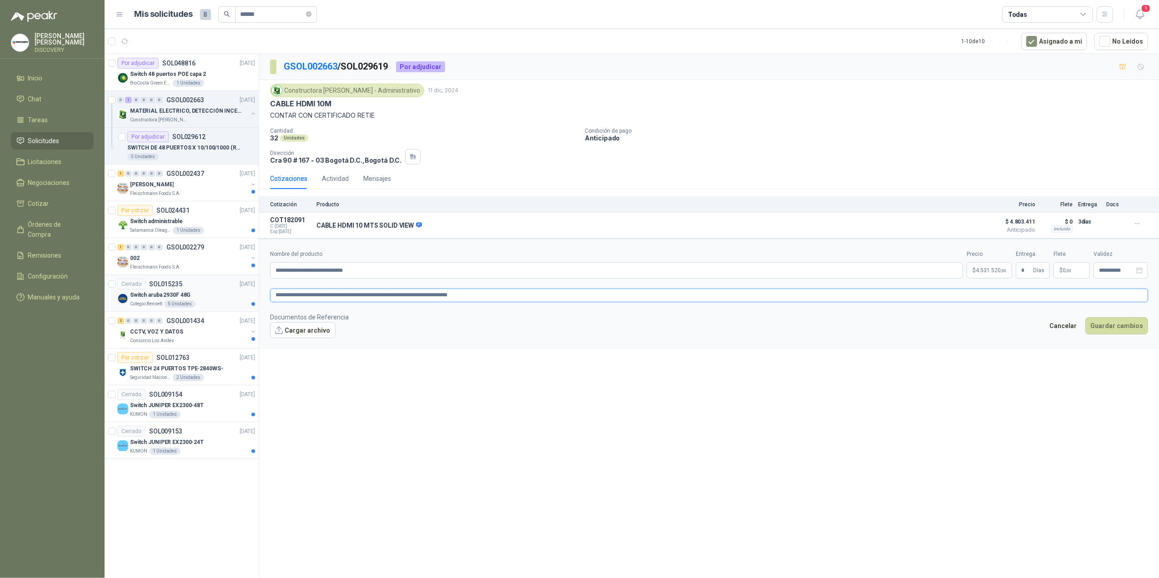
drag, startPoint x: 515, startPoint y: 301, endPoint x: 167, endPoint y: 301, distance: 347.4
click at [168, 301] on div "Por adjudicar SOL048816 [DATE] Switch 48 puertos [PERSON_NAME] capa 2 BioCosta …" at bounding box center [632, 318] width 1054 height 528
paste textarea "**********"
click at [790, 333] on button "Guardar cambios" at bounding box center [1116, 325] width 63 height 17
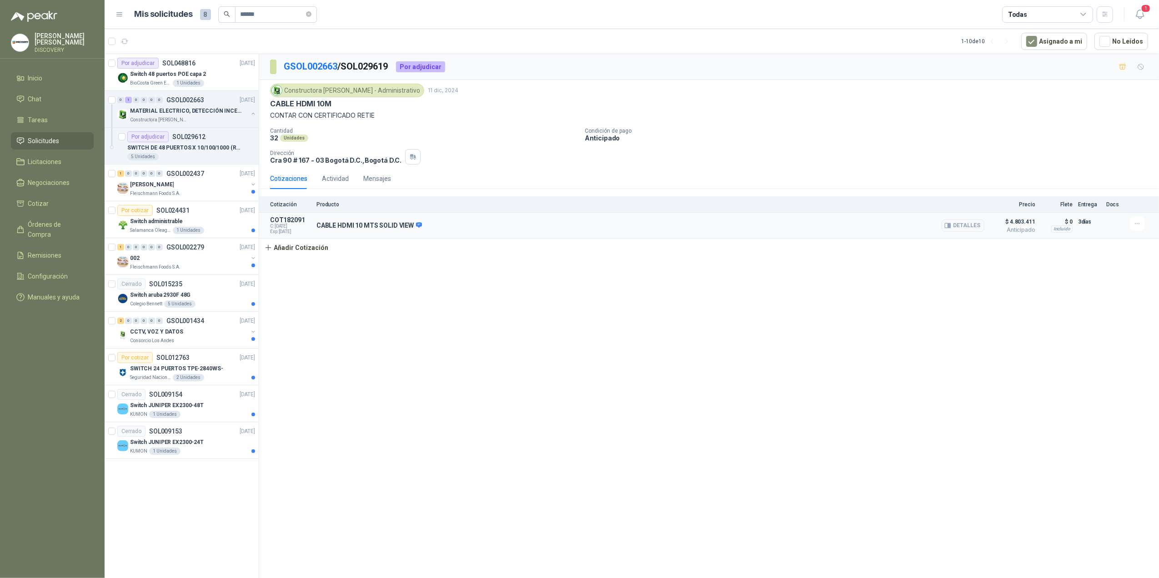
click at [790, 227] on button "Detalles" at bounding box center [963, 226] width 43 height 12
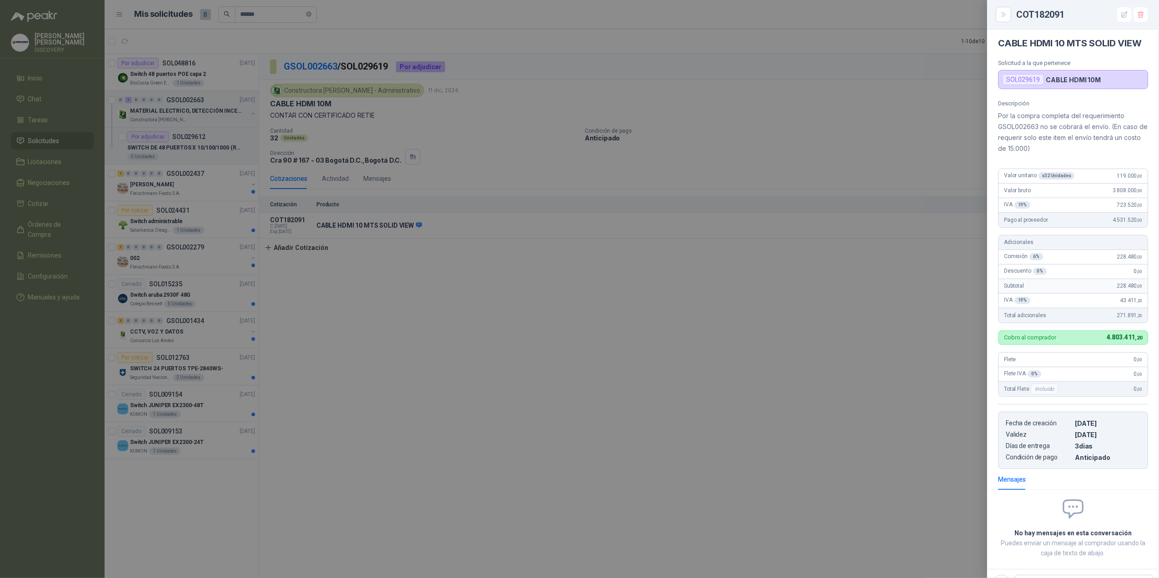
click at [790, 255] on div at bounding box center [579, 289] width 1159 height 578
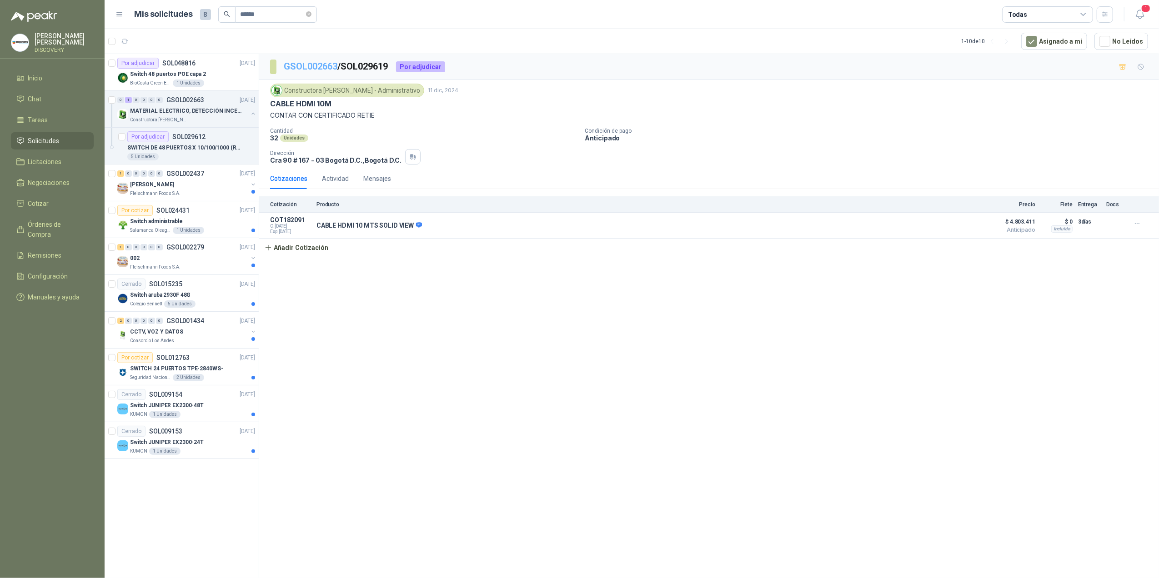
click at [311, 64] on link "GSOL002663" at bounding box center [311, 66] width 54 height 11
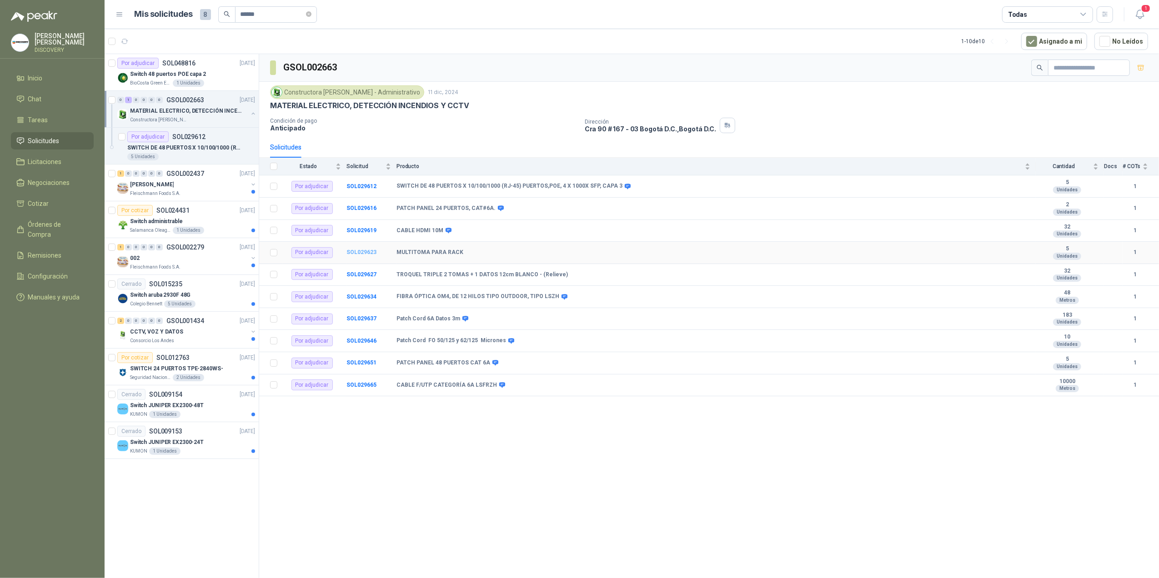
click at [371, 255] on b "SOL029623" at bounding box center [361, 252] width 30 height 6
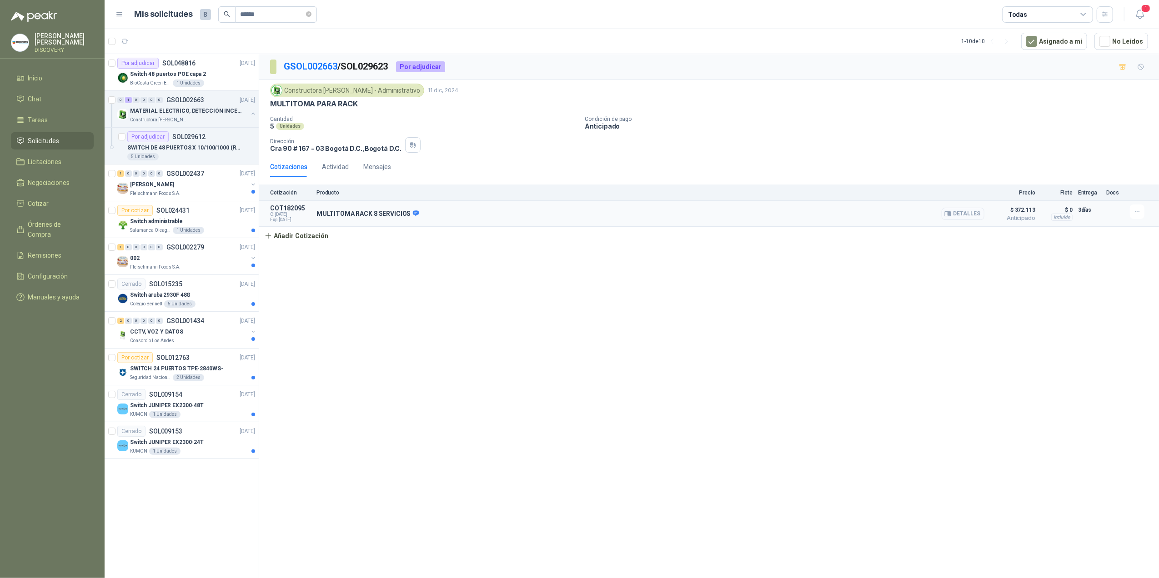
click at [790, 213] on button "Detalles" at bounding box center [963, 214] width 43 height 12
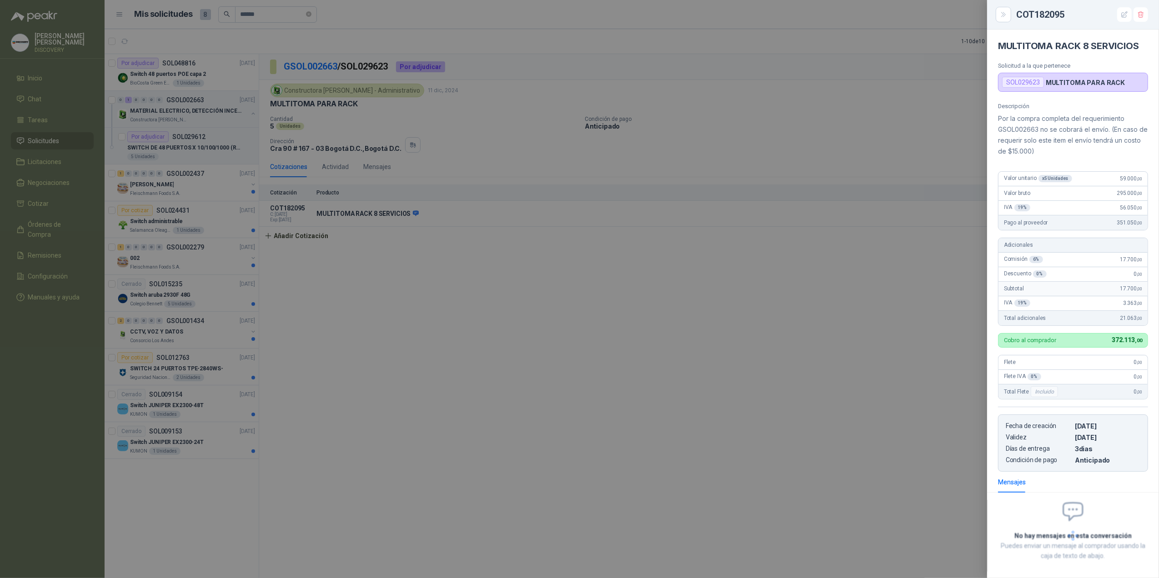
scroll to position [42, 0]
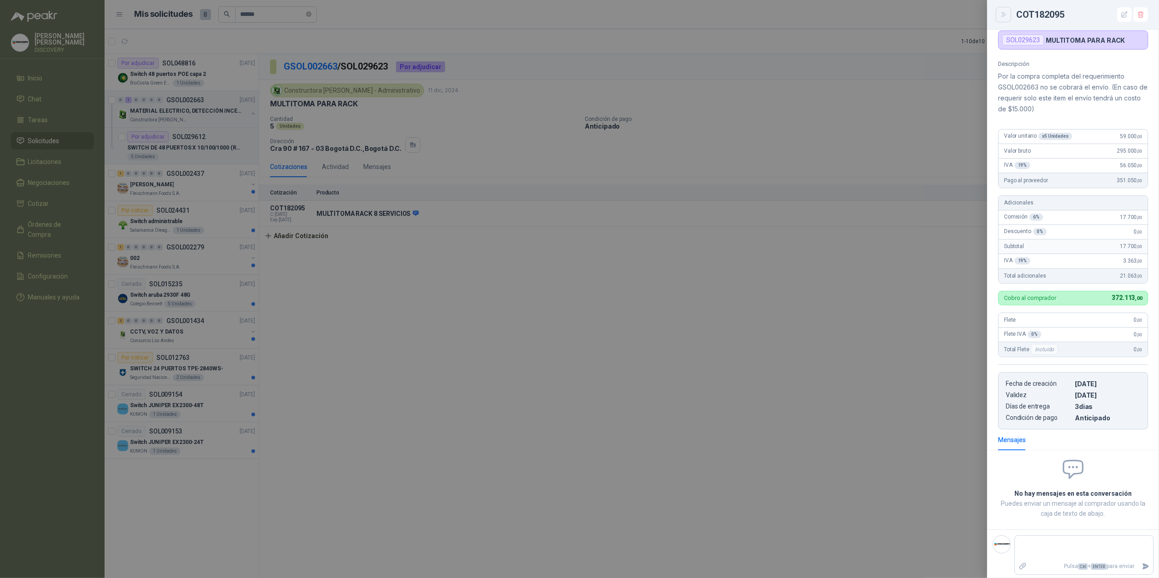
click at [790, 9] on button "Close" at bounding box center [1003, 14] width 15 height 15
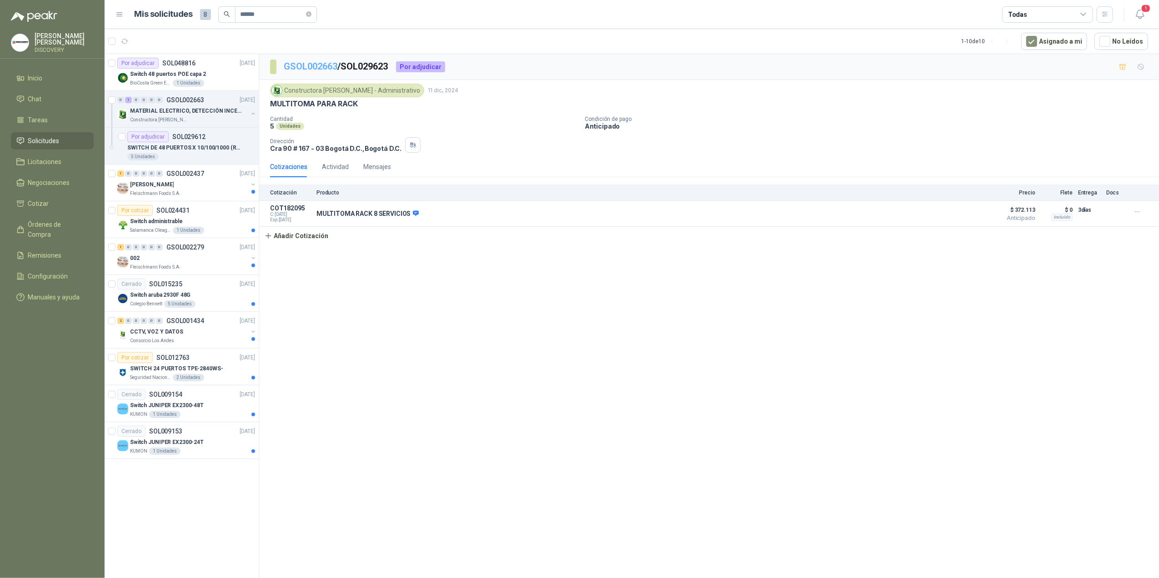
click at [294, 66] on link "GSOL002663" at bounding box center [311, 66] width 54 height 11
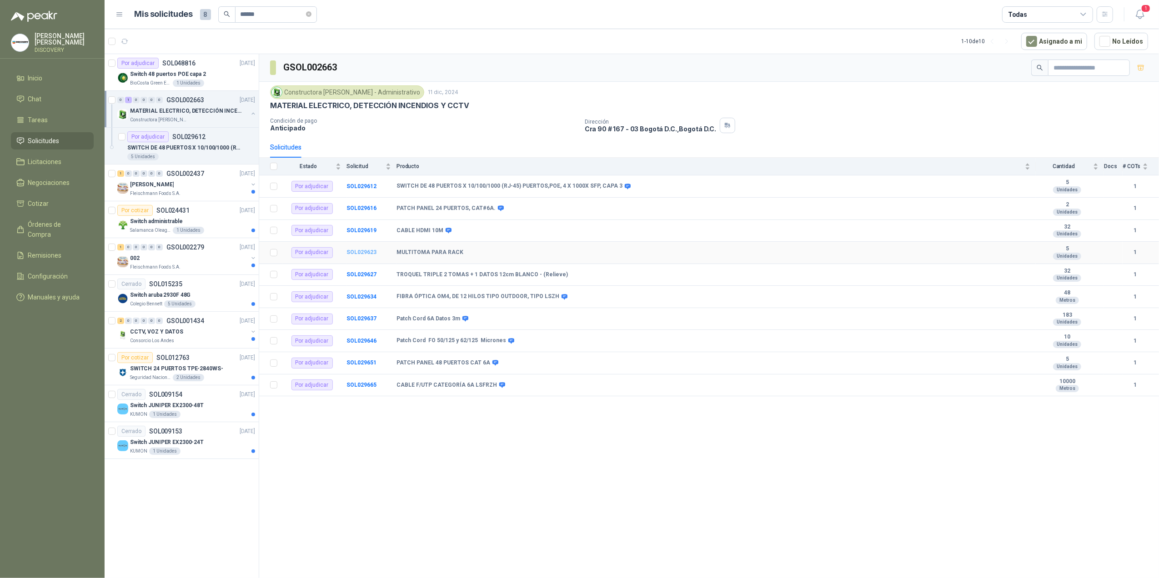
click at [362, 256] on b "SOL029623" at bounding box center [361, 252] width 30 height 6
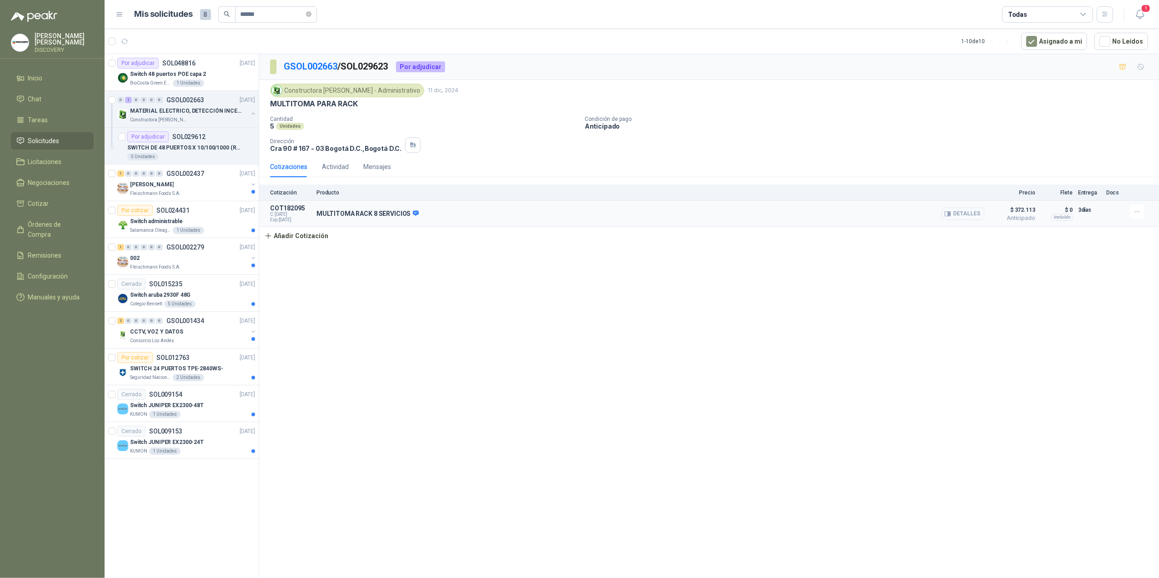
click at [790, 216] on button "Detalles" at bounding box center [963, 214] width 43 height 12
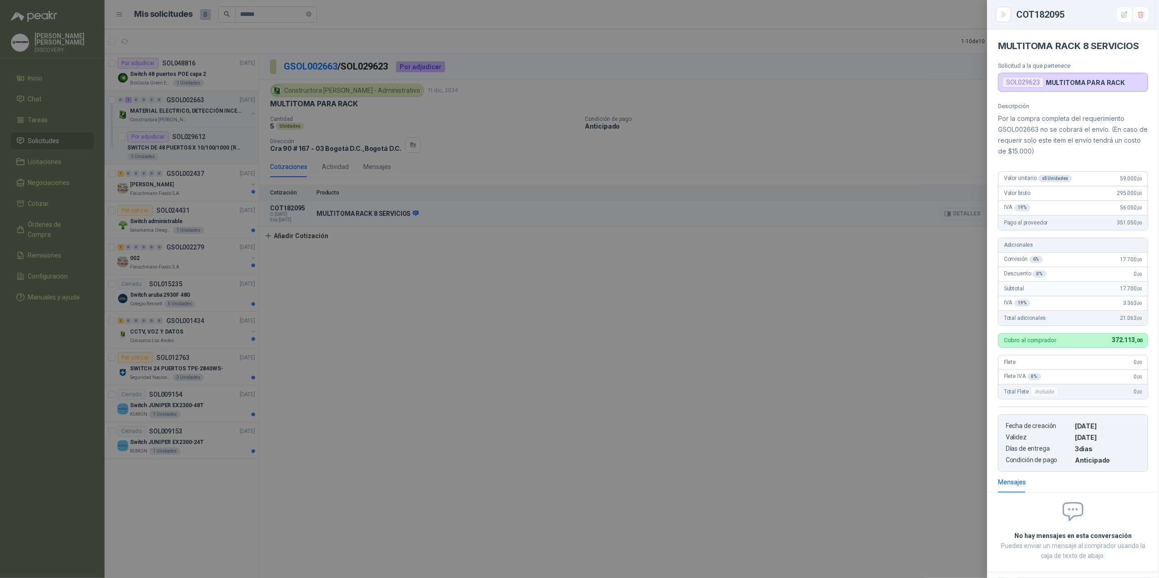
scroll to position [42, 0]
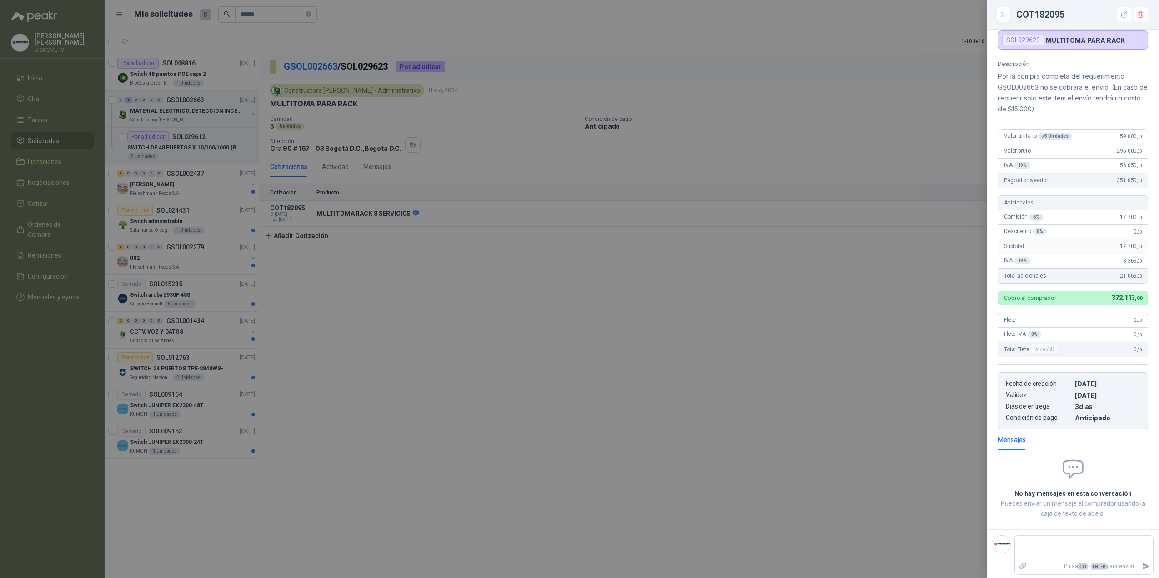
click at [790, 193] on div at bounding box center [579, 289] width 1159 height 578
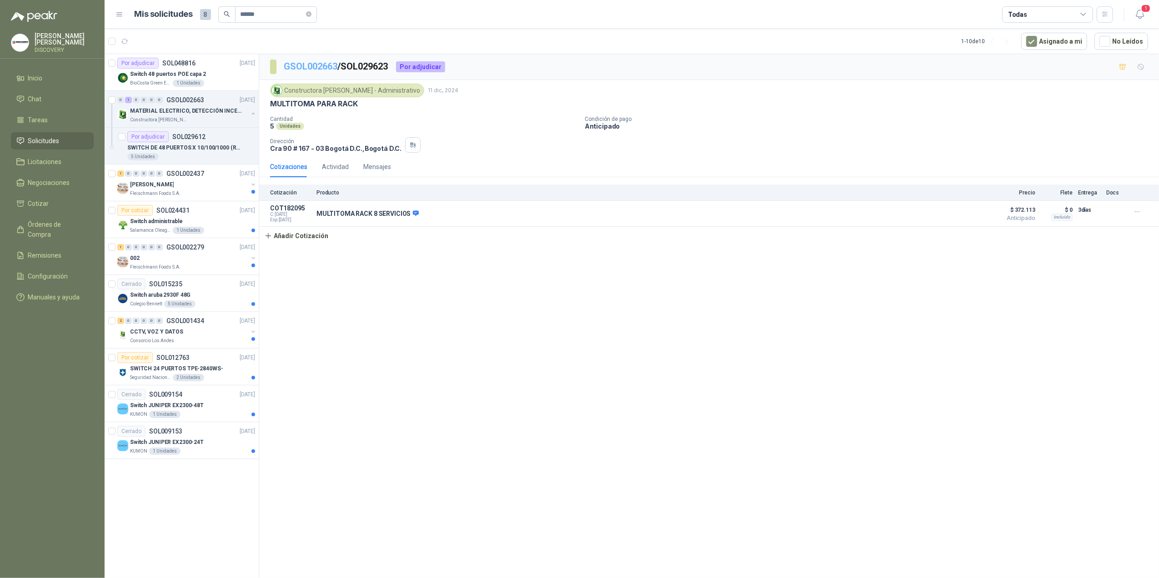
click at [316, 69] on link "GSOL002663" at bounding box center [311, 66] width 54 height 11
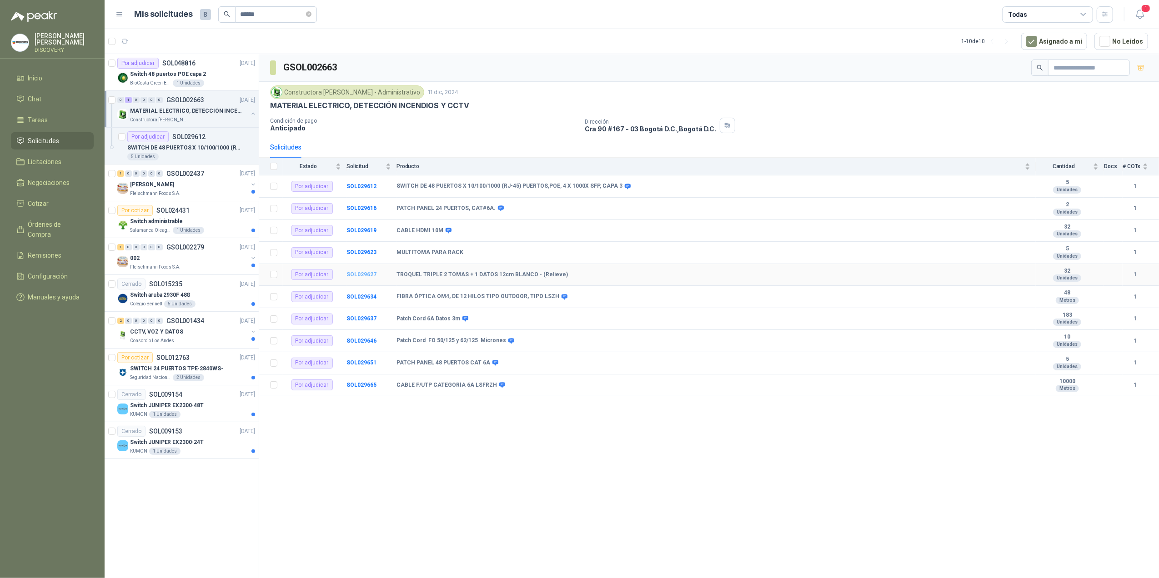
click at [370, 277] on b "SOL029627" at bounding box center [361, 274] width 30 height 6
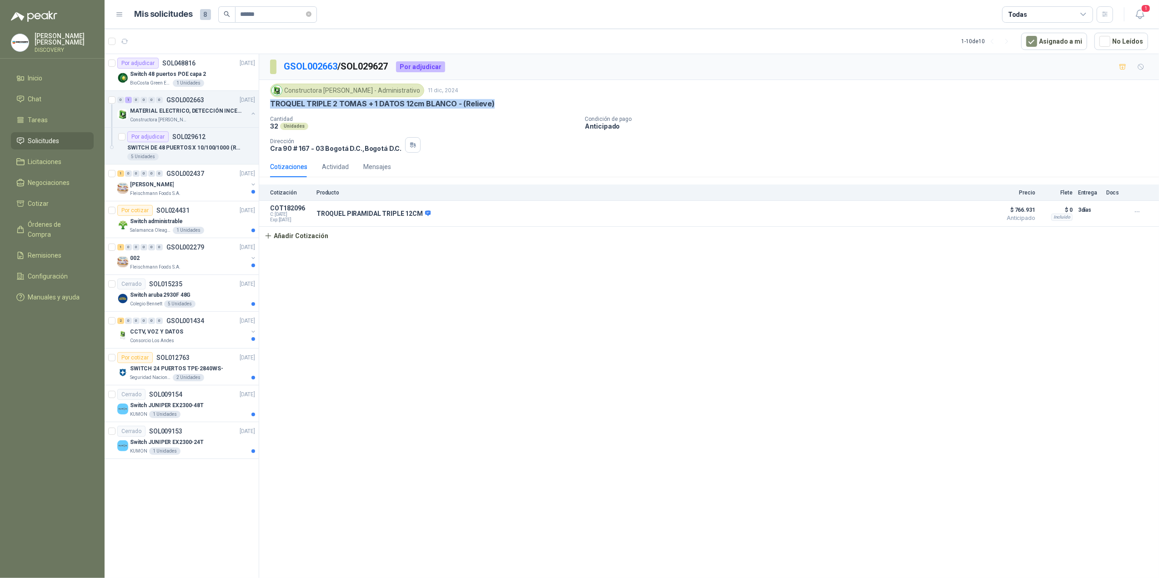
drag, startPoint x: 270, startPoint y: 104, endPoint x: 567, endPoint y: 105, distance: 296.5
click at [567, 105] on div "TROQUEL TRIPLE 2 TOMAS + 1 DATOS 12cm BLANCO - (Relieve)" at bounding box center [709, 104] width 878 height 10
click at [790, 316] on div "GSOL002663 / SOL029627 Por adjudicar Constructora [PERSON_NAME] - Administrativ…" at bounding box center [709, 317] width 900 height 527
click at [790, 216] on button "Detalles" at bounding box center [963, 214] width 43 height 12
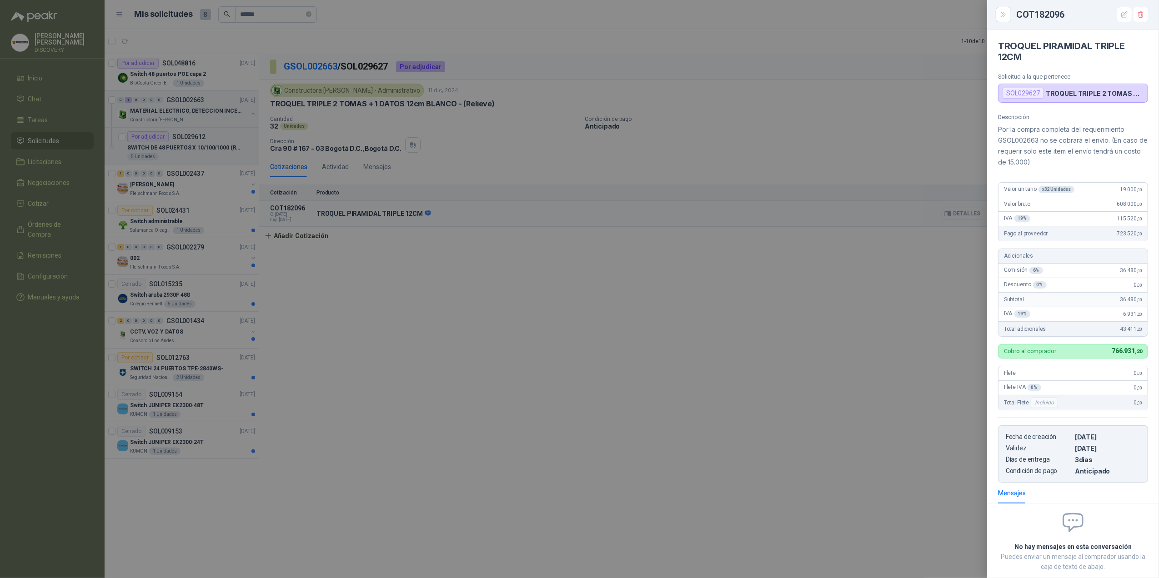
scroll to position [53, 0]
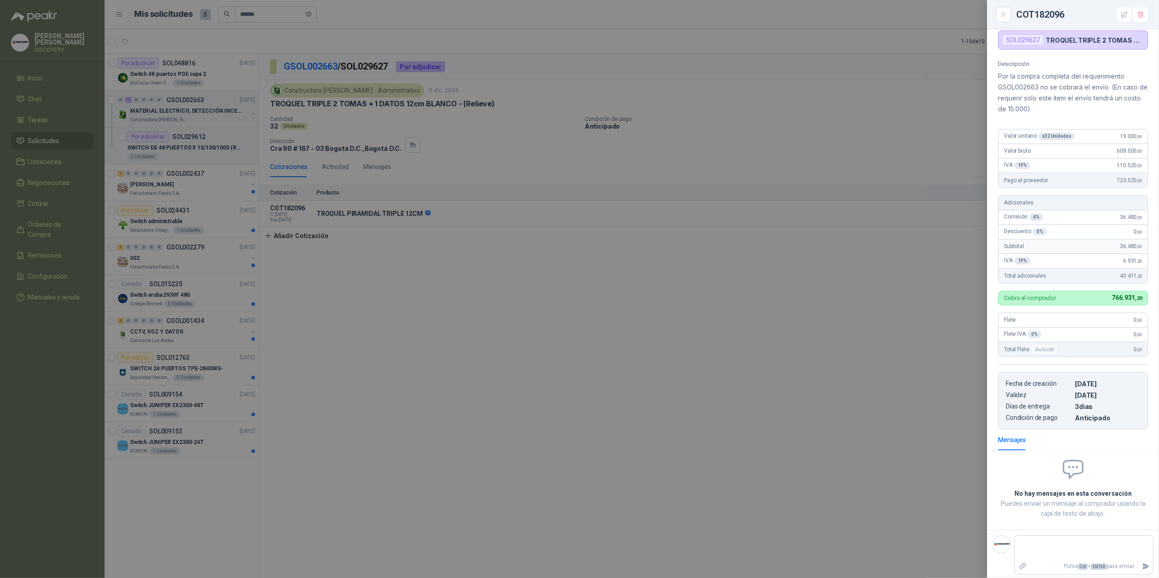
click at [790, 208] on div at bounding box center [579, 289] width 1159 height 578
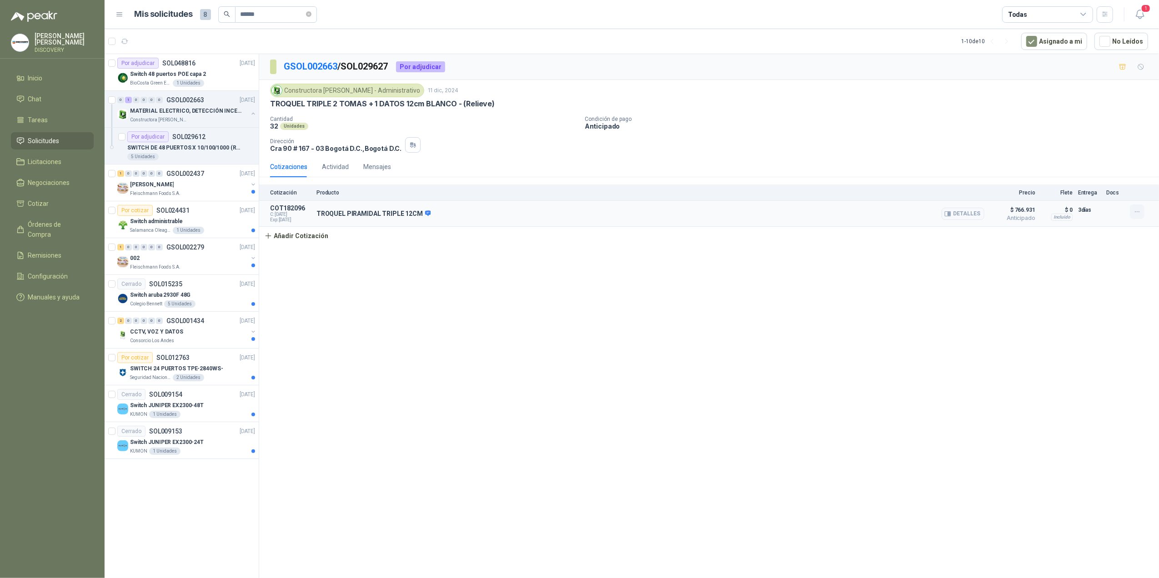
click at [790, 212] on icon "button" at bounding box center [1138, 212] width 8 height 8
click at [790, 181] on button "Editar" at bounding box center [1119, 177] width 73 height 15
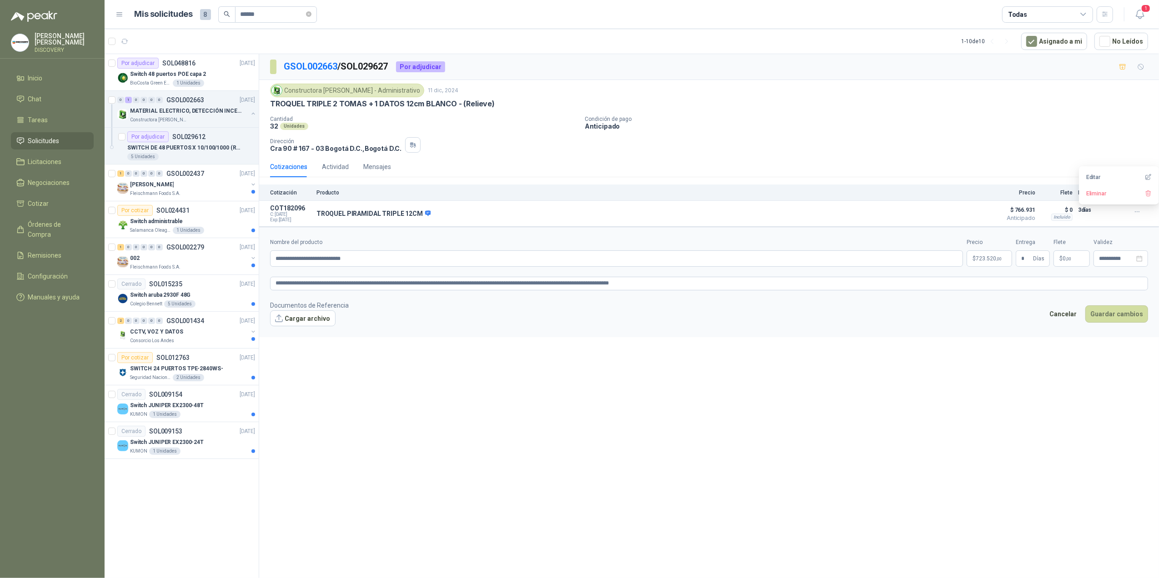
click at [790, 261] on p "$ 723.520 ,00" at bounding box center [989, 259] width 45 height 16
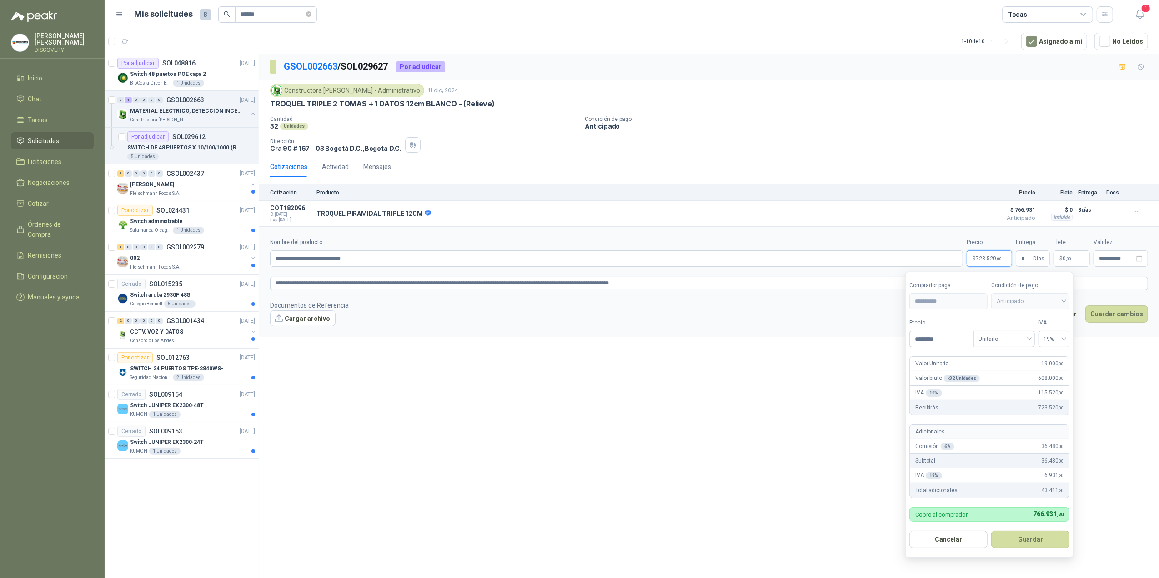
drag, startPoint x: 949, startPoint y: 339, endPoint x: 853, endPoint y: 328, distance: 96.1
click at [790, 332] on body "[PERSON_NAME] DISCOVERY Inicio Chat Tareas Solicitudes Licitaciones Negociacion…" at bounding box center [579, 289] width 1159 height 578
click at [790, 394] on button "Guardar" at bounding box center [1030, 539] width 78 height 17
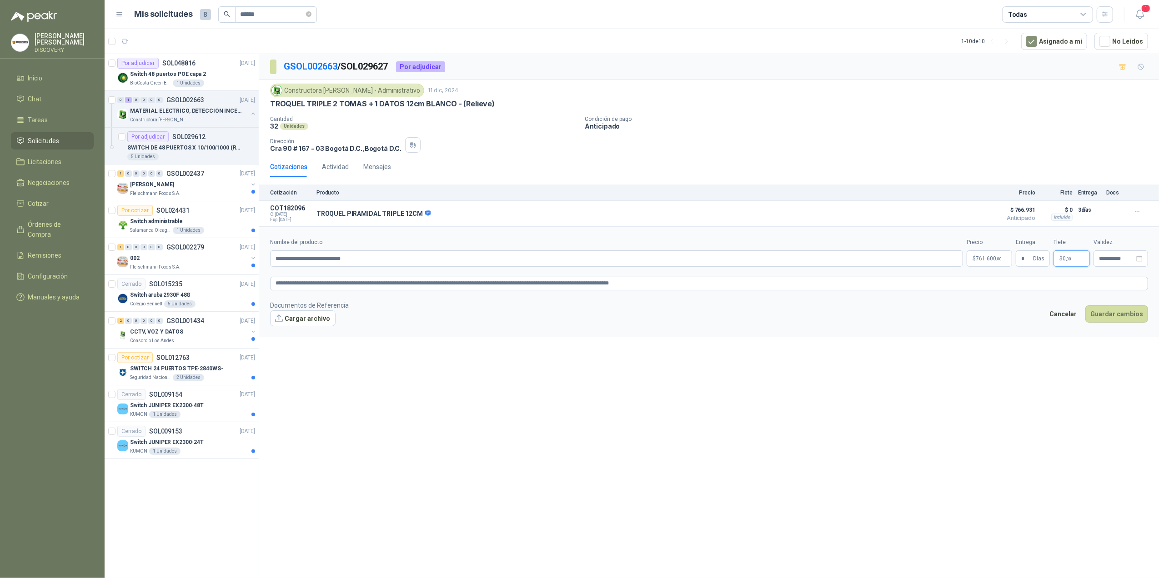
click at [790, 258] on span "0 ,00" at bounding box center [1067, 258] width 9 height 5
click at [790, 394] on div "**********" at bounding box center [709, 317] width 900 height 527
click at [790, 323] on button "Guardar cambios" at bounding box center [1116, 314] width 63 height 17
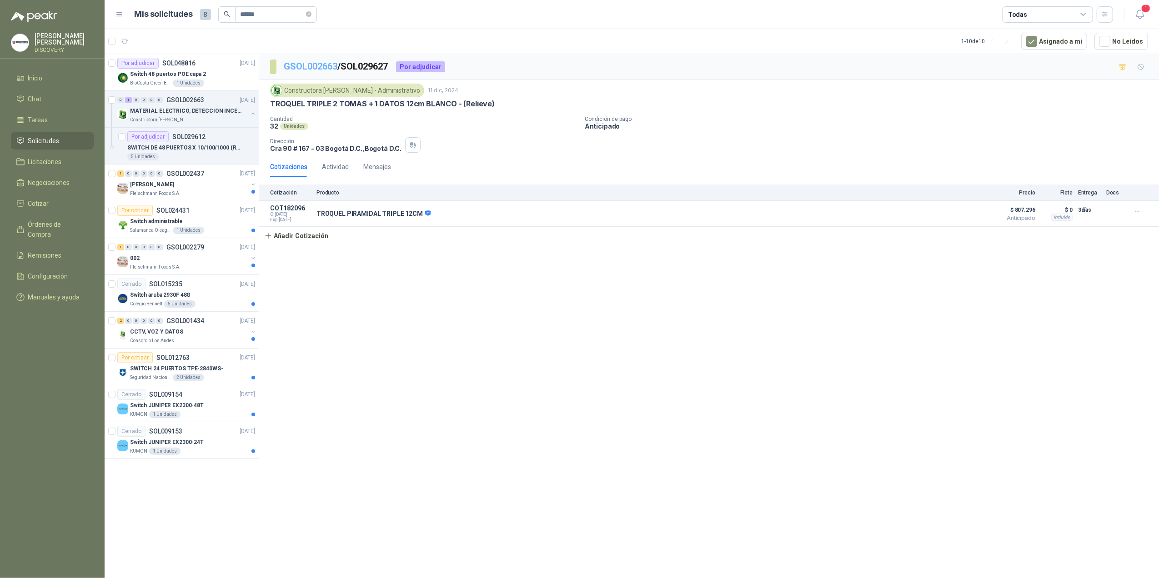
click at [325, 66] on link "GSOL002663" at bounding box center [311, 66] width 54 height 11
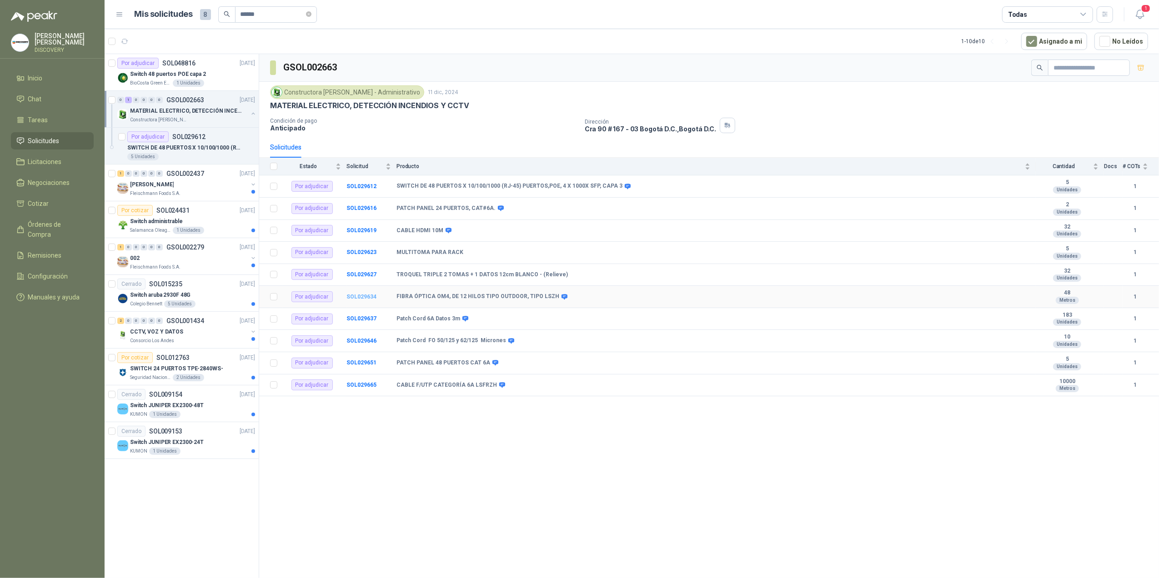
click at [364, 300] on b "SOL029634" at bounding box center [361, 297] width 30 height 6
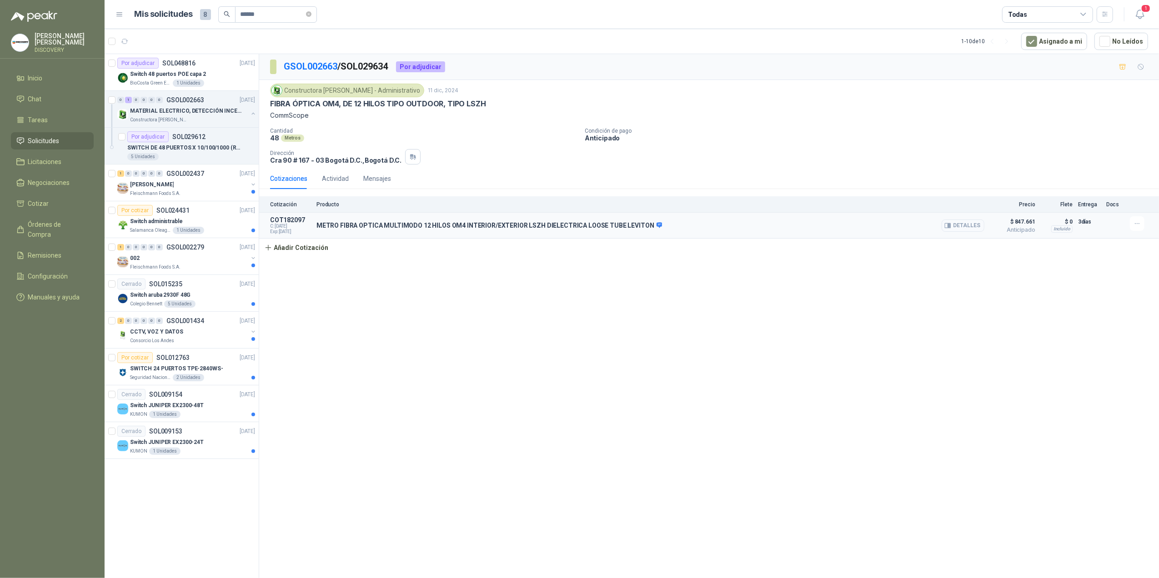
click at [790, 226] on button "Detalles" at bounding box center [963, 226] width 43 height 12
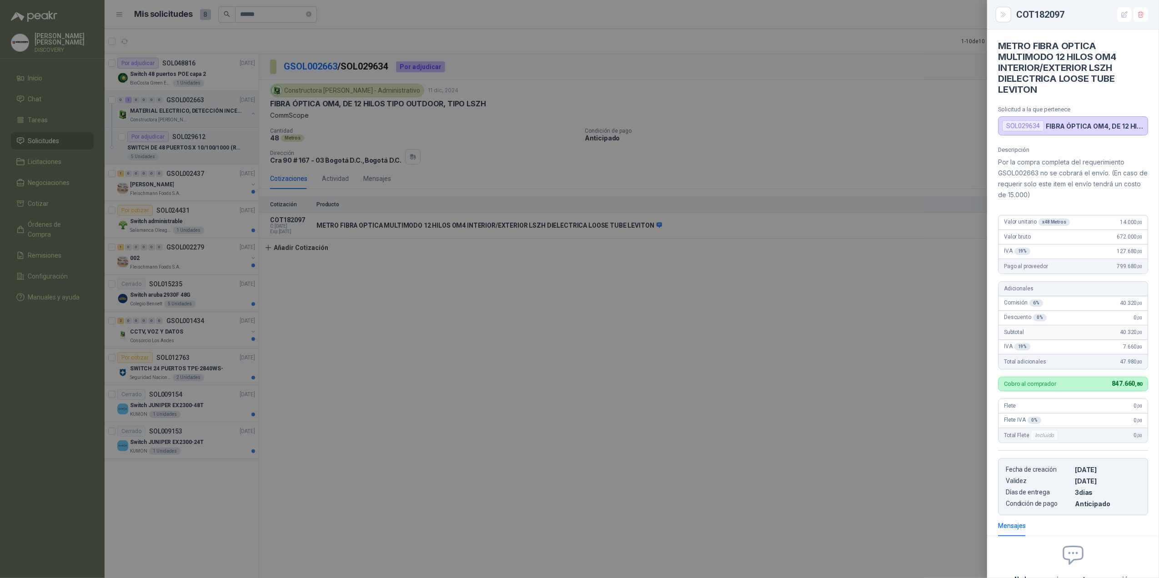
scroll to position [86, 0]
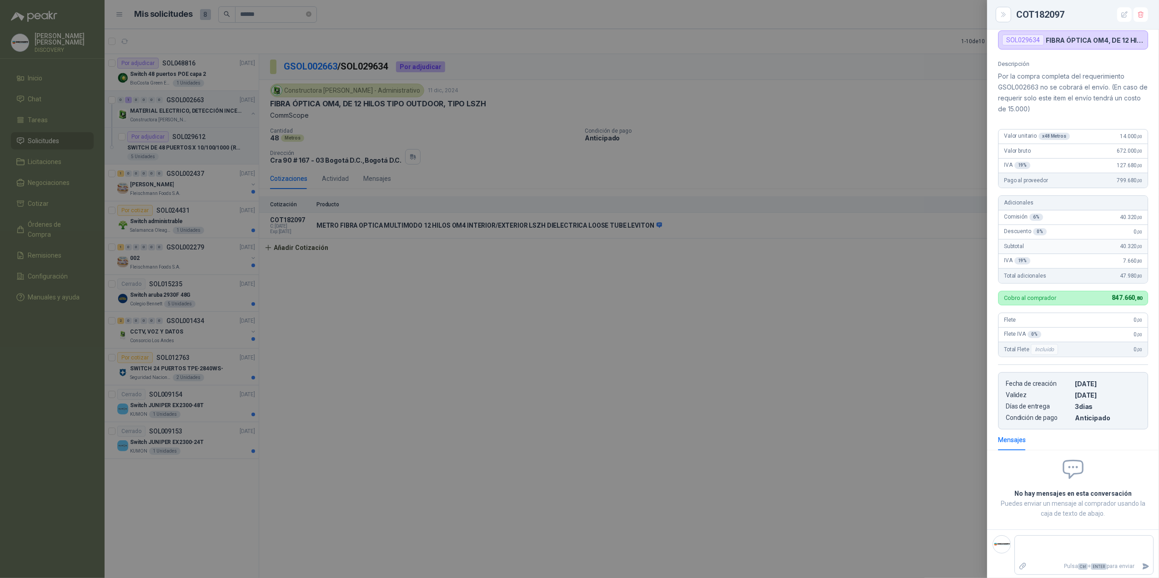
click at [790, 394] on div "Mensajes" at bounding box center [1073, 440] width 150 height 21
click at [790, 308] on div at bounding box center [579, 289] width 1159 height 578
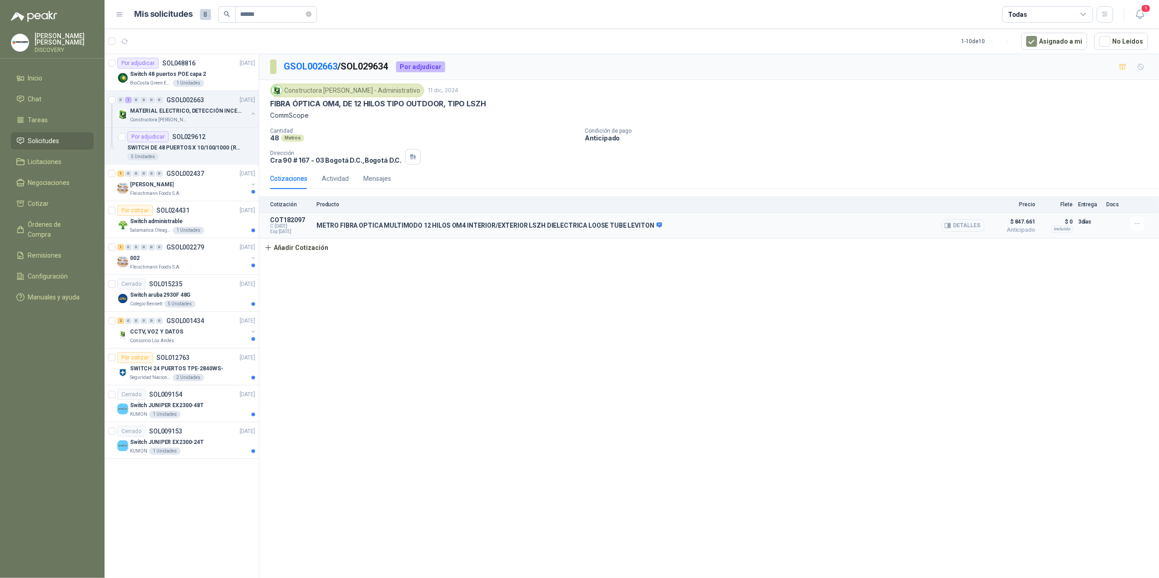
click at [790, 231] on button "Detalles" at bounding box center [963, 226] width 43 height 12
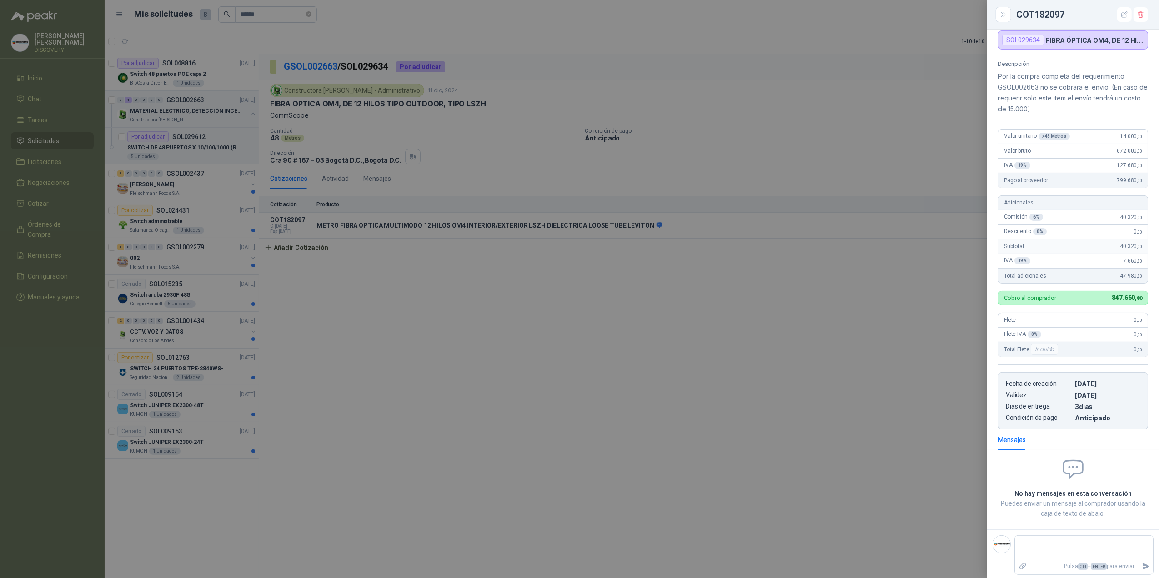
click at [790, 256] on div at bounding box center [579, 289] width 1159 height 578
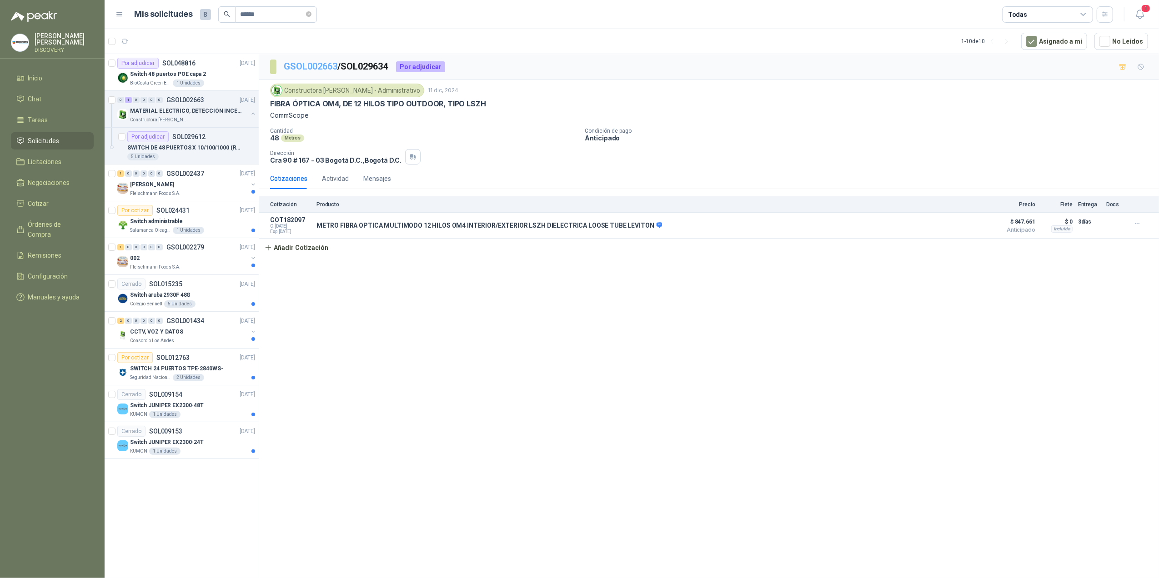
click at [311, 65] on link "GSOL002663" at bounding box center [311, 66] width 54 height 11
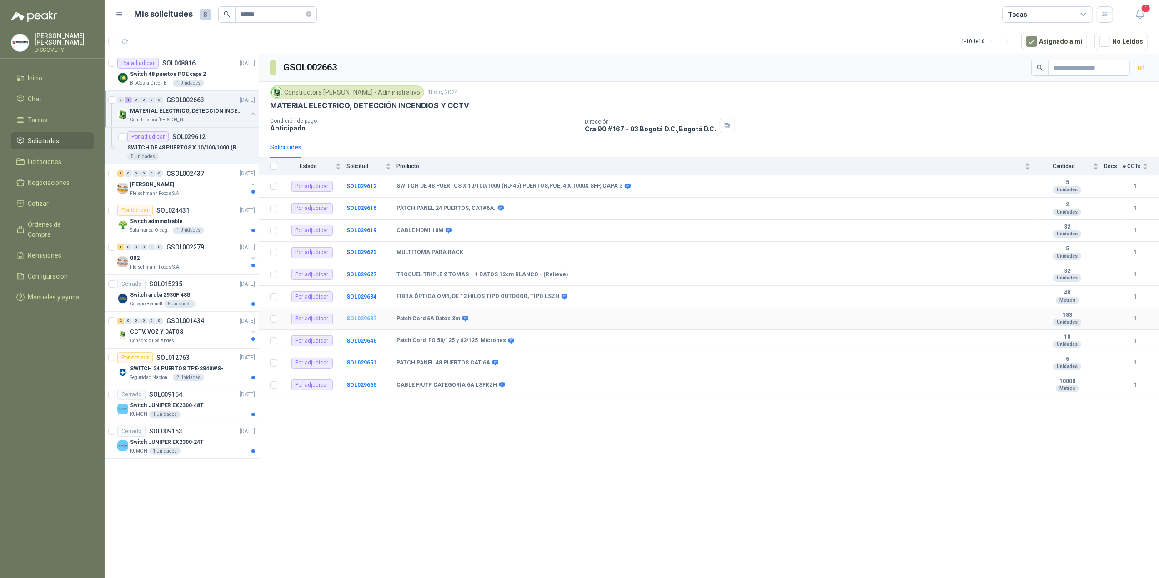
click at [366, 322] on b "SOL029637" at bounding box center [361, 319] width 30 height 6
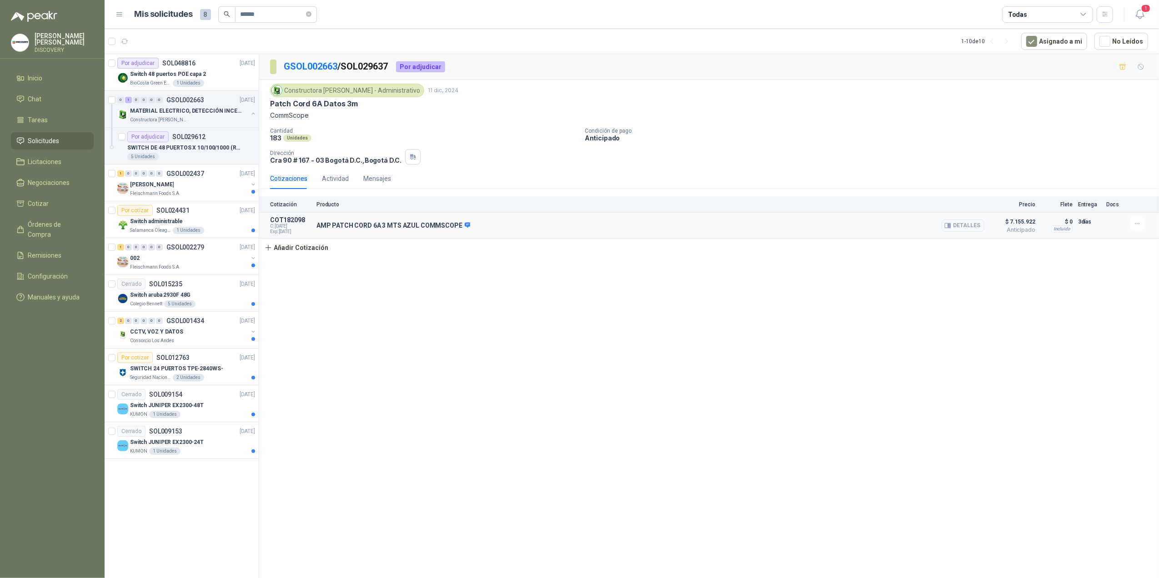
click at [790, 232] on button "Detalles" at bounding box center [963, 226] width 43 height 12
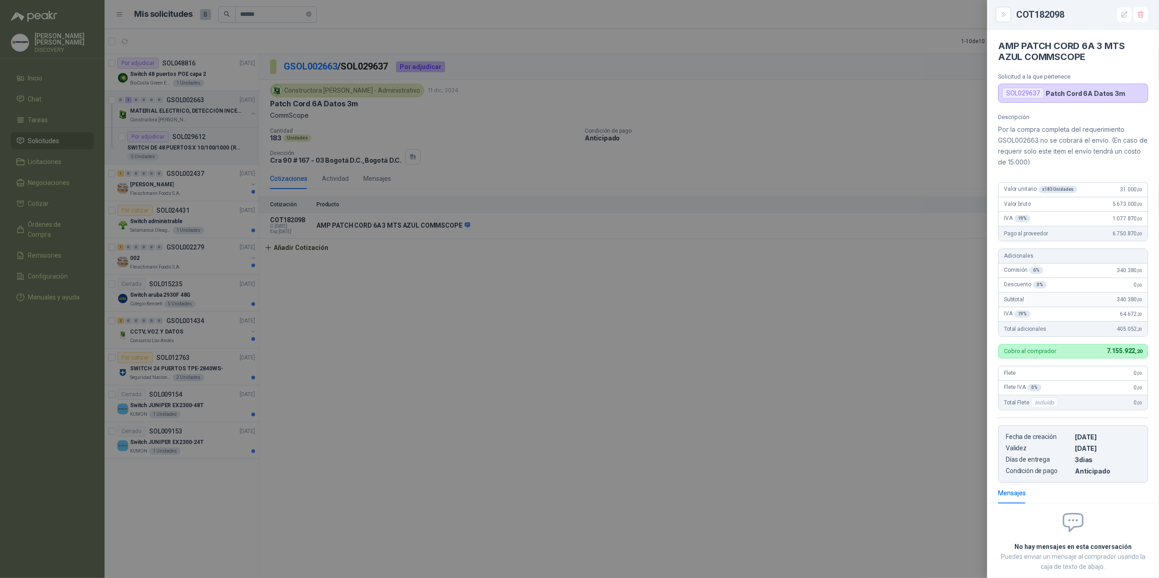
scroll to position [53, 0]
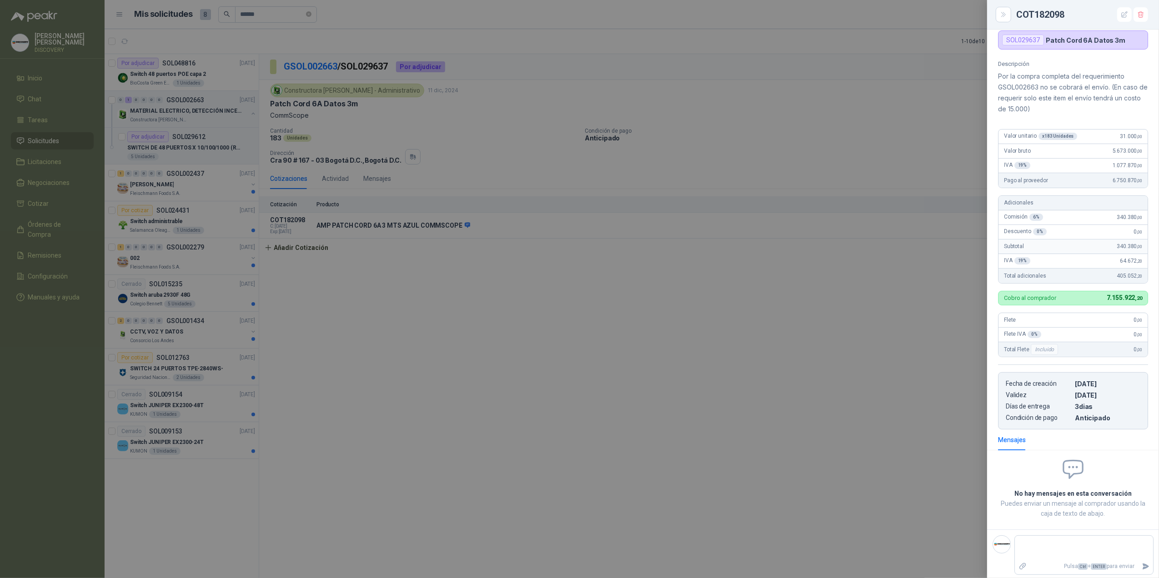
click at [608, 157] on div at bounding box center [579, 289] width 1159 height 578
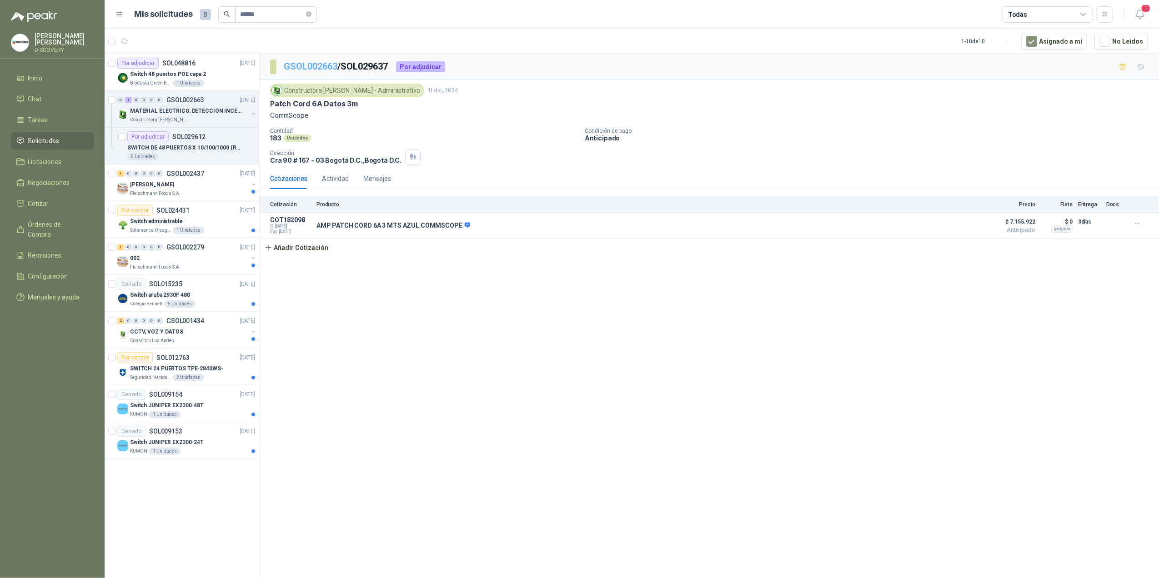
click at [302, 61] on link "GSOL002663" at bounding box center [311, 66] width 54 height 11
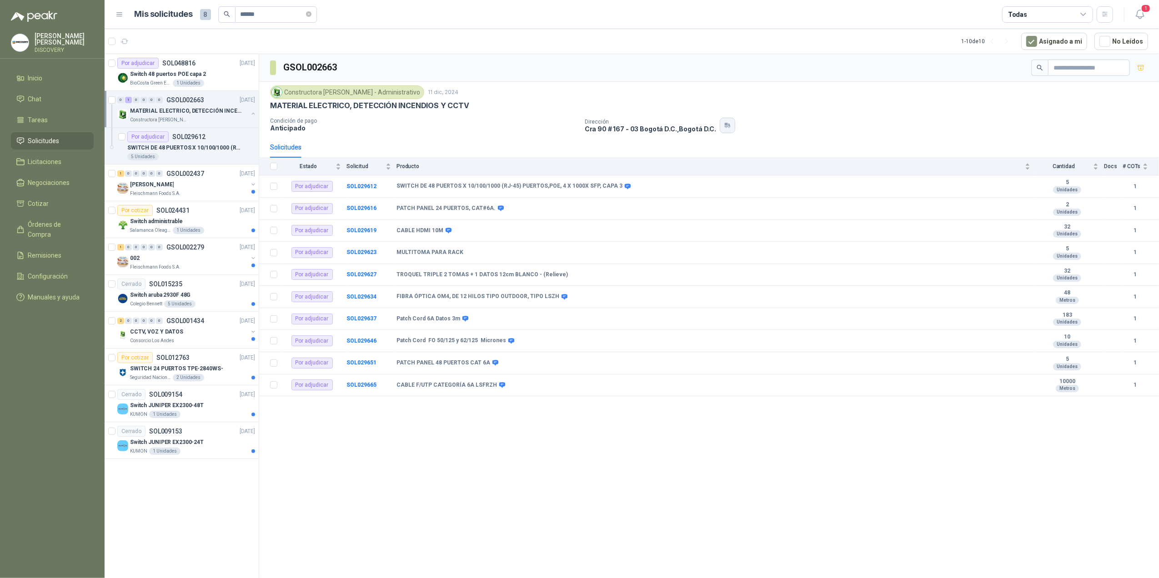
click at [728, 125] on icon "button" at bounding box center [728, 125] width 8 height 7
click at [730, 124] on button "button" at bounding box center [727, 125] width 15 height 15
click at [723, 133] on button "button" at bounding box center [727, 125] width 15 height 15
drag, startPoint x: 742, startPoint y: 166, endPoint x: 691, endPoint y: 166, distance: 50.9
click at [691, 166] on p "Proyecto Colegio Evergreen" at bounding box center [725, 165] width 122 height 10
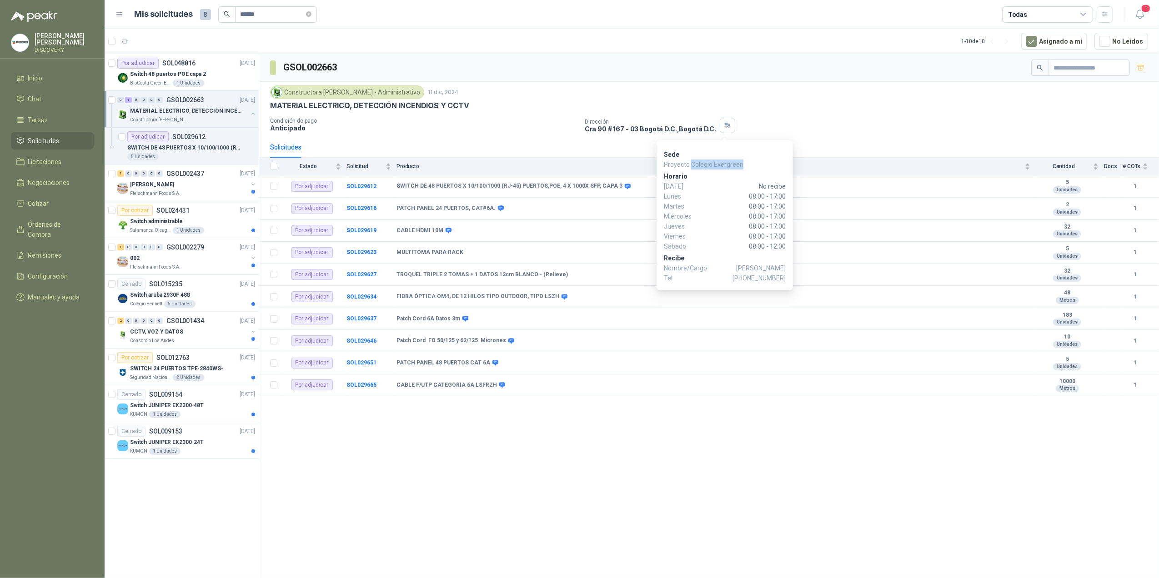
copy p "Colegio Evergreen"
click at [729, 124] on button "button" at bounding box center [727, 125] width 15 height 15
click at [720, 126] on button "button" at bounding box center [727, 125] width 15 height 15
click at [226, 77] on div "Switch 48 puertos POE capa 2" at bounding box center [192, 74] width 125 height 11
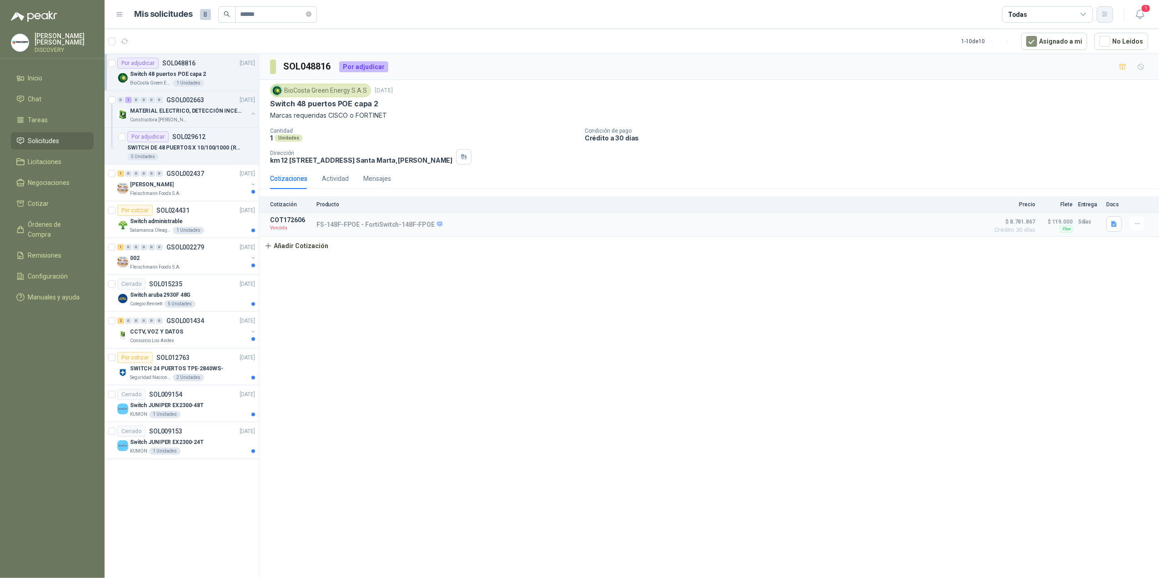
click at [790, 10] on button "button" at bounding box center [1105, 14] width 16 height 16
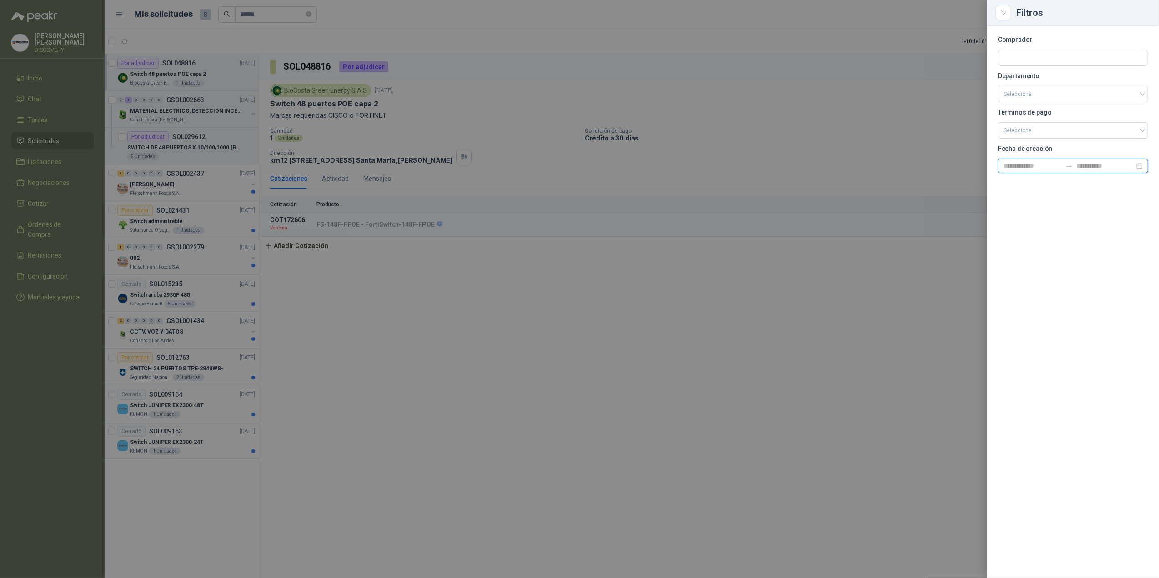
click at [790, 168] on input at bounding box center [1105, 166] width 58 height 10
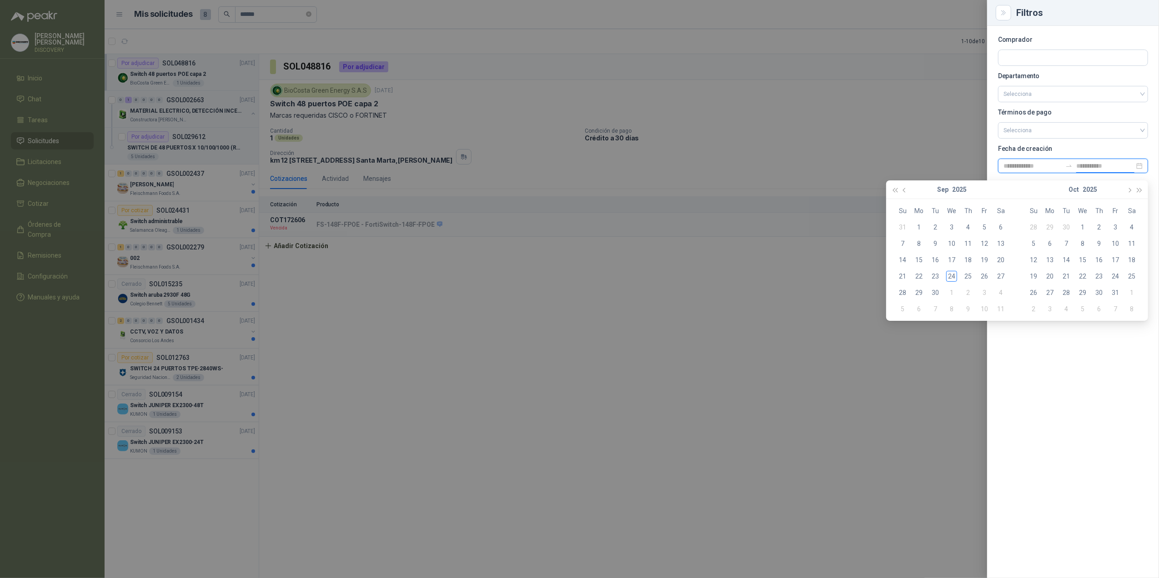
click at [790, 159] on div at bounding box center [1073, 166] width 150 height 15
click at [790, 166] on input at bounding box center [1033, 166] width 58 height 10
click at [790, 226] on div "1" at bounding box center [919, 227] width 11 height 11
click at [790, 390] on div "Comprador Departamento Selecciona Términos de pago Selecciona Fecha de creación" at bounding box center [1073, 302] width 172 height 552
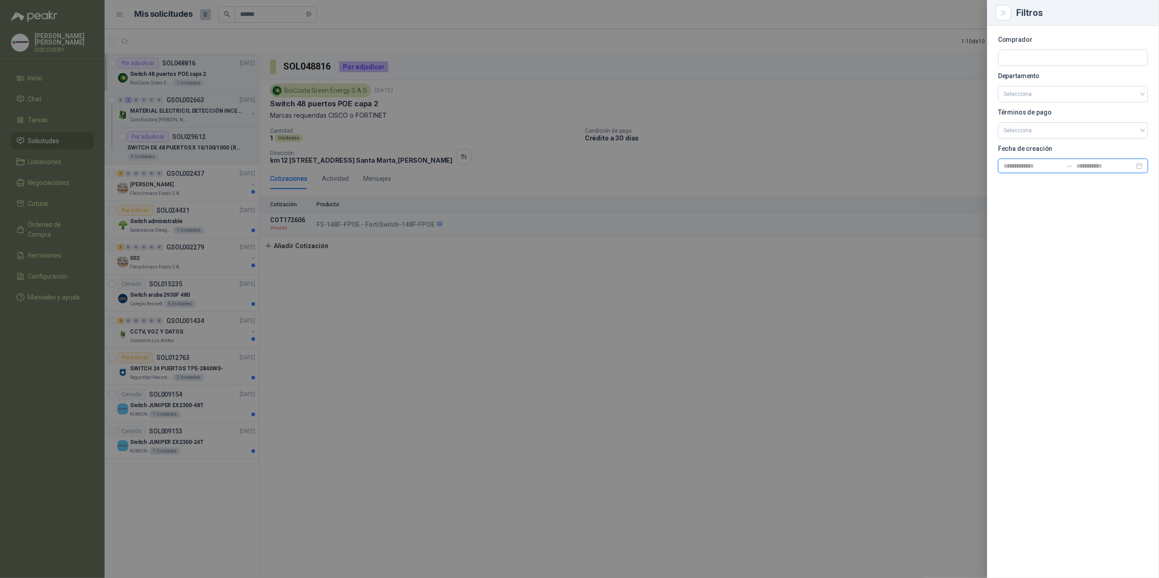
click at [790, 166] on input at bounding box center [1033, 166] width 58 height 10
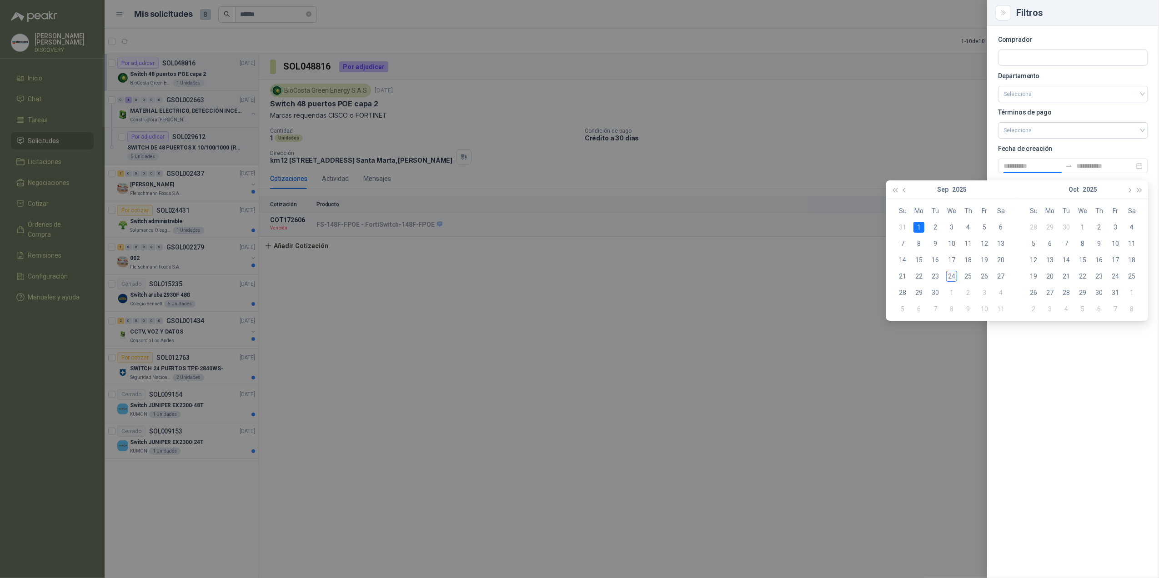
click at [790, 226] on td "1" at bounding box center [919, 227] width 16 height 16
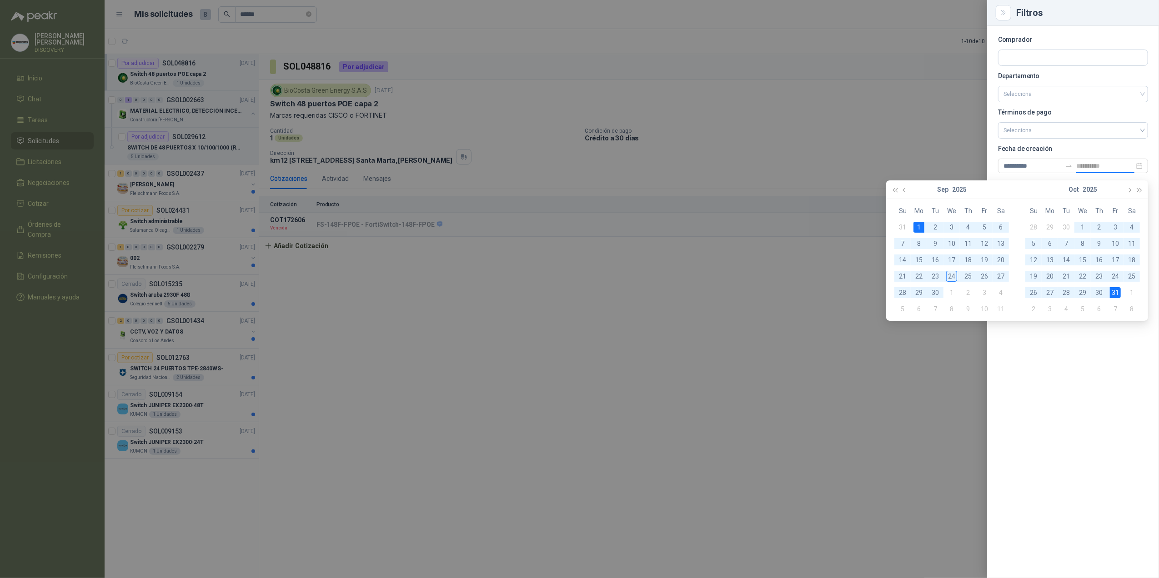
click at [790, 295] on div "31" at bounding box center [1115, 292] width 11 height 11
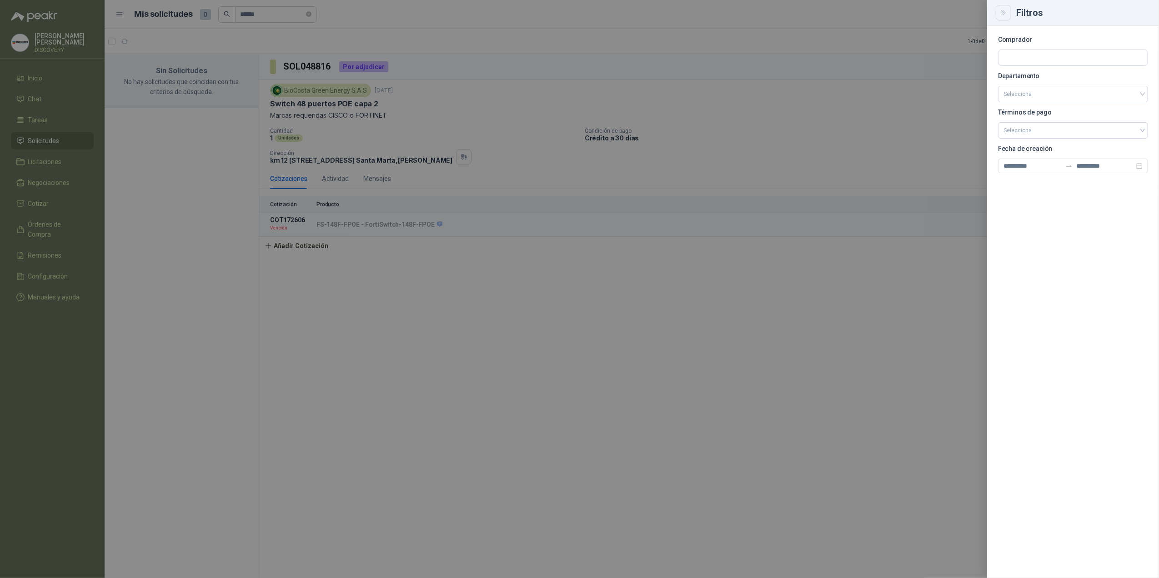
click at [790, 11] on button "Close" at bounding box center [1003, 12] width 15 height 15
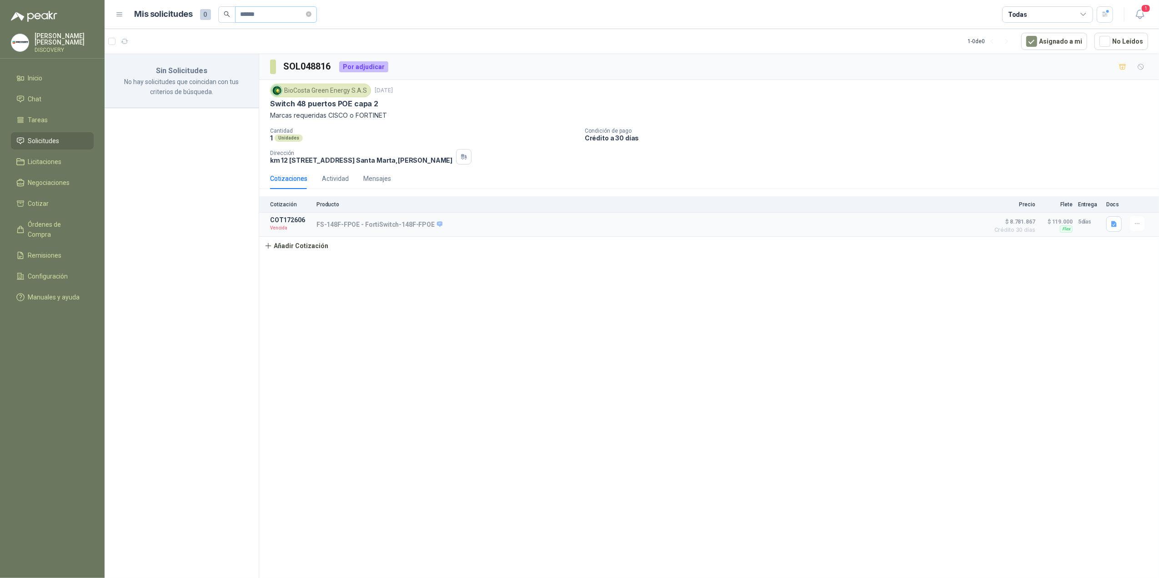
click at [311, 13] on icon "close-circle" at bounding box center [308, 13] width 5 height 5
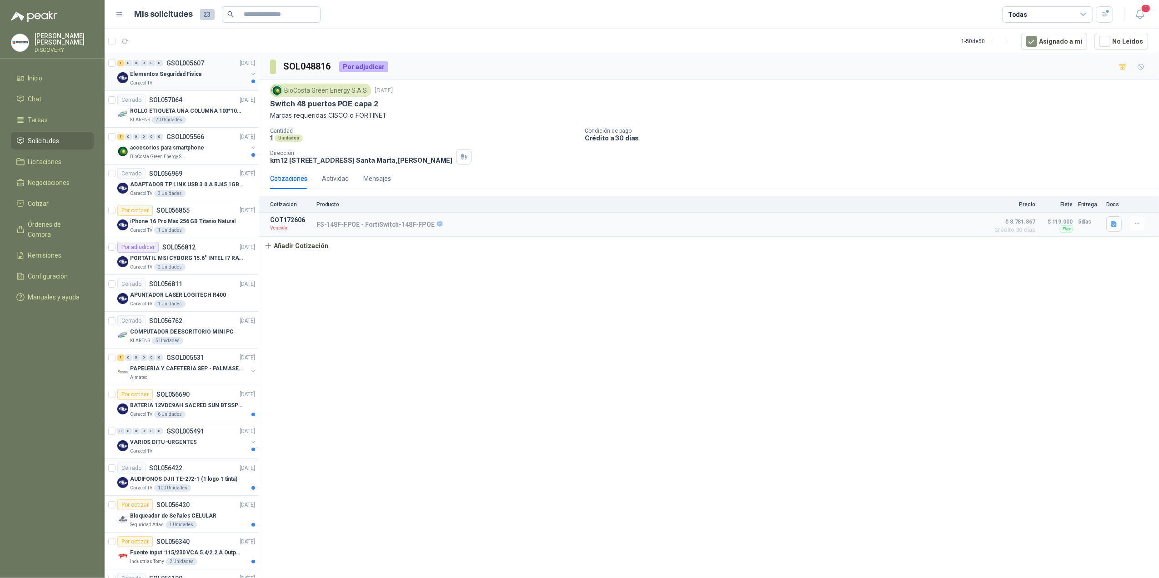
click at [201, 84] on div "Caracol TV" at bounding box center [189, 83] width 118 height 7
